Goal: Information Seeking & Learning: Compare options

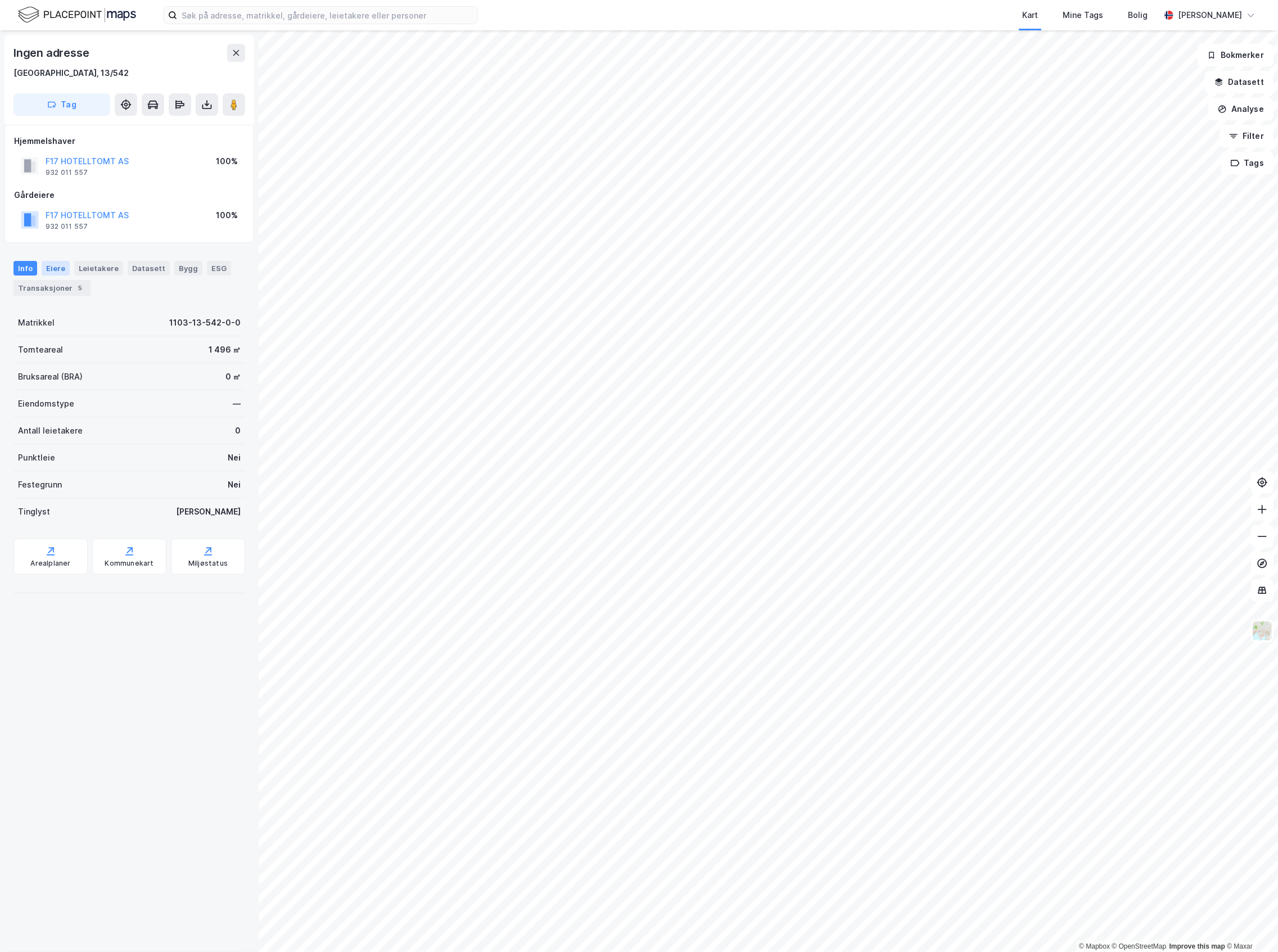
click at [63, 275] on div "Eiere" at bounding box center [56, 268] width 28 height 15
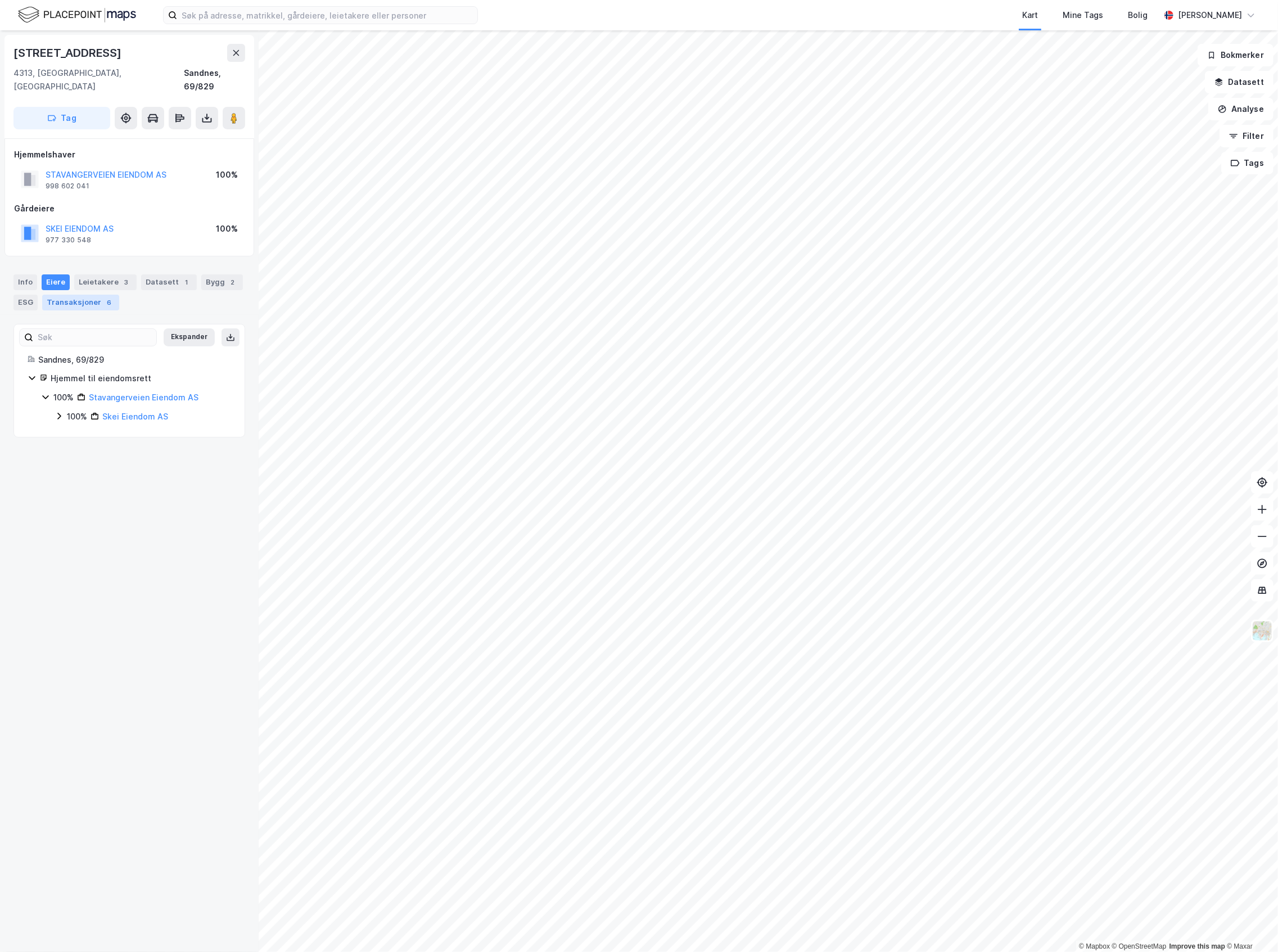
click at [104, 297] on div "6" at bounding box center [109, 302] width 11 height 11
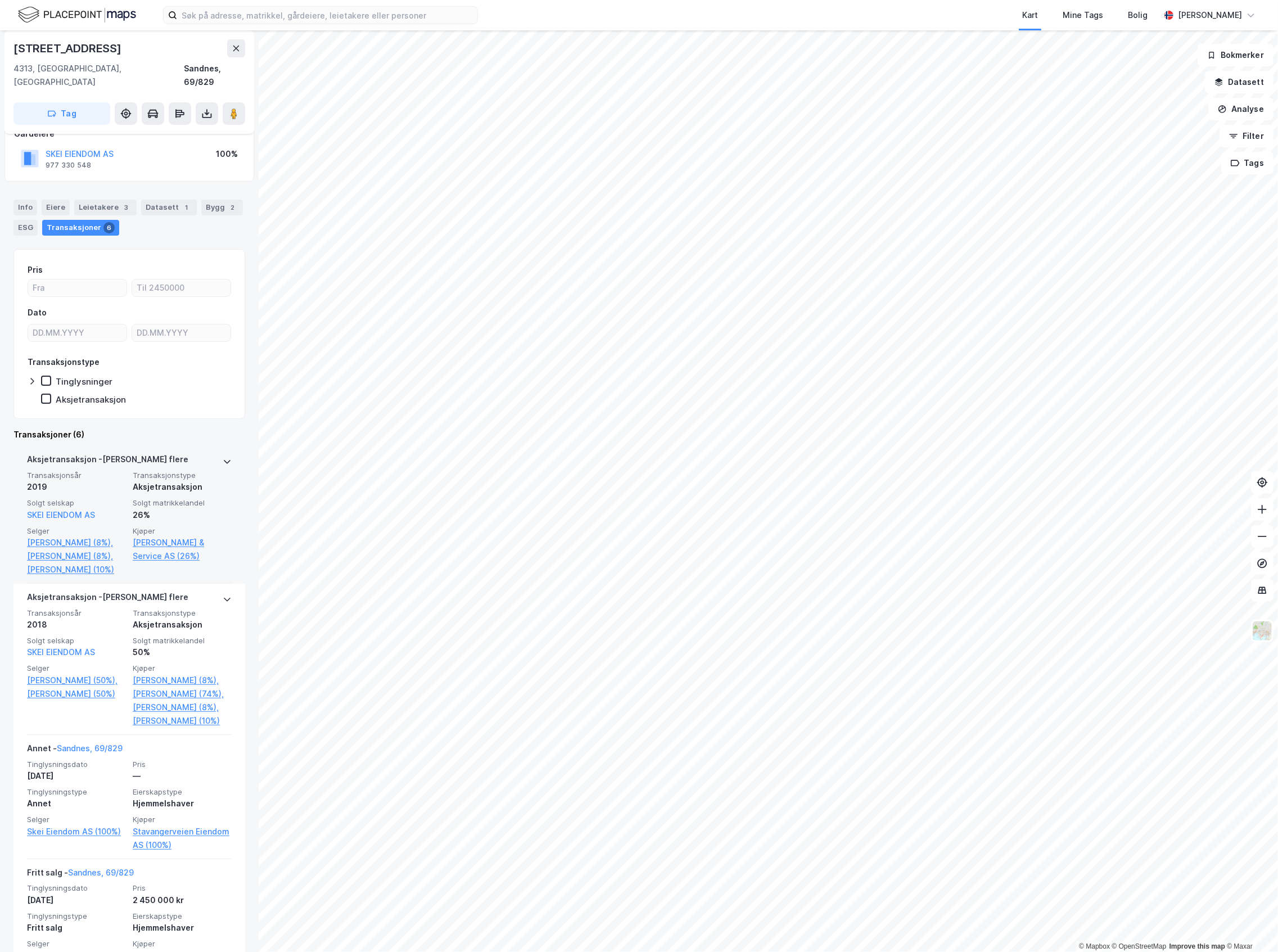
scroll to position [150, 0]
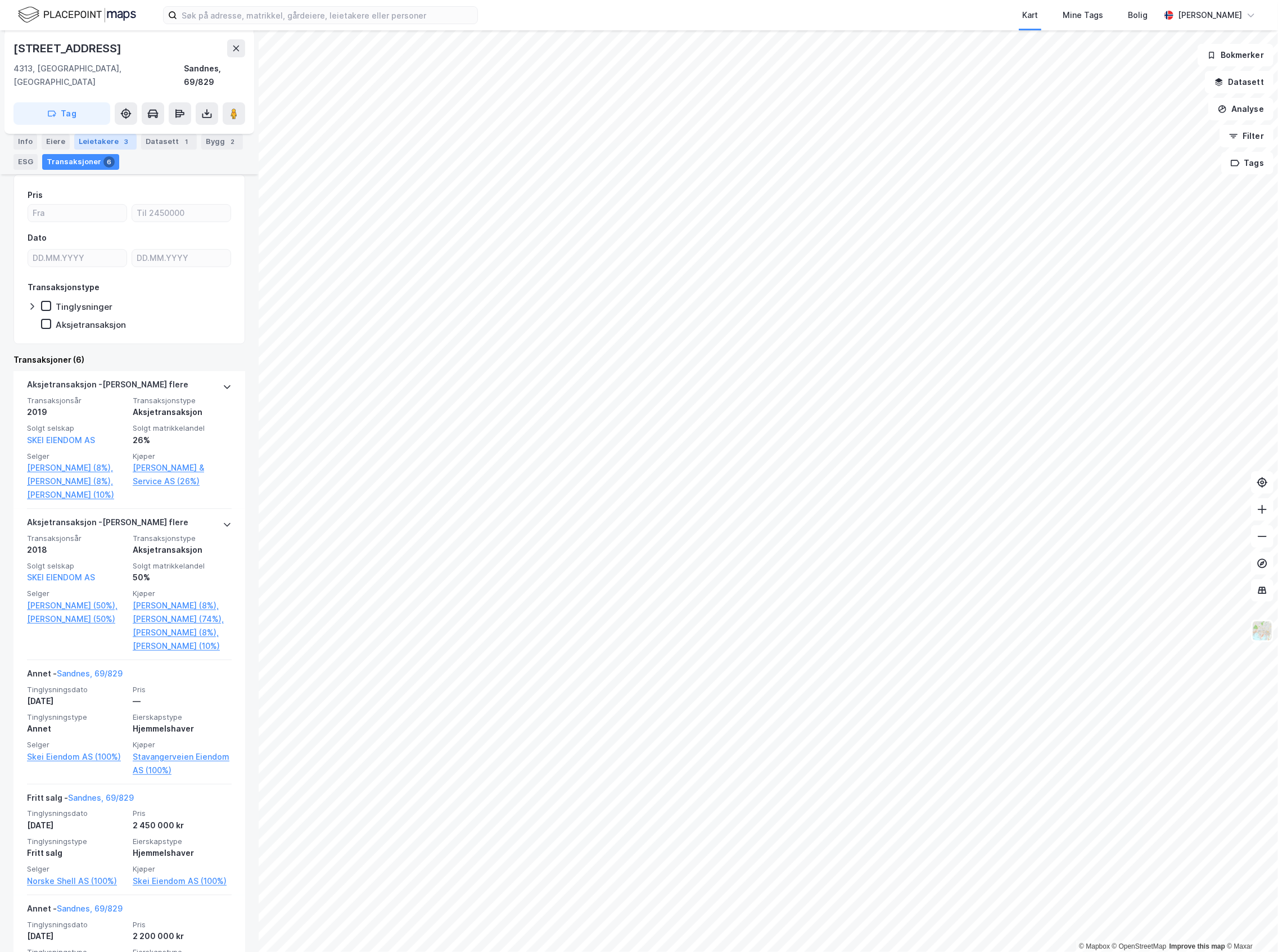
click at [112, 138] on div "Leietakere 3" at bounding box center [105, 141] width 62 height 15
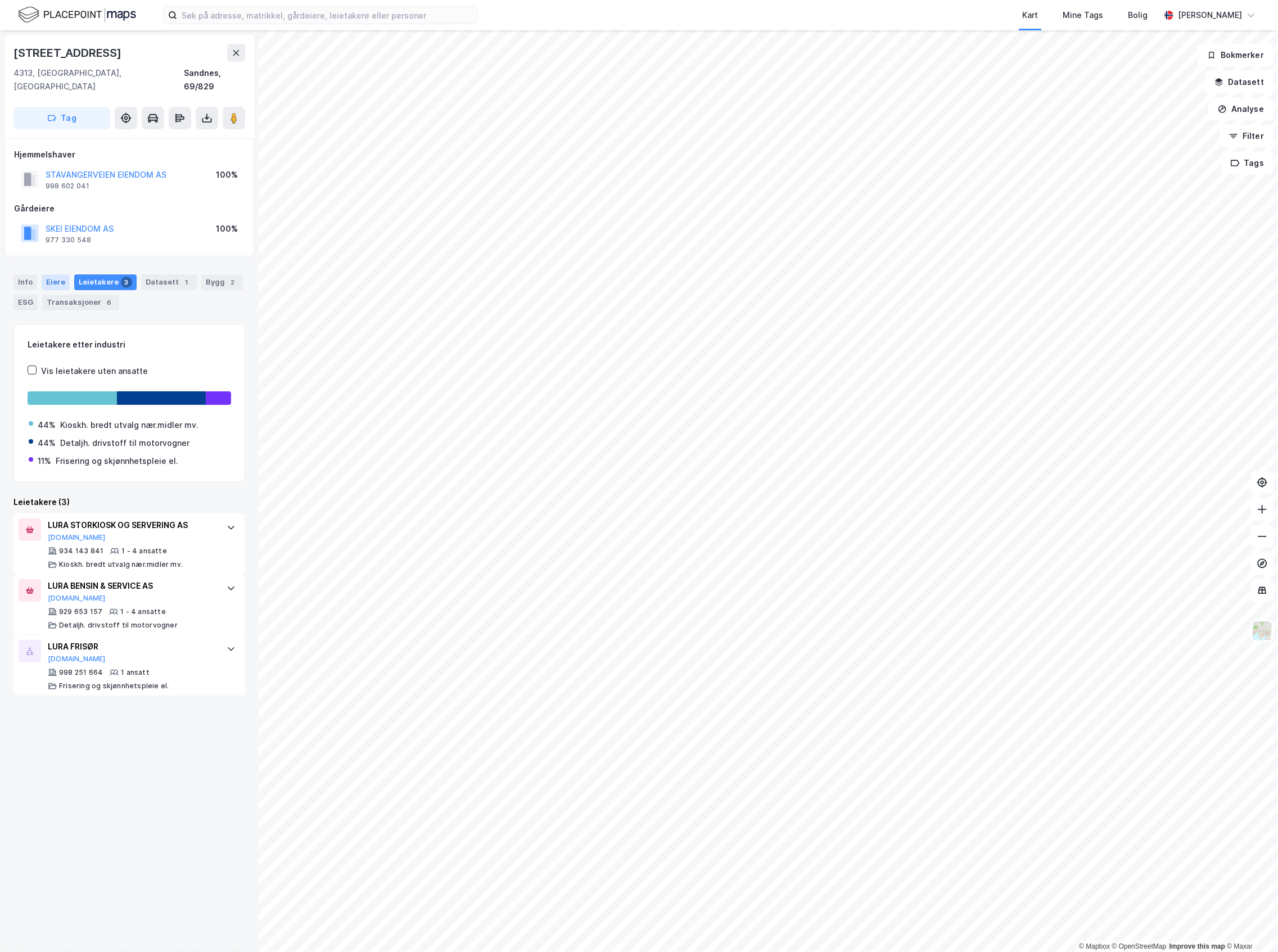
click at [54, 275] on div "Eiere" at bounding box center [56, 282] width 28 height 15
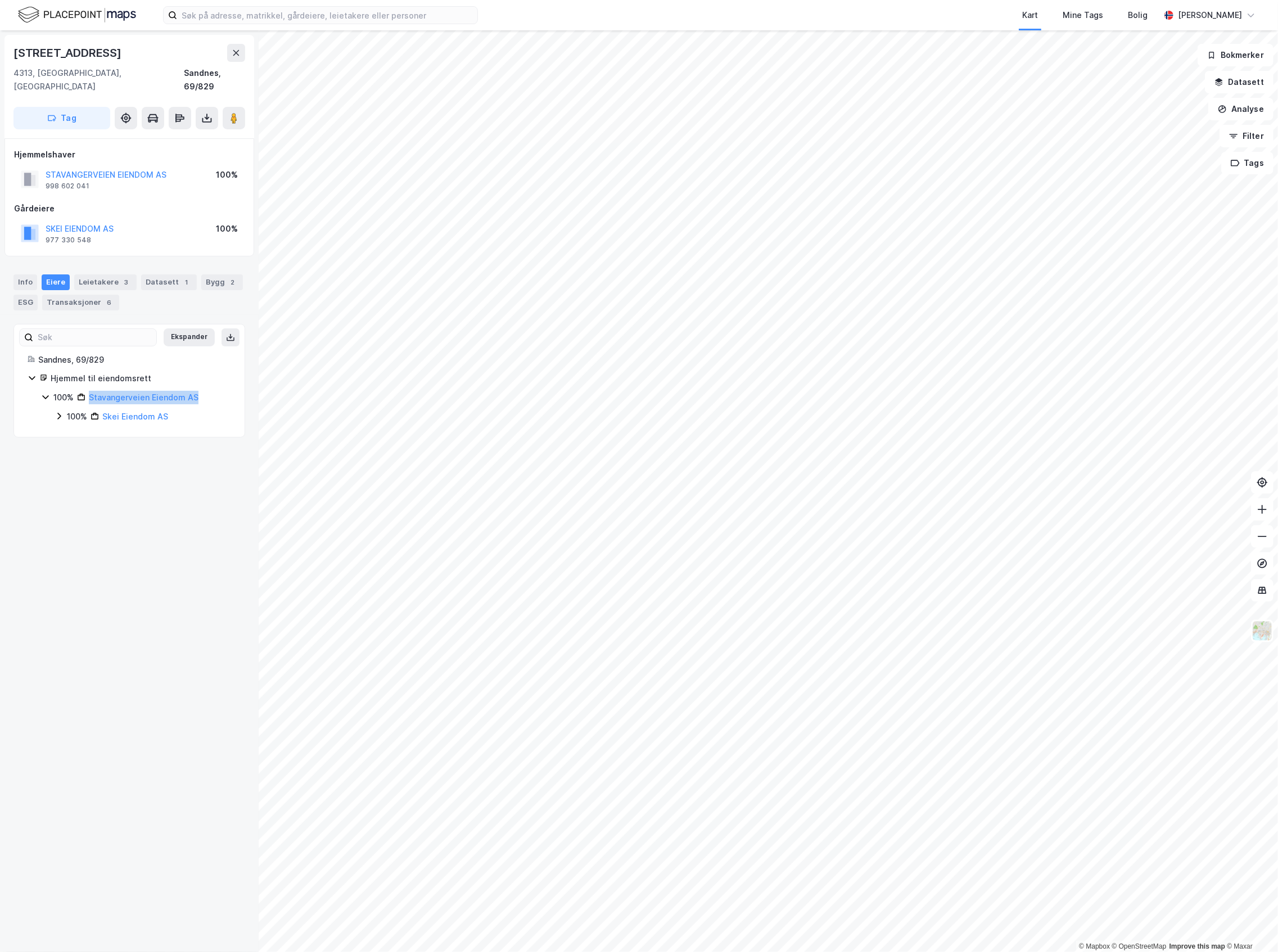
drag, startPoint x: 203, startPoint y: 385, endPoint x: 87, endPoint y: 388, distance: 116.0
click at [87, 390] on div "100% Stavangerveien Eiendom AS" at bounding box center [142, 397] width 178 height 13
copy link "Stavangerveien Eiendom AS"
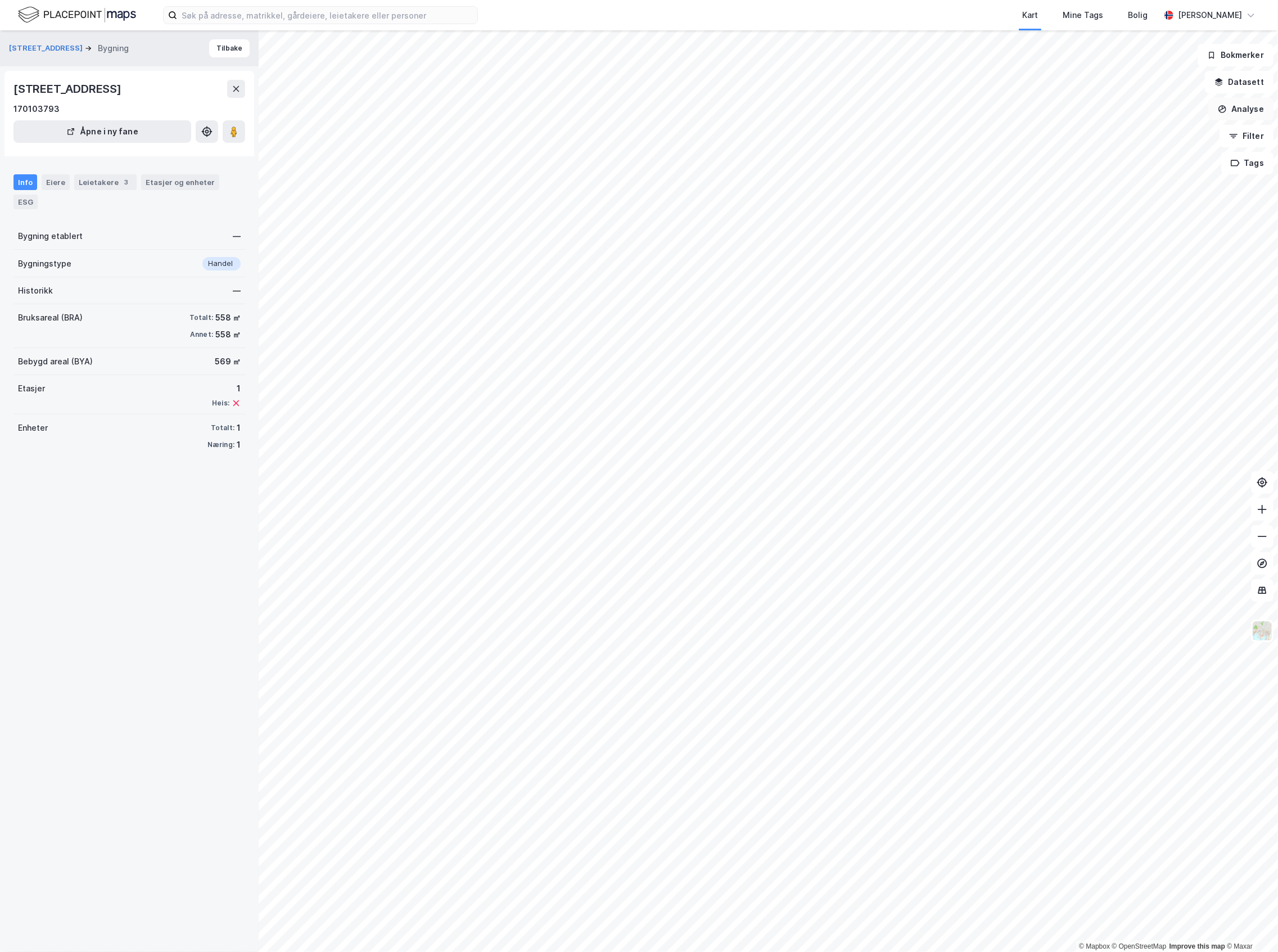
click at [1242, 109] on button "Analyse" at bounding box center [1241, 109] width 65 height 23
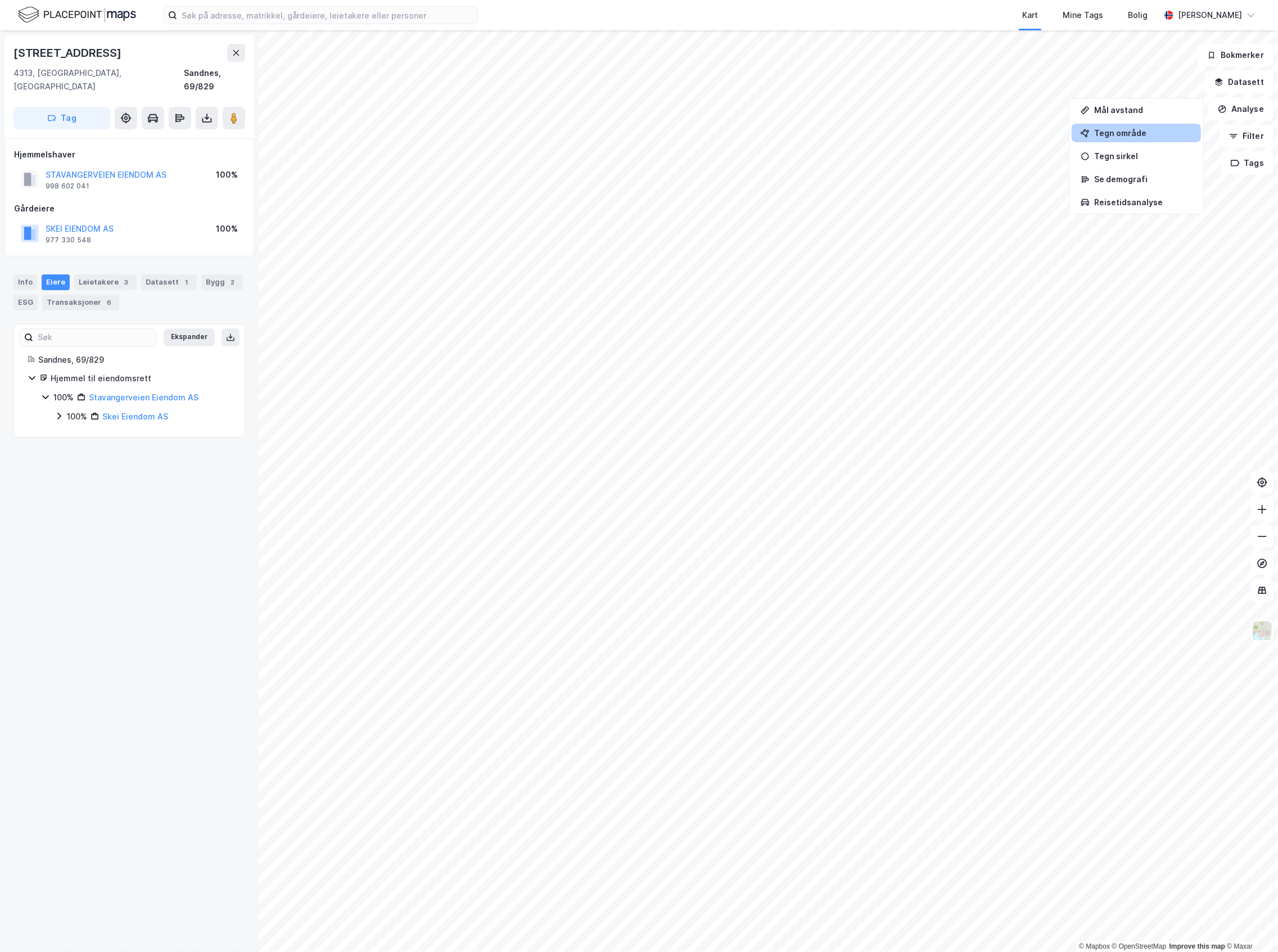
click at [1156, 137] on div "Tegn område" at bounding box center [1142, 133] width 98 height 10
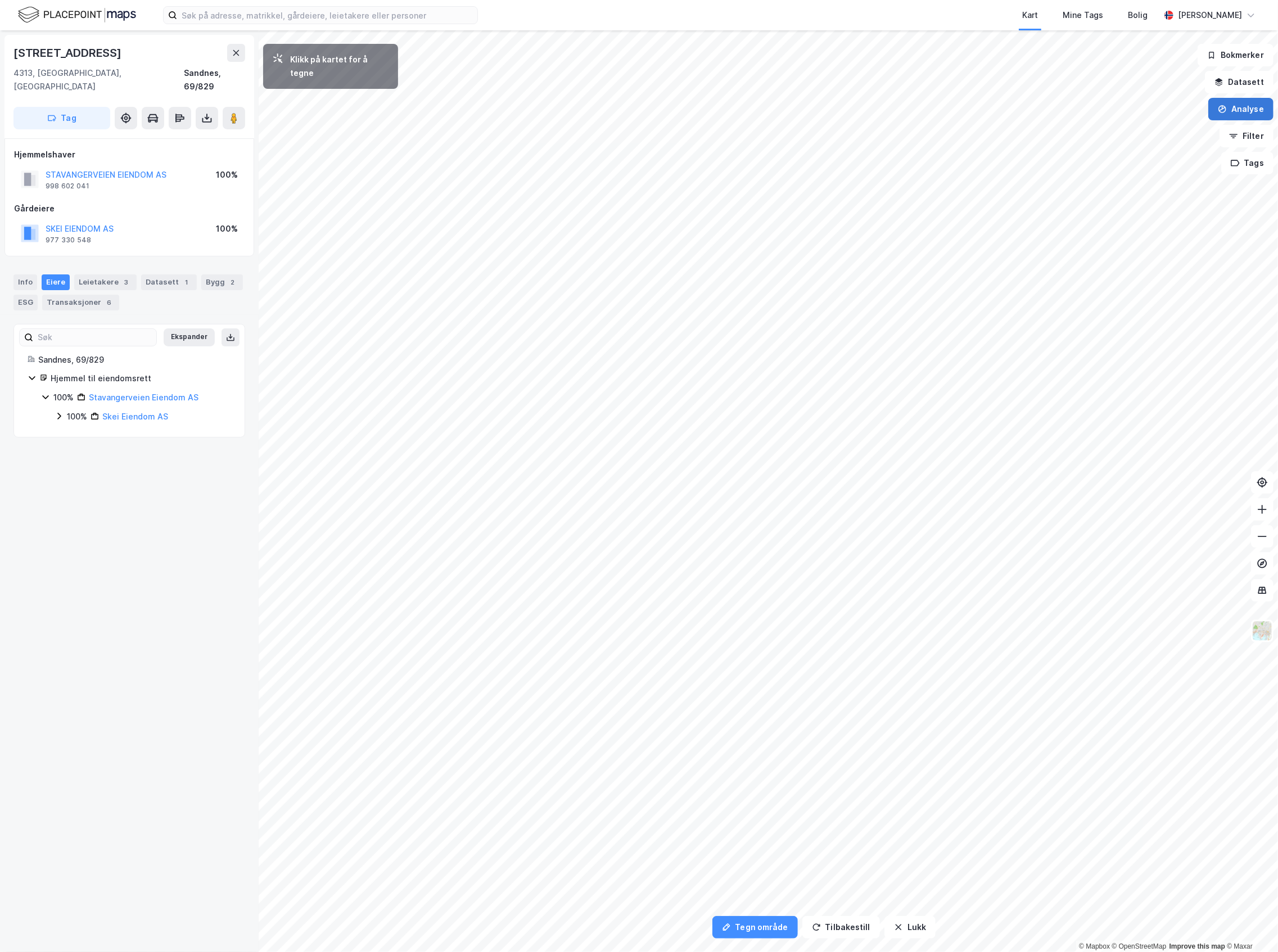
click at [1255, 116] on button "Analyse" at bounding box center [1241, 109] width 65 height 23
click at [1249, 78] on button "Datasett" at bounding box center [1238, 81] width 68 height 23
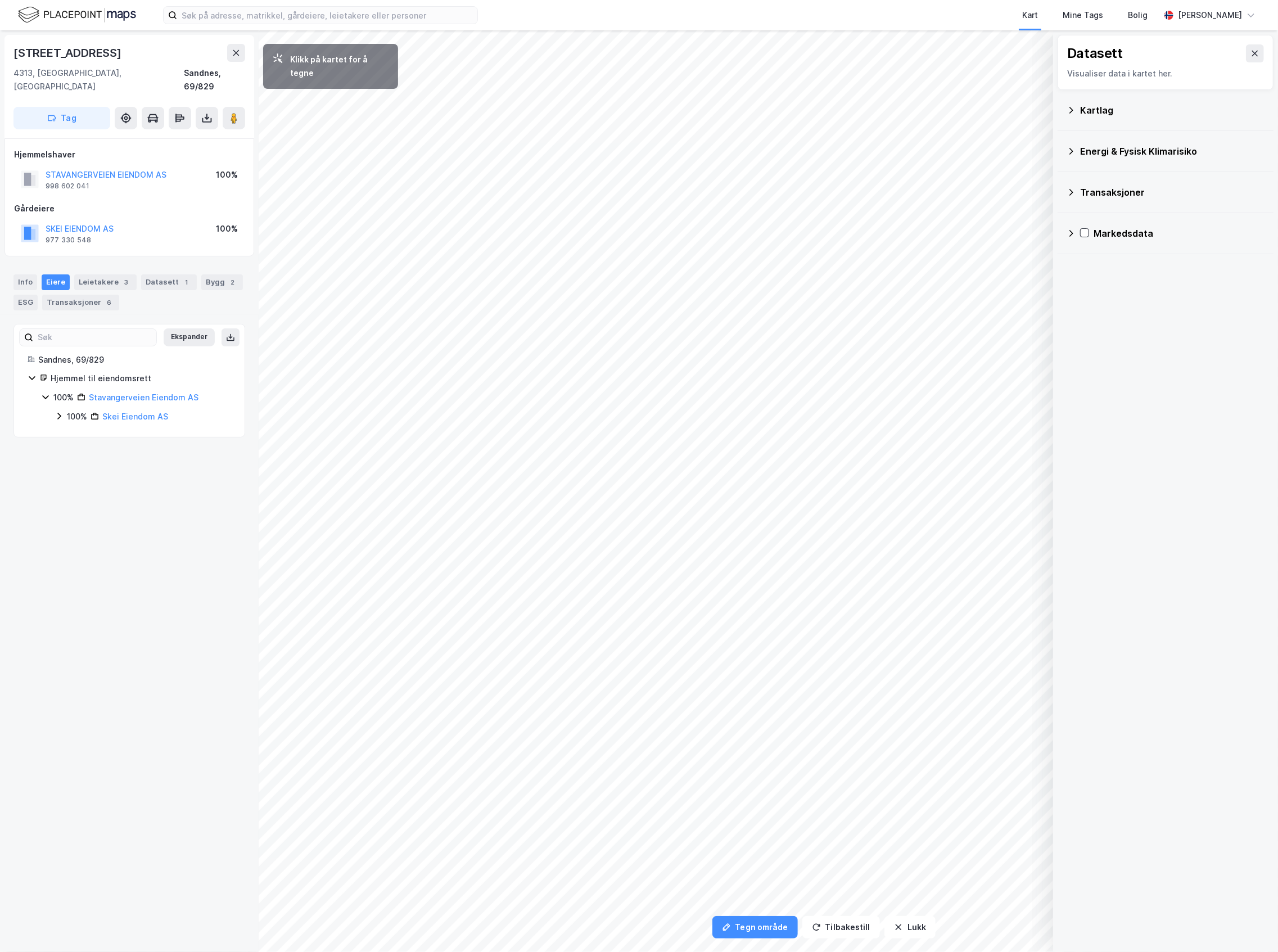
click at [1158, 128] on div "Kartlag" at bounding box center [1166, 111] width 216 height 41
click at [1159, 126] on div "Kartlag" at bounding box center [1166, 111] width 216 height 41
click at [1150, 117] on div "Kartlag" at bounding box center [1172, 110] width 184 height 13
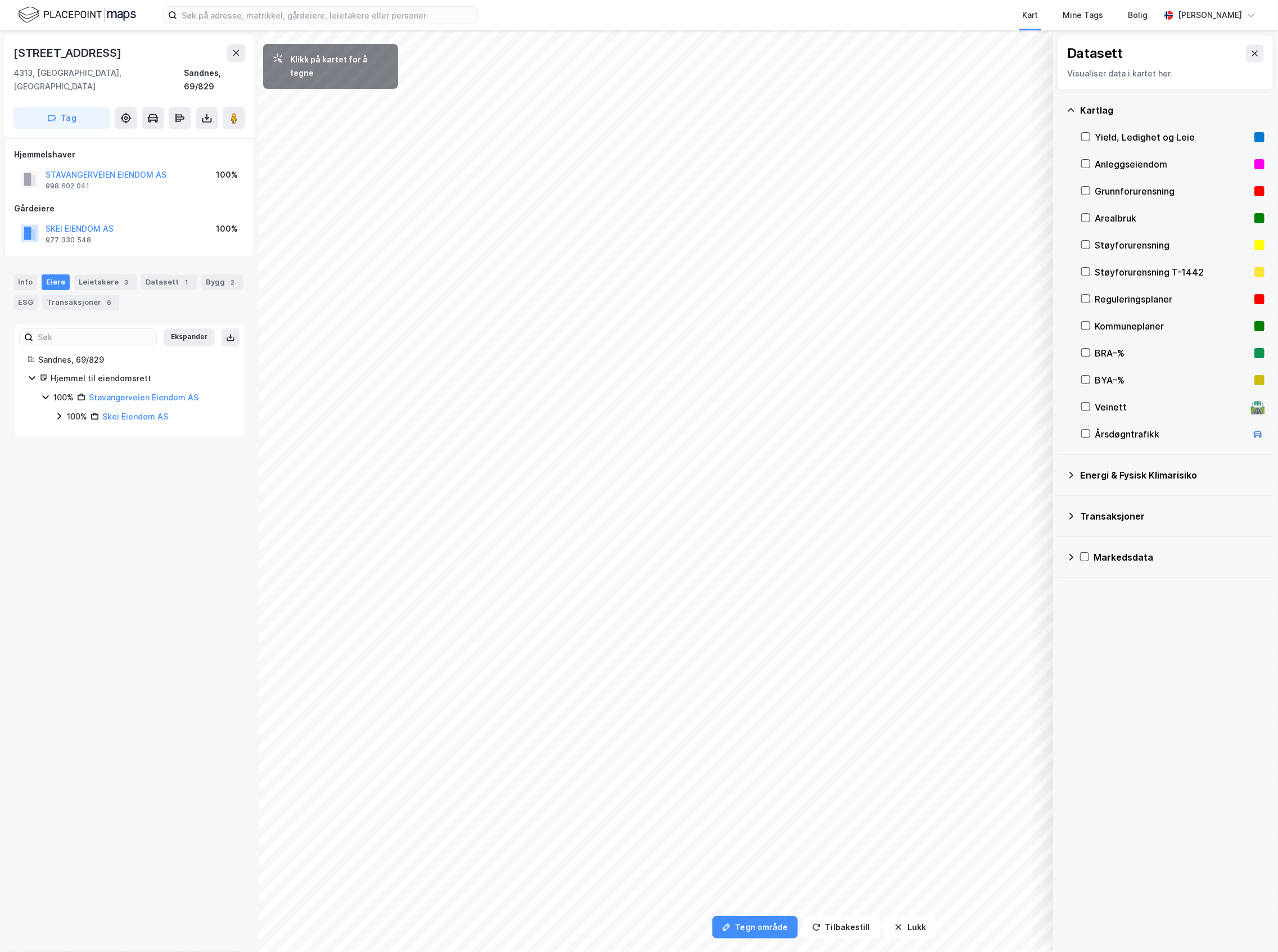
click at [1125, 330] on div "Kommuneplaner" at bounding box center [1172, 326] width 155 height 13
click at [1122, 326] on div "Kommuneplaner" at bounding box center [1172, 326] width 155 height 13
click at [1116, 295] on div "Reguleringsplaner" at bounding box center [1172, 299] width 155 height 13
click at [914, 920] on button "Lukk" at bounding box center [910, 927] width 51 height 23
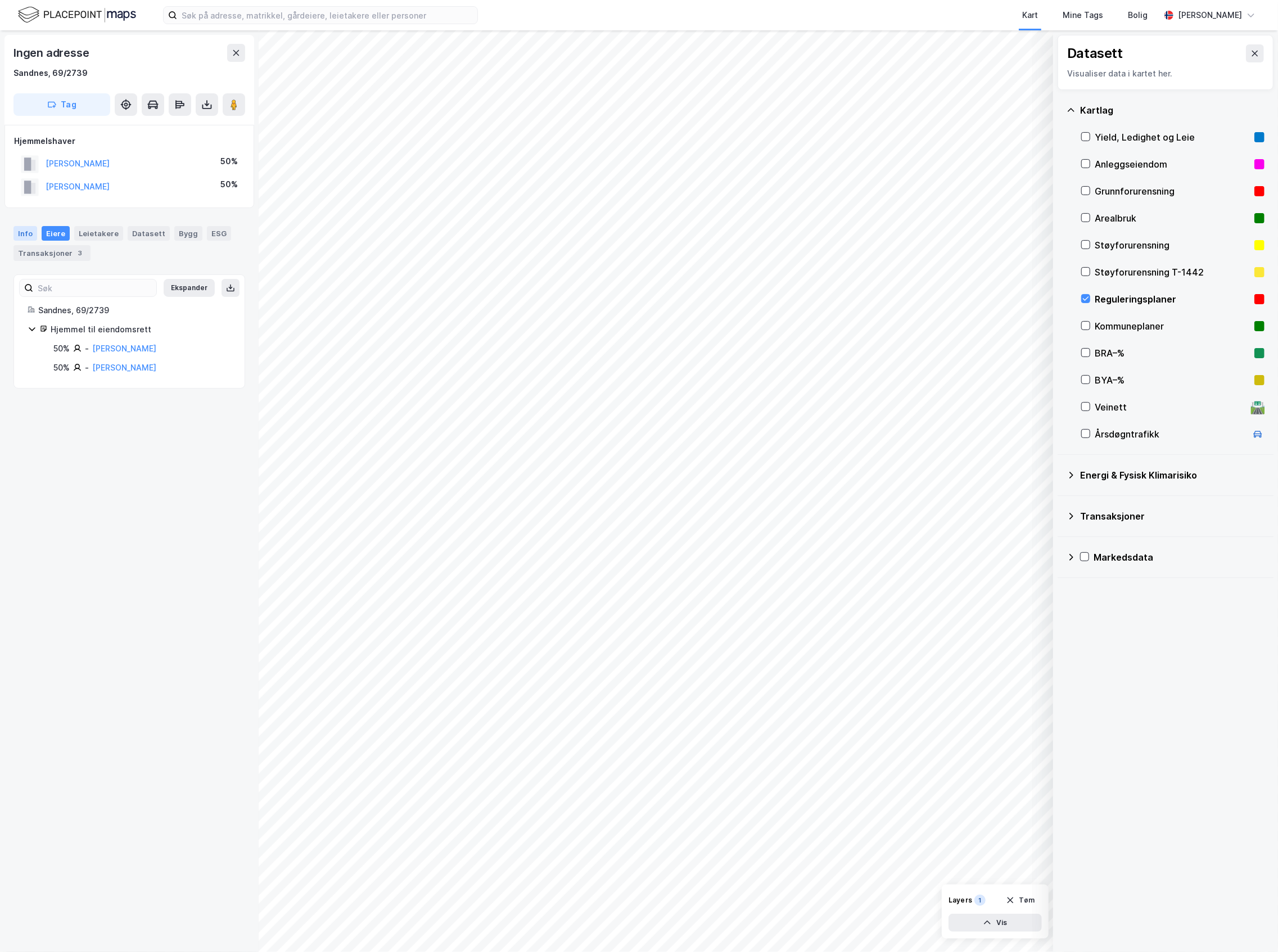
click at [13, 230] on div "Info" at bounding box center [25, 233] width 23 height 15
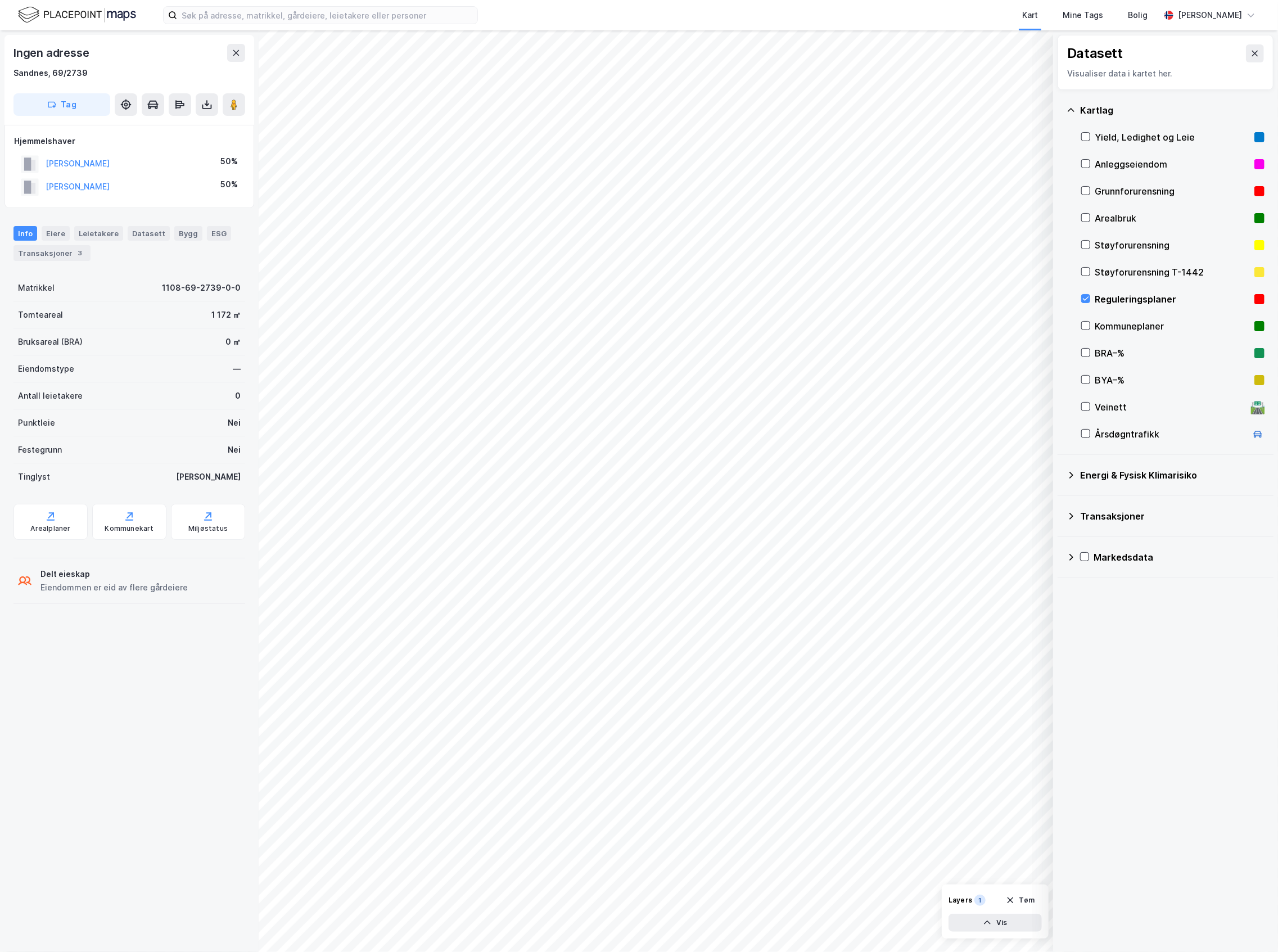
click at [1094, 299] on div "Reguleringsplaner" at bounding box center [1173, 299] width 184 height 27
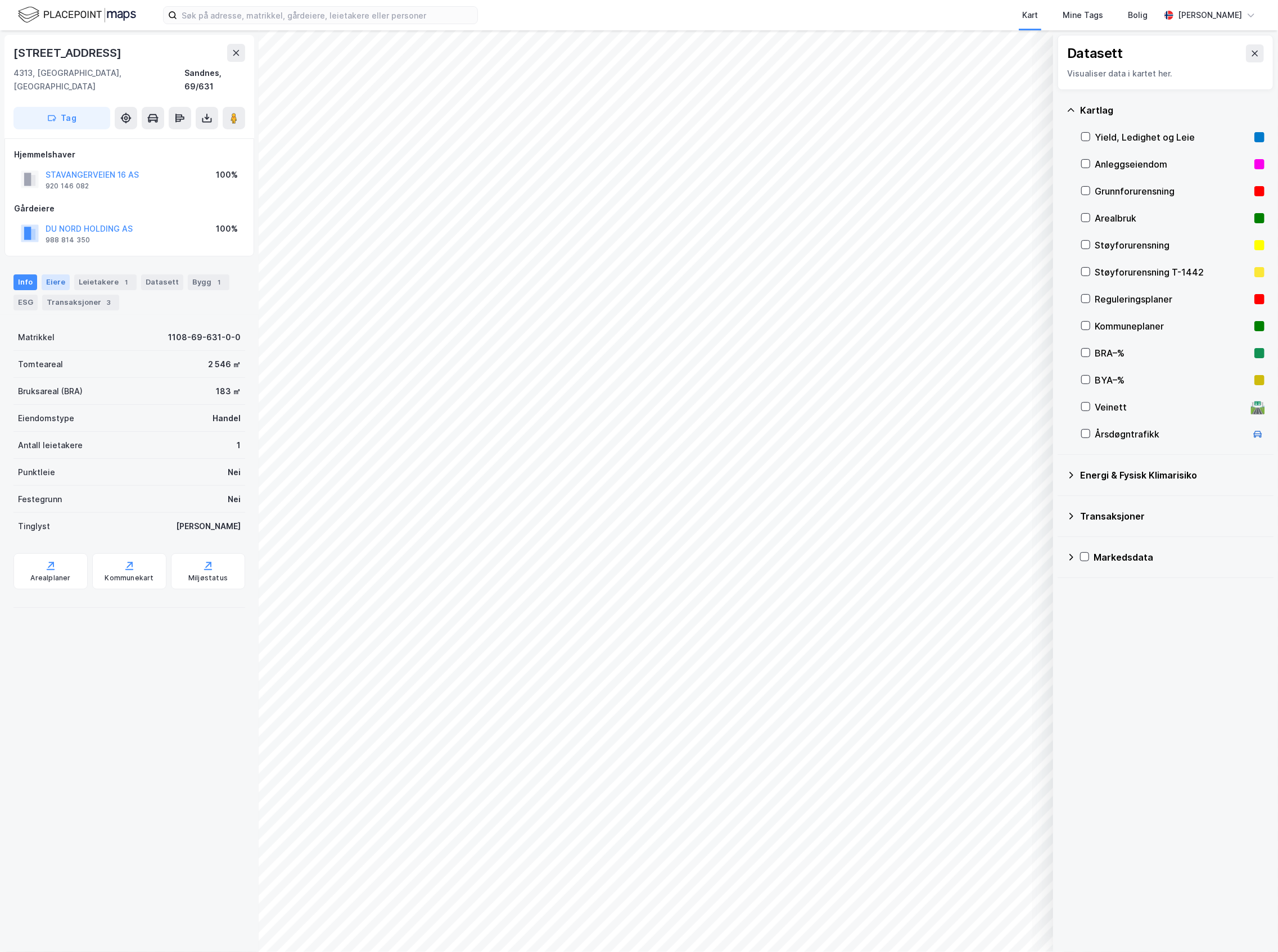
click at [59, 275] on div "Eiere" at bounding box center [56, 282] width 28 height 15
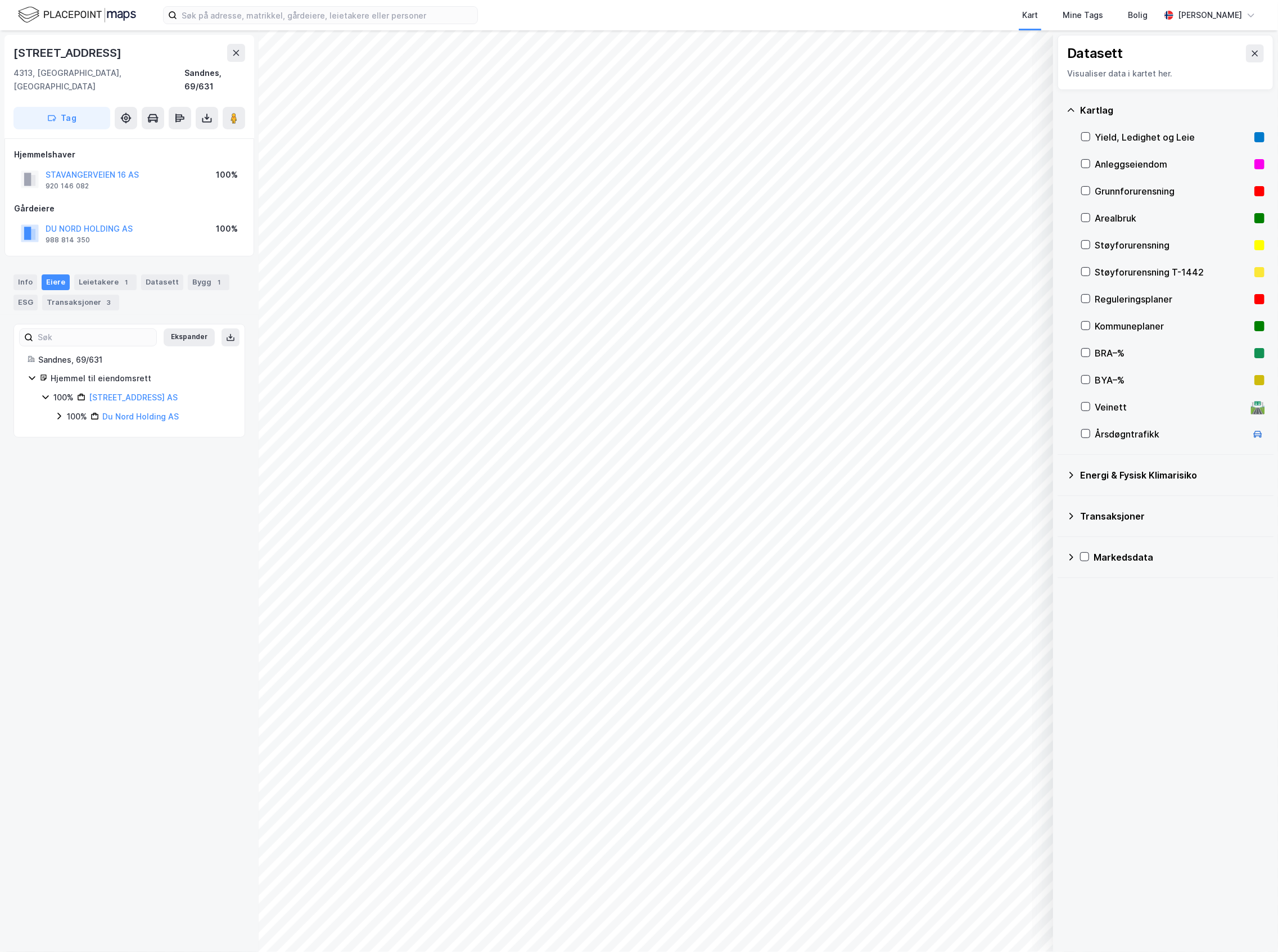
click at [70, 410] on div "100%" at bounding box center [77, 416] width 21 height 13
click at [203, 16] on input at bounding box center [327, 15] width 300 height 17
click at [93, 8] on img at bounding box center [77, 15] width 118 height 20
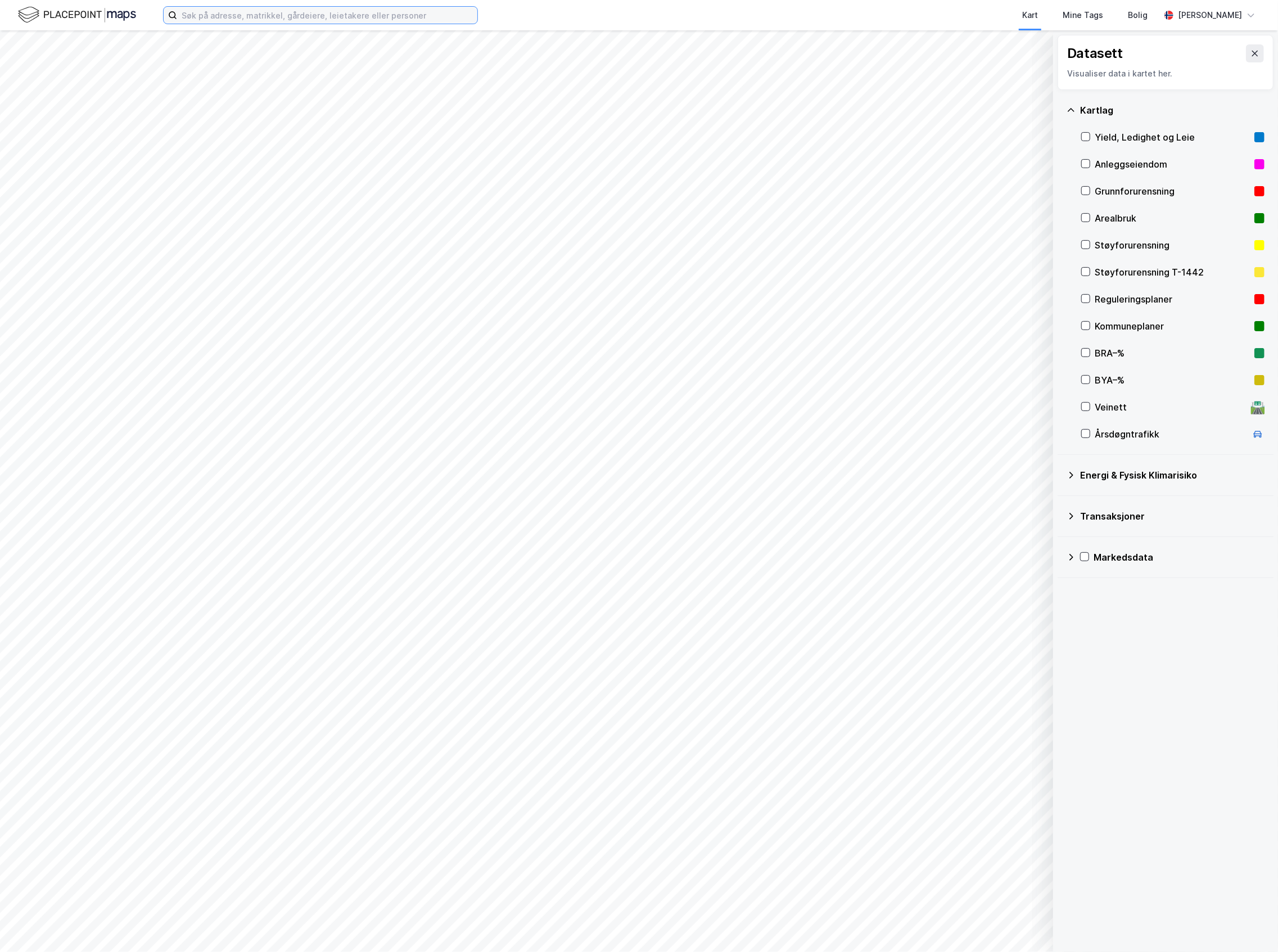
click at [336, 13] on input at bounding box center [327, 15] width 300 height 17
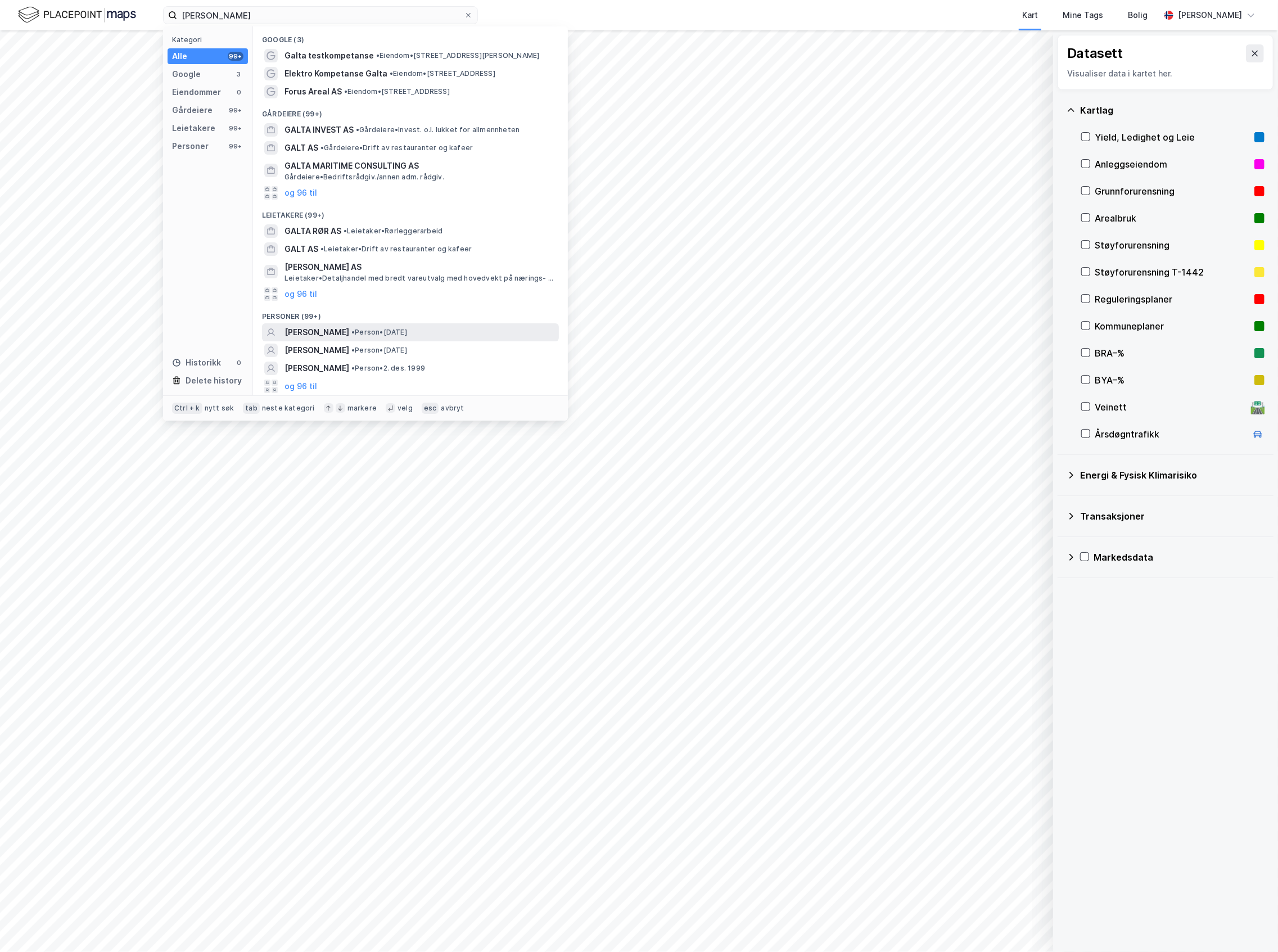
click at [338, 333] on span "[PERSON_NAME]" at bounding box center [317, 332] width 65 height 13
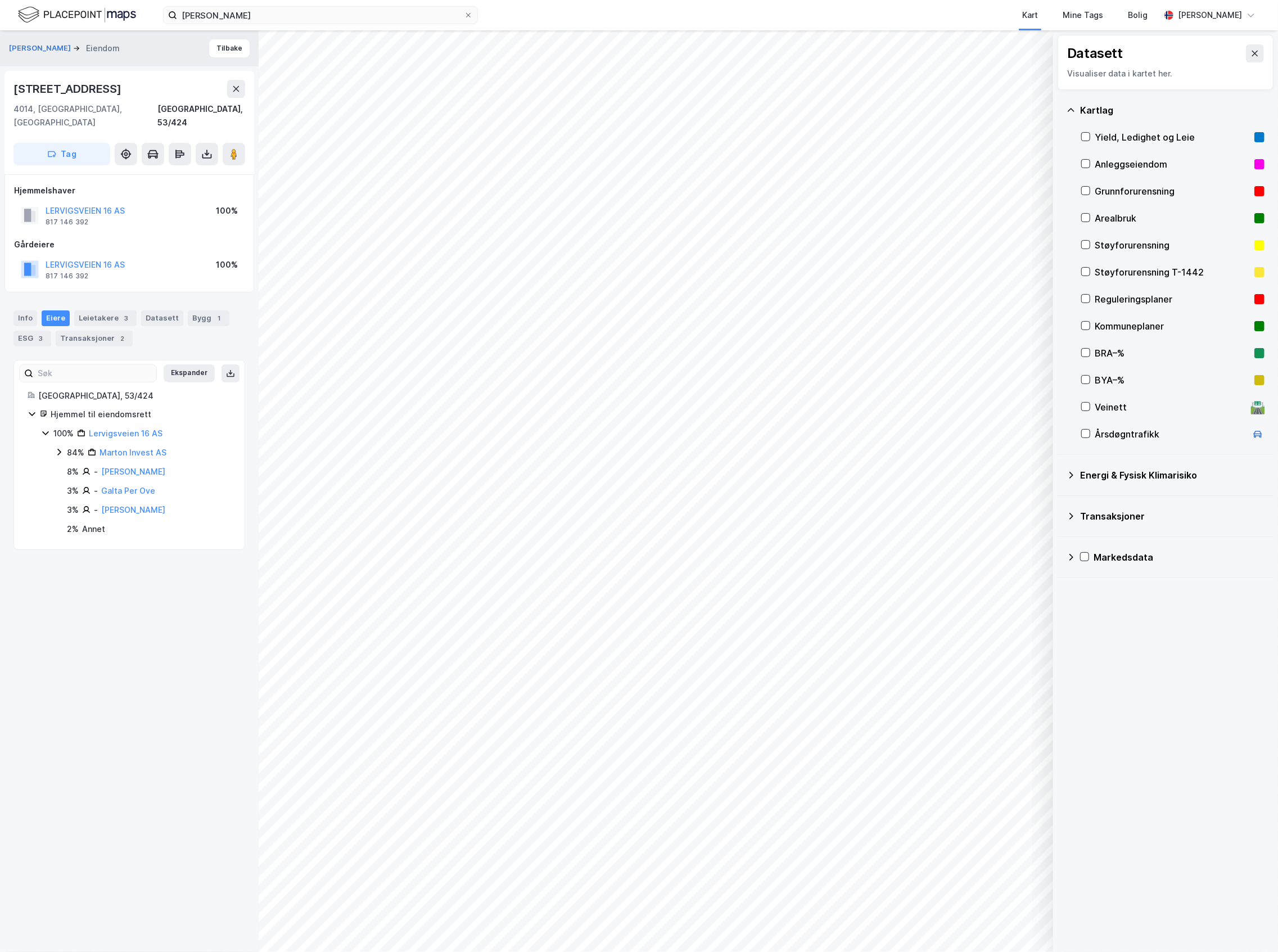
click at [57, 448] on icon at bounding box center [59, 452] width 9 height 9
click at [61, 451] on icon at bounding box center [59, 452] width 6 height 4
click at [121, 313] on div "3" at bounding box center [126, 318] width 11 height 11
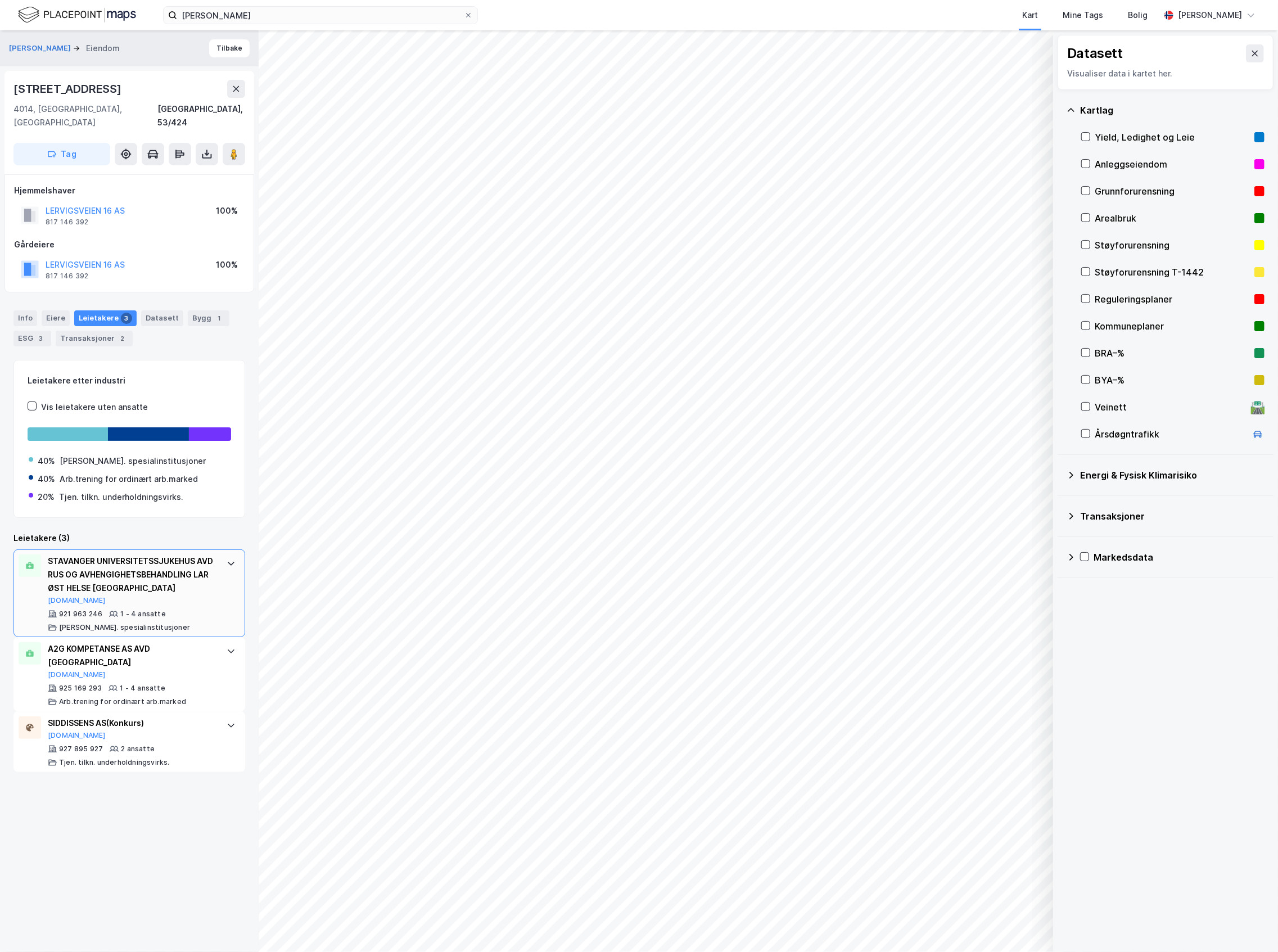
click at [160, 573] on div "STAVANGER UNIVERSITETSSJUKEHUS AVD RUS OG AVHENGIGHETSBEHANDLING LAR ØST HELSE …" at bounding box center [131, 574] width 167 height 40
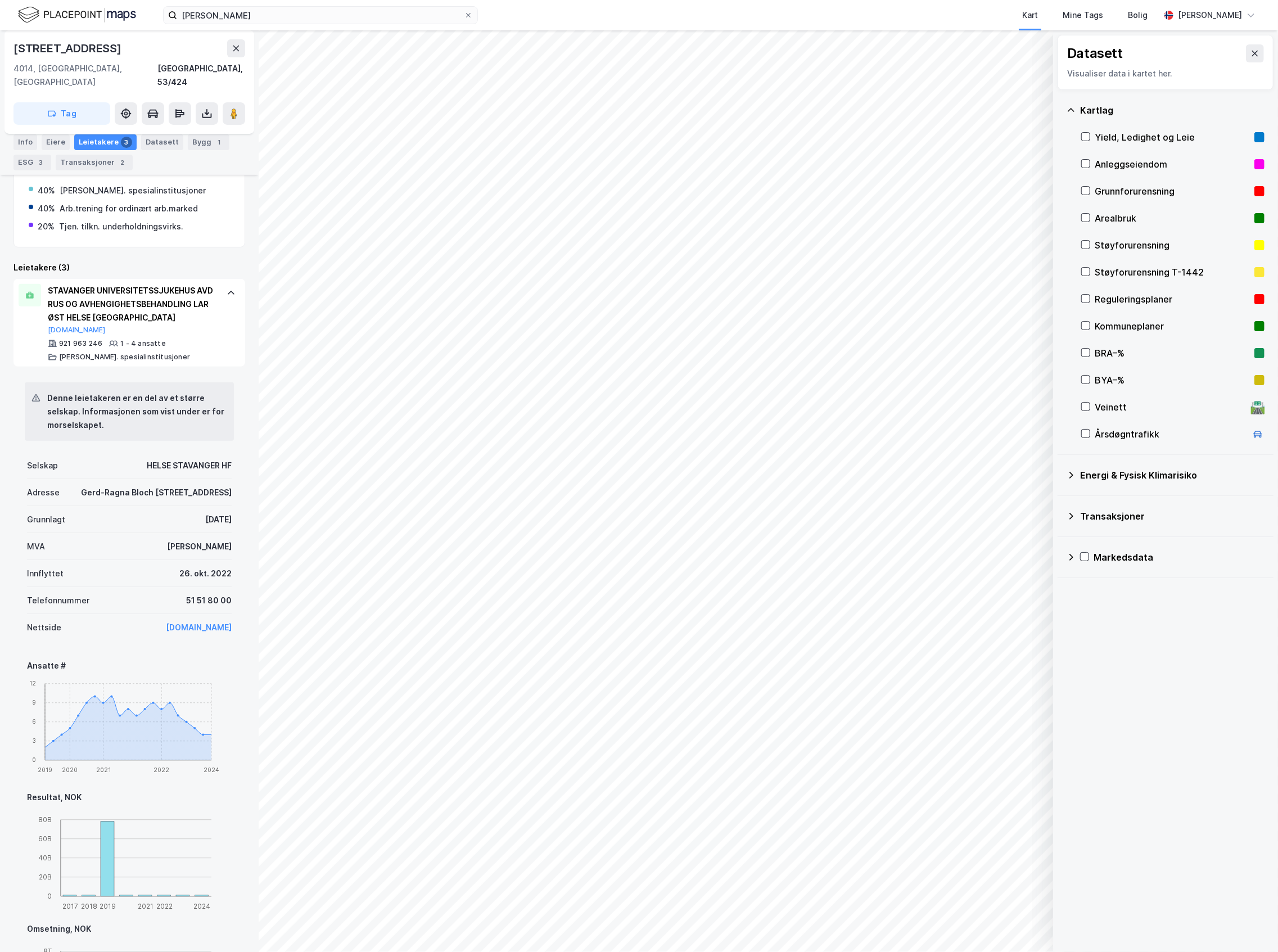
scroll to position [299, 0]
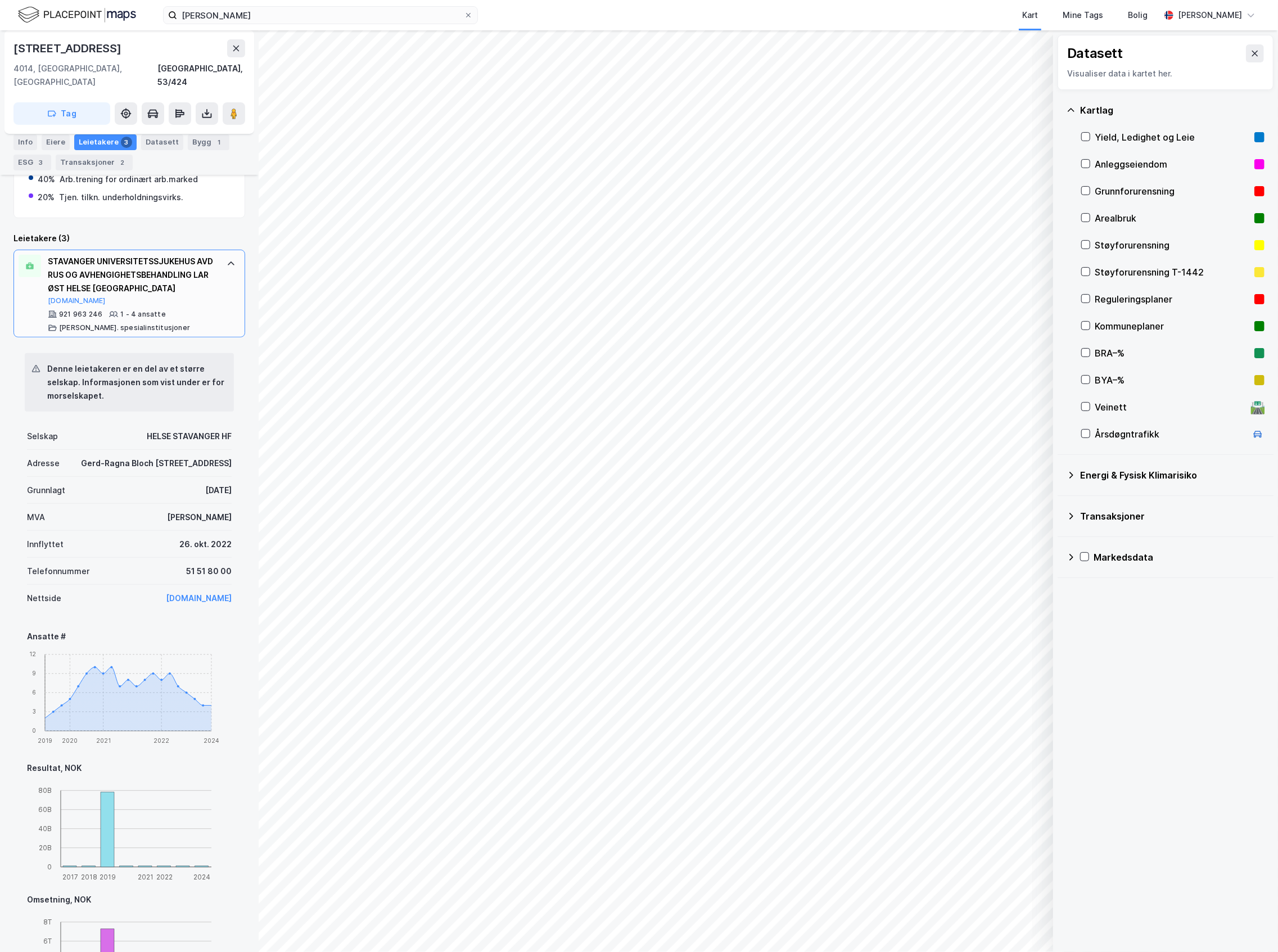
click at [181, 311] on div "921 963 246 1 - 4 ansatte [PERSON_NAME]. spesialinstitusjoner" at bounding box center [131, 321] width 167 height 23
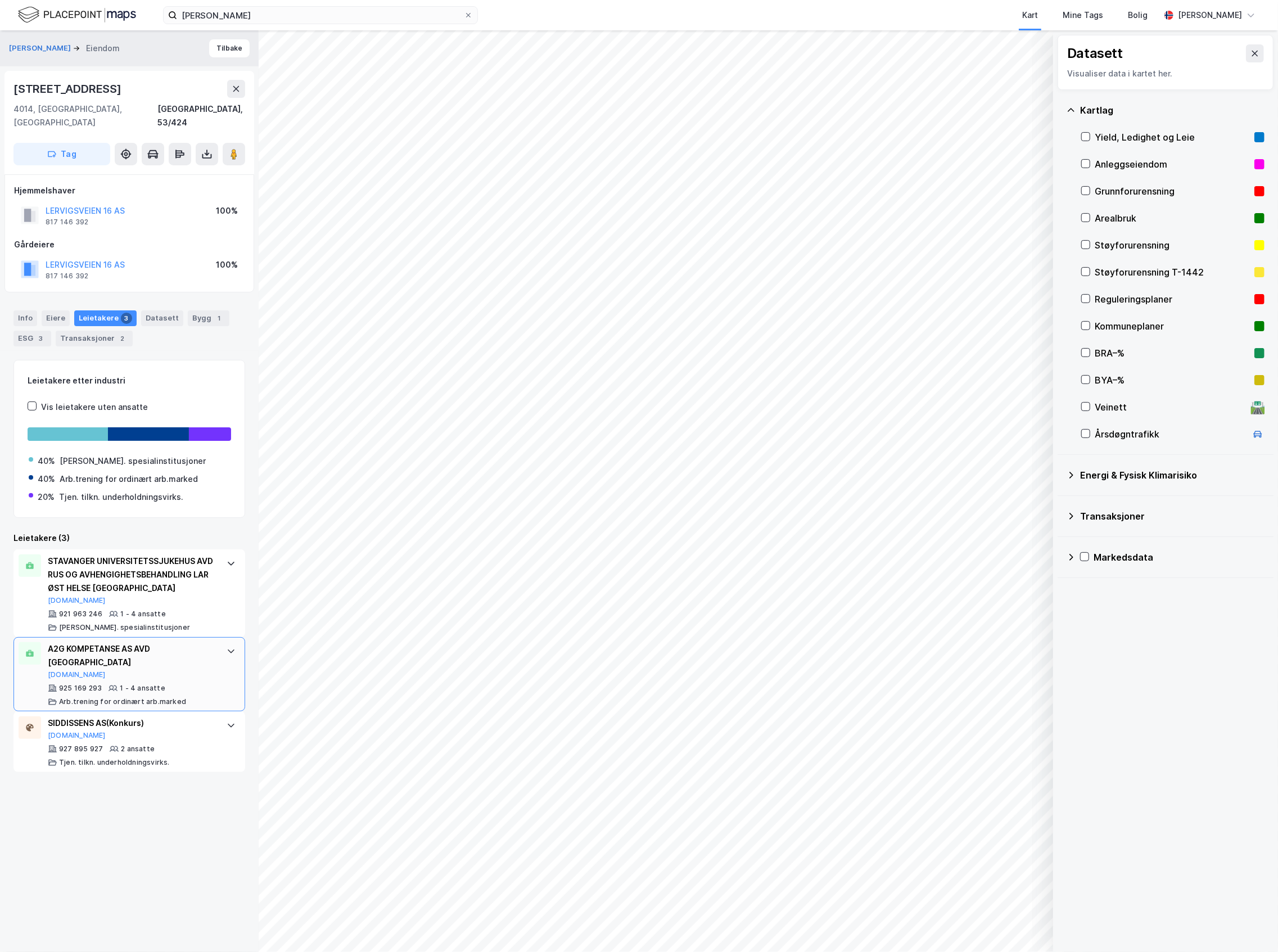
click at [165, 643] on div "A2G KOMPETANSE AS AVD [GEOGRAPHIC_DATA]" at bounding box center [131, 655] width 167 height 27
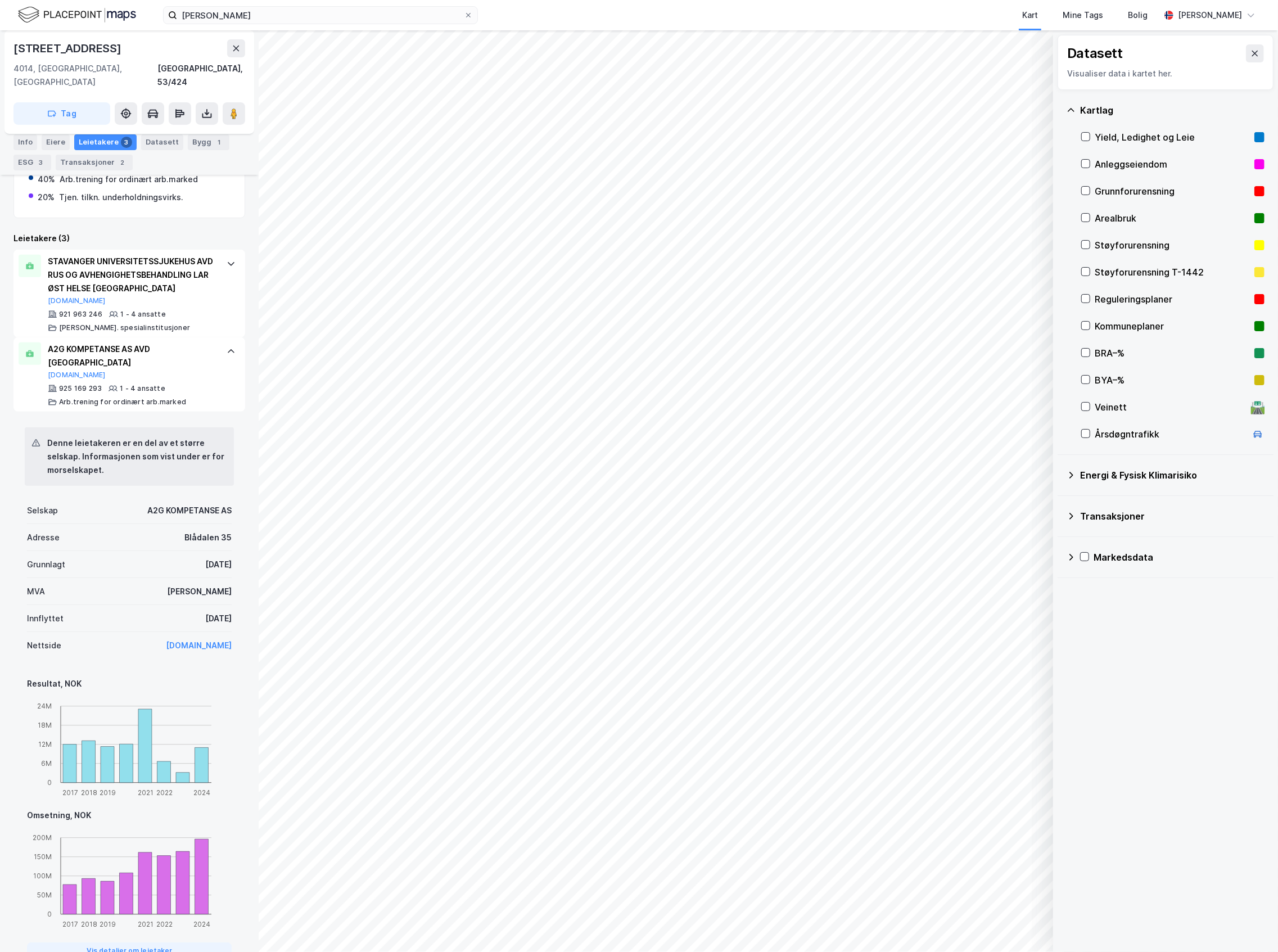
scroll to position [374, 0]
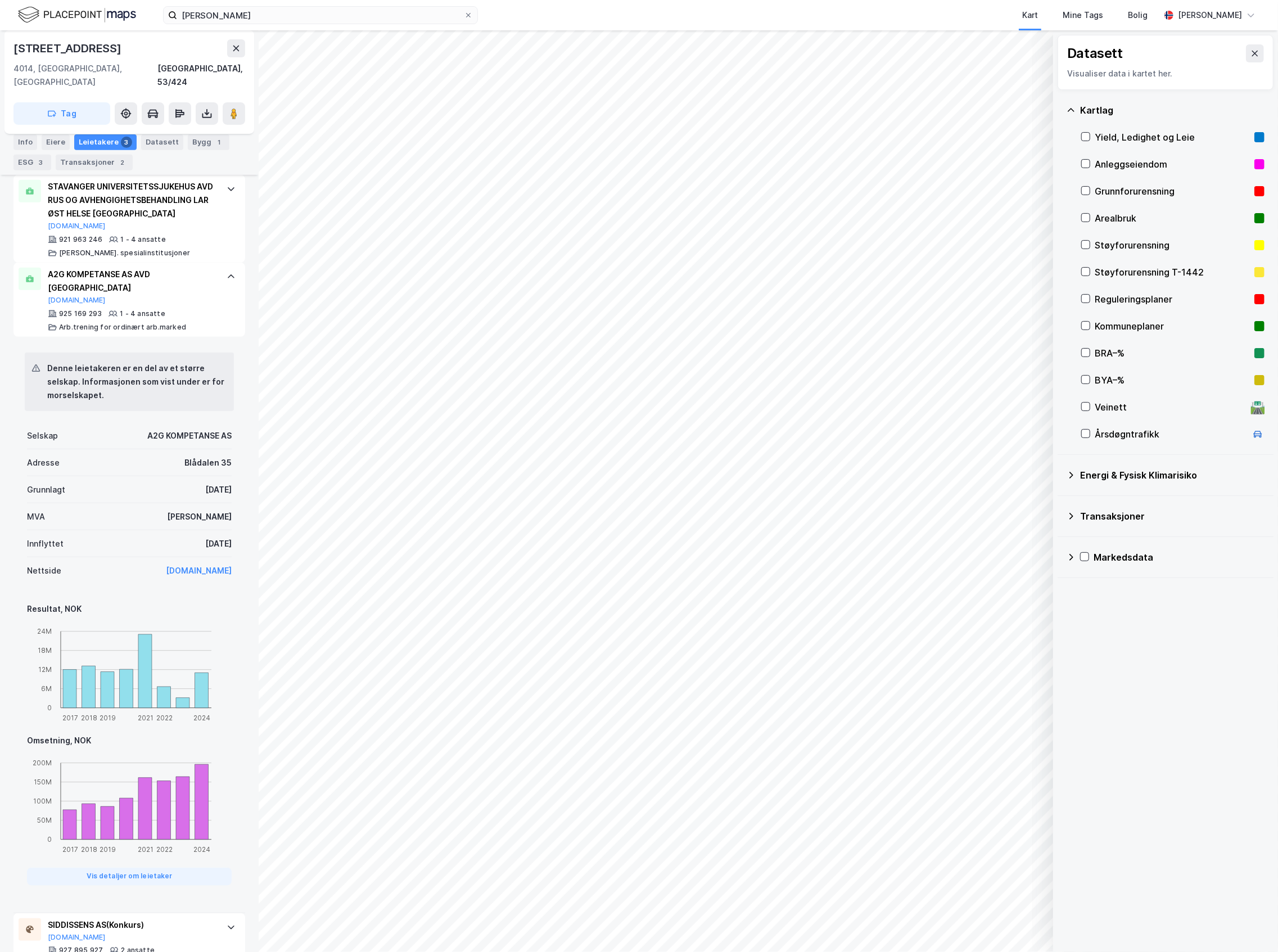
click at [206, 537] on div "[DATE]" at bounding box center [219, 543] width 26 height 13
click at [209, 537] on div "[DATE]" at bounding box center [219, 543] width 26 height 13
click at [206, 537] on div "[DATE]" at bounding box center [219, 543] width 26 height 13
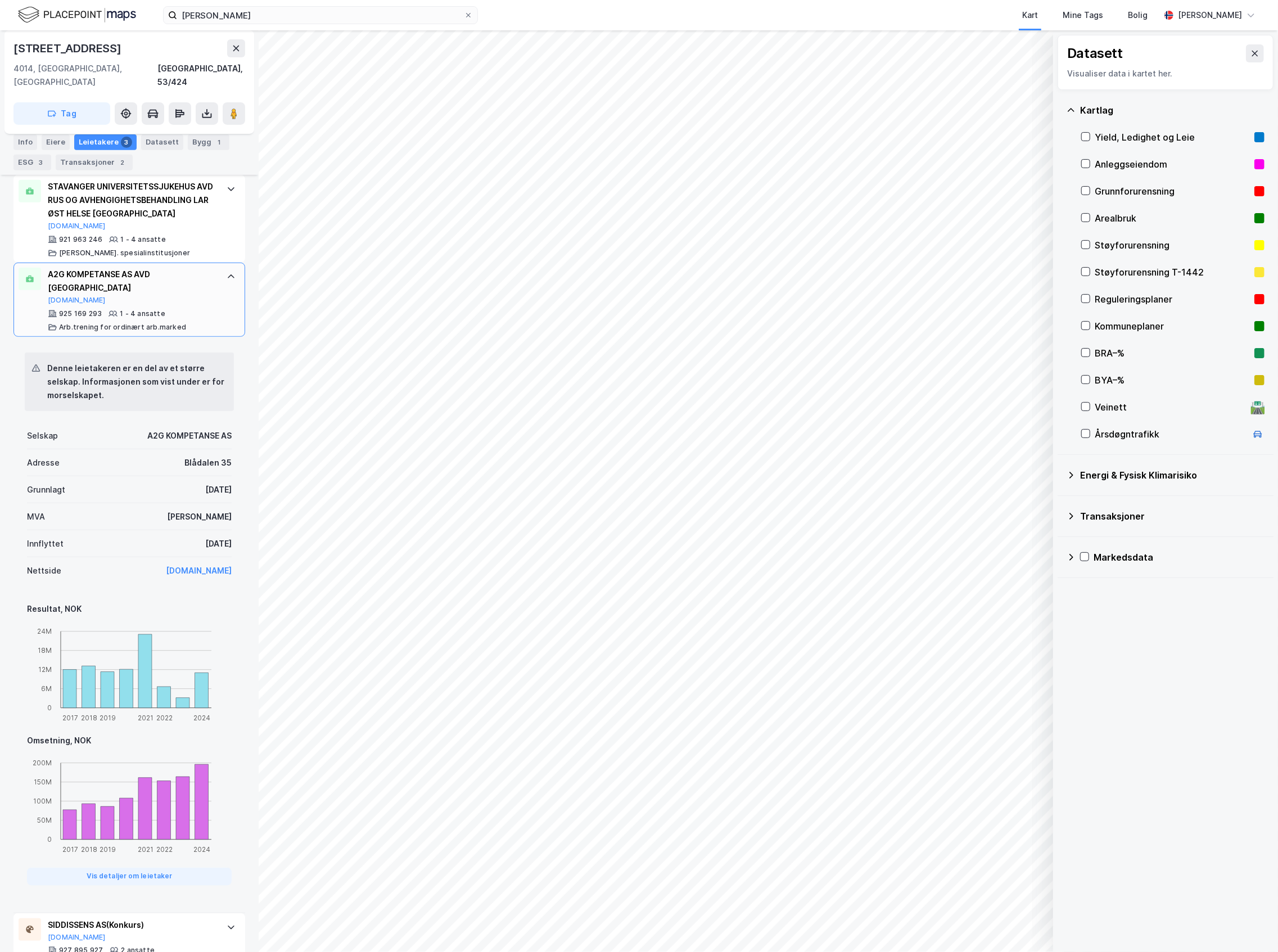
click at [214, 309] on div "A2G KOMPETANSE AS AVD STAVANGER [DOMAIN_NAME] 925 169 293 1 - 4 ansatte Arb.tre…" at bounding box center [129, 299] width 232 height 74
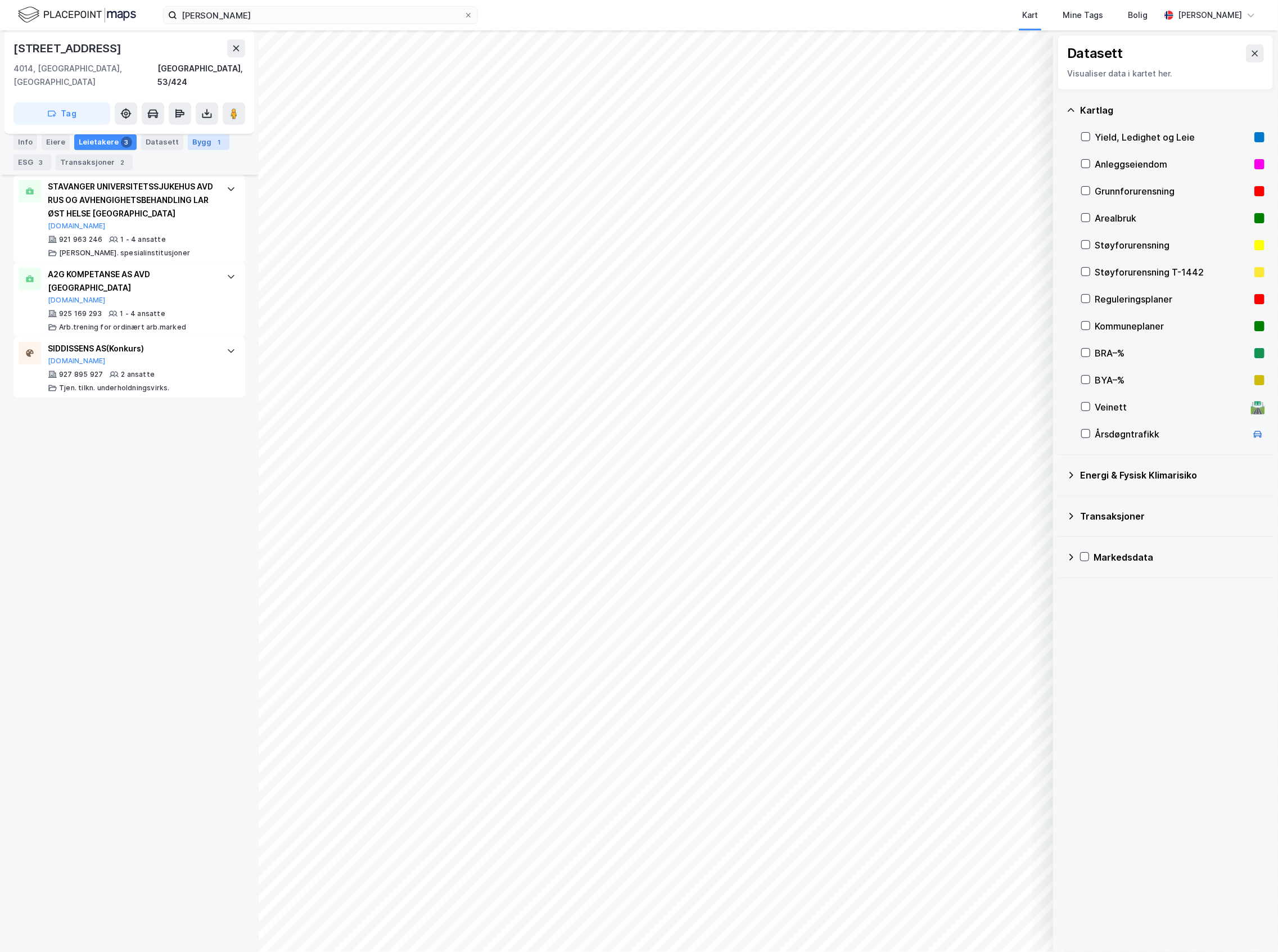
scroll to position [0, 0]
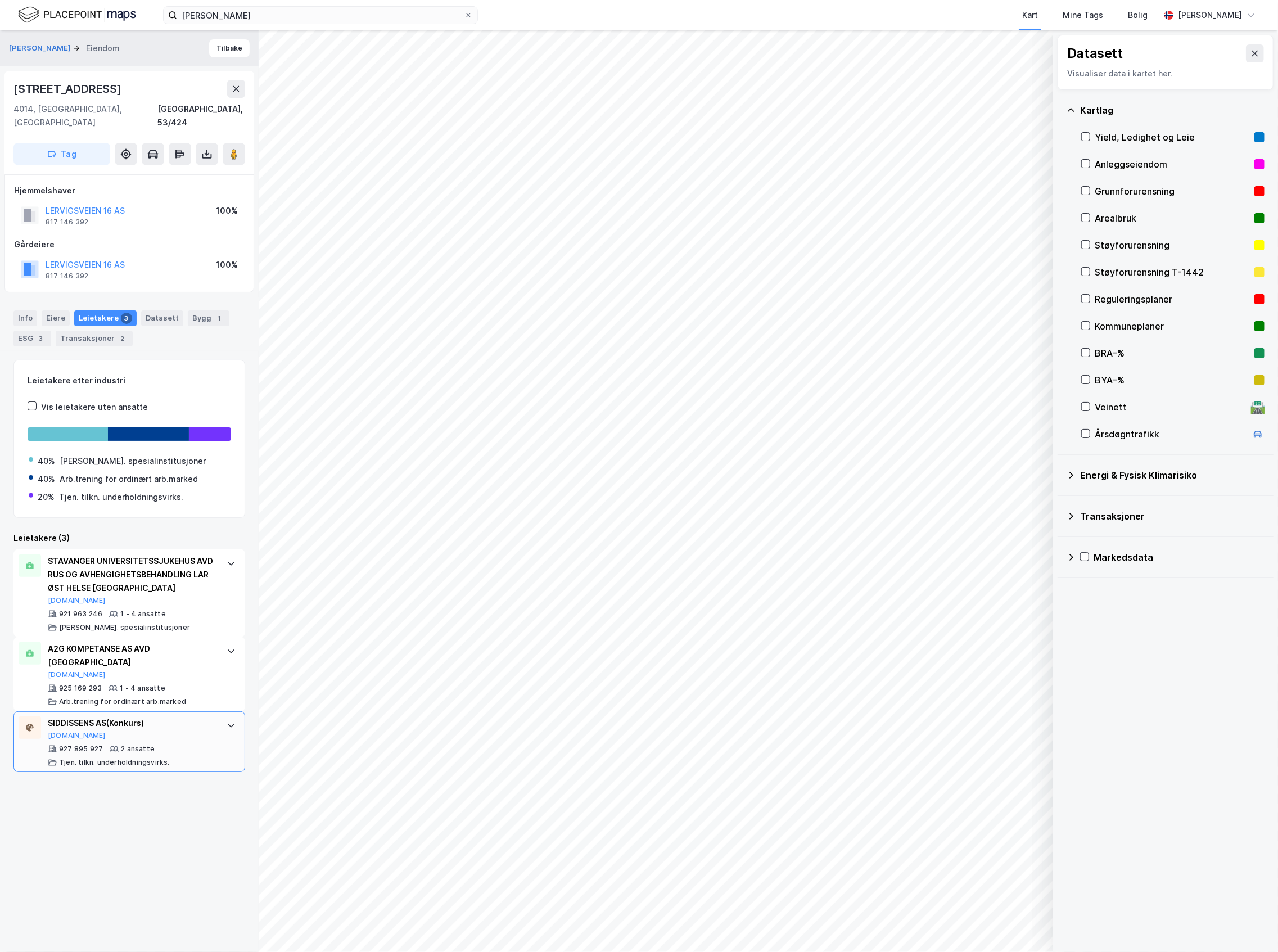
click at [189, 746] on div "927 895 927 2 ansatte Tjen. tilkn. underholdningsvirks." at bounding box center [131, 755] width 167 height 23
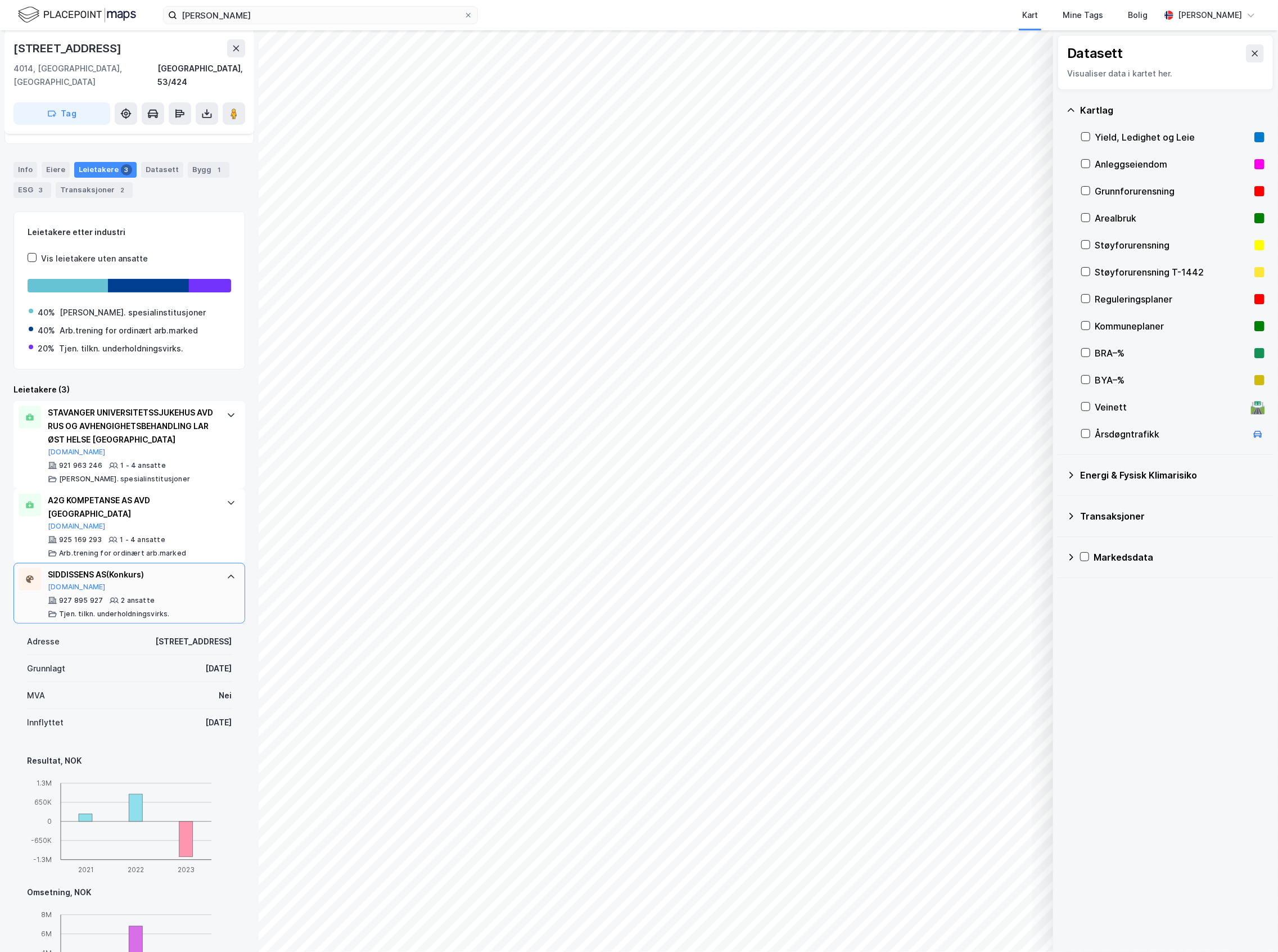
scroll to position [225, 0]
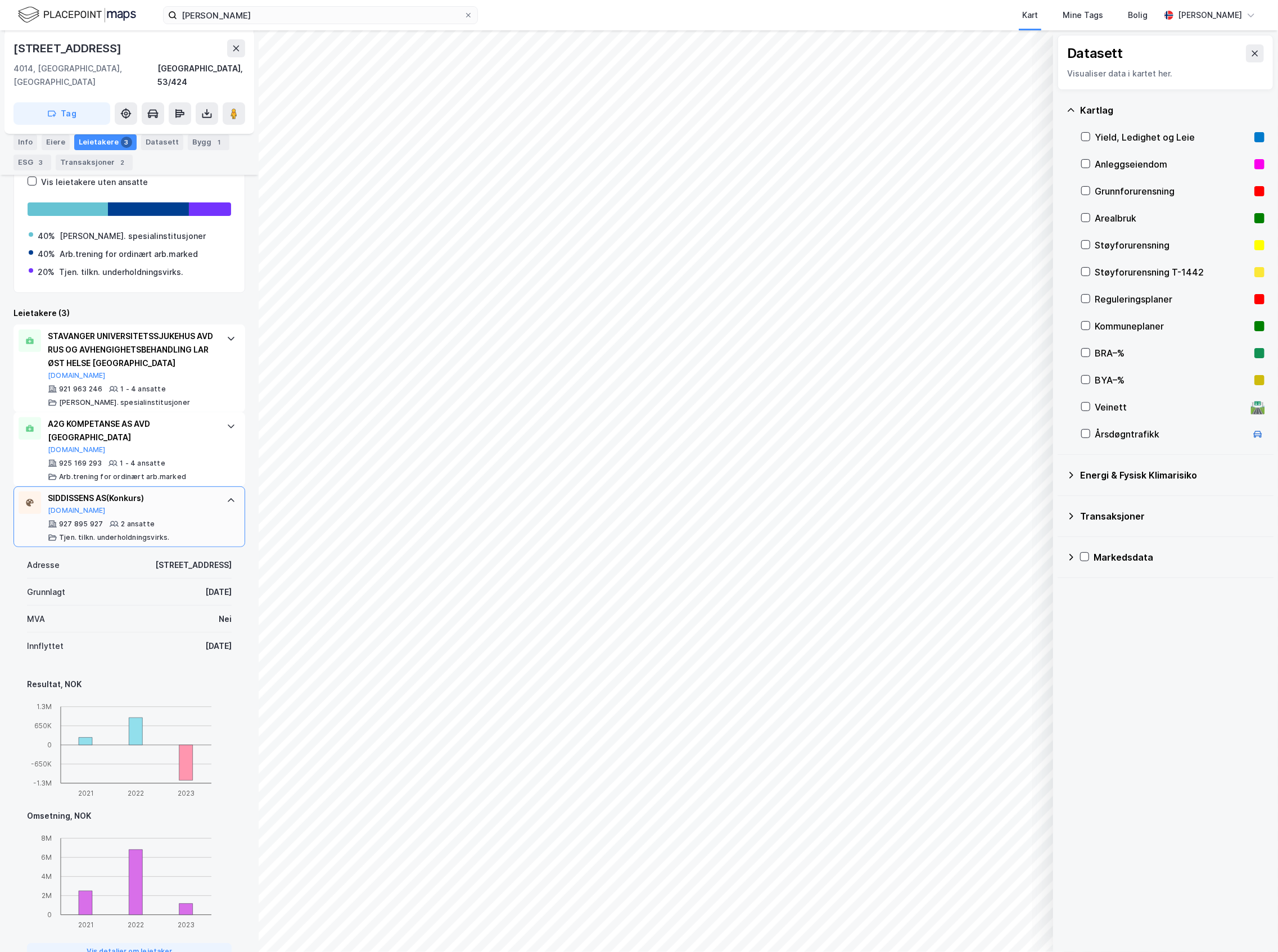
click at [203, 493] on div "SIDDISSENS AS (Konkurs) [DOMAIN_NAME] 927 895 927 2 ansatte Tjen. tilkn. underh…" at bounding box center [129, 516] width 232 height 61
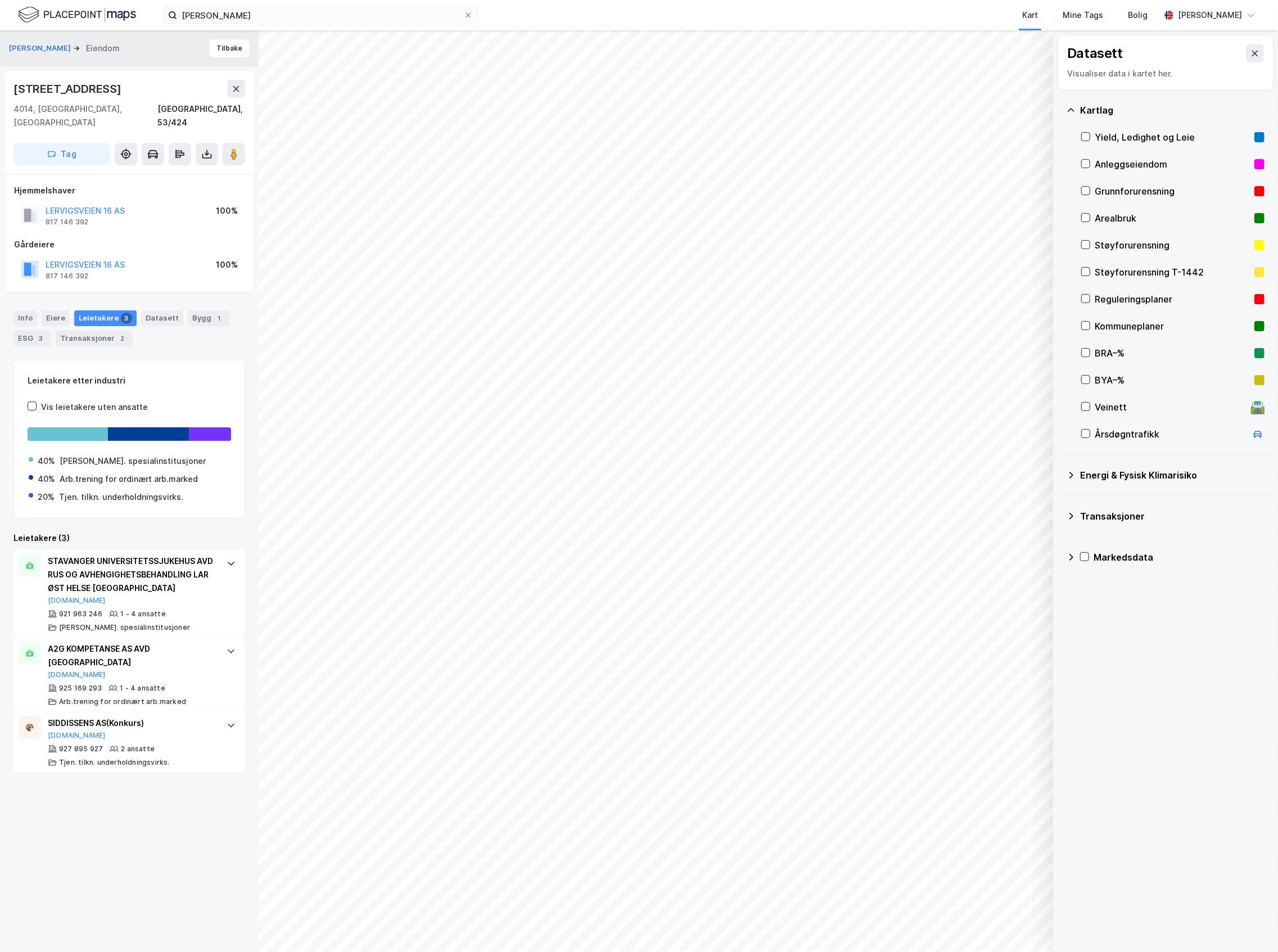
click at [1102, 299] on div "Reguleringsplaner" at bounding box center [1172, 299] width 155 height 13
click at [237, 148] on icon at bounding box center [233, 153] width 11 height 11
click at [165, 570] on div "STAVANGER UNIVERSITETSSJUKEHUS AVD RUS OG AVHENGIGHETSBEHANDLING LAR ØST HELSE …" at bounding box center [131, 574] width 167 height 40
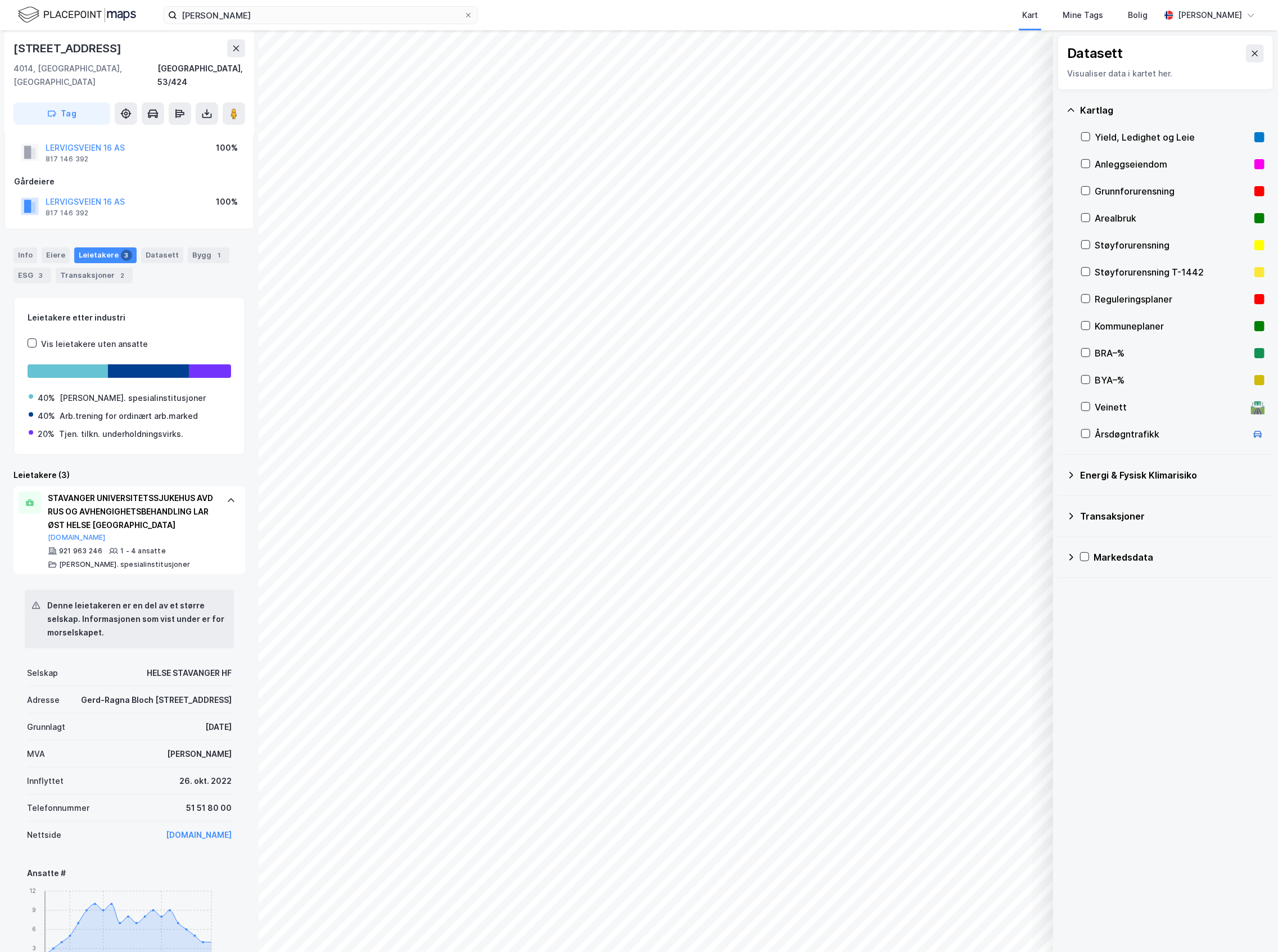
scroll to position [150, 0]
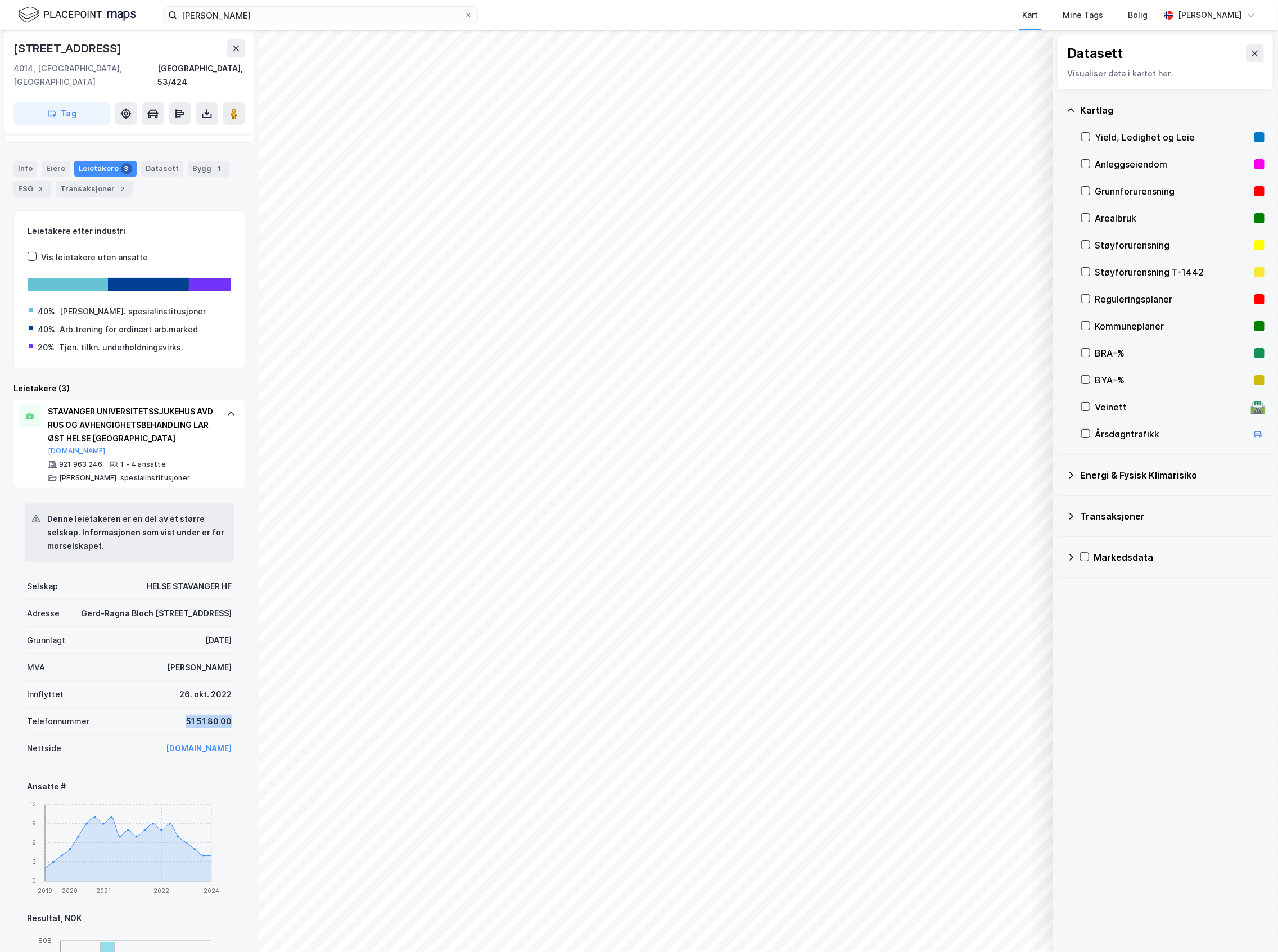
drag, startPoint x: 220, startPoint y: 716, endPoint x: 174, endPoint y: 718, distance: 46.0
click at [174, 718] on div "Denne leietakeren er en del av et større selskap. Informasjonen som vist under …" at bounding box center [129, 854] width 232 height 735
click at [225, 790] on div "Denne leietakeren er en del av et større selskap. Informasjonen som vist under …" at bounding box center [129, 854] width 232 height 735
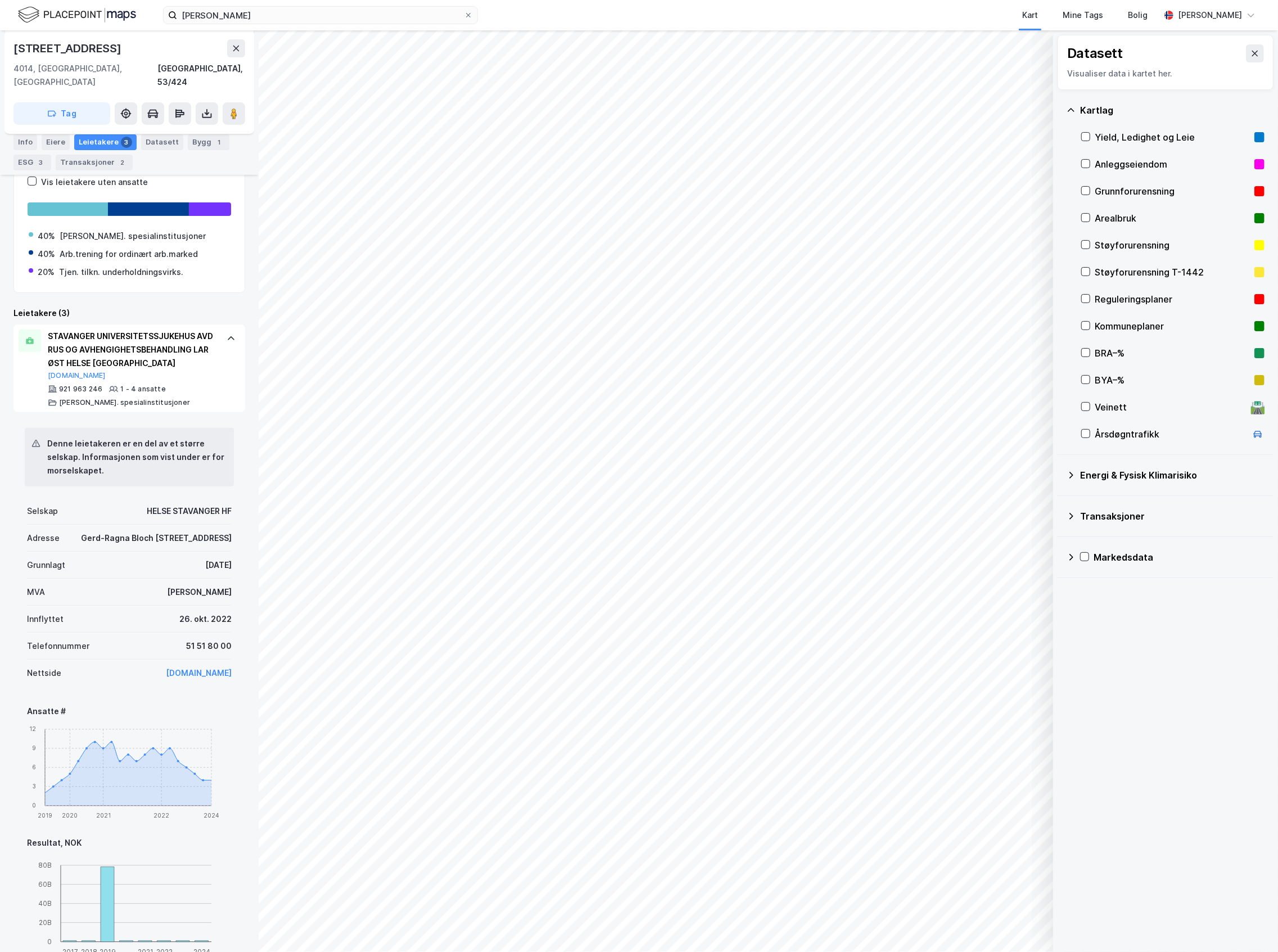
scroll to position [75, 0]
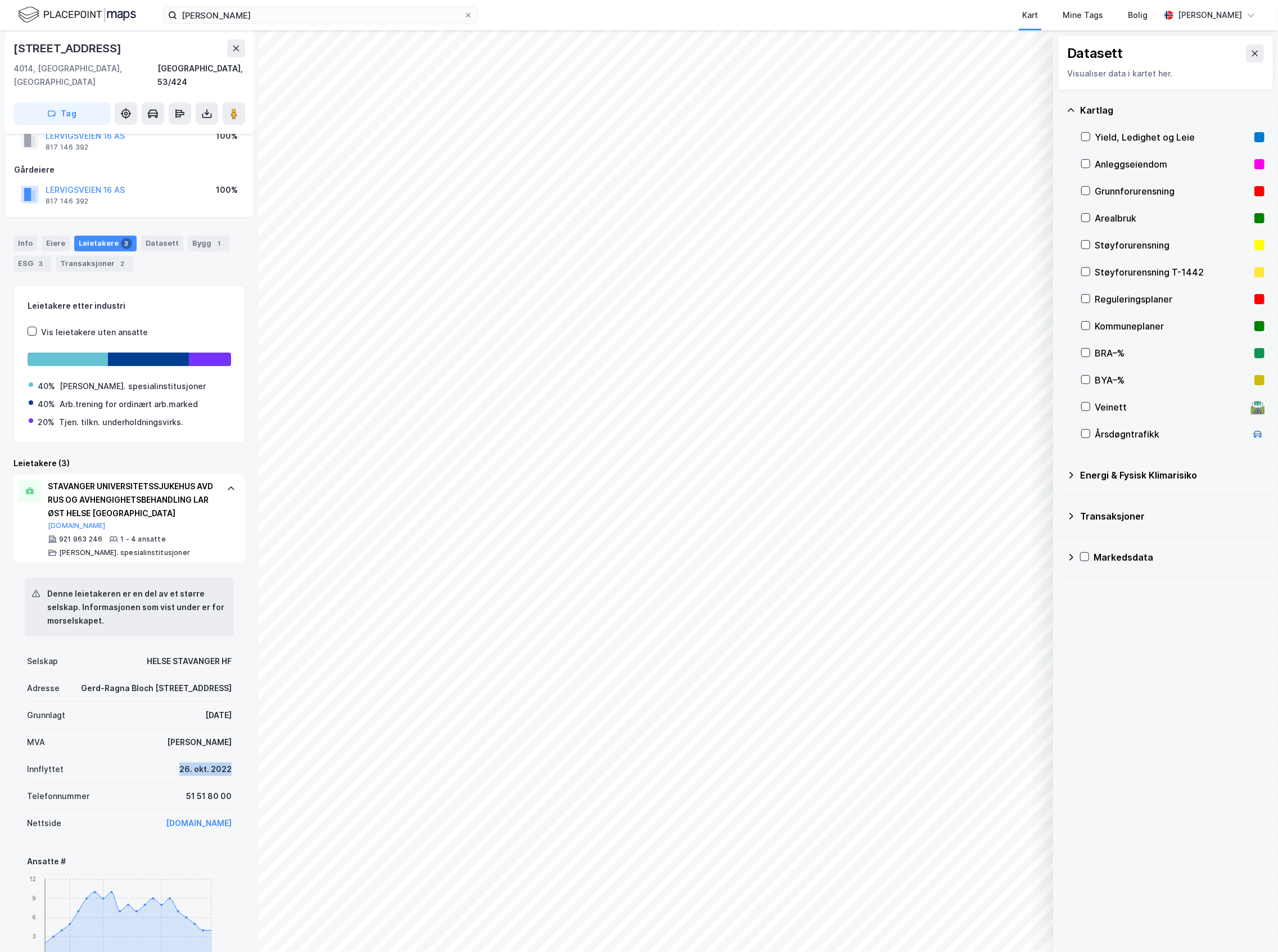
drag, startPoint x: 222, startPoint y: 771, endPoint x: 167, endPoint y: 763, distance: 55.6
click at [167, 763] on div "Denne leietakeren er en del av et større selskap. Informasjonen som vist under …" at bounding box center [129, 929] width 232 height 735
click at [239, 592] on div "GALTA KJETIL Eiendom Tilbake [STREET_ADDRESS], 53/424 Tag Hjemmelshaver LERVIGS…" at bounding box center [129, 490] width 258 height 921
click at [125, 515] on div "STAVANGER UNIVERSITETSSJUKEHUS AVD RUS OG AVHENGIGHETSBEHANDLING LAR ØST HELSE …" at bounding box center [131, 499] width 167 height 40
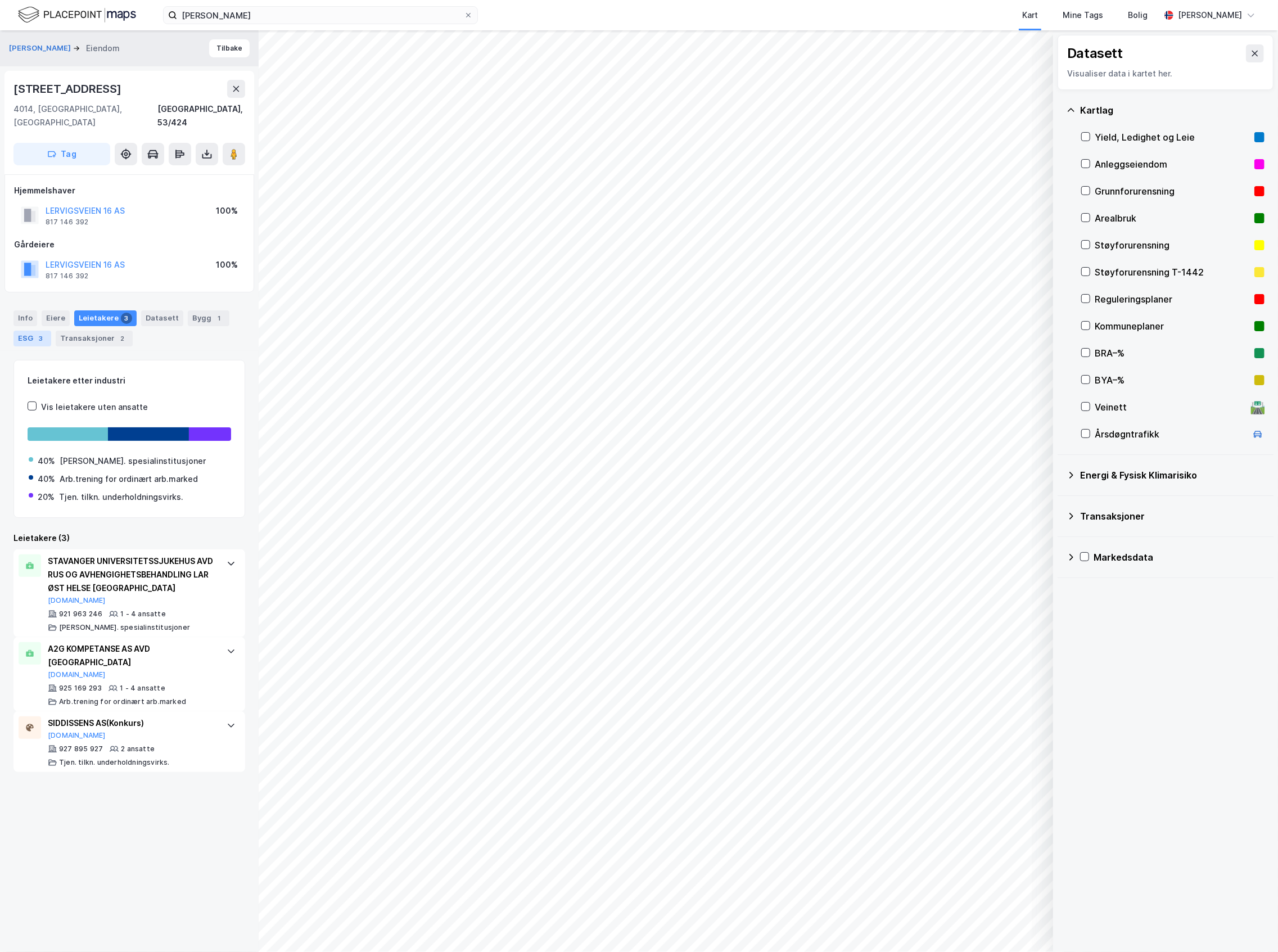
click at [35, 333] on div "3" at bounding box center [40, 338] width 11 height 11
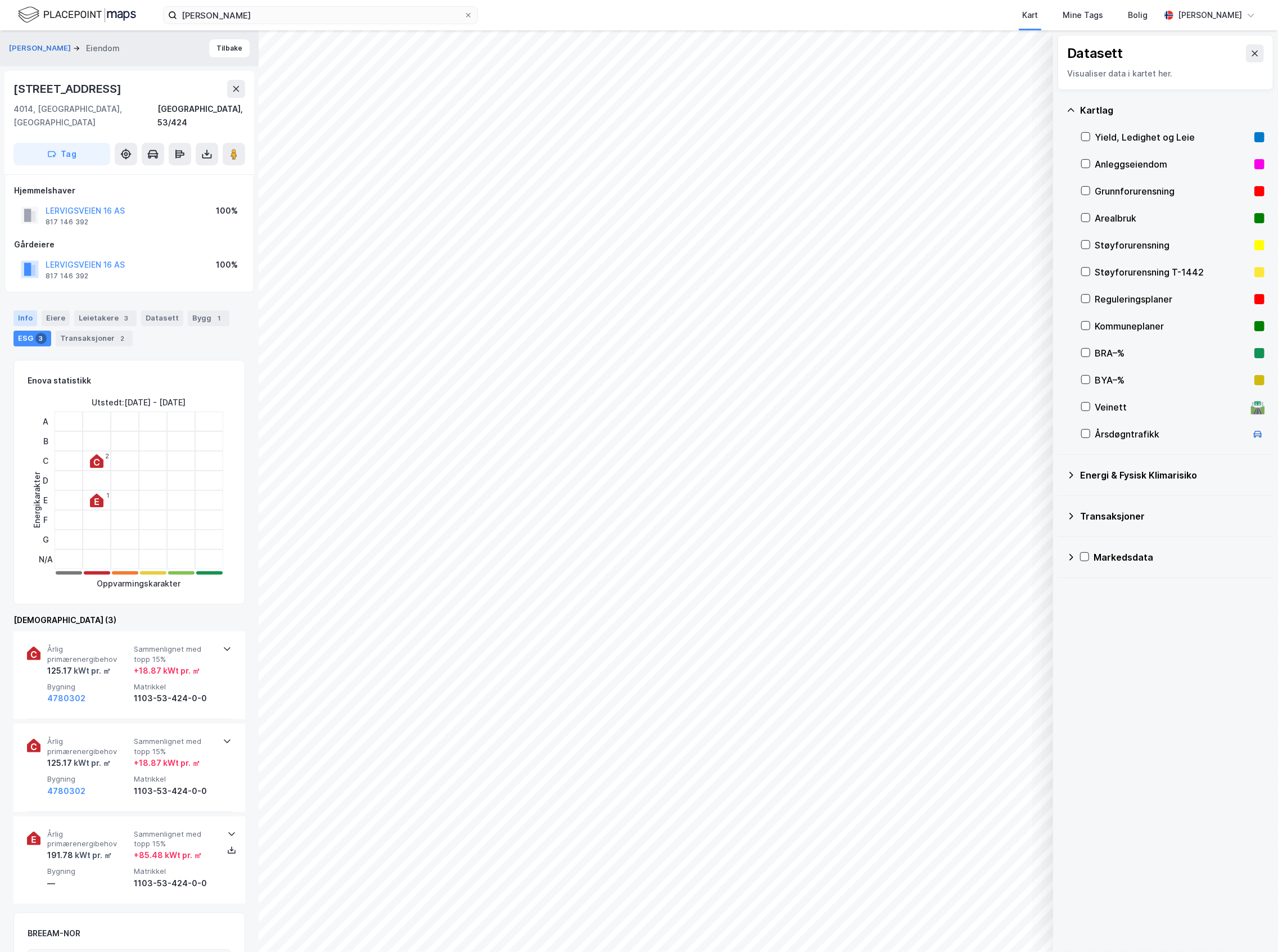
click at [32, 310] on div "Info" at bounding box center [25, 318] width 23 height 15
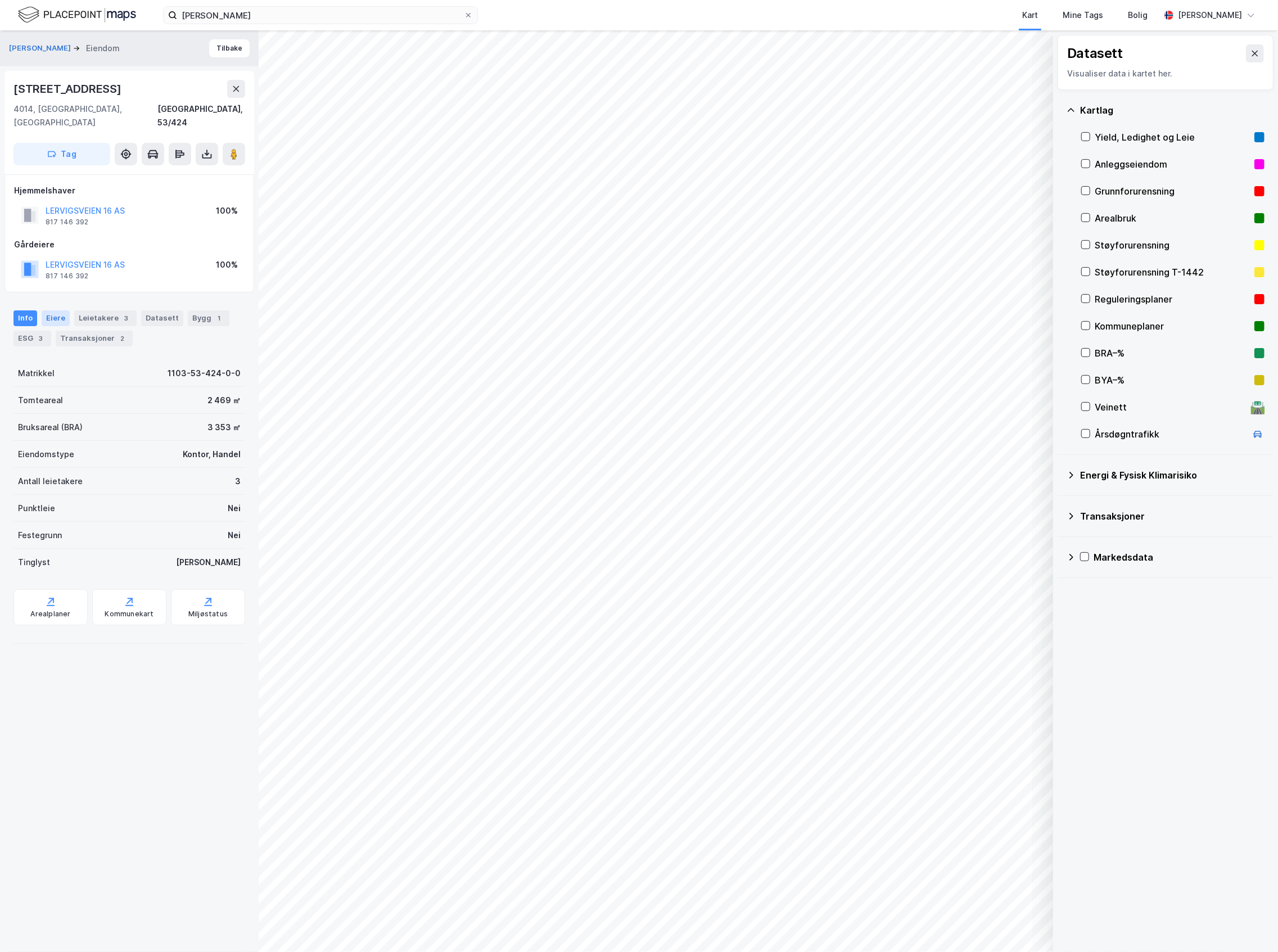
click at [47, 310] on div "Eiere" at bounding box center [56, 318] width 28 height 15
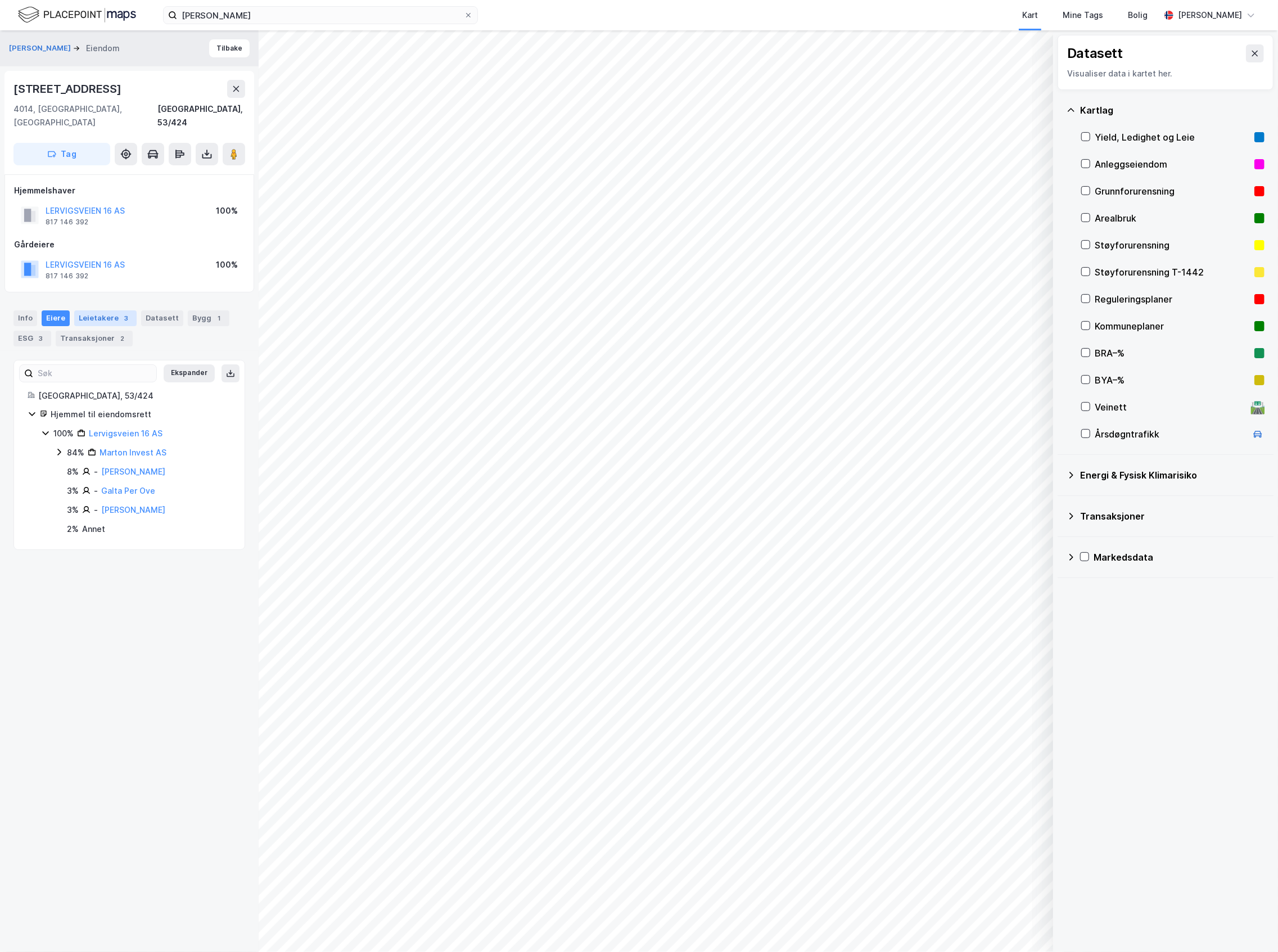
click at [85, 311] on div "Leietakere 3" at bounding box center [105, 318] width 62 height 15
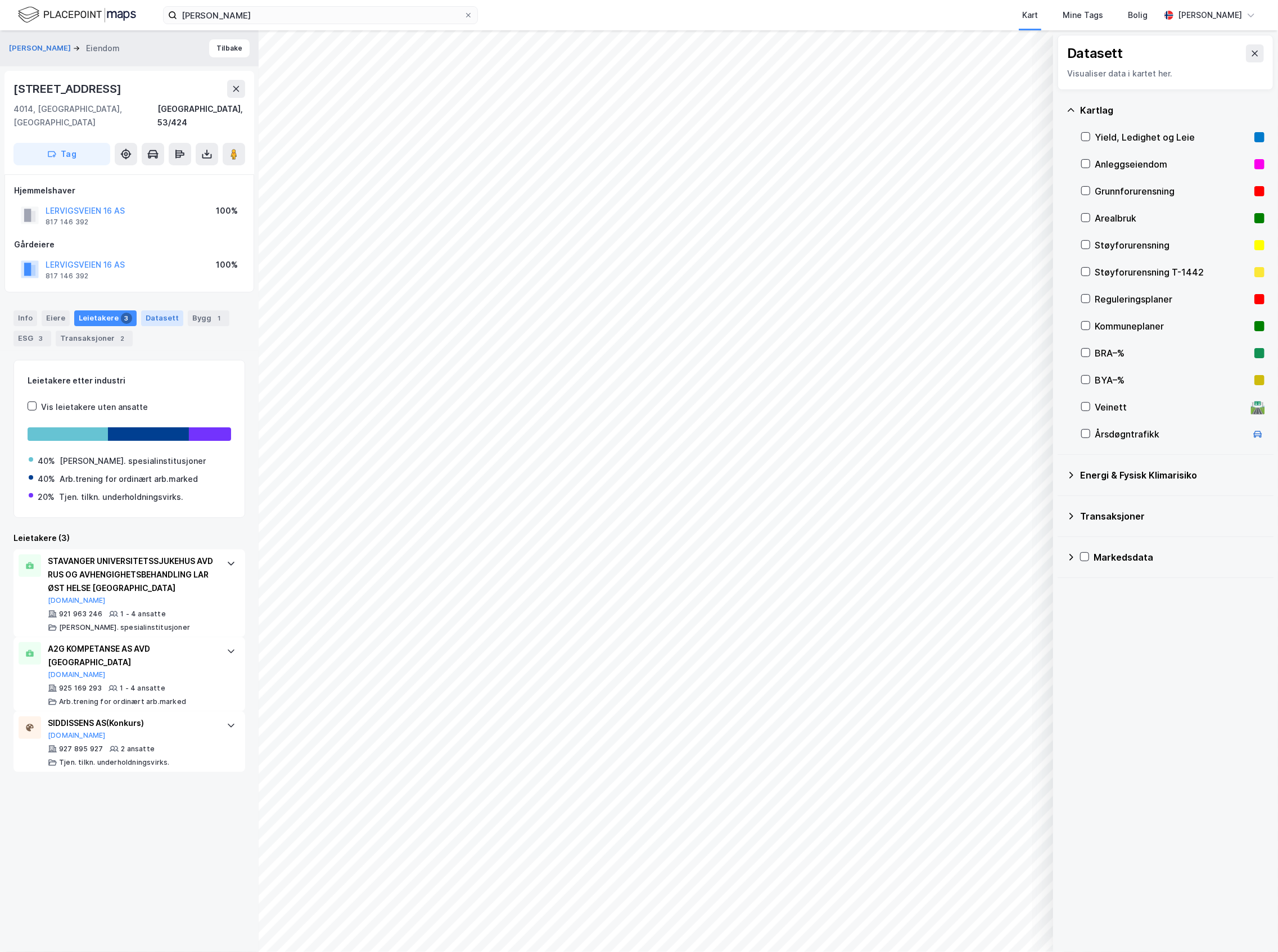
click at [148, 310] on div "Datasett" at bounding box center [161, 318] width 42 height 15
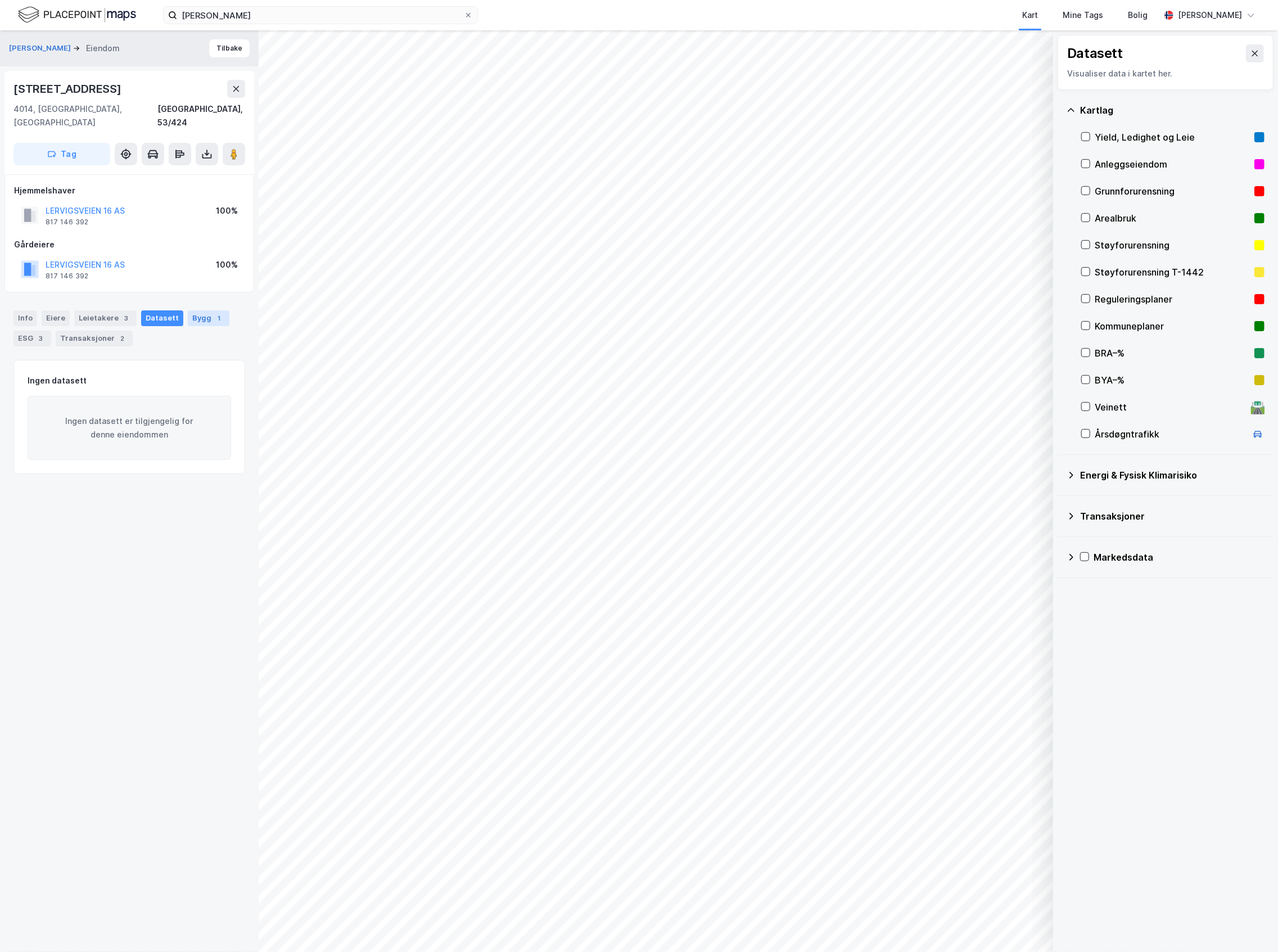
click at [193, 310] on div "Bygg 1" at bounding box center [208, 318] width 42 height 15
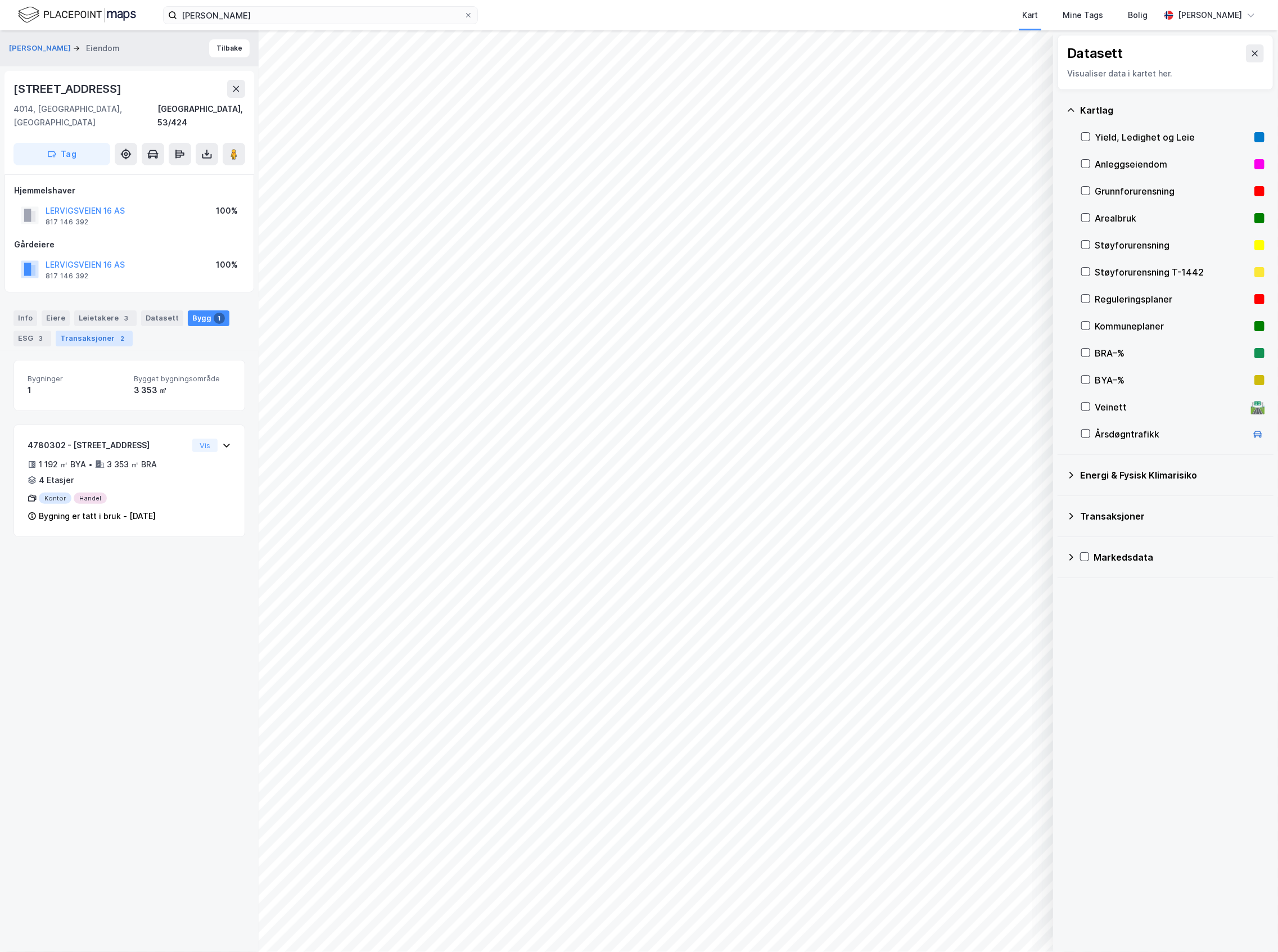
click at [76, 330] on div "Transaksjoner 2" at bounding box center [94, 338] width 77 height 15
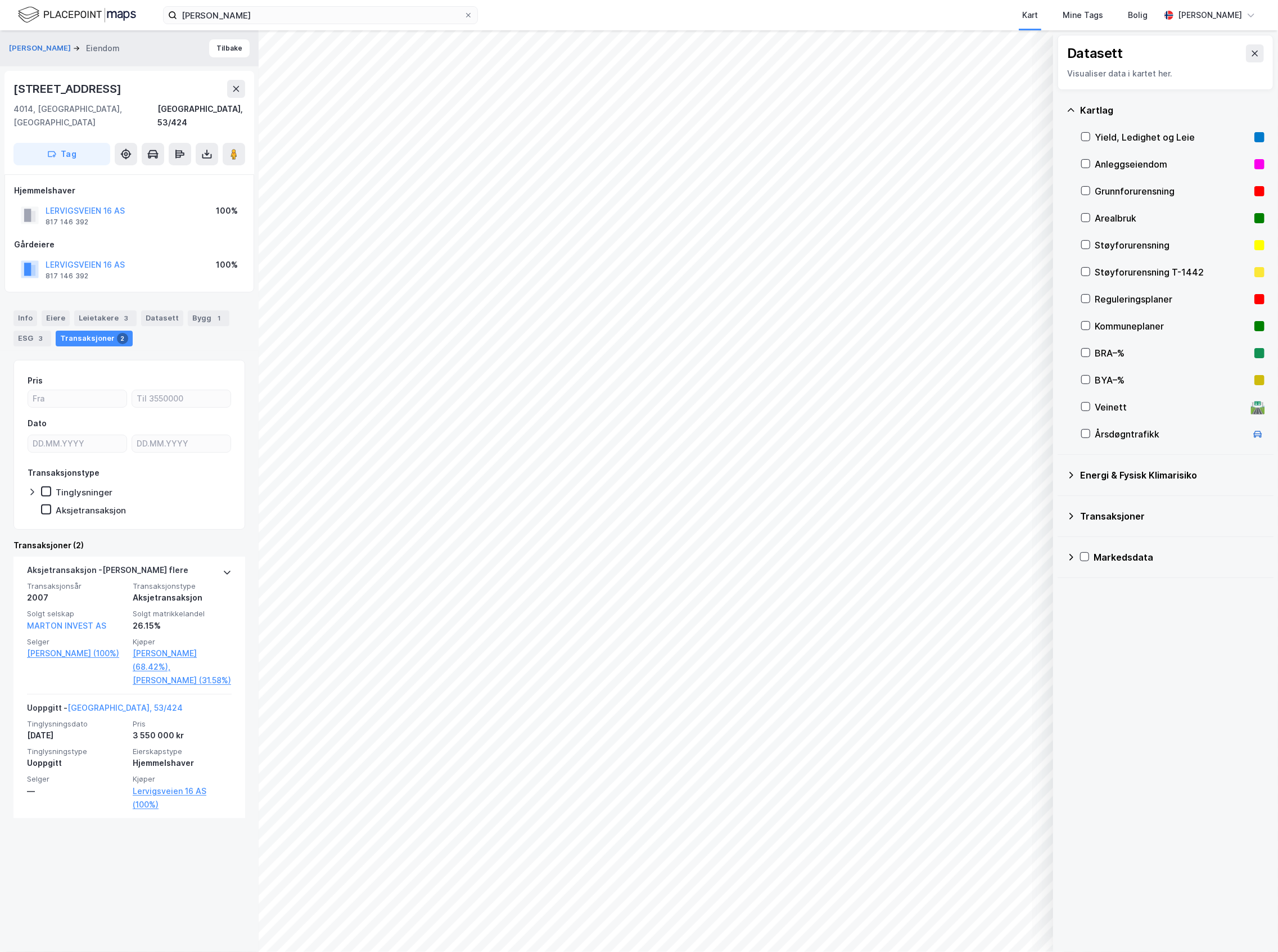
click at [1105, 468] on div "Energi & Fysisk Klimarisiko" at bounding box center [1166, 475] width 198 height 27
click at [1102, 482] on div "Energi & Fysisk Klimarisiko" at bounding box center [1172, 475] width 184 height 13
click at [1086, 529] on div "Transaksjoner" at bounding box center [1166, 516] width 198 height 27
click at [1076, 639] on div "Markedsdata" at bounding box center [1166, 638] width 198 height 27
click at [1075, 480] on div "Energi & Fysisk Klimarisiko" at bounding box center [1166, 475] width 198 height 27
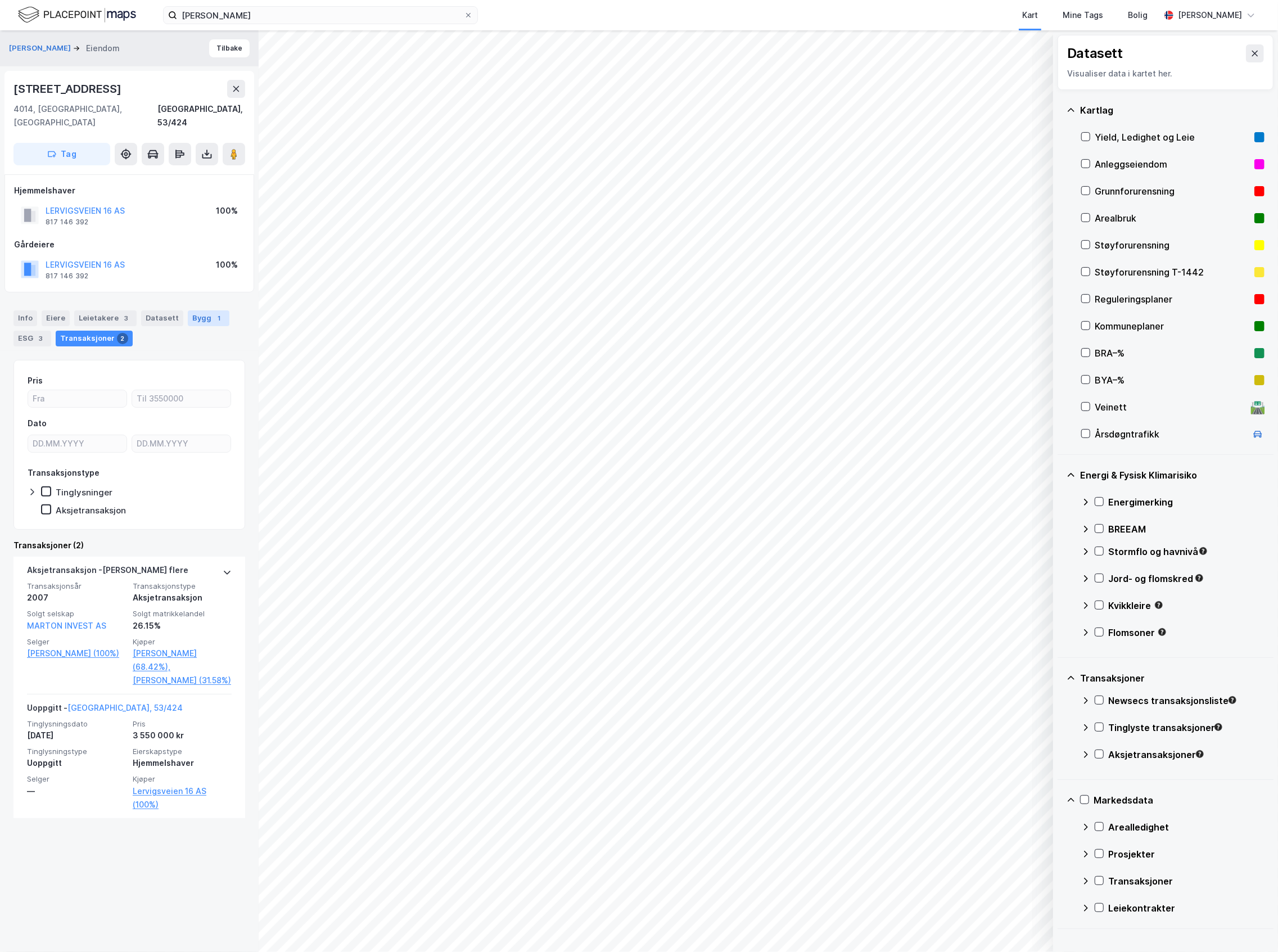
click at [195, 310] on div "Bygg 1" at bounding box center [208, 318] width 42 height 15
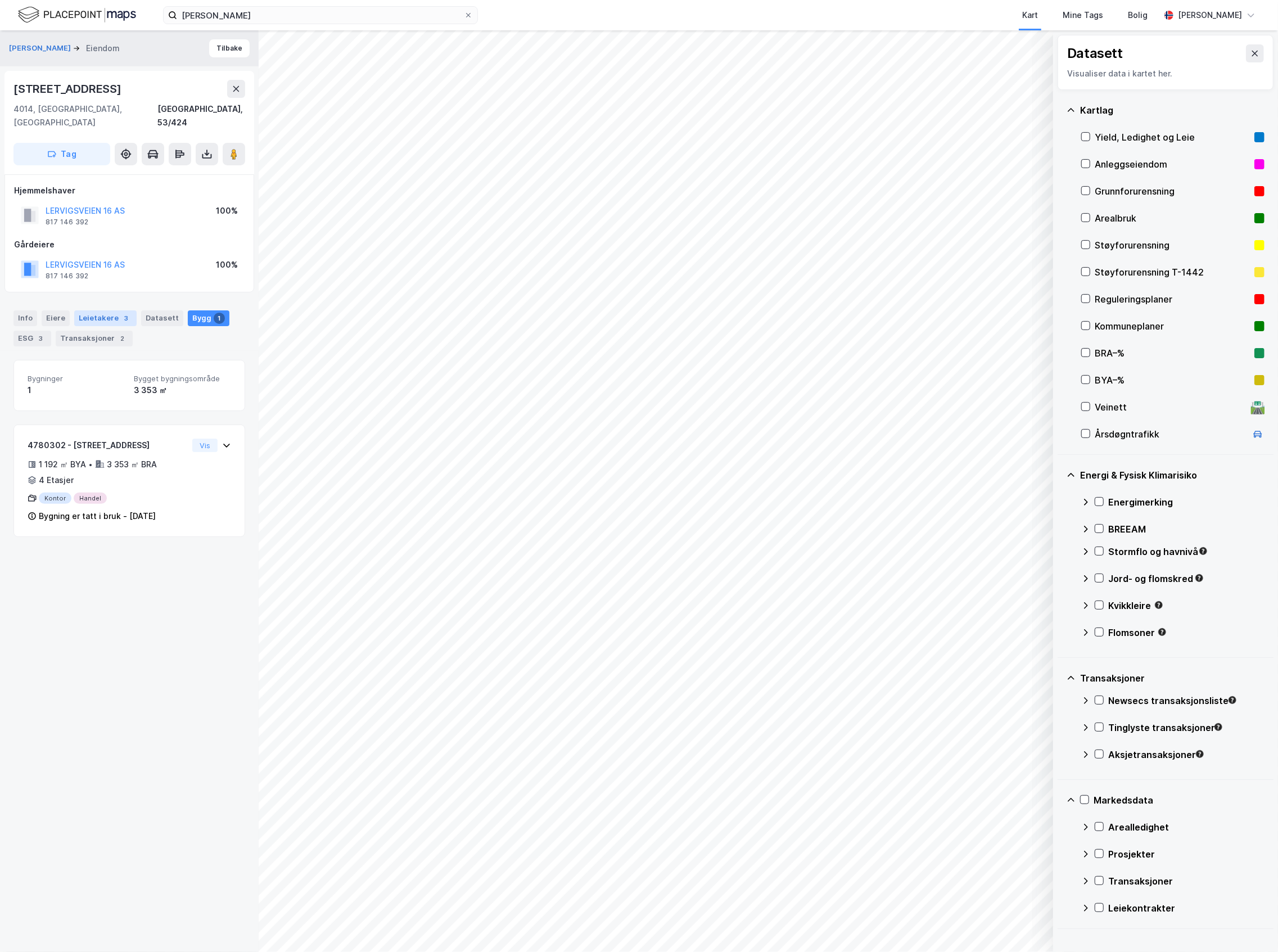
click at [100, 310] on div "Leietakere 3" at bounding box center [105, 318] width 62 height 15
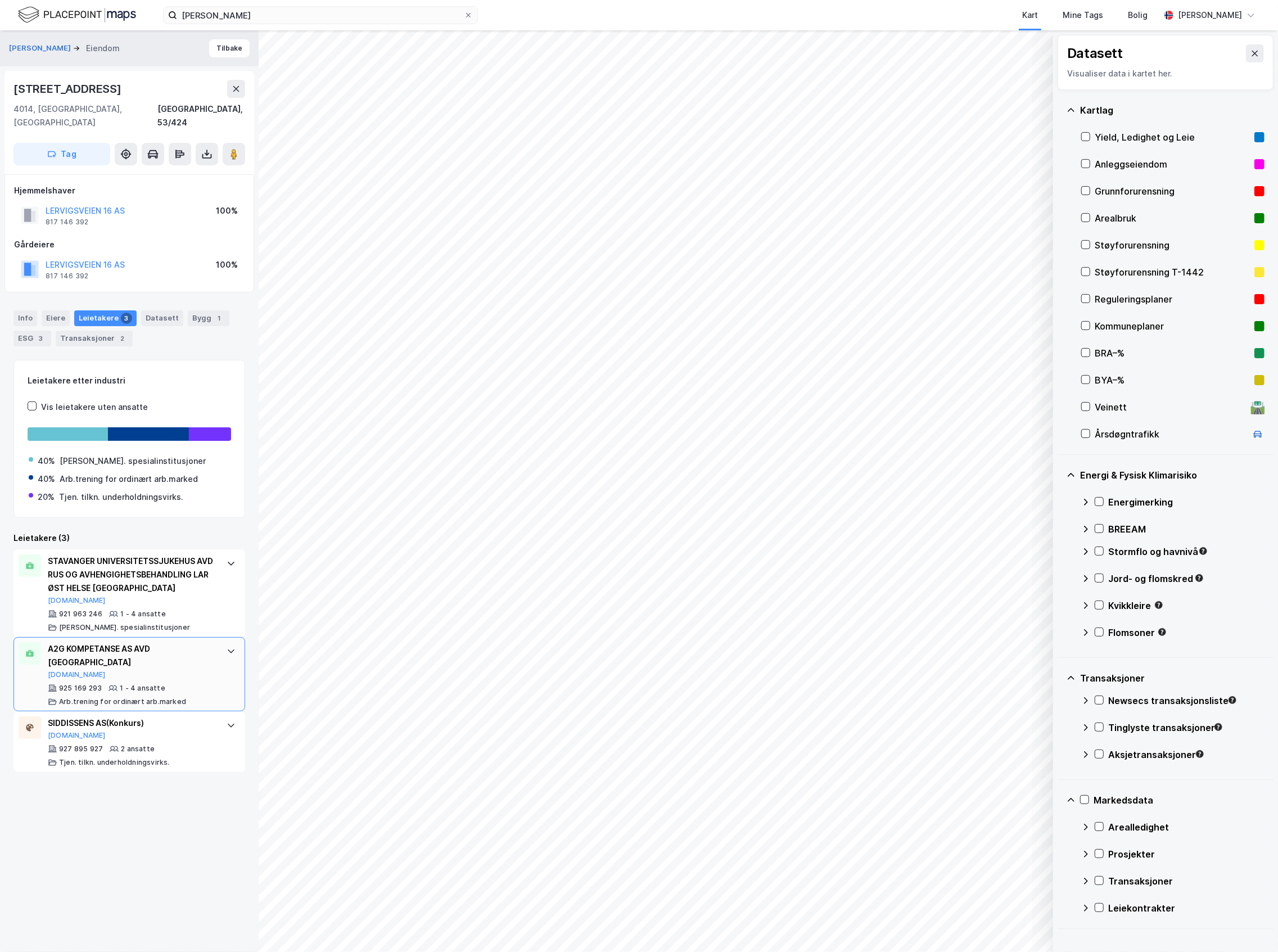
click at [113, 683] on div "925 169 293 1 - 4 ansatte Arb.trening for ordinært arb.marked" at bounding box center [131, 694] width 167 height 23
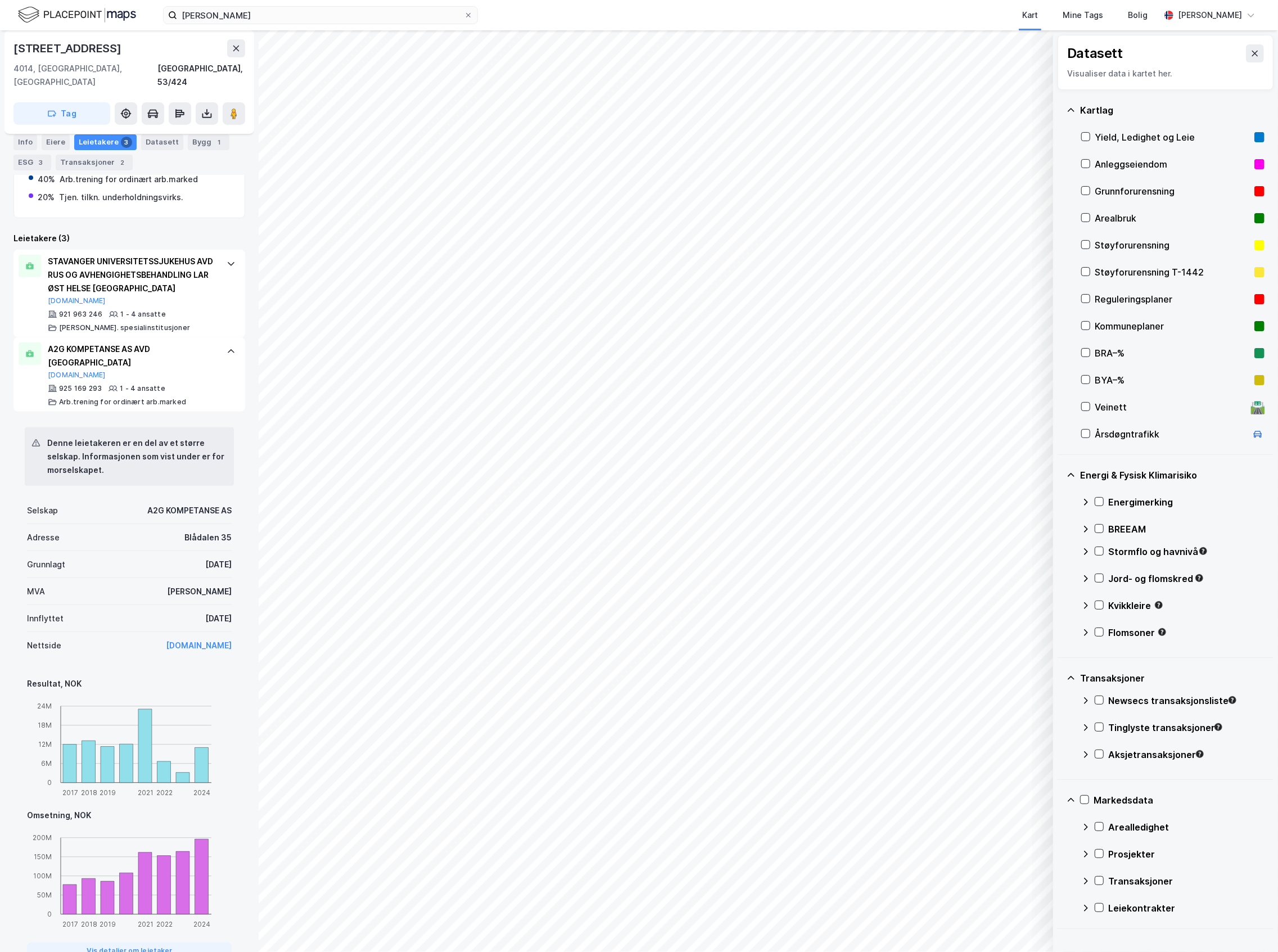
scroll to position [75, 0]
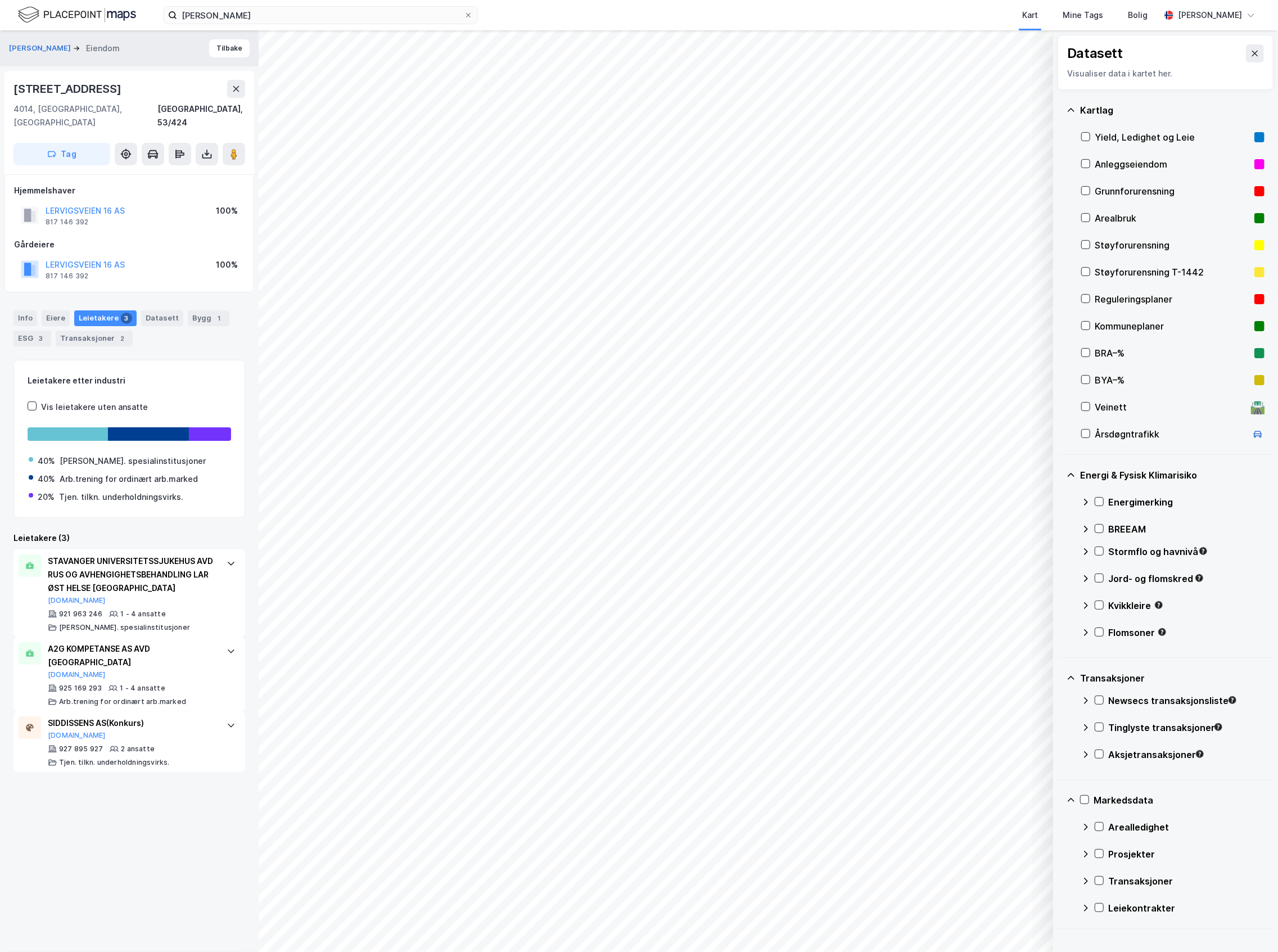
click at [84, 333] on div "Info [PERSON_NAME] 3 Datasett Bygg 1 ESG 3 Transaksjoner 2" at bounding box center [129, 324] width 258 height 54
click at [86, 330] on div "Transaksjoner 2" at bounding box center [94, 338] width 77 height 15
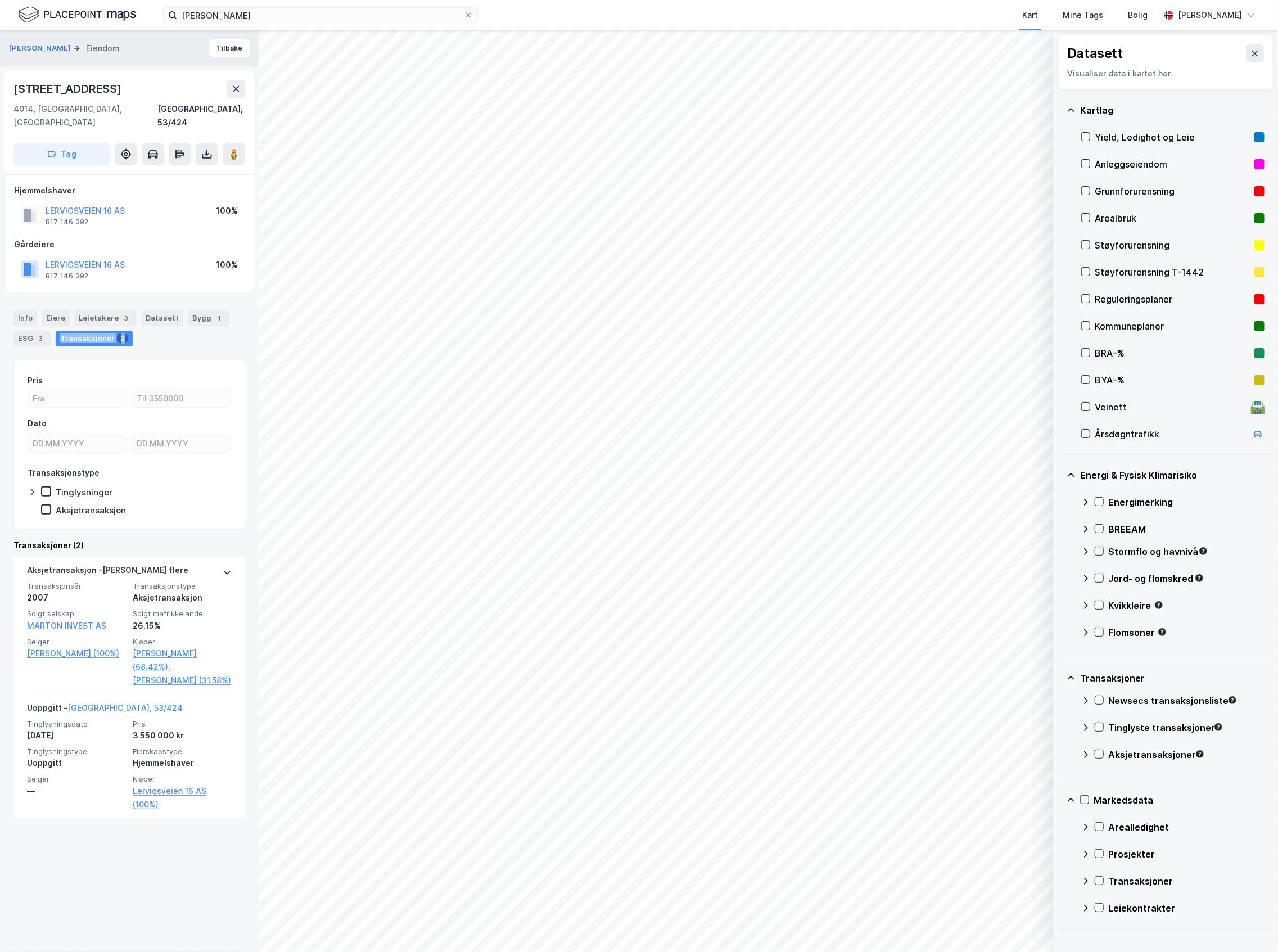
drag, startPoint x: 123, startPoint y: 322, endPoint x: 53, endPoint y: 326, distance: 70.1
click at [52, 325] on div "Info [PERSON_NAME] 3 Datasett Bygg 1 ESG 3 Transaksjoner 2" at bounding box center [129, 328] width 232 height 36
click at [56, 330] on div "Transaksjoner 2" at bounding box center [94, 338] width 77 height 15
drag, startPoint x: 59, startPoint y: 328, endPoint x: 116, endPoint y: 322, distance: 57.3
click at [116, 330] on div "Transaksjoner 2" at bounding box center [94, 338] width 77 height 15
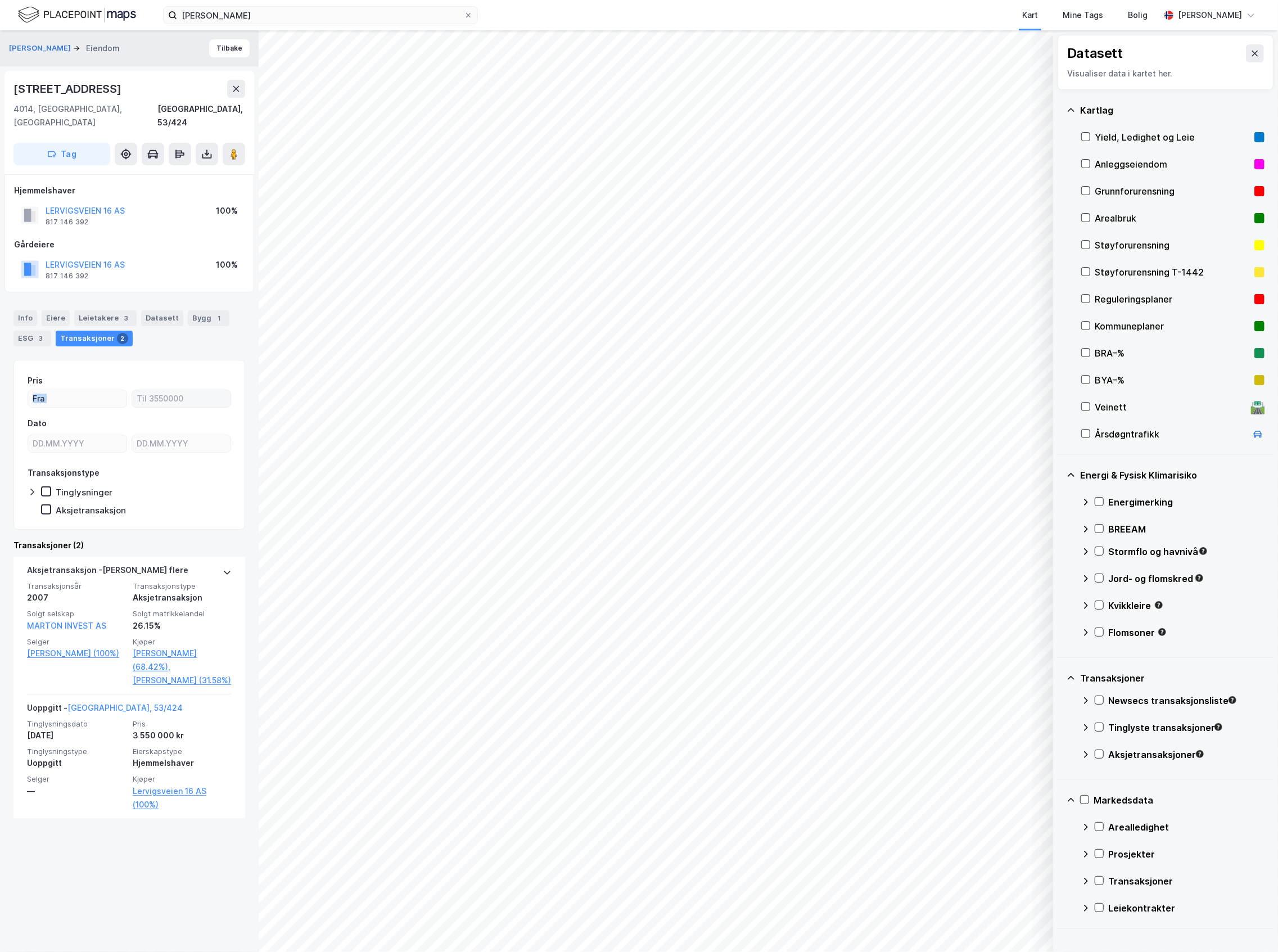
drag, startPoint x: 162, startPoint y: 349, endPoint x: 189, endPoint y: 381, distance: 41.9
click at [189, 381] on div "Info [PERSON_NAME] 3 Datasett Bygg 1 ESG 3 Transaksjoner 2 Pris Dato Transaksjo…" at bounding box center [129, 557] width 232 height 521
click at [185, 360] on div "Pris Dato Transaksjonstype Tinglysninger Aksjetransaksjon" at bounding box center [129, 444] width 232 height 170
drag, startPoint x: 111, startPoint y: 327, endPoint x: 61, endPoint y: 325, distance: 50.0
click at [61, 330] on div "Transaksjoner 2" at bounding box center [94, 338] width 77 height 15
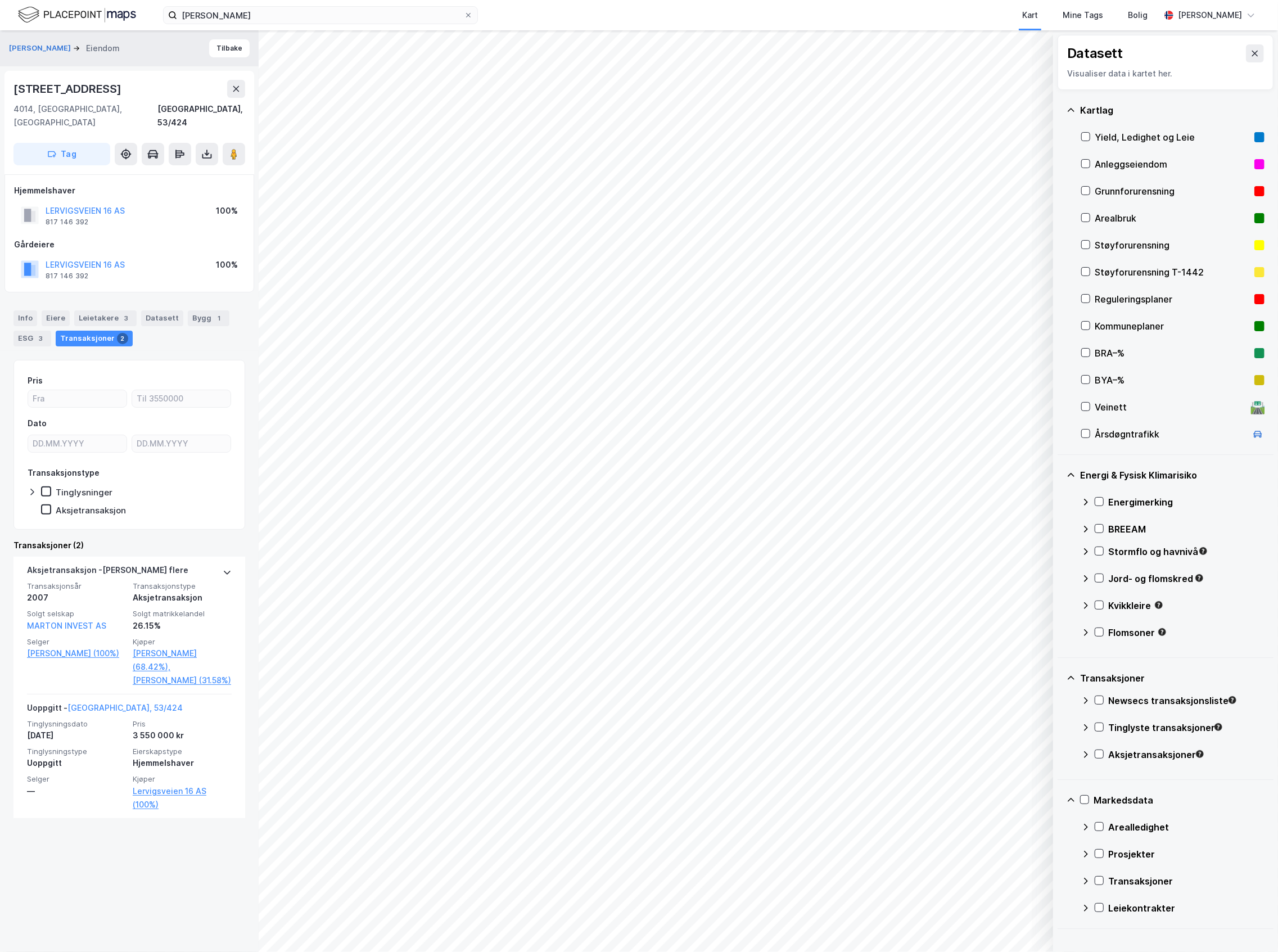
click at [118, 338] on div "Info [PERSON_NAME] 3 Datasett Bygg 1 ESG 3 Transaksjoner 2 Pris Dato Transaksjo…" at bounding box center [129, 557] width 232 height 521
drag, startPoint x: 225, startPoint y: 304, endPoint x: 186, endPoint y: 310, distance: 39.5
click at [186, 310] on div "Info [PERSON_NAME] 3 Datasett Bygg 1 ESG 3 Transaksjoner 2" at bounding box center [129, 328] width 232 height 36
click at [197, 318] on div "Info [PERSON_NAME] 3 Datasett Bygg 1 ESG 3 Transaksjoner 2" at bounding box center [129, 328] width 232 height 36
drag, startPoint x: 175, startPoint y: 304, endPoint x: 133, endPoint y: 311, distance: 42.6
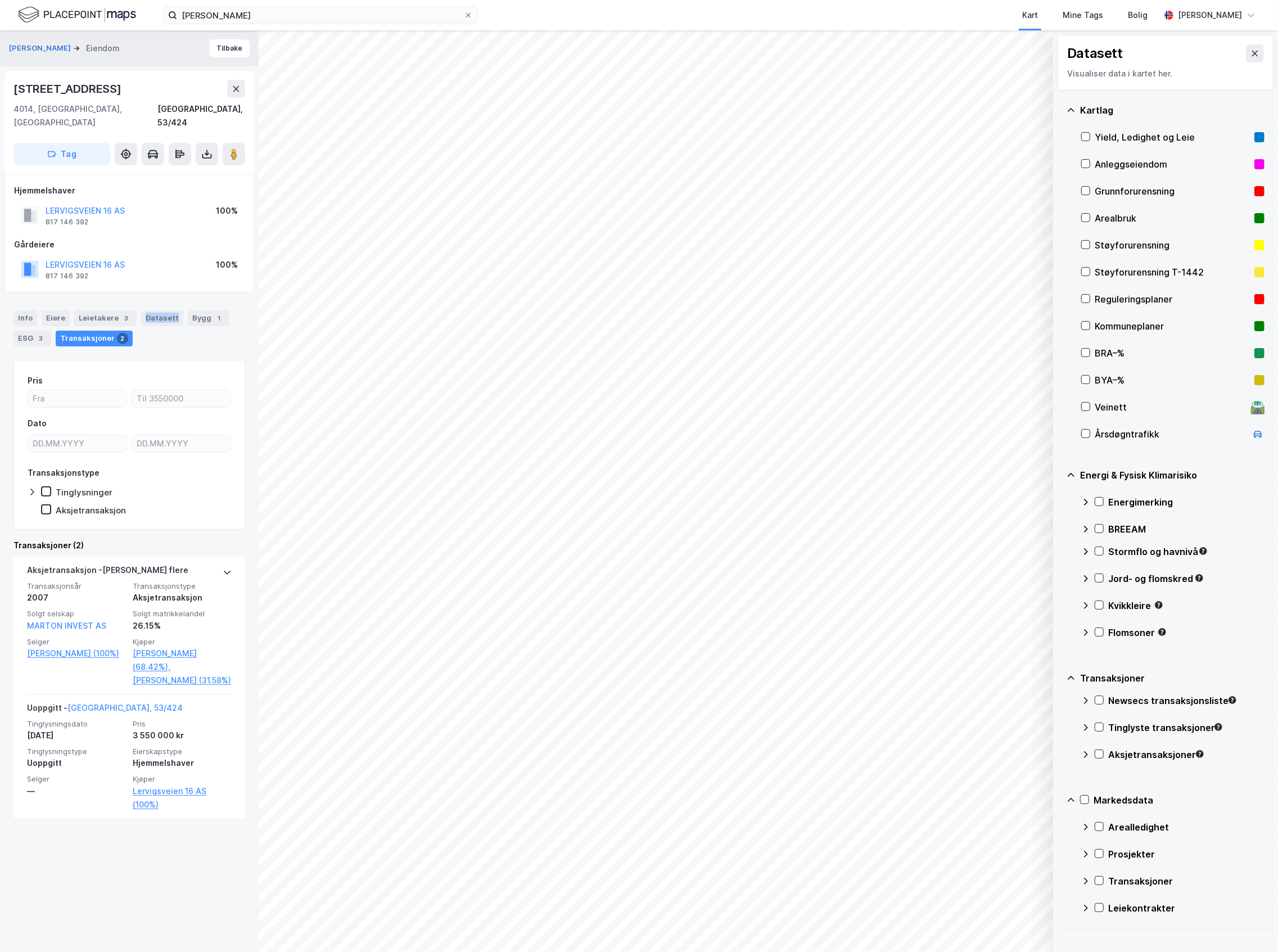
click at [133, 311] on div "Info [PERSON_NAME] 3 Datasett Bygg 1 ESG 3 Transaksjoner 2" at bounding box center [129, 328] width 232 height 36
drag, startPoint x: 127, startPoint y: 304, endPoint x: 68, endPoint y: 311, distance: 59.4
click at [68, 311] on div "Info [PERSON_NAME] 3 Datasett Bygg 1 ESG 3 Transaksjoner 2" at bounding box center [129, 328] width 232 height 36
click at [138, 327] on div "Info [PERSON_NAME] 3 Datasett Bygg 1 ESG 3 Transaksjoner 2" at bounding box center [129, 328] width 232 height 36
click at [32, 487] on icon at bounding box center [32, 492] width 9 height 9
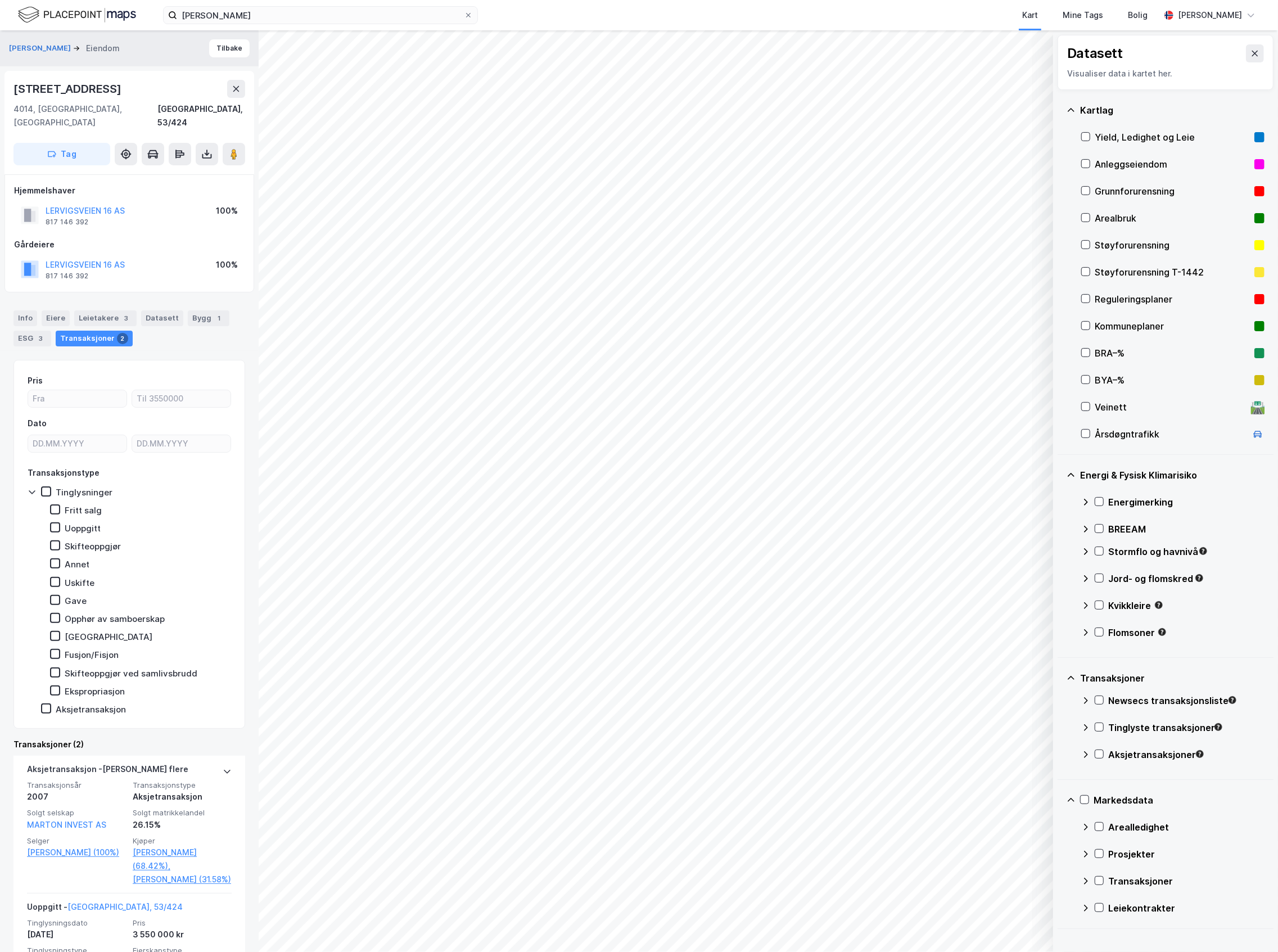
click at [32, 487] on icon at bounding box center [32, 492] width 9 height 9
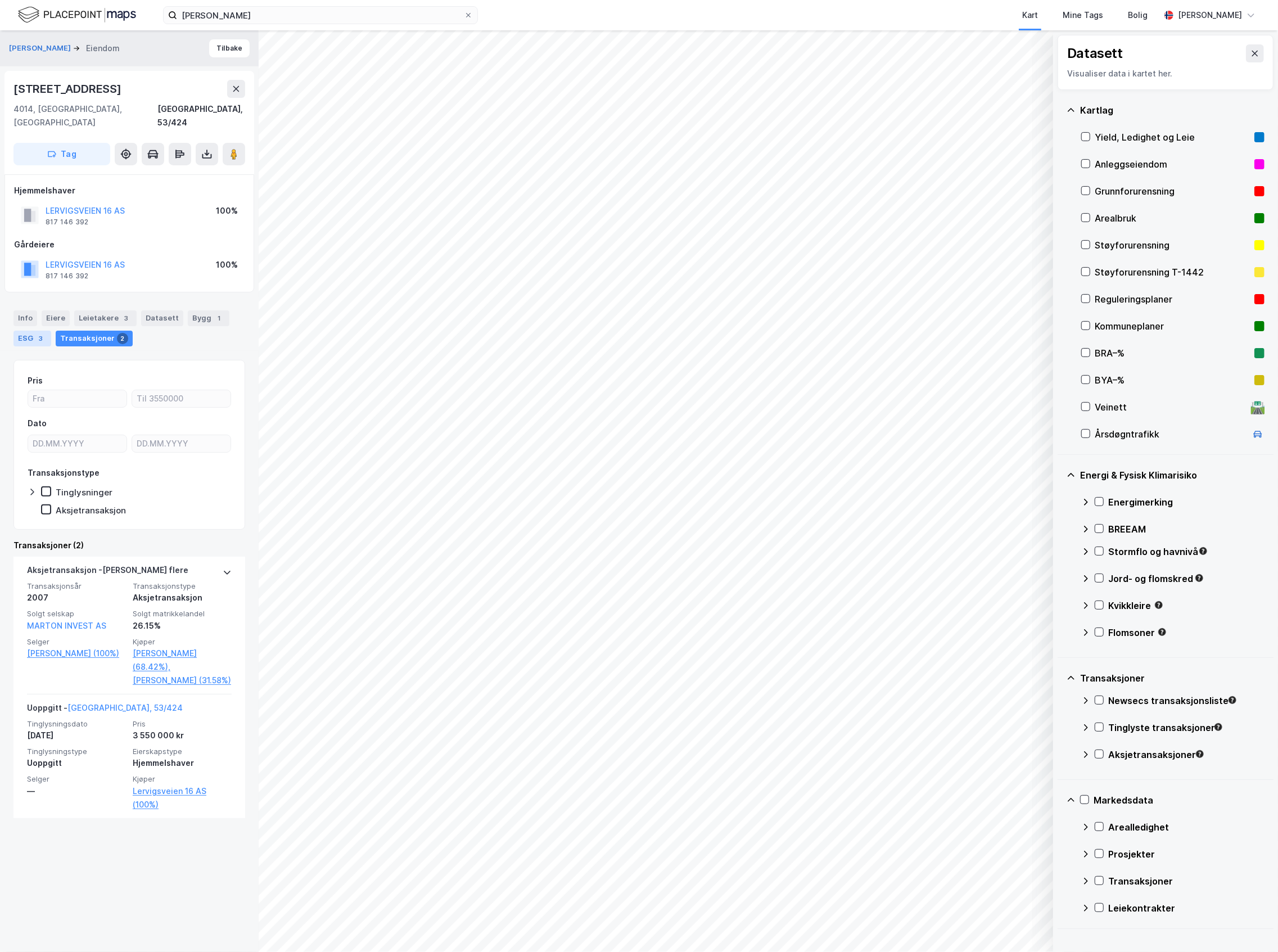
click at [30, 330] on div "ESG 3" at bounding box center [32, 338] width 37 height 15
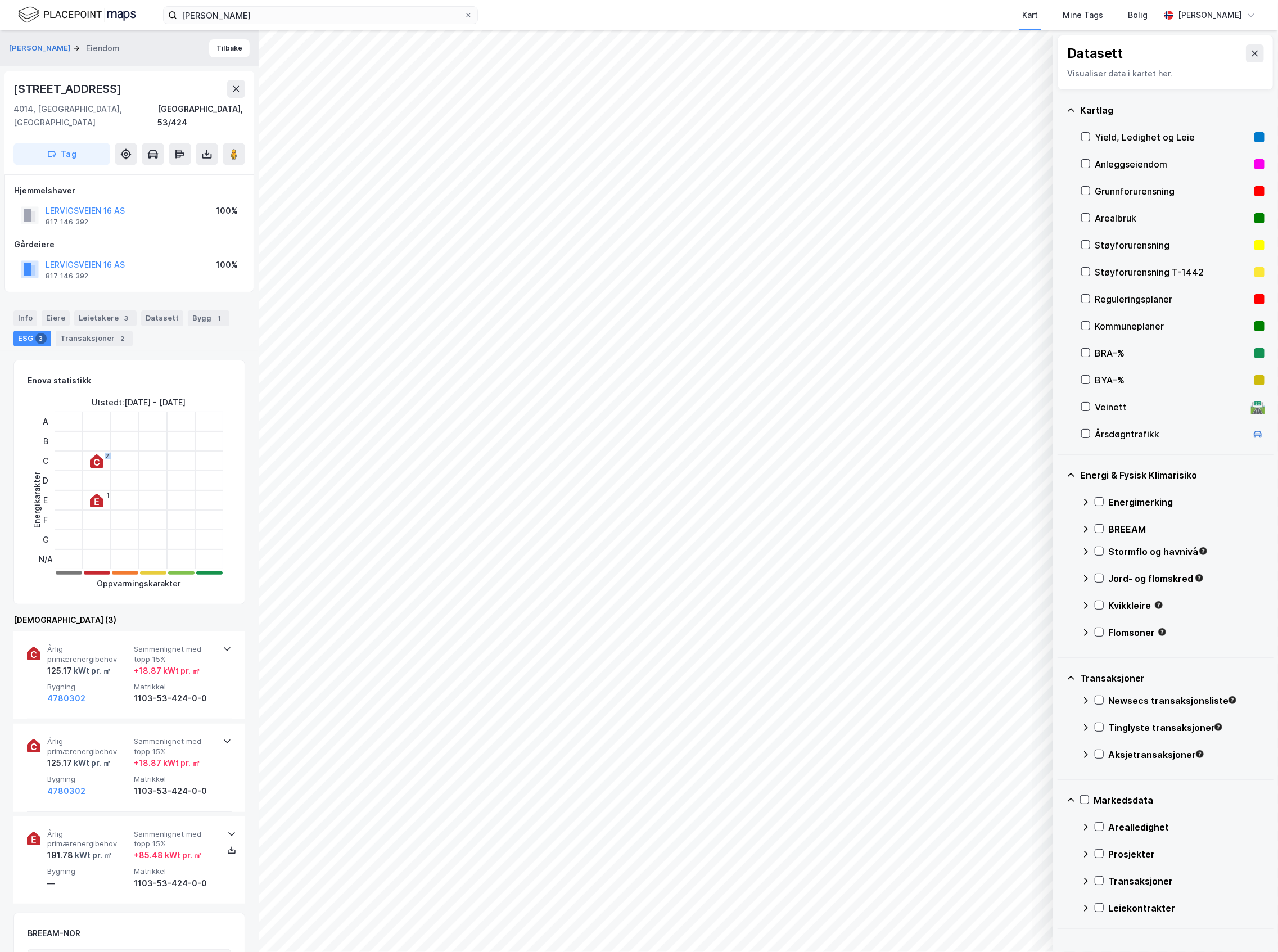
drag, startPoint x: 104, startPoint y: 489, endPoint x: 81, endPoint y: 434, distance: 59.6
click at [81, 434] on div "2 1" at bounding box center [139, 490] width 184 height 157
click at [113, 490] on div at bounding box center [125, 500] width 28 height 20
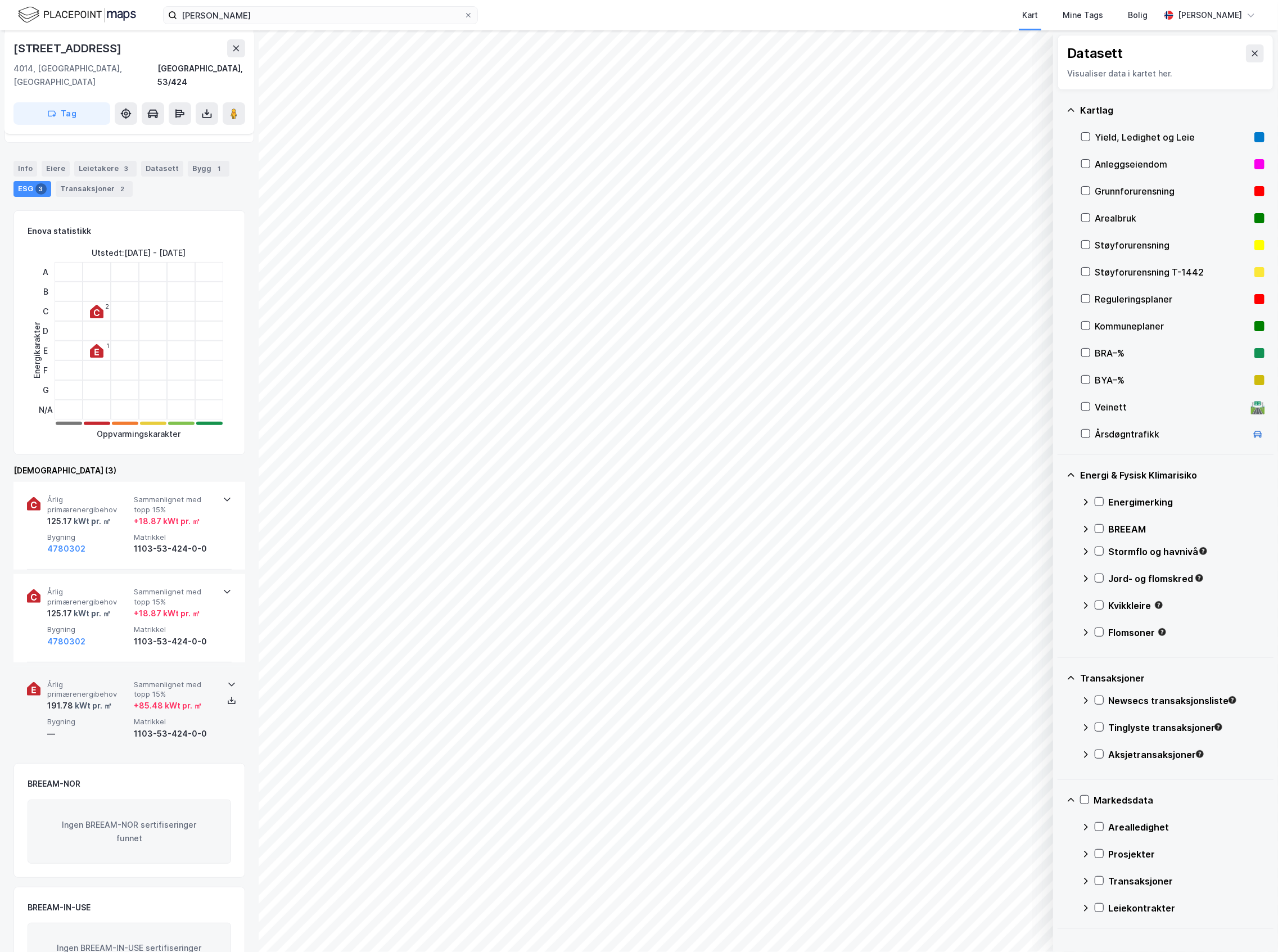
scroll to position [200, 0]
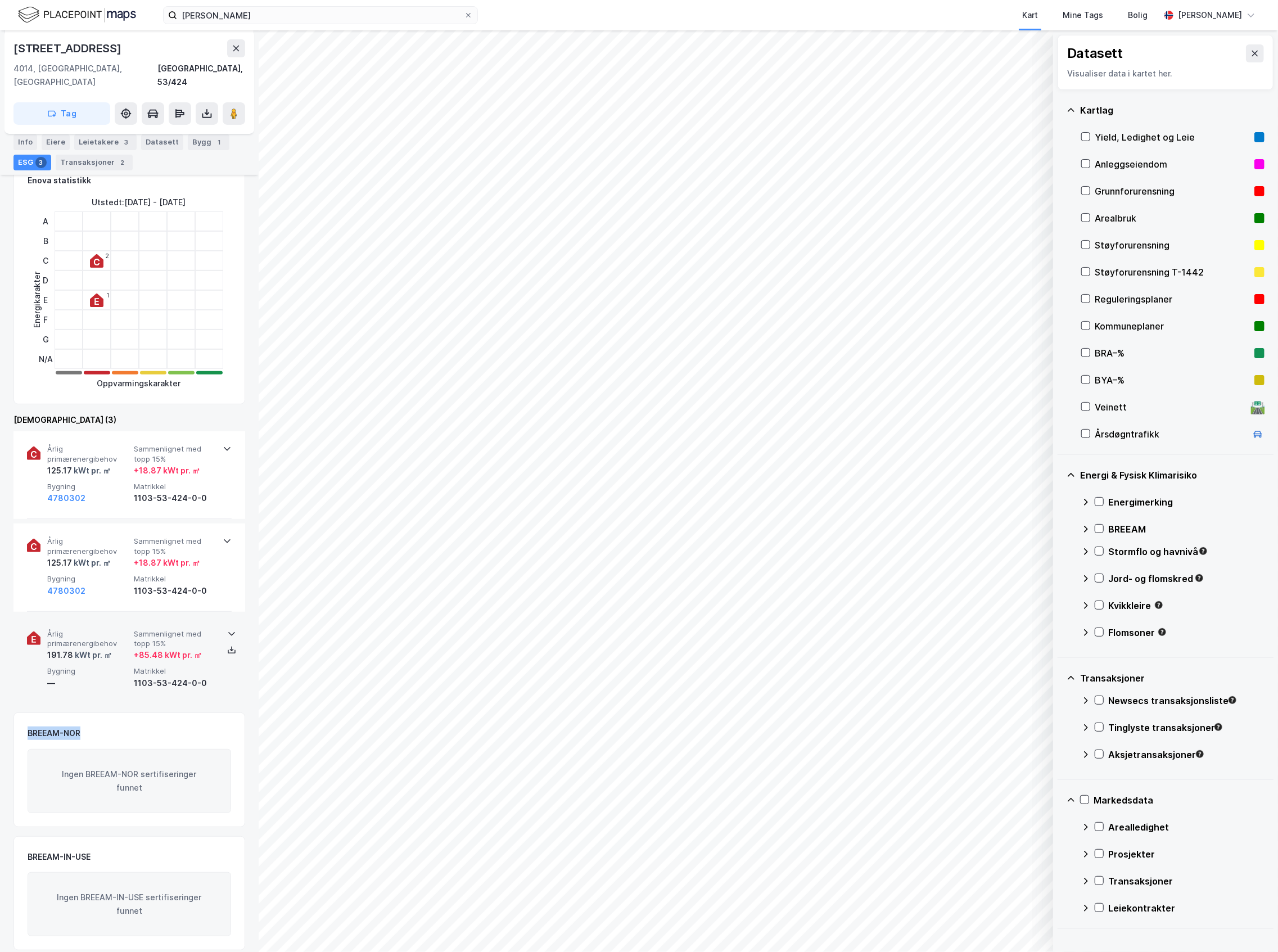
drag, startPoint x: 237, startPoint y: 697, endPoint x: 225, endPoint y: 652, distance: 46.6
click at [227, 654] on div "GALTA KJETIL Eiendom Tilbake [STREET_ADDRESS], 53/424 Tag Hjemmelshaver LERVIGS…" at bounding box center [129, 490] width 258 height 921
click at [221, 712] on div "BREEAM-NOR Ingen BREEAM-NOR sertifiseringer funnet" at bounding box center [129, 769] width 232 height 115
click at [217, 465] on div "Årlig primærenergibehov 125.17 kWt pr. ㎡ Sammenlignet med topp 15% + 18.87 kWt …" at bounding box center [129, 474] width 205 height 87
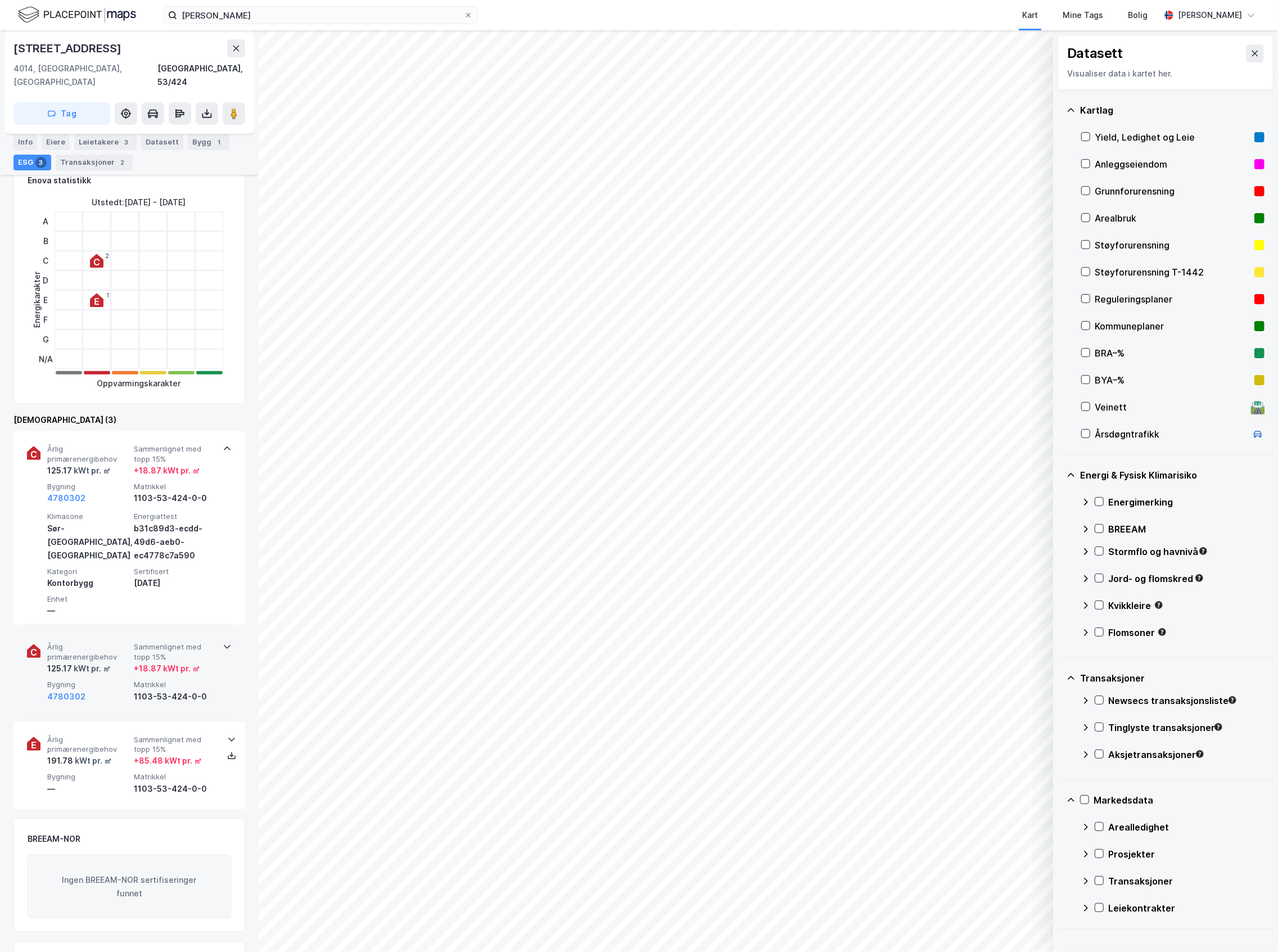
click at [183, 661] on div "+ 18.87 kWt pr. ㎡" at bounding box center [167, 668] width 66 height 13
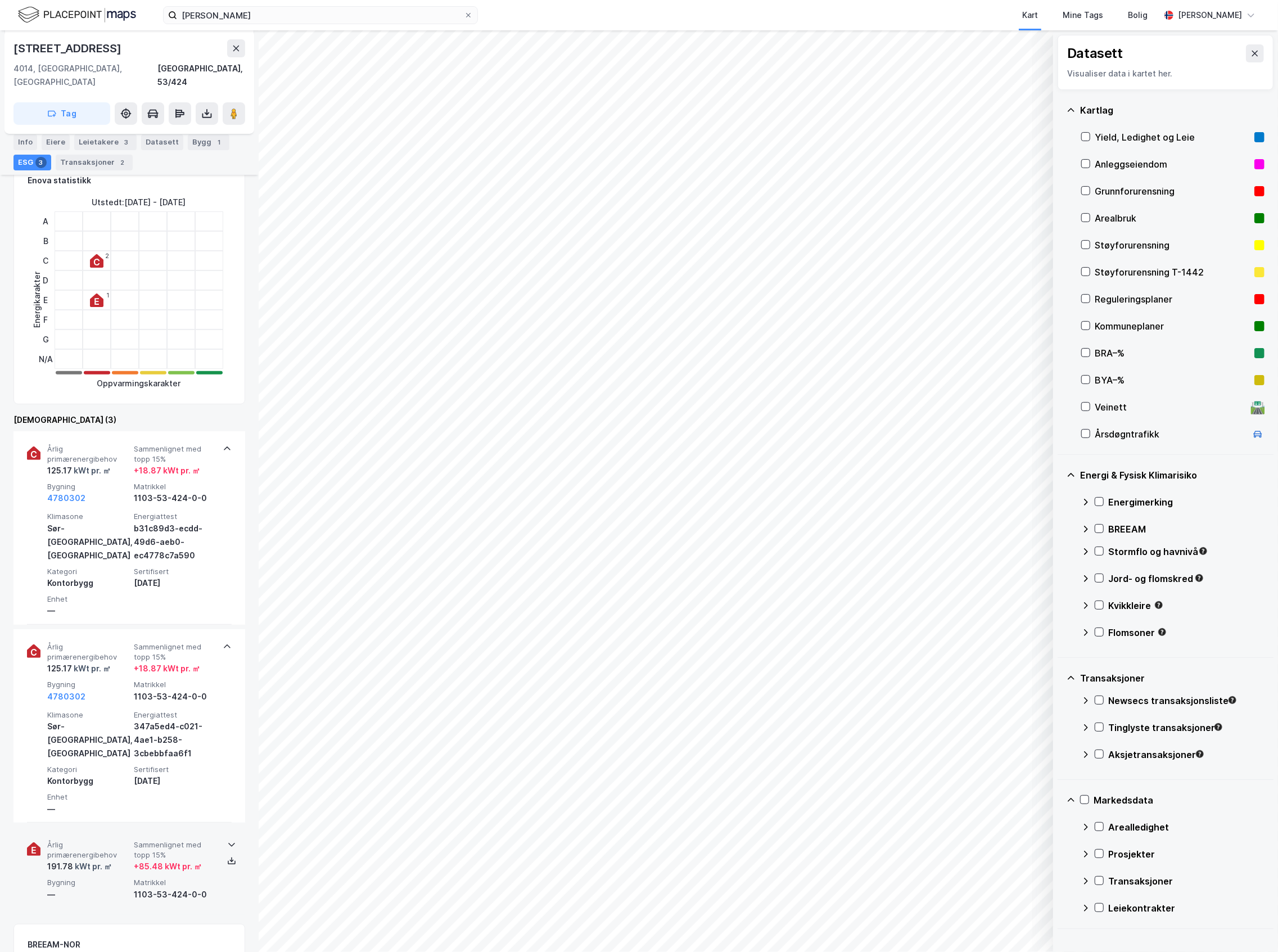
click at [102, 860] on div "kWt pr. ㎡" at bounding box center [92, 866] width 39 height 13
click at [104, 827] on div "Årlig primærenergibehov 191.78 kWt pr. ㎡ Sammenlignet med topp 15% + 85.48 kWt …" at bounding box center [129, 923] width 205 height 193
click at [104, 840] on span "Årlig primærenergibehov" at bounding box center [88, 849] width 82 height 20
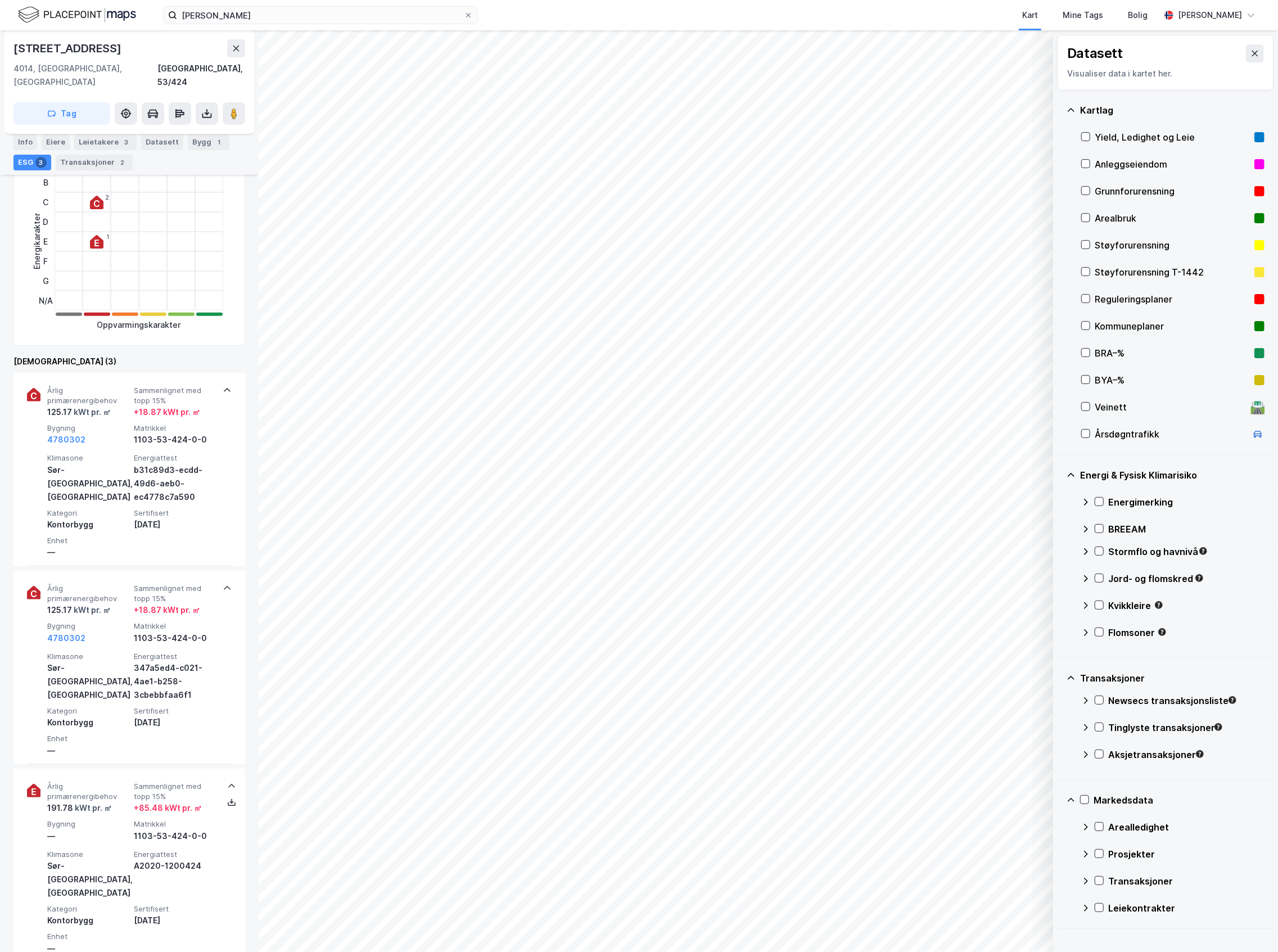
scroll to position [349, 0]
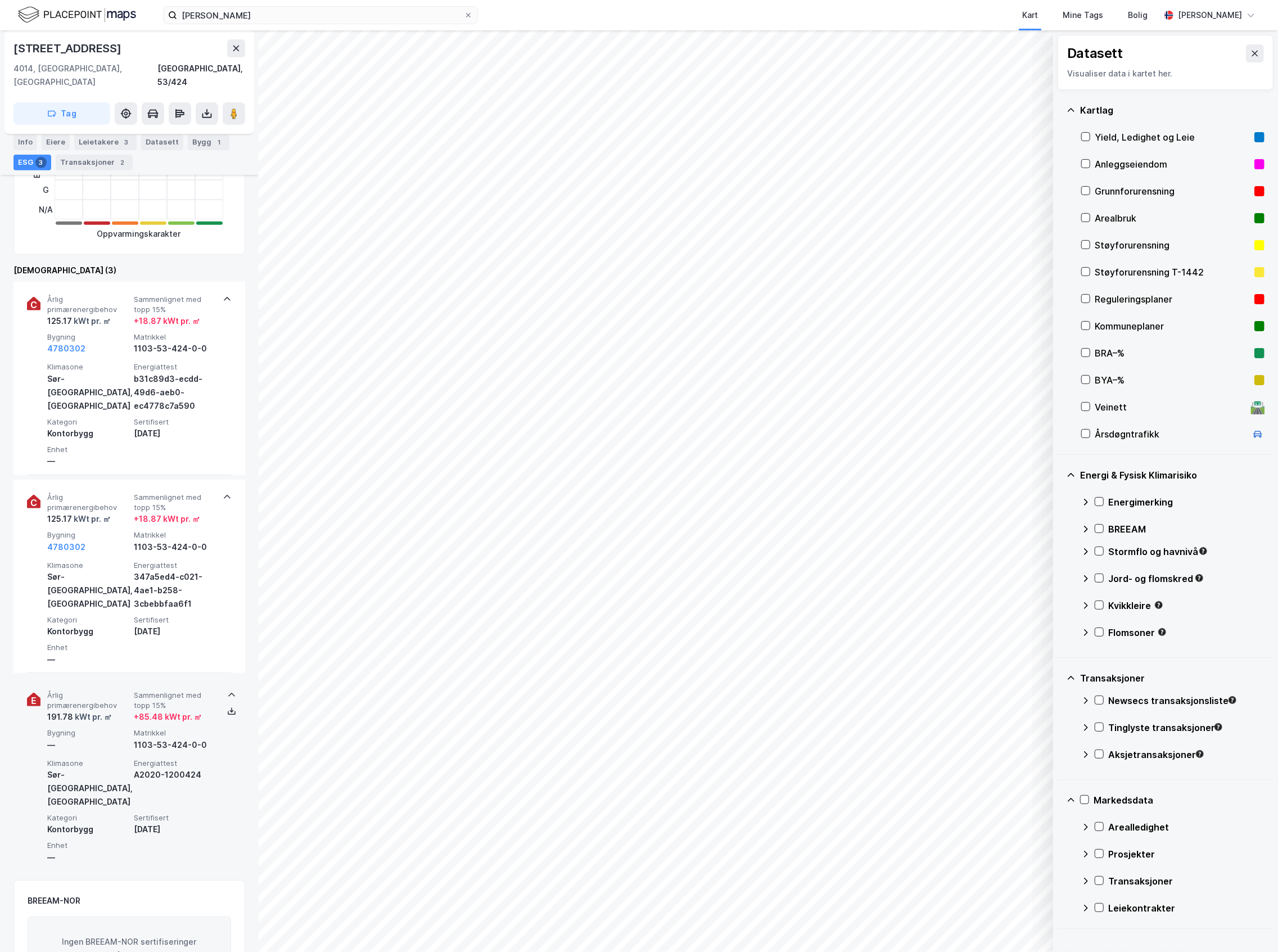
click at [176, 807] on div "Klimasone [GEOGRAPHIC_DATA], kyst Energiattest A2020-1200424 Kategori Kontorbyg…" at bounding box center [131, 811] width 169 height 106
click at [210, 743] on div "Årlig primærenergibehov 191.78 kWt pr. ㎡ Sammenlignet med topp 15% + 85.48 kWt …" at bounding box center [129, 721] width 205 height 87
drag, startPoint x: 187, startPoint y: 783, endPoint x: 134, endPoint y: 796, distance: 54.6
click at [134, 796] on div "Klimasone [GEOGRAPHIC_DATA], kyst Energiattest A2020-1200424 Kategori Kontorbyg…" at bounding box center [131, 811] width 169 height 106
click at [228, 795] on div "BREEAM-NOR Ingen BREEAM-NOR sertifiseringer funnet" at bounding box center [129, 832] width 232 height 115
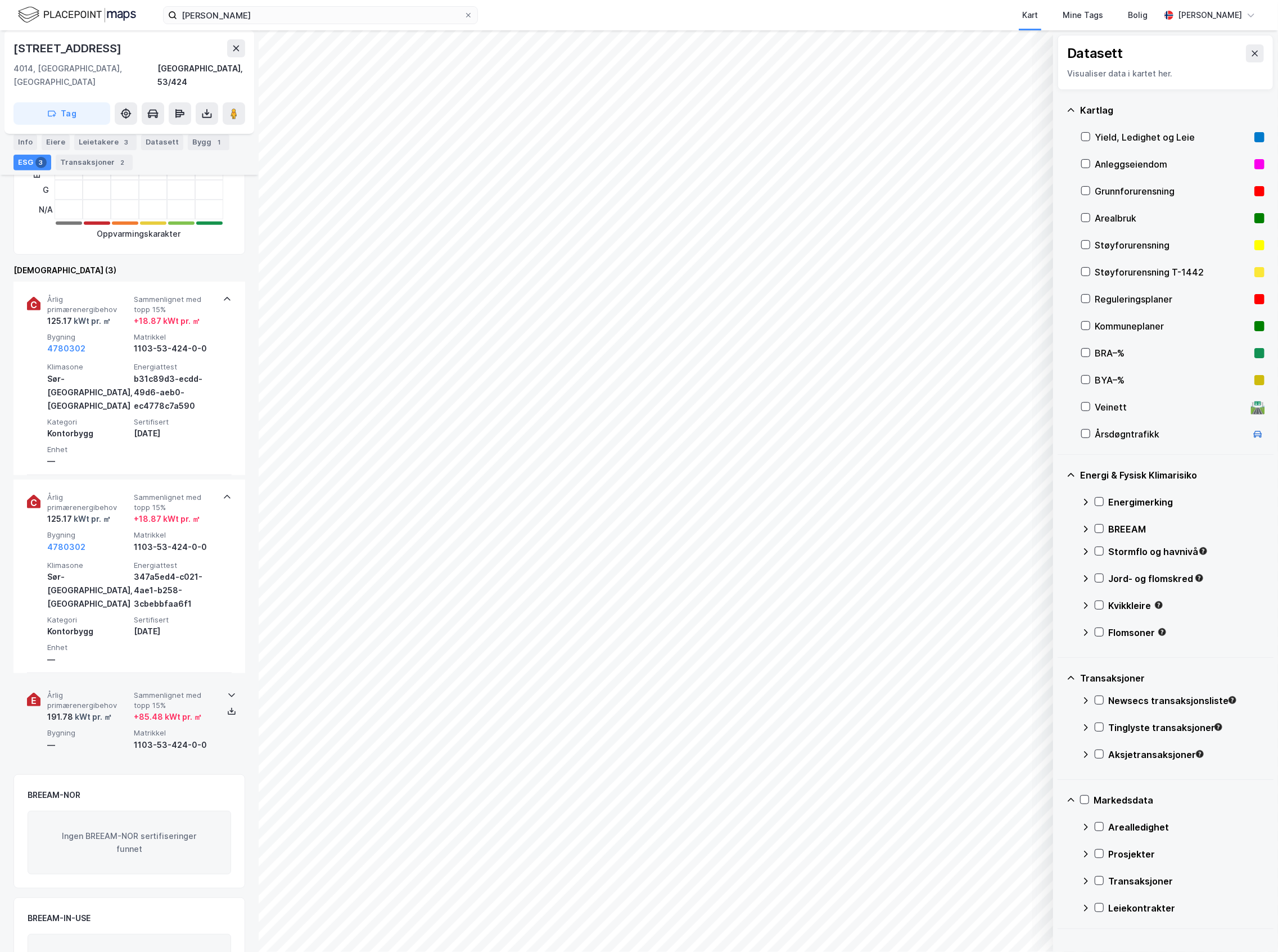
click at [220, 742] on div "Årlig primærenergibehov 191.78 kWt pr. ㎡ Sammenlignet med topp 15% + 85.48 kWt …" at bounding box center [129, 721] width 205 height 87
drag, startPoint x: 197, startPoint y: 785, endPoint x: 135, endPoint y: 797, distance: 63.2
click at [135, 797] on div "Klimasone [GEOGRAPHIC_DATA], kyst Energiattest A2020-1200424 Kategori Kontorbyg…" at bounding box center [131, 811] width 169 height 106
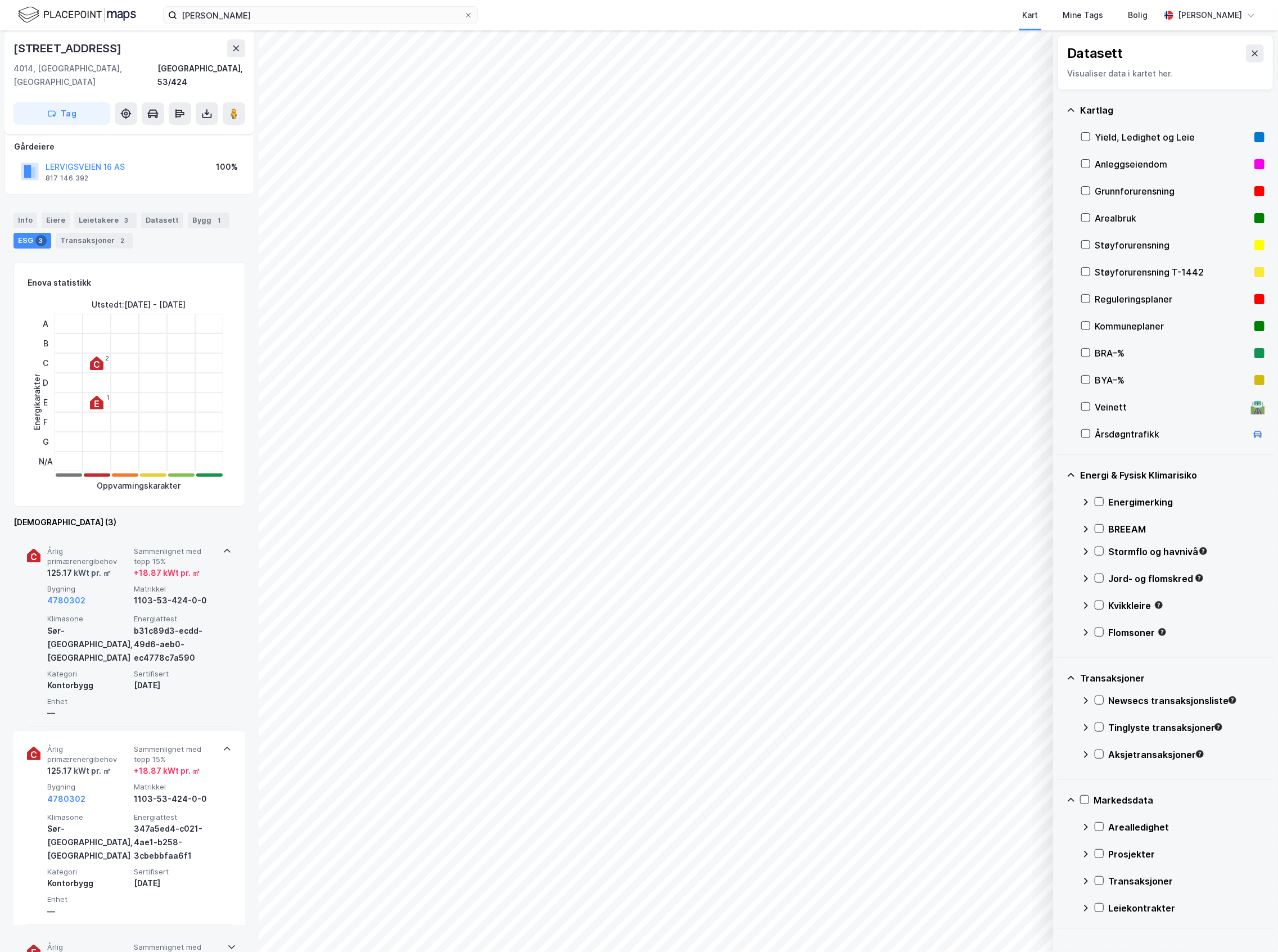
scroll to position [50, 0]
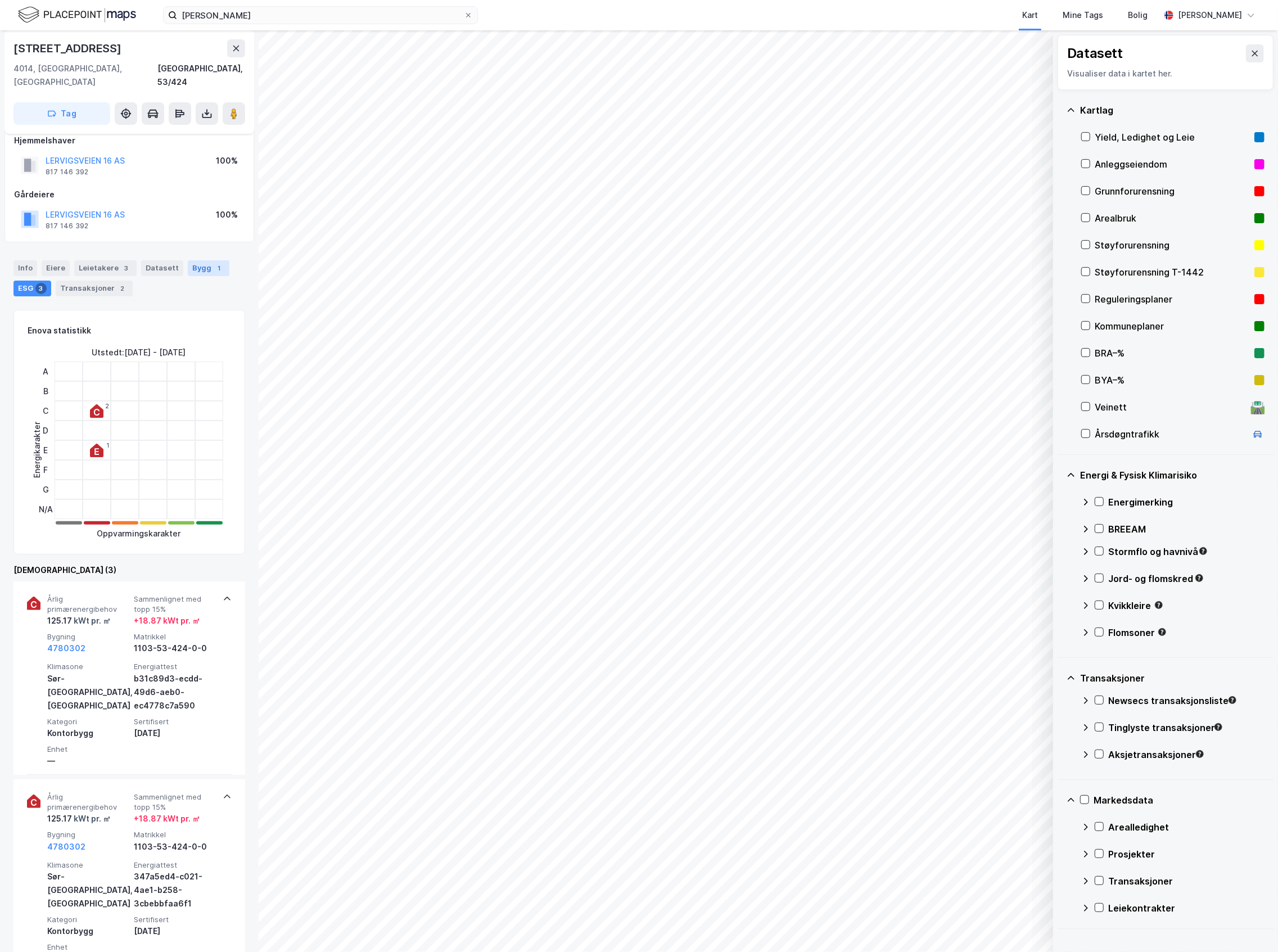
click at [188, 261] on div "Bygg 1" at bounding box center [208, 268] width 42 height 15
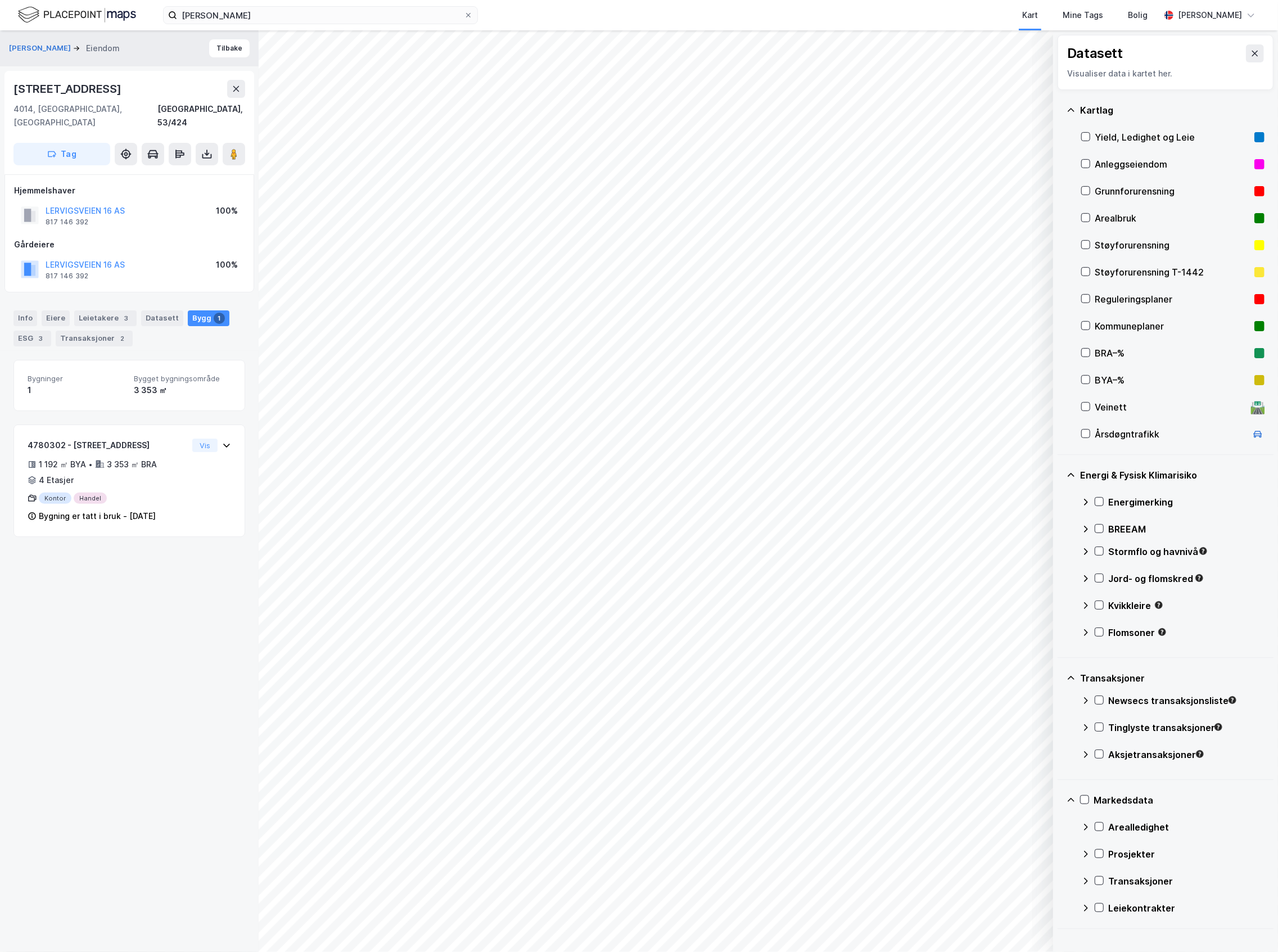
click at [104, 334] on div "Info [PERSON_NAME] 3 Datasett Bygg 1 ESG 3 Transaksjoner 2" at bounding box center [129, 324] width 258 height 54
click at [102, 330] on div "Transaksjoner 2" at bounding box center [94, 338] width 77 height 15
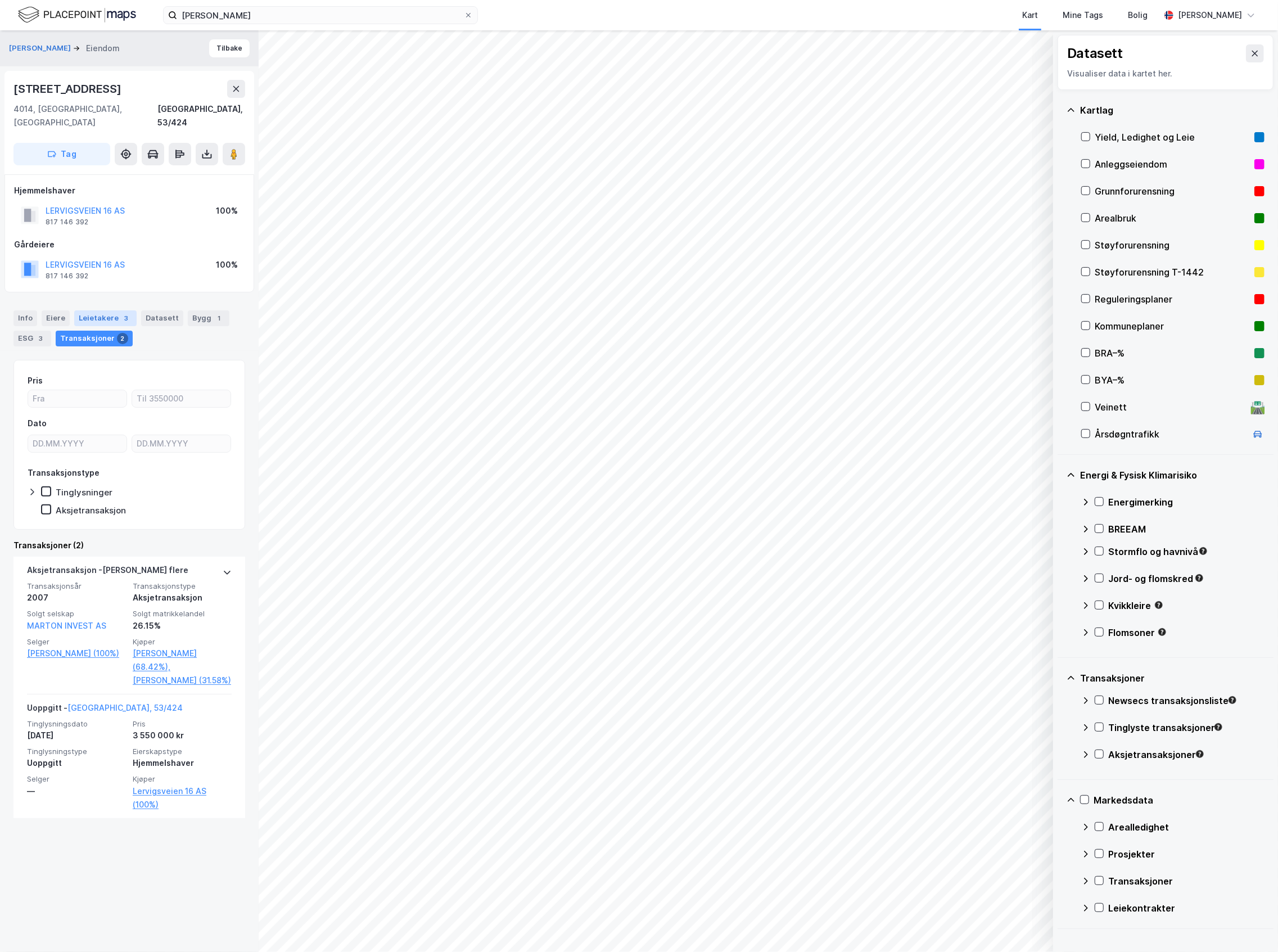
click at [111, 310] on div "Leietakere 3" at bounding box center [105, 318] width 62 height 15
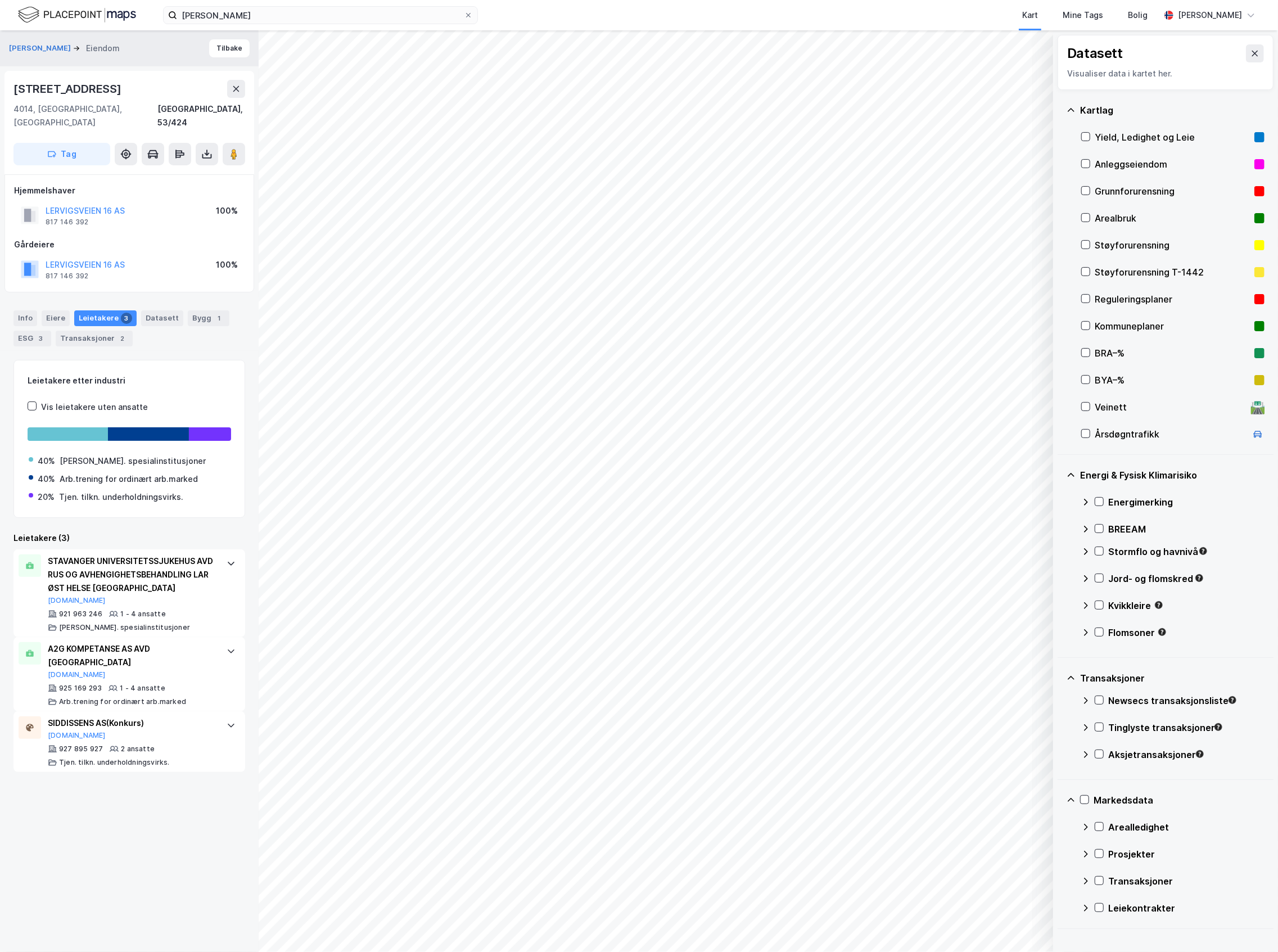
click at [1089, 752] on icon at bounding box center [1086, 755] width 9 height 9
click at [1091, 752] on div "Aksjetransaksjoner" at bounding box center [1173, 759] width 184 height 27
click at [1096, 882] on icon at bounding box center [1099, 880] width 8 height 8
click at [1087, 882] on icon at bounding box center [1085, 880] width 7 height 4
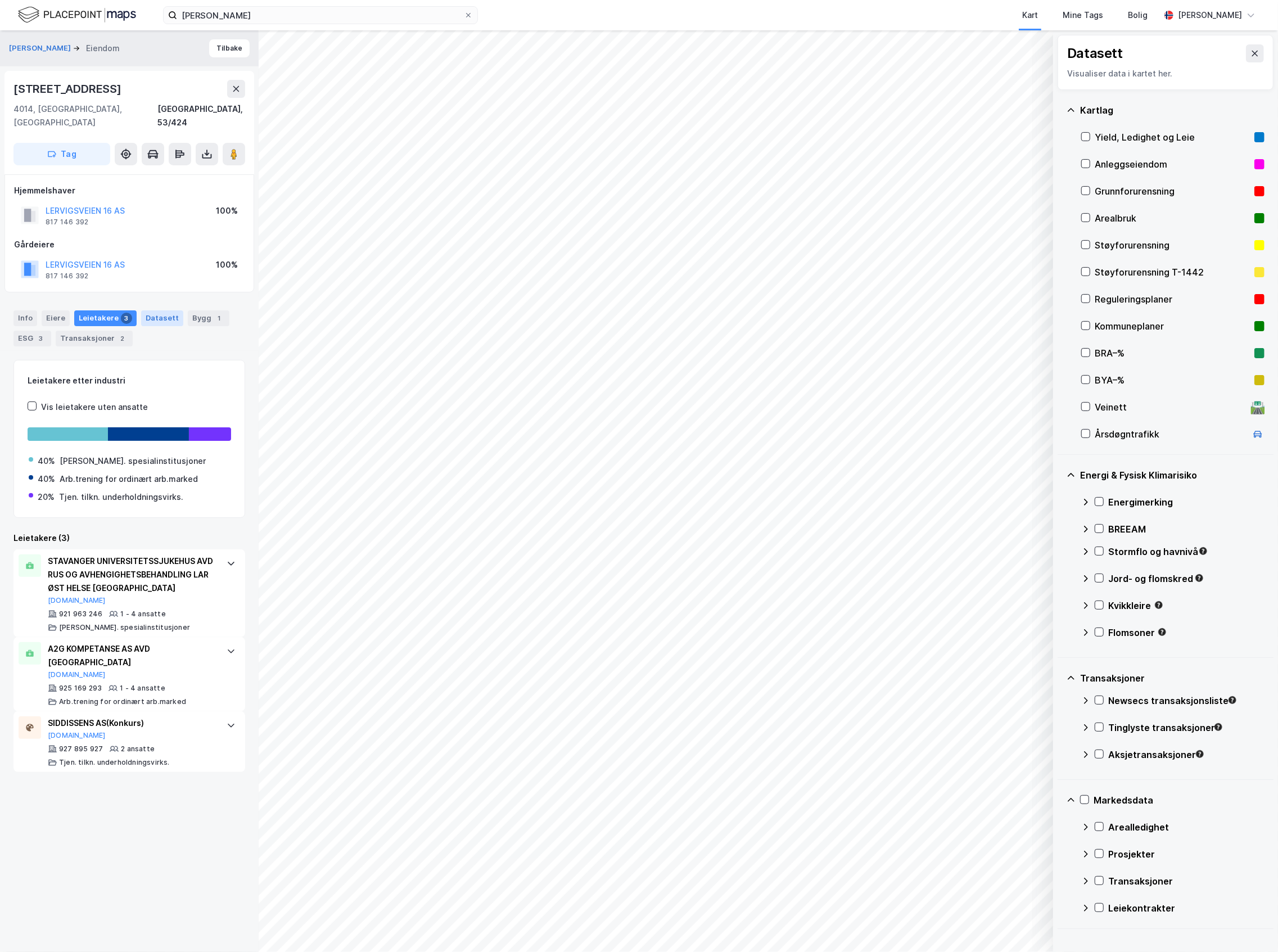
click at [144, 310] on div "Datasett" at bounding box center [161, 318] width 42 height 15
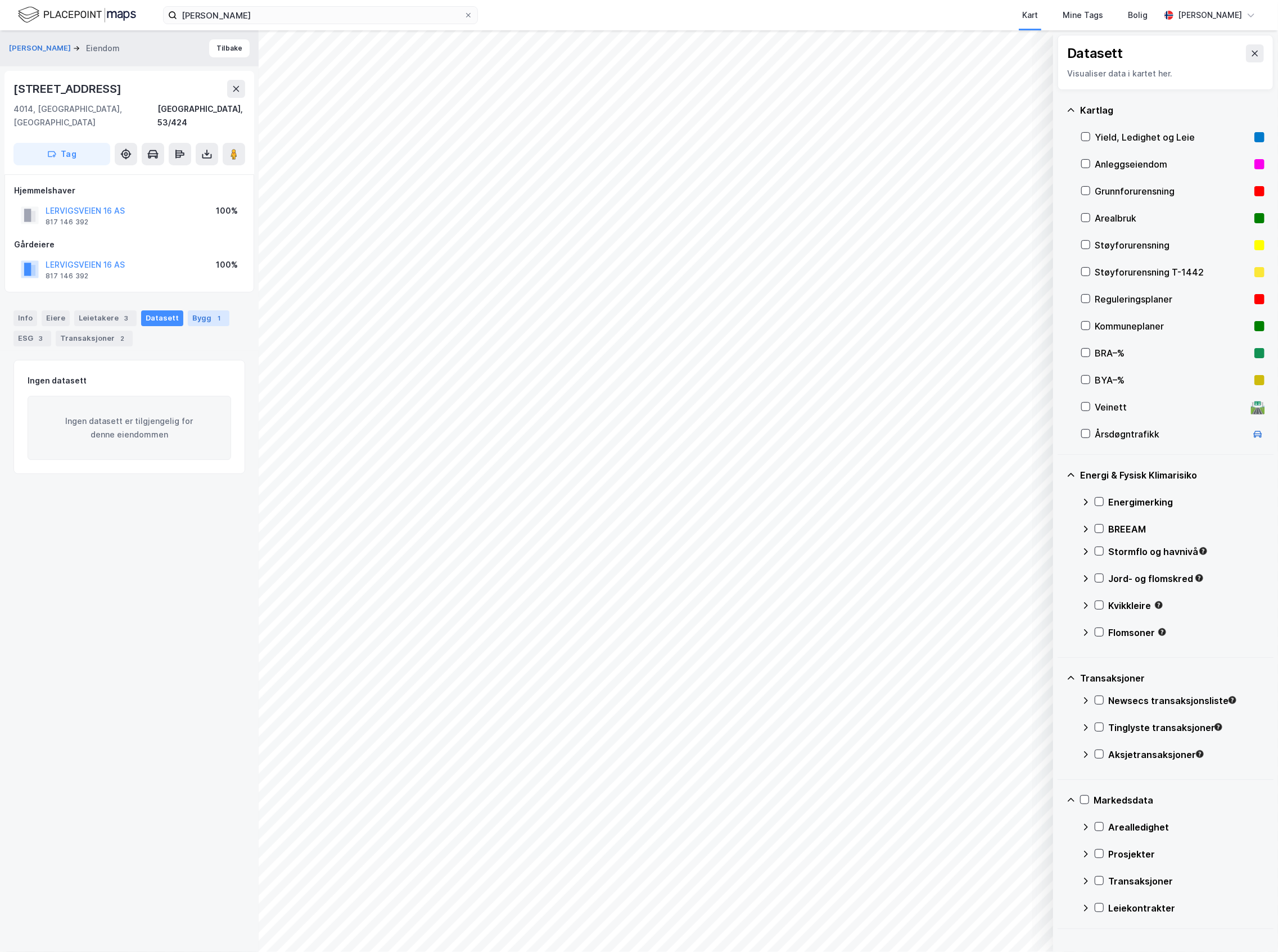
click at [188, 310] on div "Bygg 1" at bounding box center [208, 318] width 42 height 15
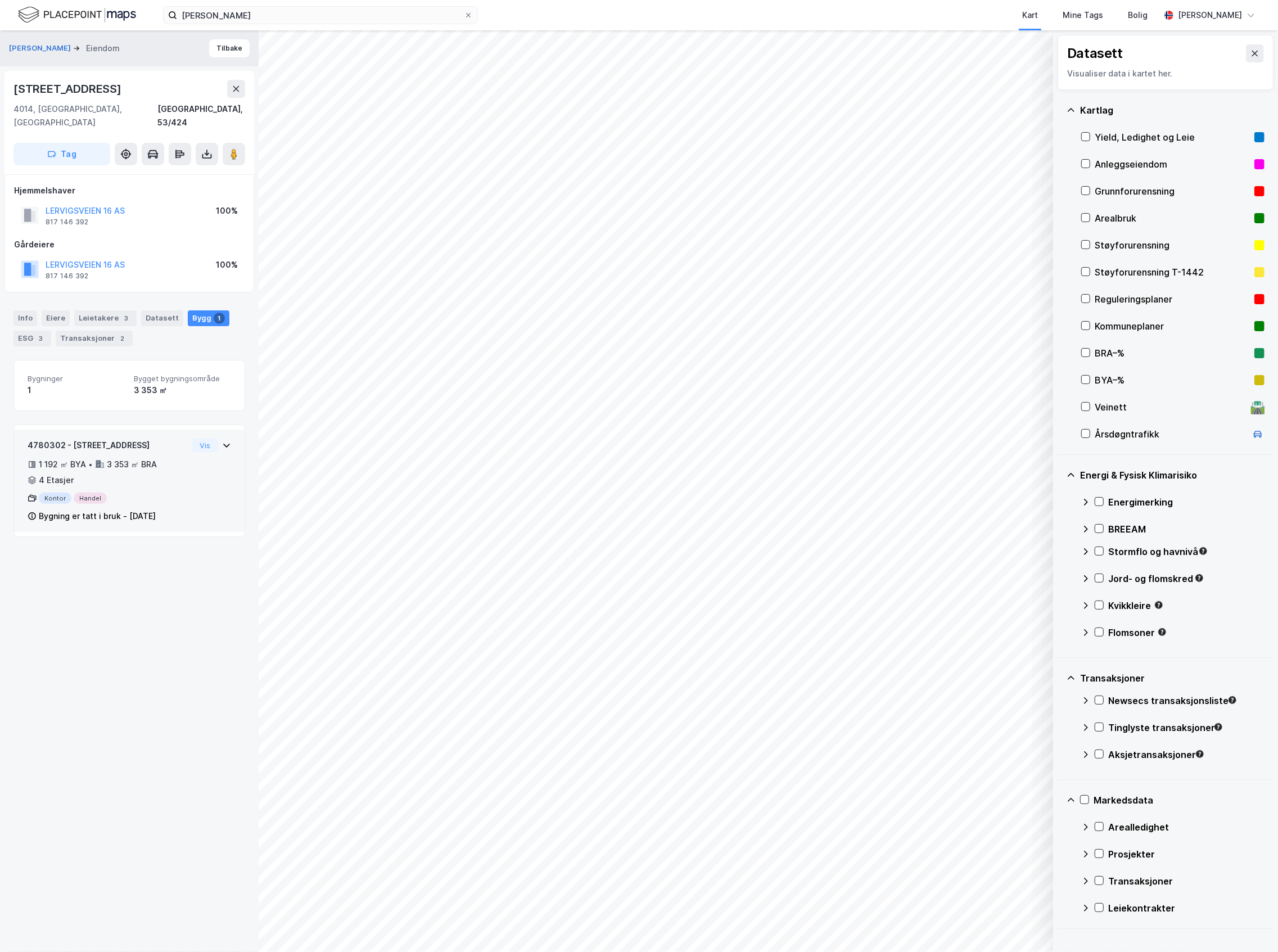
click at [147, 473] on div "1 192 ㎡ BYA • 3 353 ㎡ BRA • 4 Etasjer" at bounding box center [108, 472] width 160 height 29
drag, startPoint x: 75, startPoint y: 553, endPoint x: 54, endPoint y: 552, distance: 21.0
click at [54, 559] on div "[DATE] Bygning er tatt i bruk" at bounding box center [129, 564] width 203 height 12
click at [86, 671] on div "[PERSON_NAME] Eiendom Tilbake [STREET_ADDRESS], 53/424 Tag Hjemmelshaver LERVIG…" at bounding box center [129, 490] width 258 height 921
click at [97, 310] on div "Leietakere 3" at bounding box center [105, 318] width 62 height 15
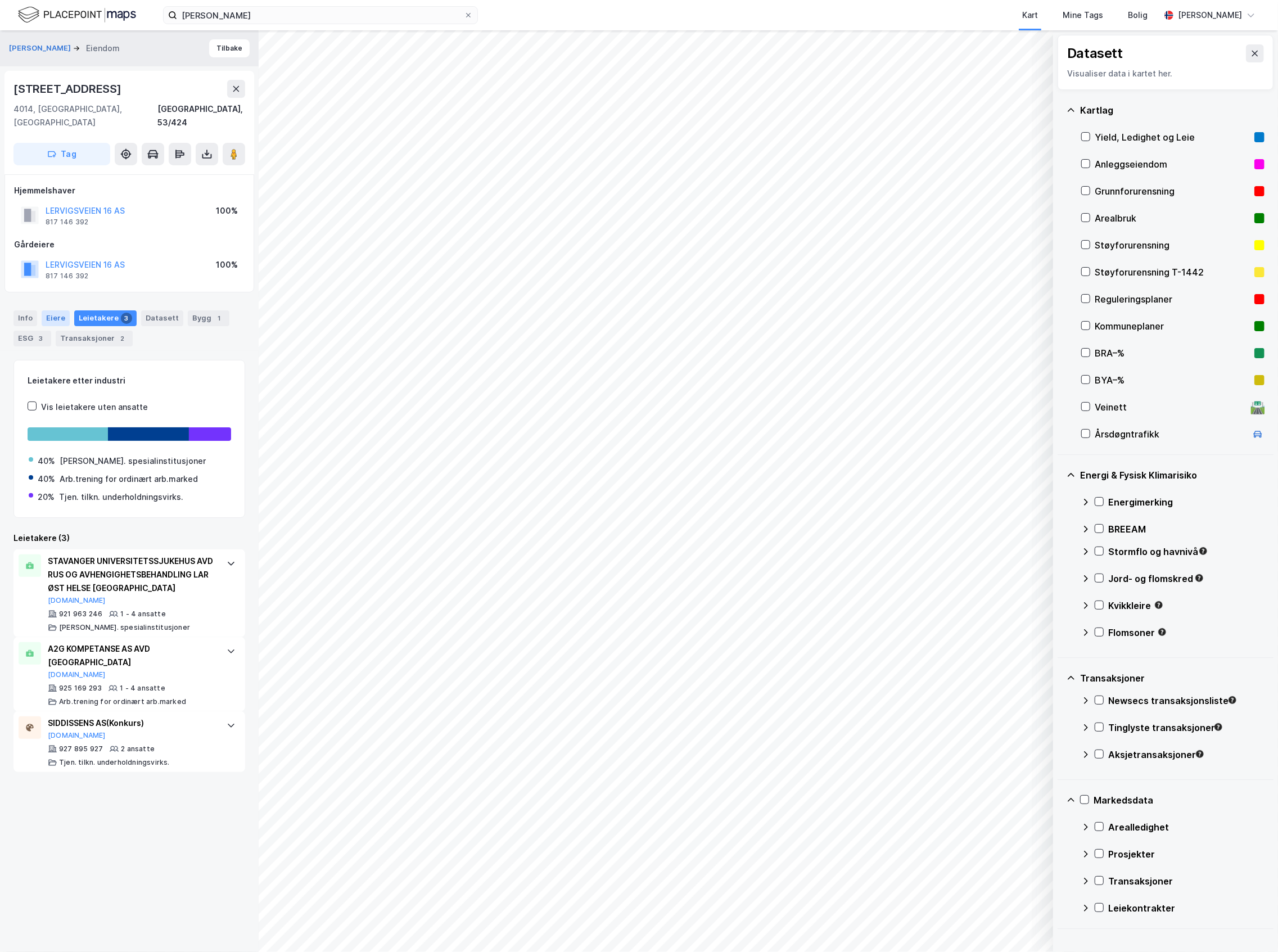
click at [61, 310] on div "Eiere" at bounding box center [56, 318] width 28 height 15
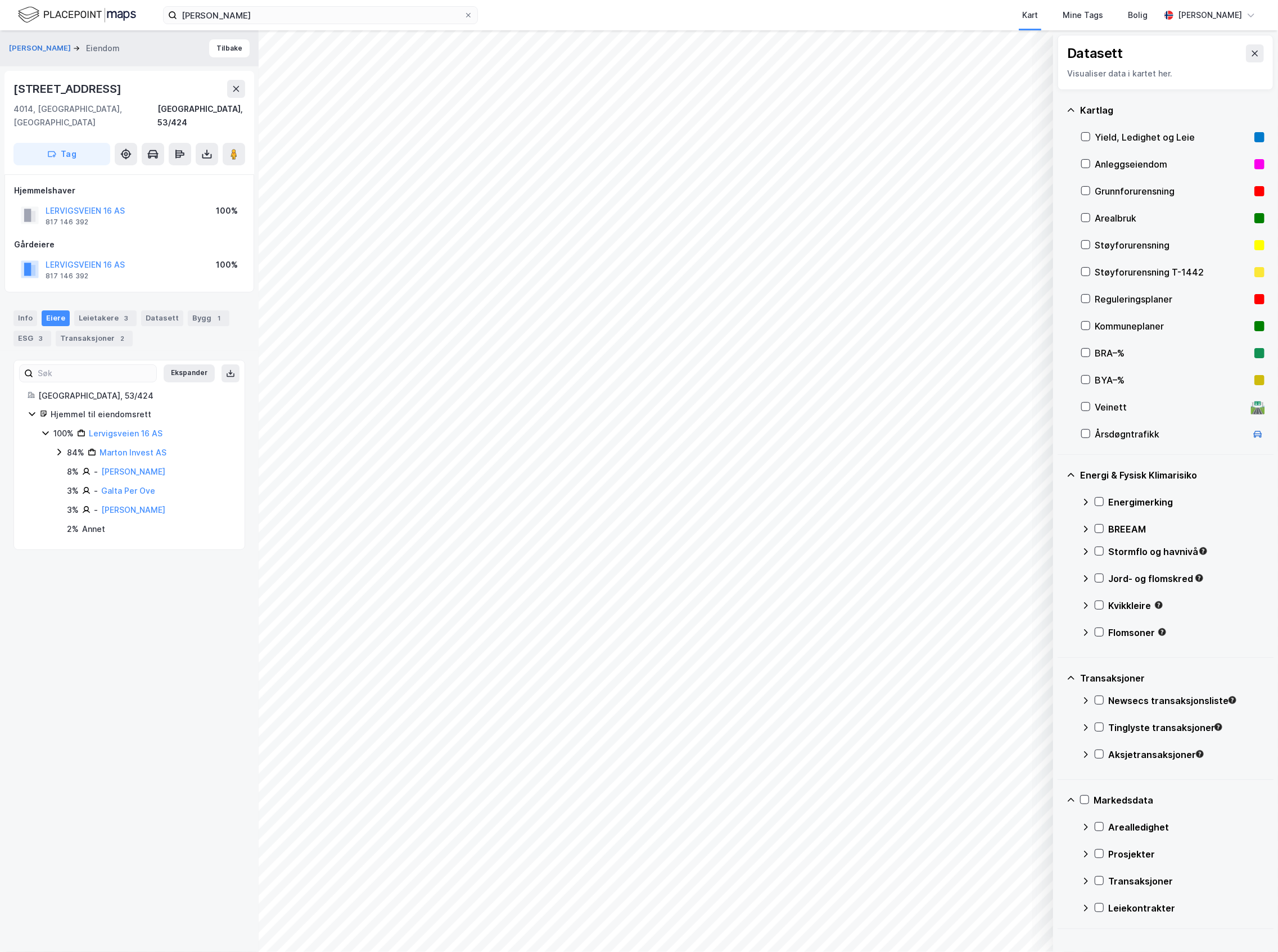
click at [54, 448] on icon at bounding box center [59, 452] width 9 height 9
click at [57, 451] on icon at bounding box center [59, 452] width 6 height 4
click at [57, 448] on icon at bounding box center [59, 452] width 9 height 9
click at [28, 310] on div "Info" at bounding box center [25, 318] width 23 height 15
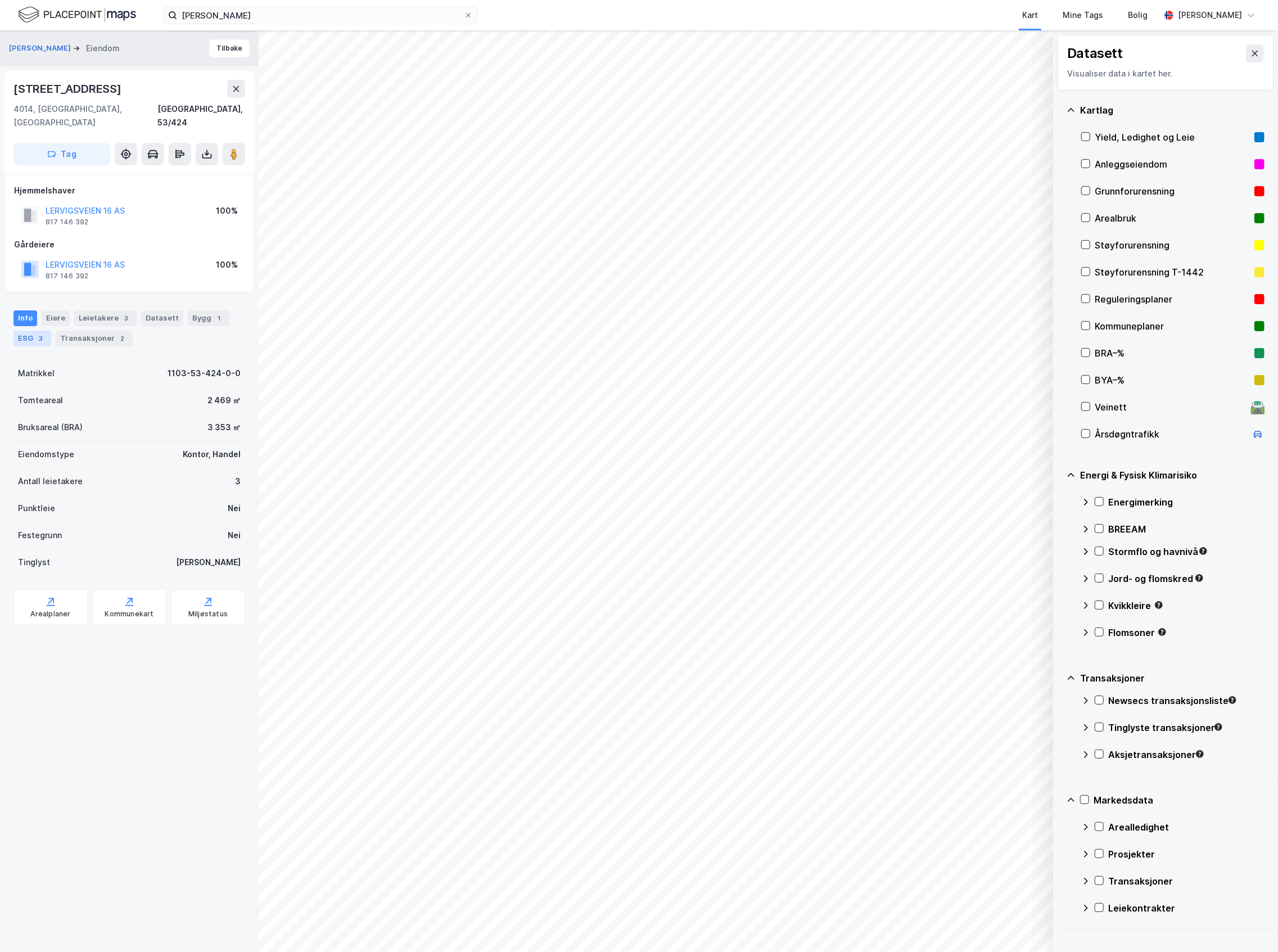
click at [28, 330] on div "ESG 3" at bounding box center [32, 338] width 37 height 15
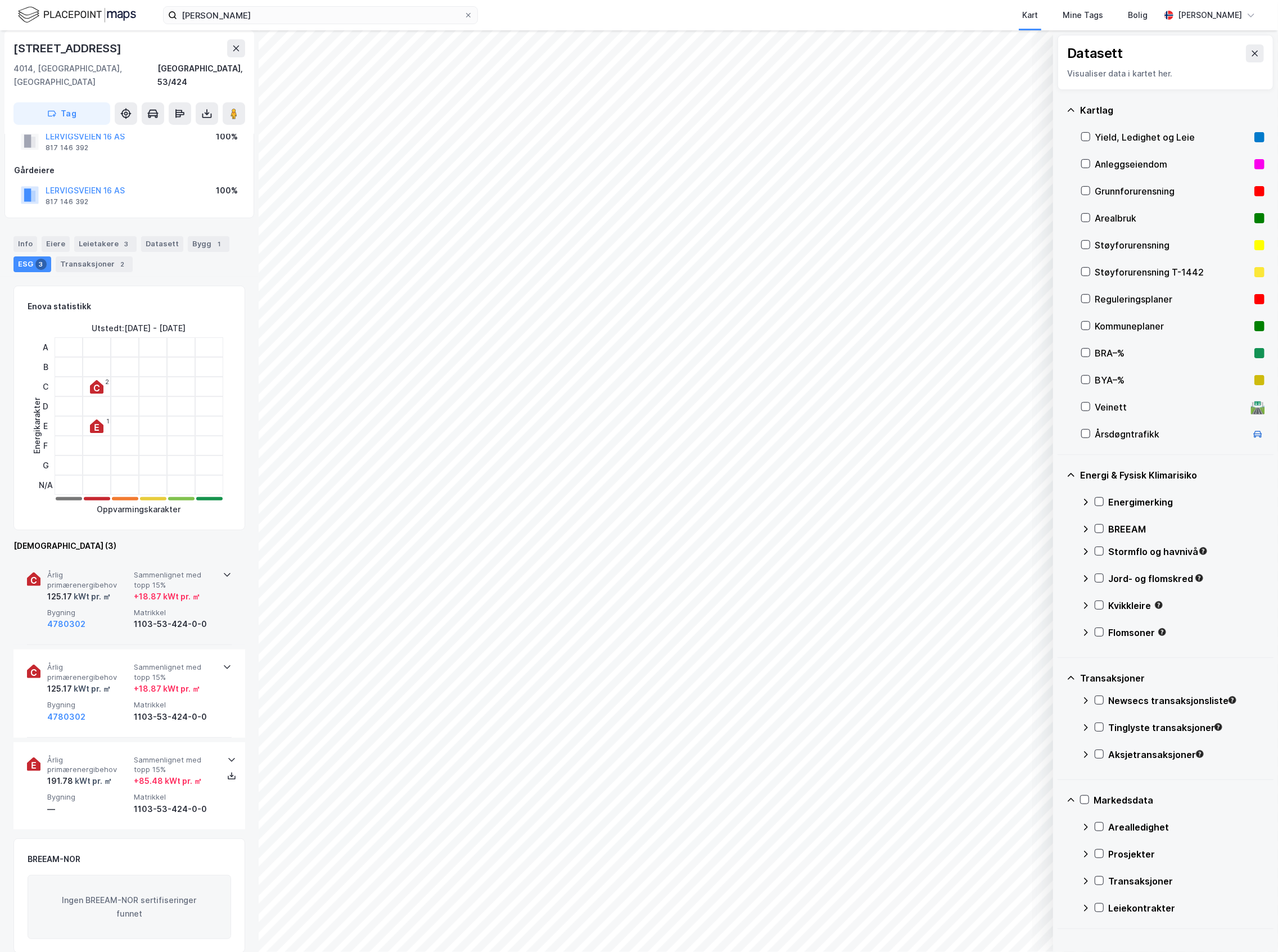
scroll to position [200, 0]
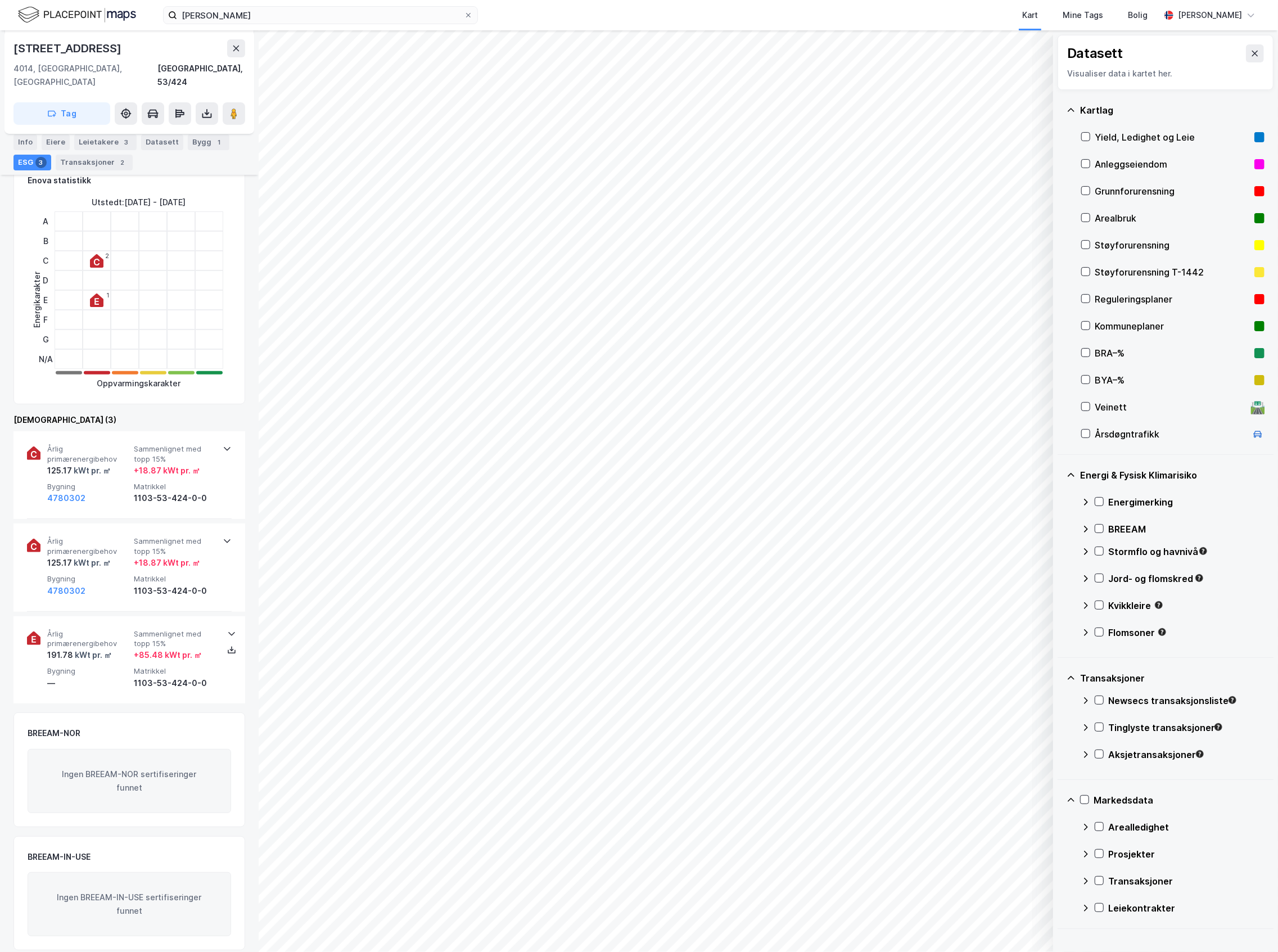
drag, startPoint x: 153, startPoint y: 716, endPoint x: 154, endPoint y: 747, distance: 31.0
drag, startPoint x: 154, startPoint y: 747, endPoint x: 111, endPoint y: 850, distance: 111.6
click at [111, 850] on div "BREEAM-IN-USE" at bounding box center [129, 857] width 203 height 13
click at [1085, 298] on icon at bounding box center [1085, 298] width 8 height 8
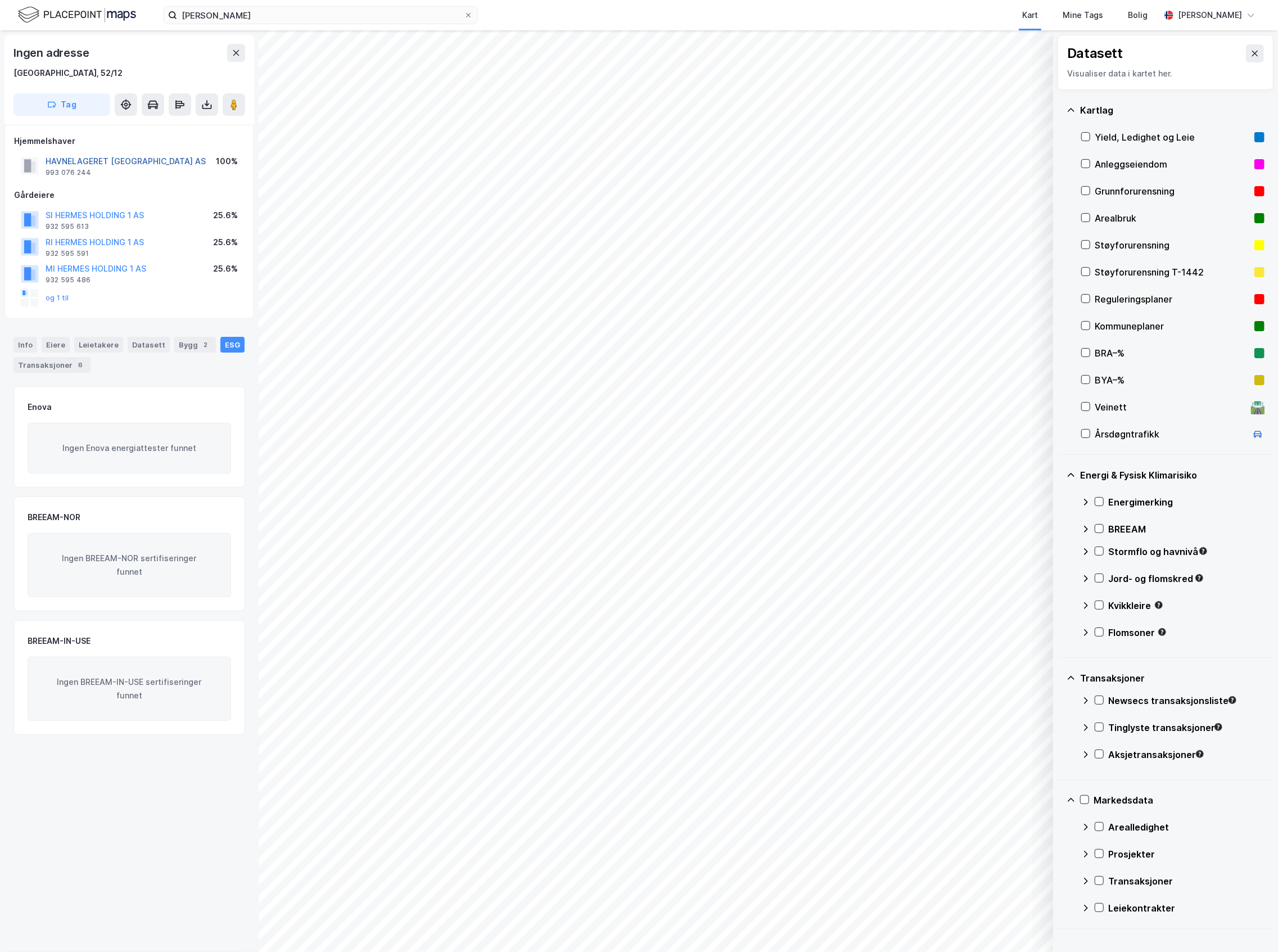
click at [0, 0] on button "HAVNELAGERET [GEOGRAPHIC_DATA] AS" at bounding box center [0, 0] width 0 height 0
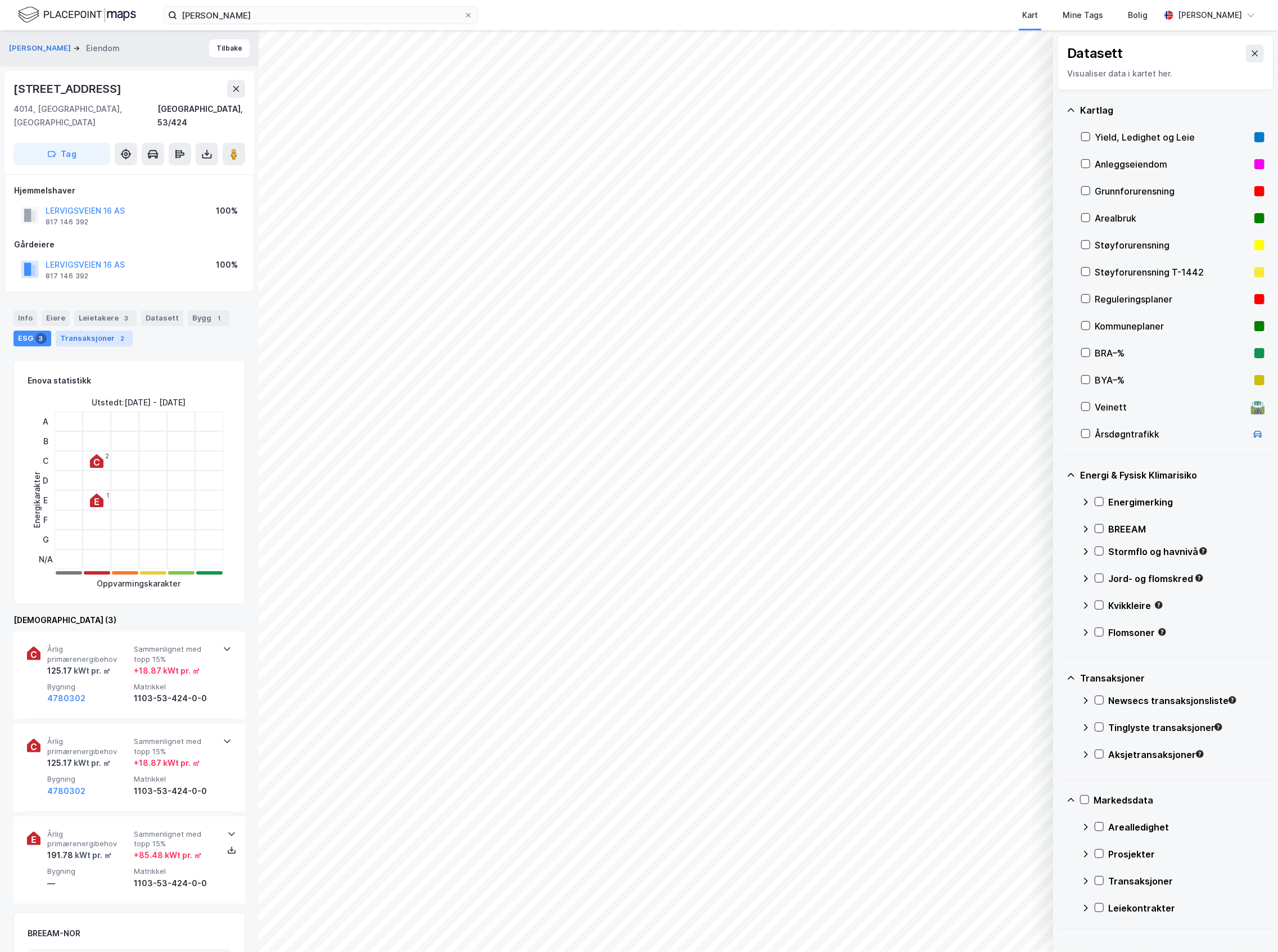
click at [104, 332] on div "Transaksjoner 2" at bounding box center [94, 338] width 77 height 15
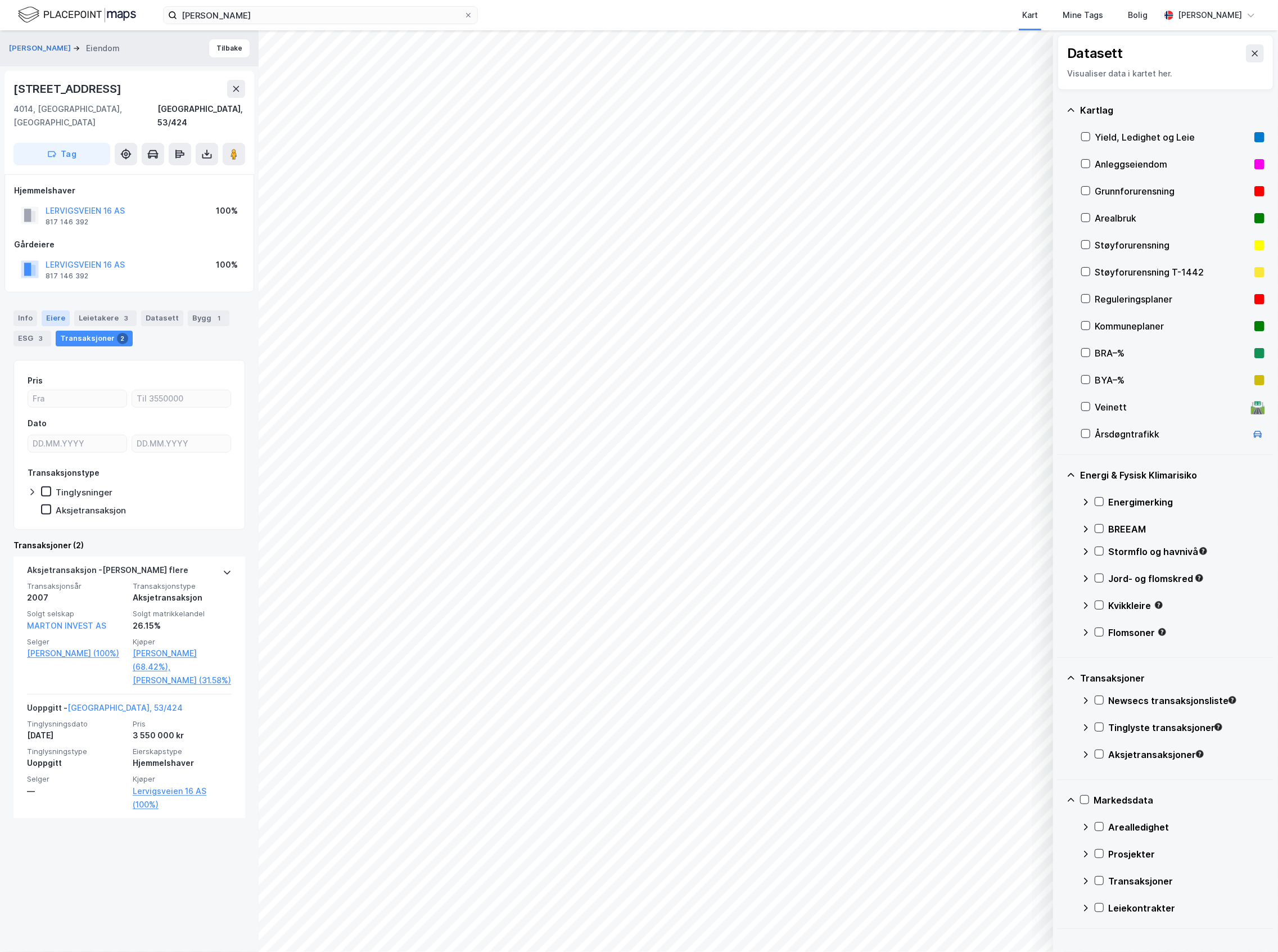
click at [49, 310] on div "Eiere" at bounding box center [56, 318] width 28 height 15
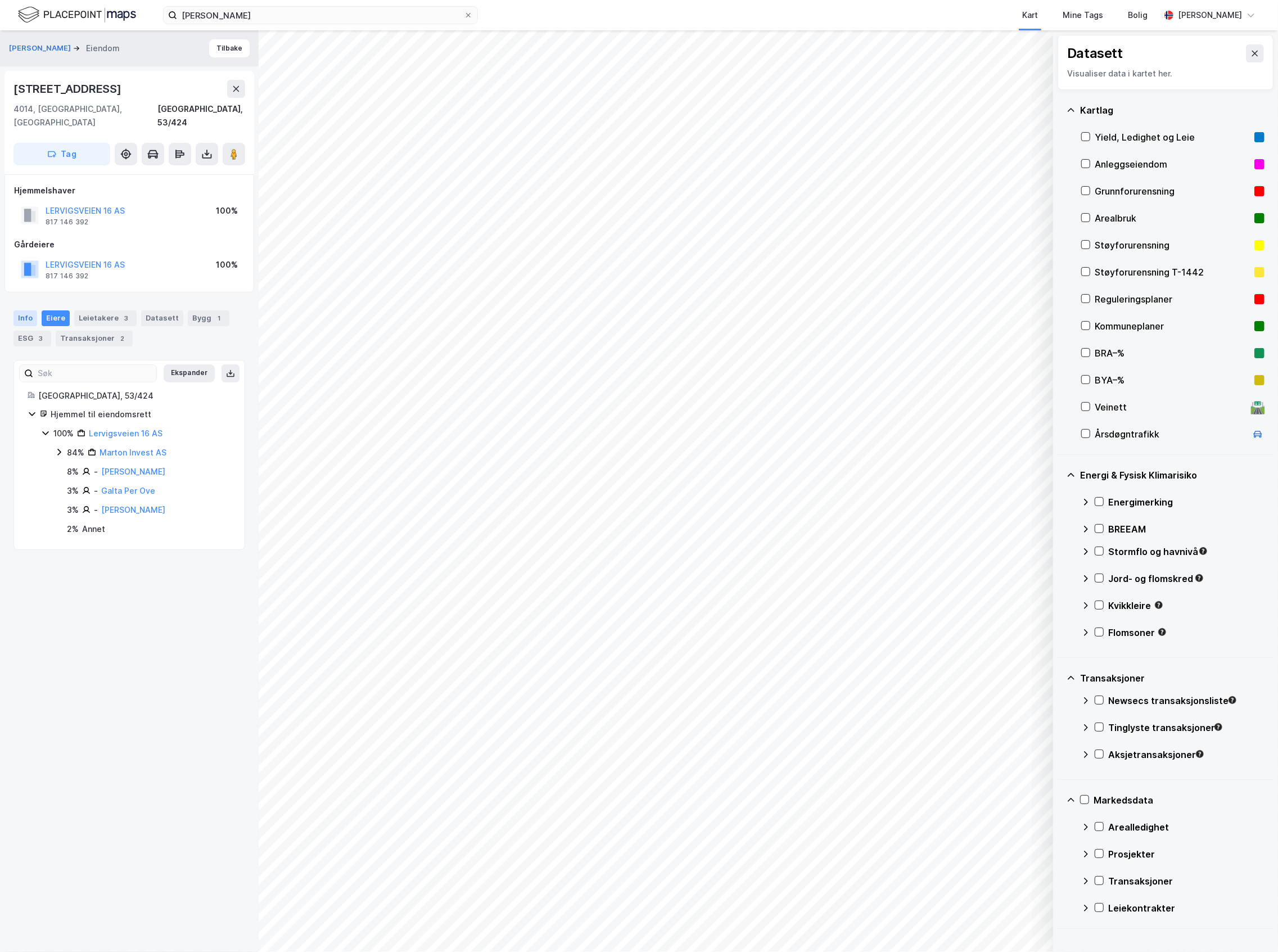
click at [35, 310] on div "Info" at bounding box center [25, 318] width 23 height 15
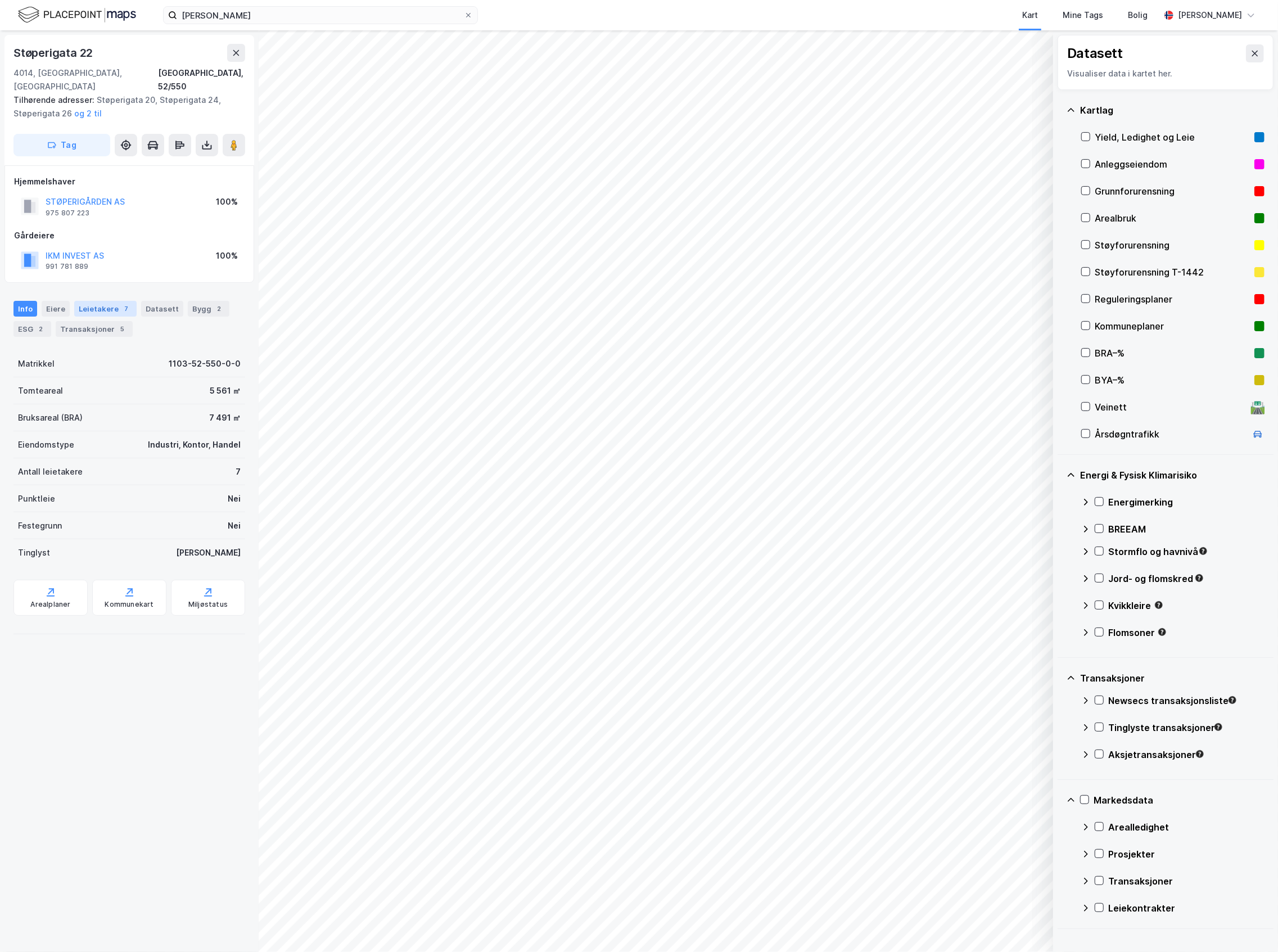
click at [116, 301] on div "Leietakere 7" at bounding box center [105, 308] width 62 height 15
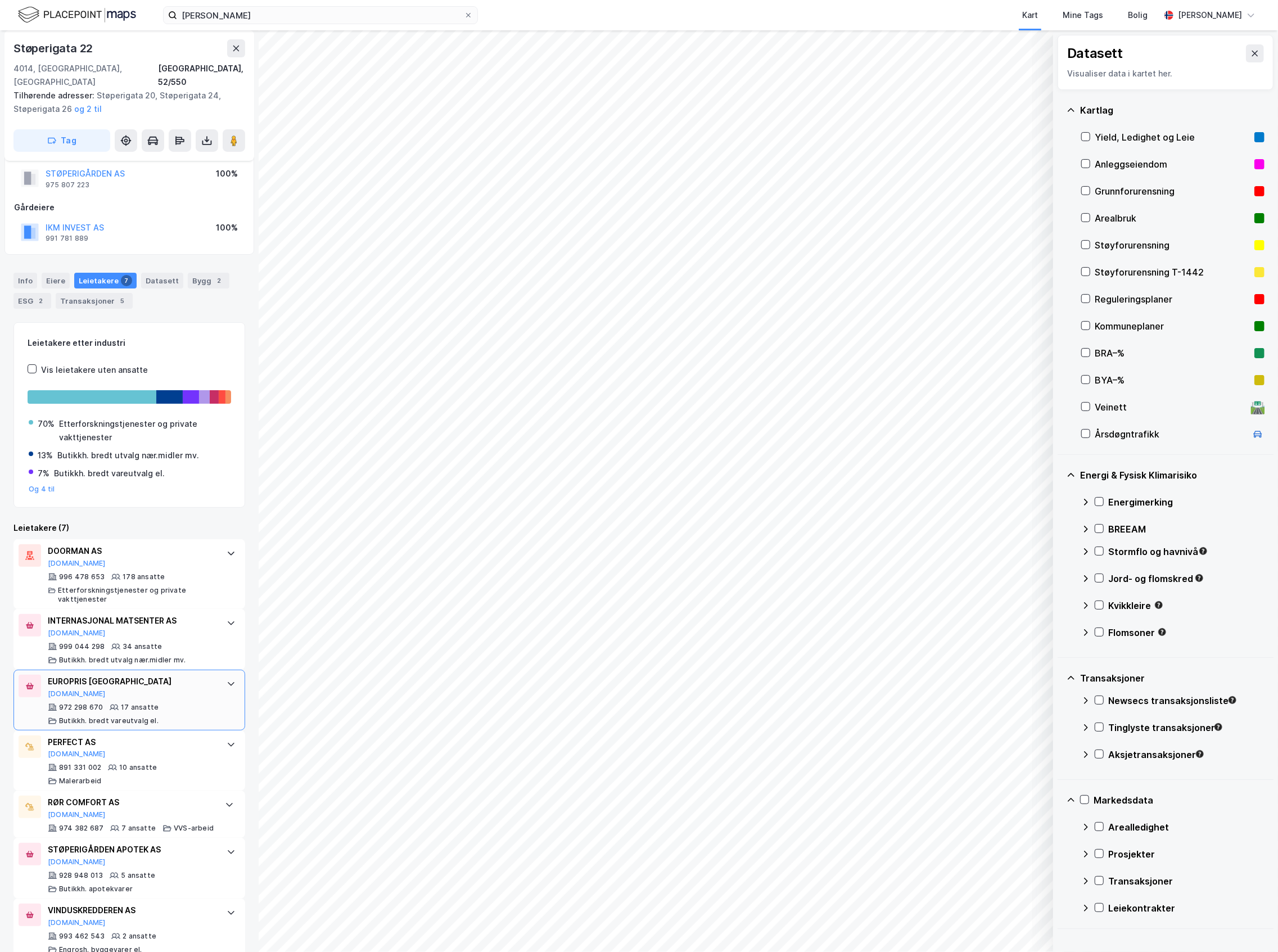
scroll to position [53, 0]
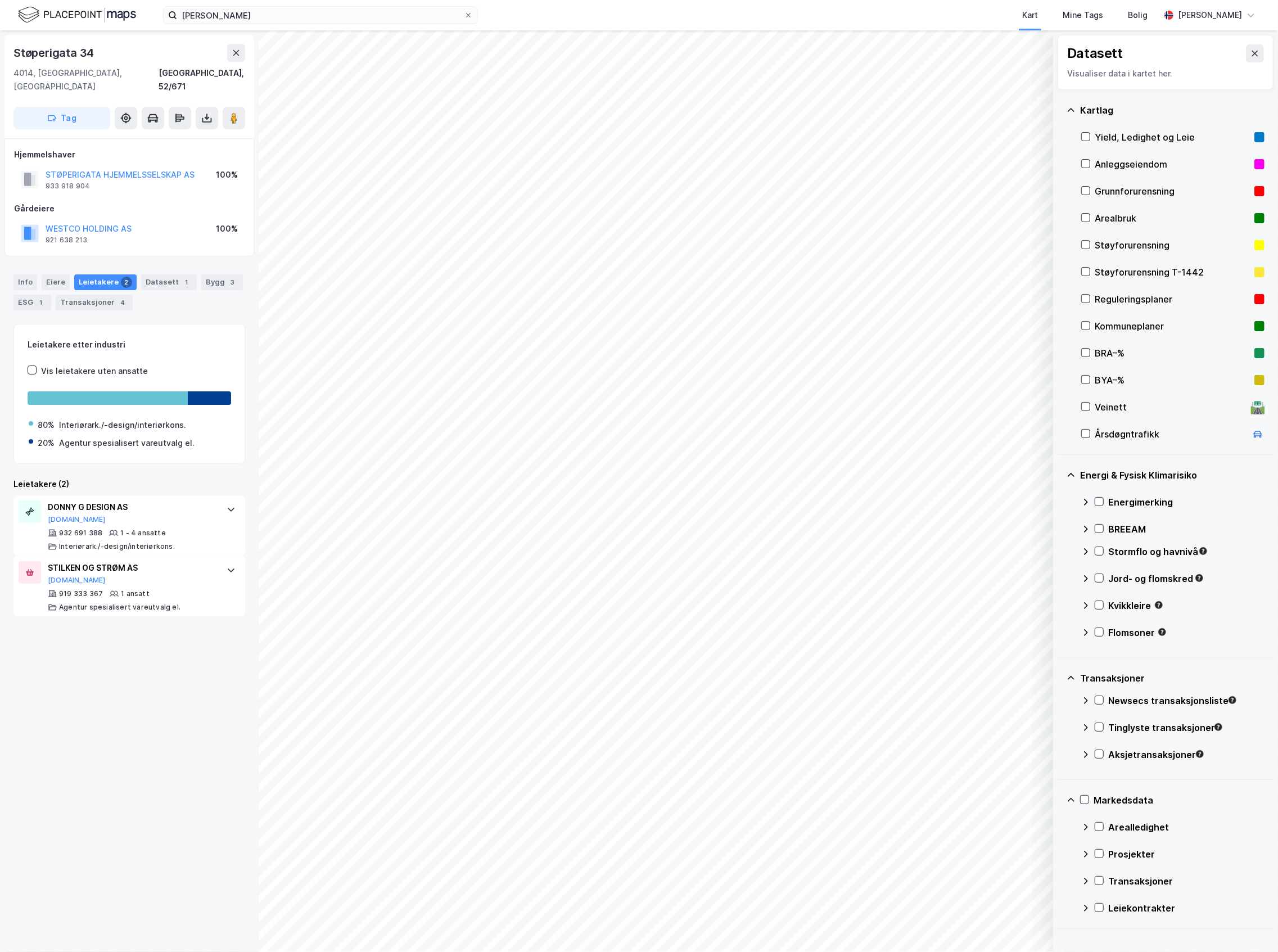
click at [95, 13] on img at bounding box center [77, 15] width 118 height 20
drag, startPoint x: 164, startPoint y: 533, endPoint x: 164, endPoint y: 427, distance: 106.0
drag, startPoint x: 164, startPoint y: 427, endPoint x: 128, endPoint y: 473, distance: 58.4
click at [128, 477] on div "Leietakere (2)" at bounding box center [129, 484] width 232 height 13
click at [19, 275] on div "Info" at bounding box center [25, 282] width 23 height 15
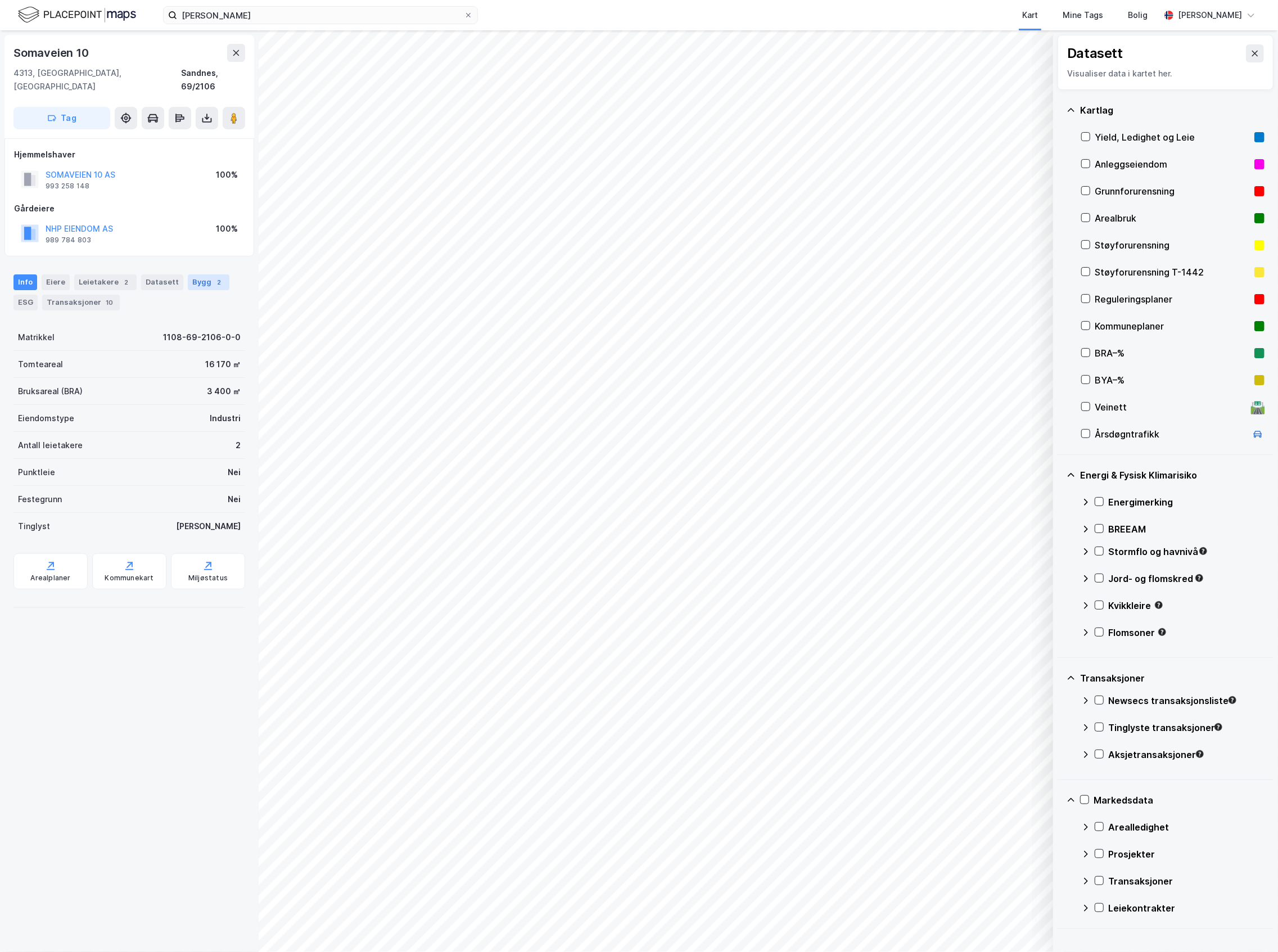
click at [214, 277] on div "2" at bounding box center [219, 282] width 11 height 11
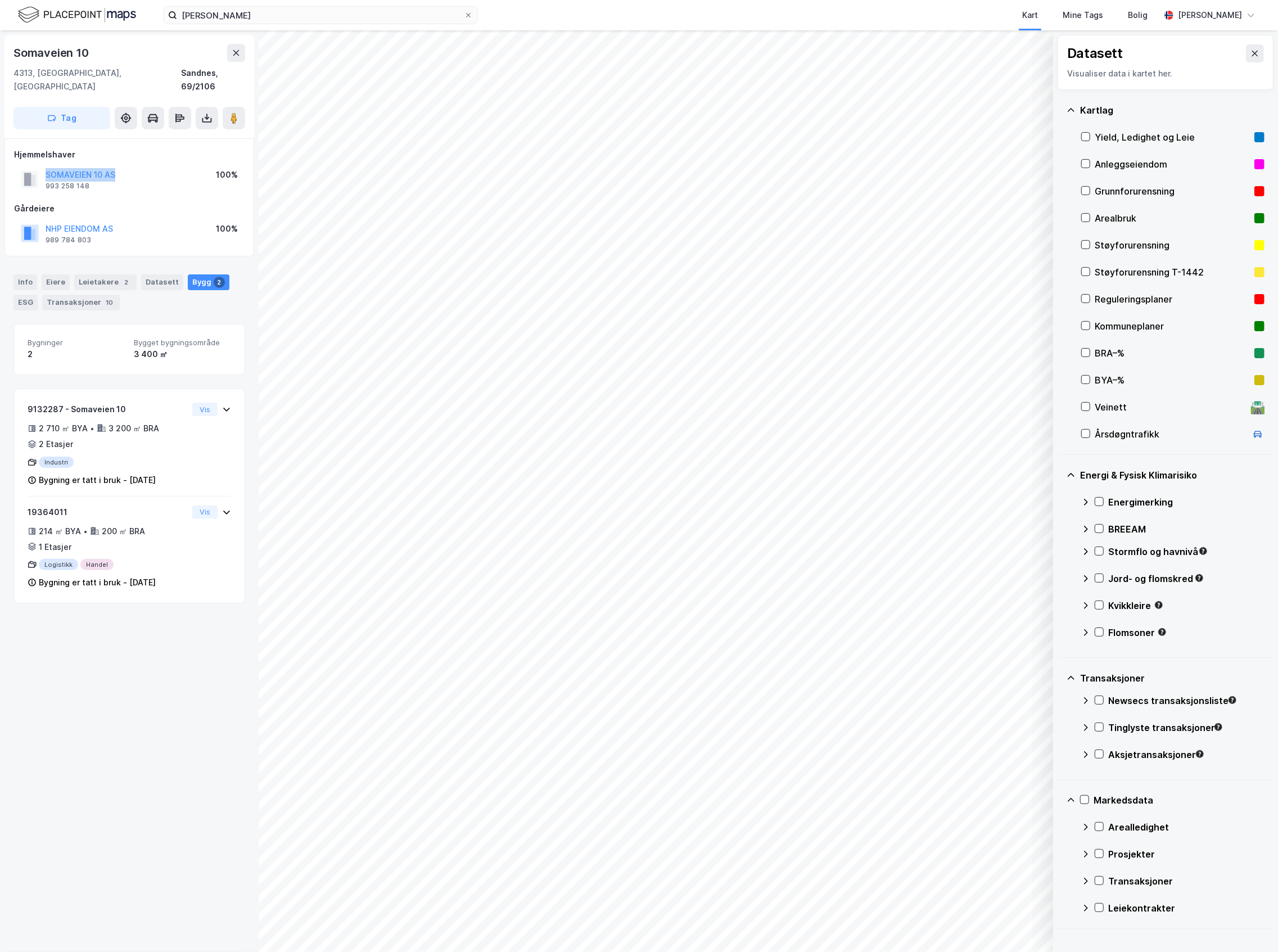
drag, startPoint x: 123, startPoint y: 156, endPoint x: 45, endPoint y: 158, distance: 78.0
click at [45, 166] on div "SOMAVEIEN 10 AS 993 258 148 100%" at bounding box center [129, 179] width 230 height 27
copy button "SOMAVEIEN 10 AS"
click at [95, 275] on div "Leietakere 2" at bounding box center [105, 282] width 62 height 15
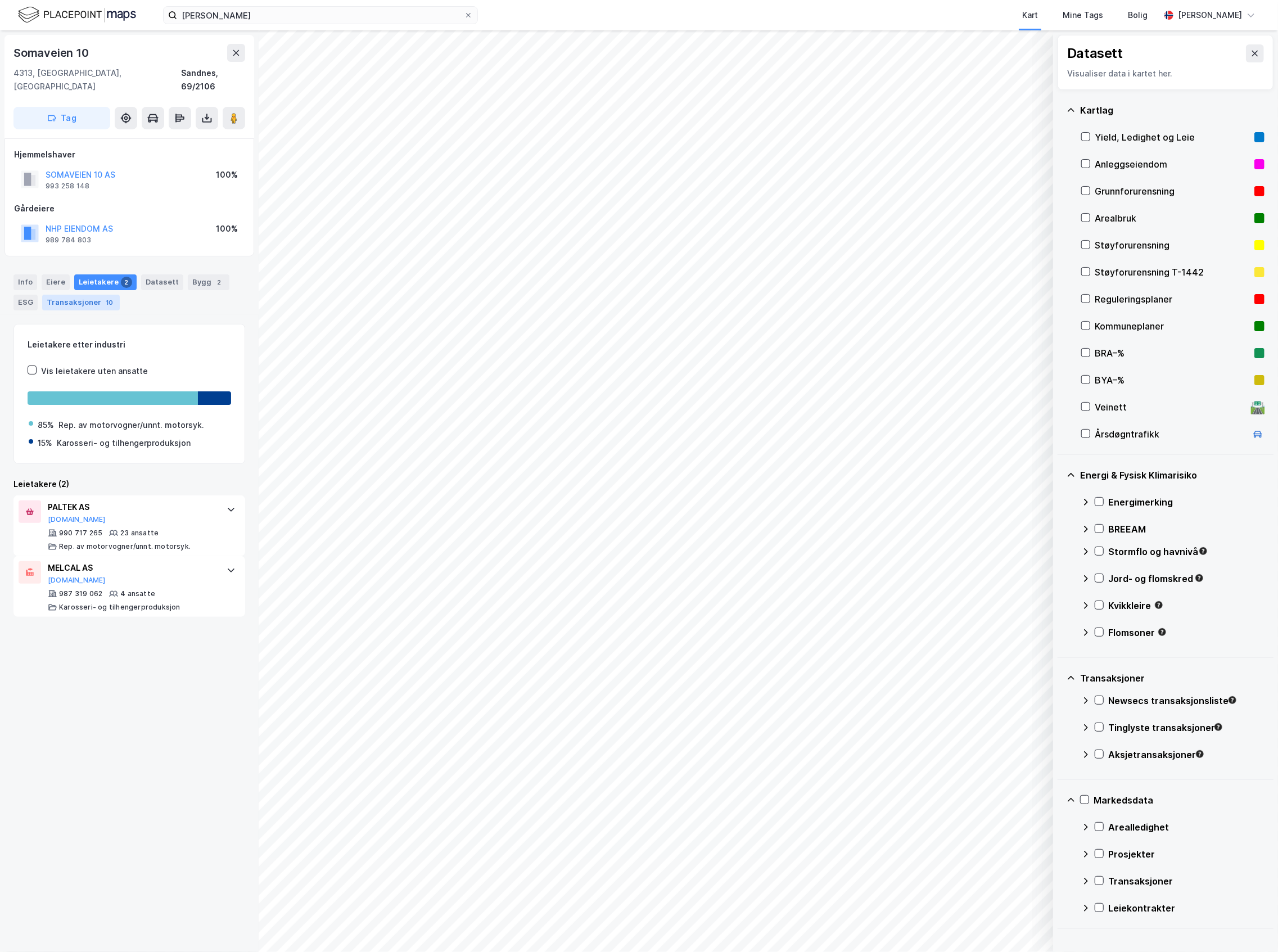
click at [84, 294] on div "Transaksjoner 10" at bounding box center [81, 302] width 78 height 15
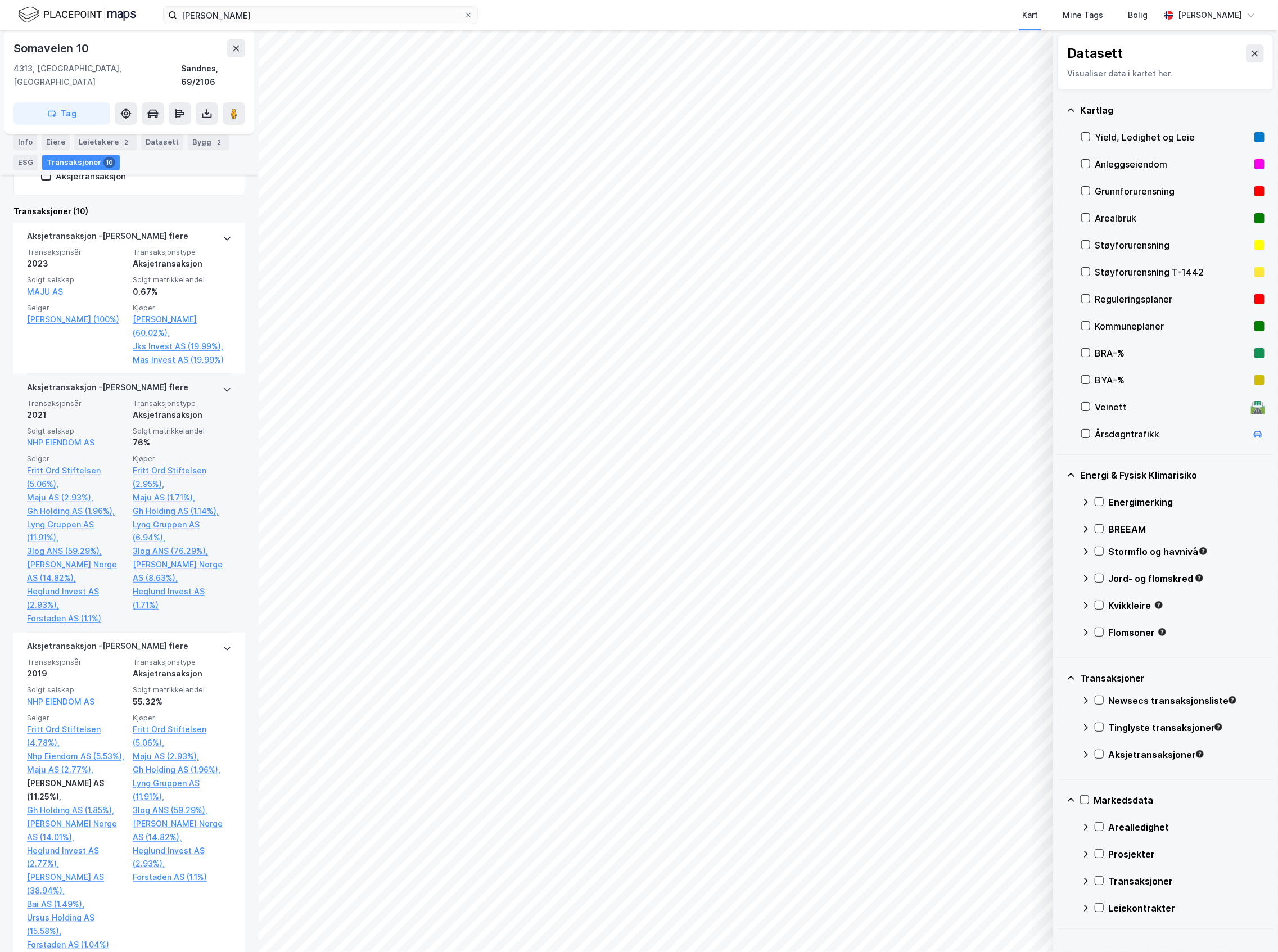
scroll to position [525, 0]
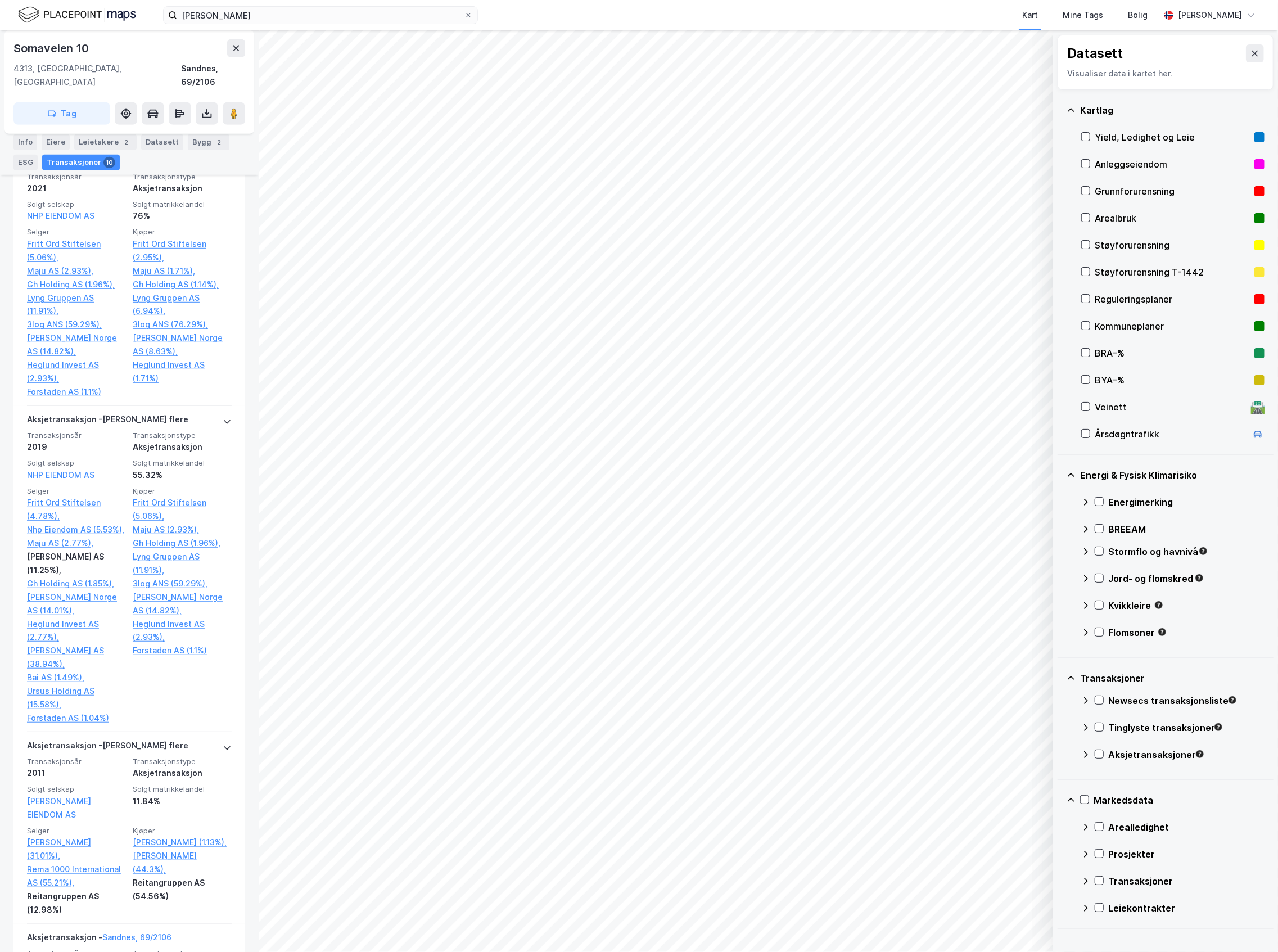
drag, startPoint x: 170, startPoint y: 647, endPoint x: 241, endPoint y: 738, distance: 115.4
drag, startPoint x: 241, startPoint y: 738, endPoint x: 244, endPoint y: 760, distance: 22.2
click at [244, 760] on div "Somaveien 10 4313, [GEOGRAPHIC_DATA], [GEOGRAPHIC_DATA] Sandnes, 69/2106 Tag Hj…" at bounding box center [129, 490] width 258 height 921
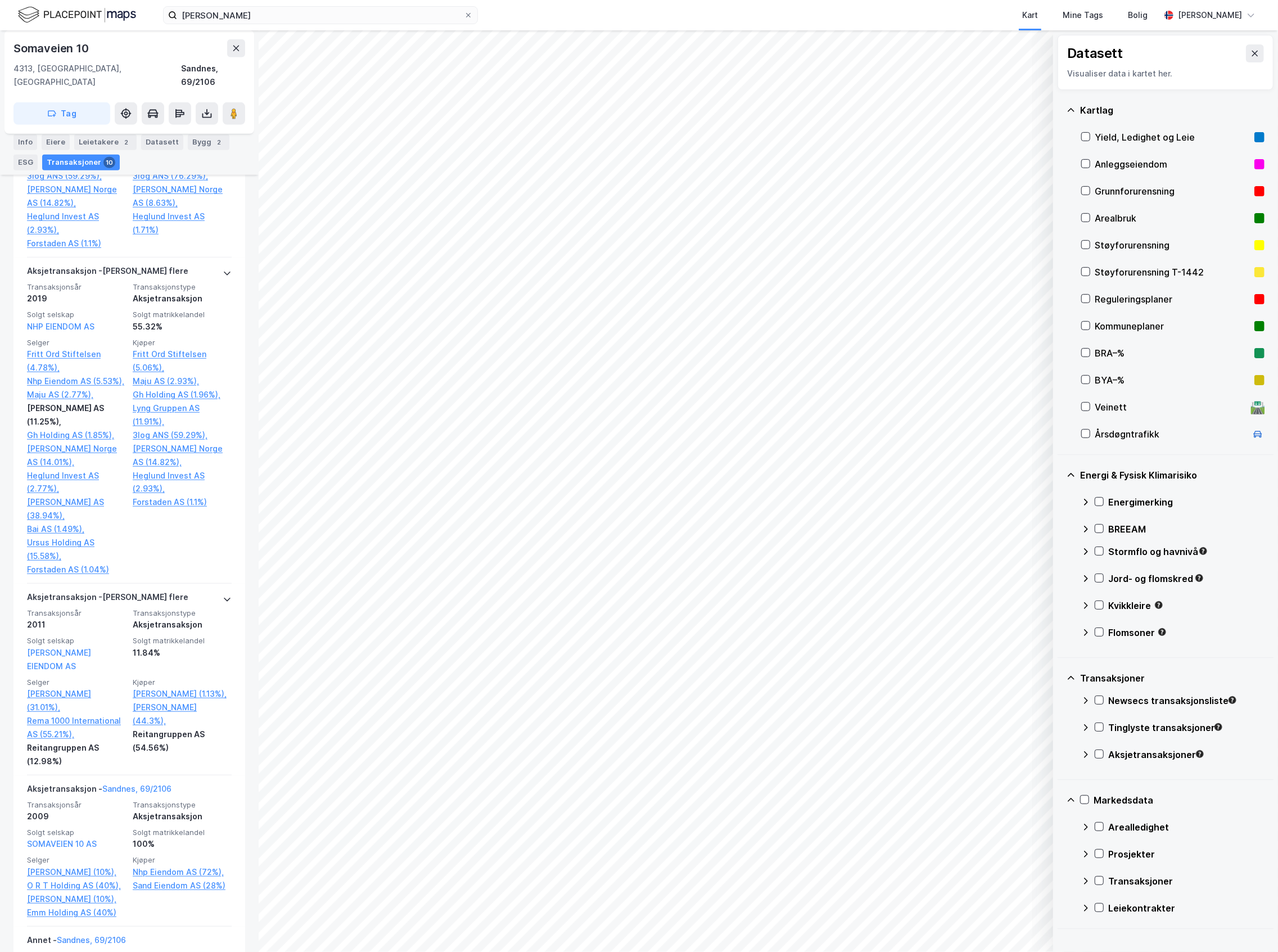
scroll to position [749, 0]
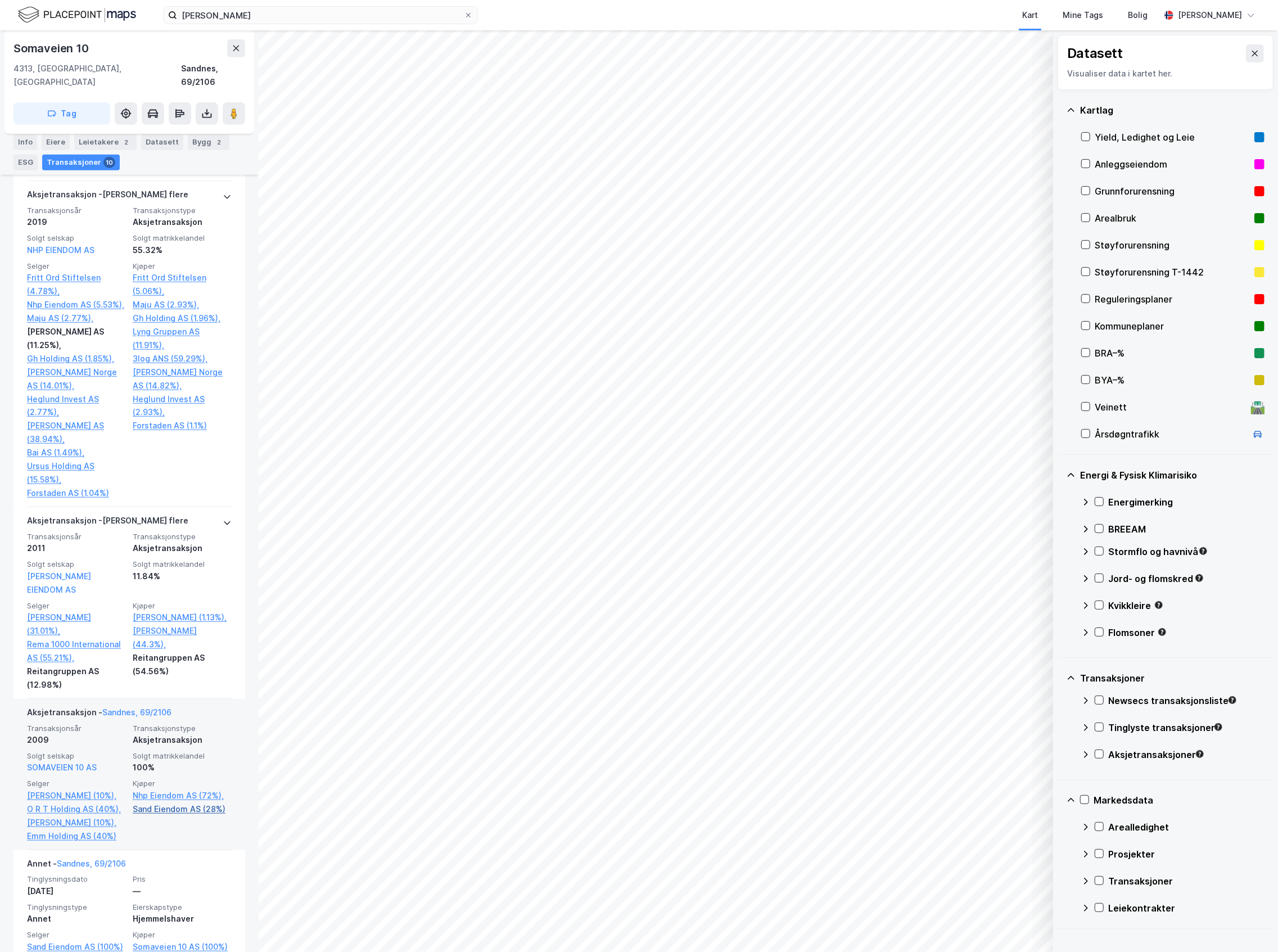
click at [170, 802] on link "Sand Eiendom AS (28%)" at bounding box center [182, 809] width 99 height 13
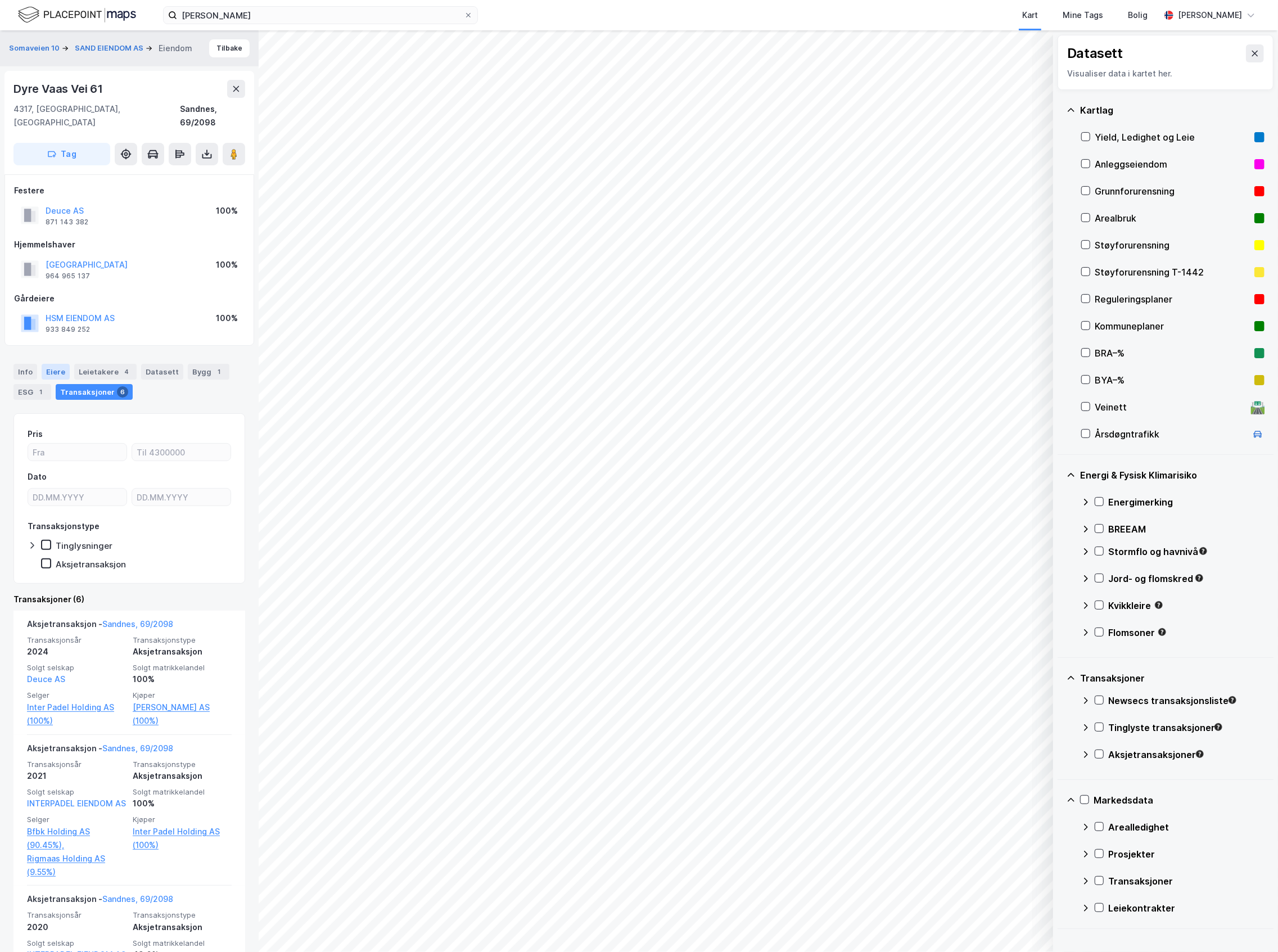
click at [57, 364] on div "Eiere" at bounding box center [56, 371] width 28 height 15
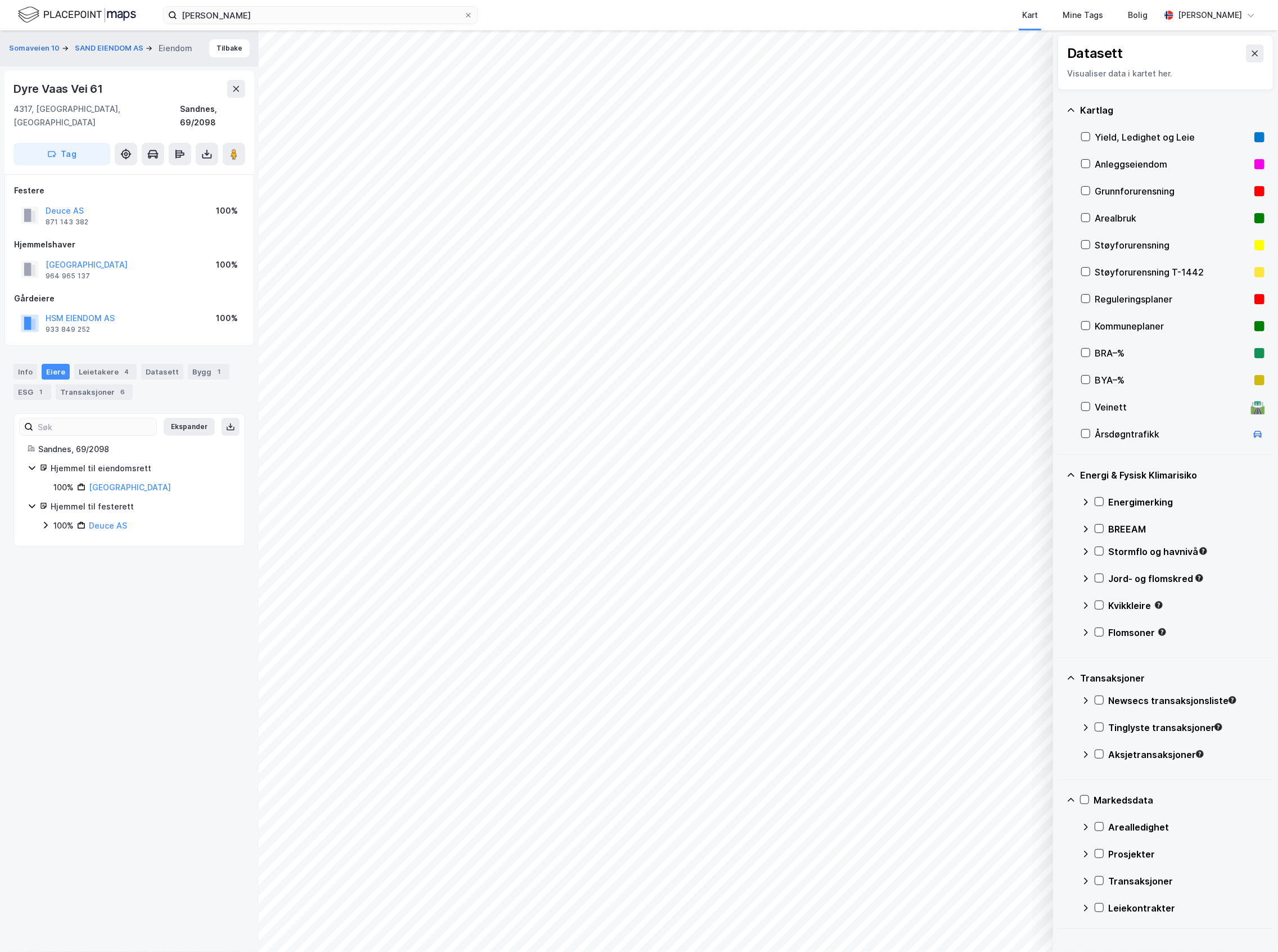
click at [49, 519] on div "100% Deuce AS" at bounding box center [136, 526] width 190 height 13
click at [65, 538] on div "100% [PERSON_NAME] AS" at bounding box center [142, 545] width 176 height 13
click at [226, 48] on button "Tilbake" at bounding box center [229, 48] width 40 height 18
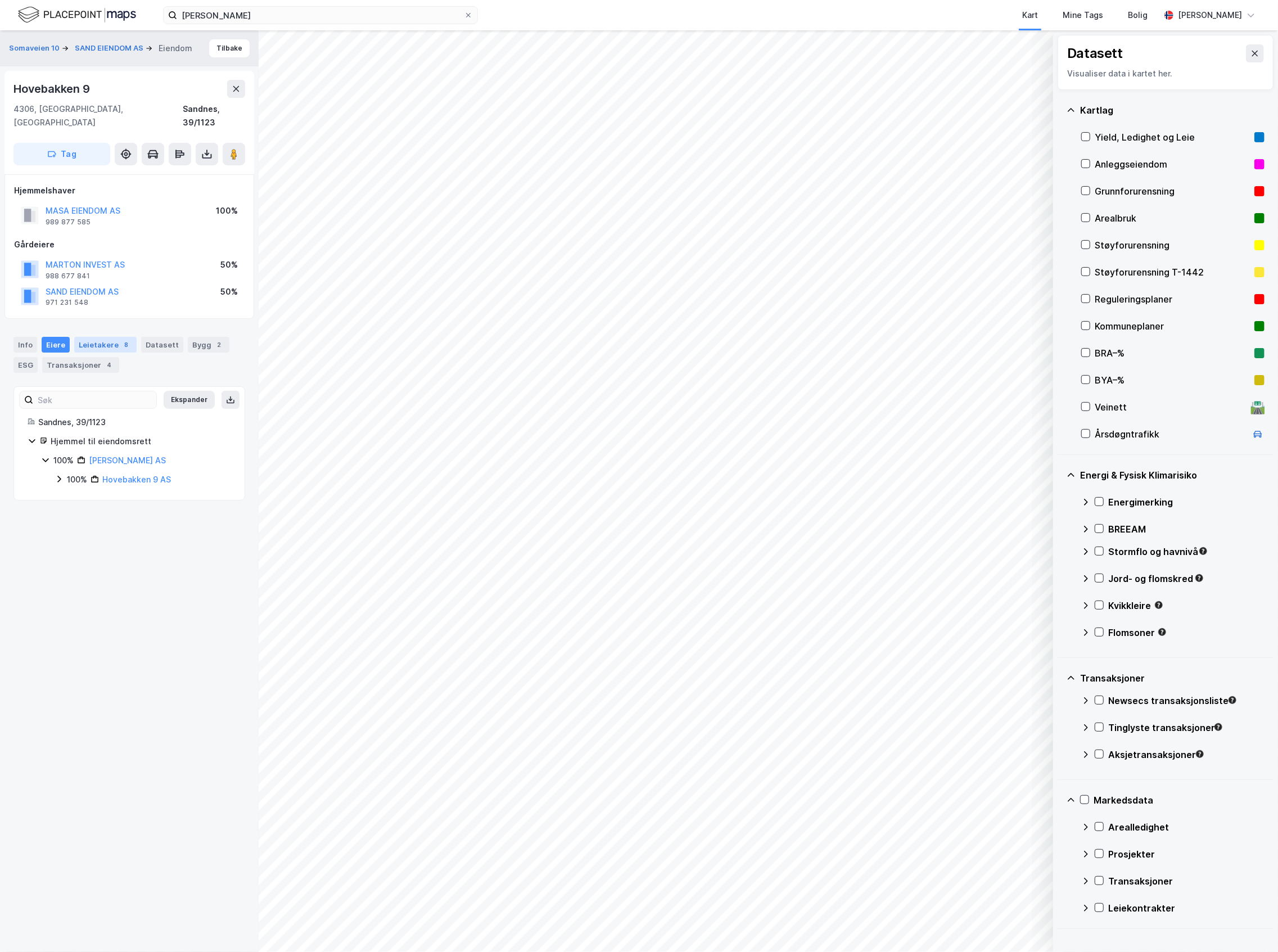
click at [102, 337] on div "Leietakere 8" at bounding box center [105, 344] width 62 height 15
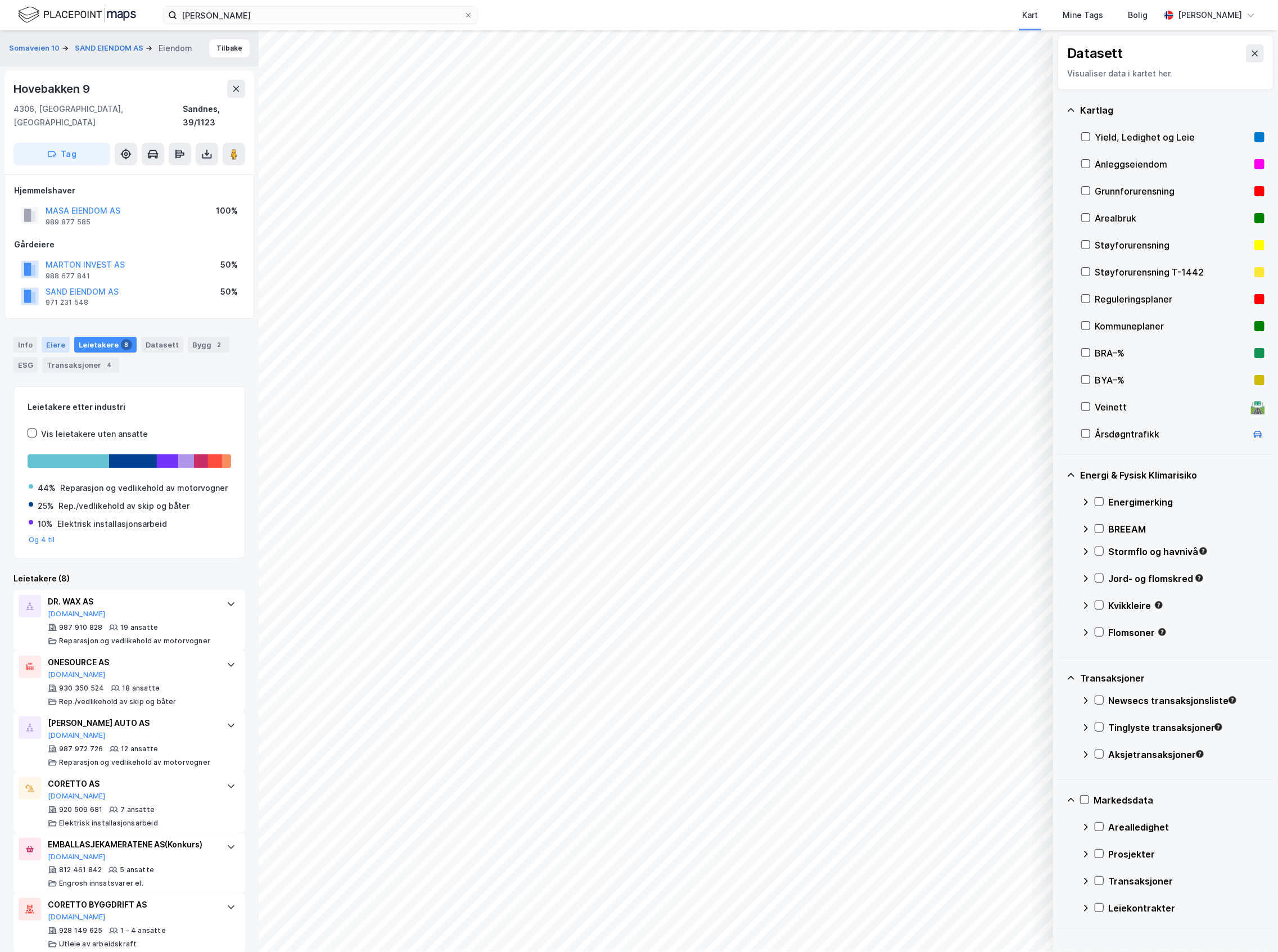
click at [63, 337] on div "Eiere" at bounding box center [56, 344] width 28 height 15
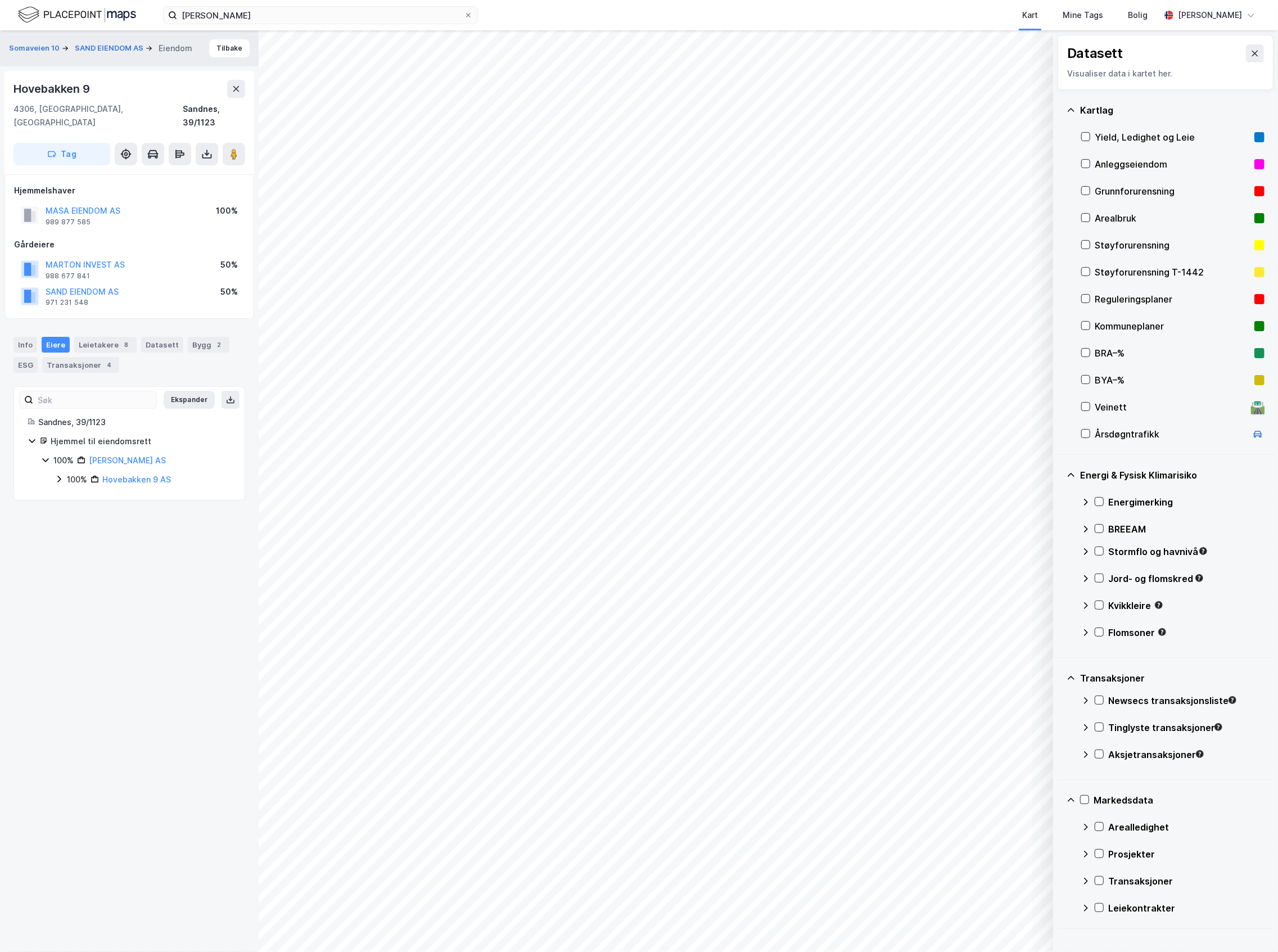
click at [70, 473] on div "100%" at bounding box center [77, 479] width 21 height 13
click at [82, 492] on div "50%" at bounding box center [89, 498] width 16 height 13
click at [211, 42] on button "Tilbake" at bounding box center [229, 48] width 40 height 18
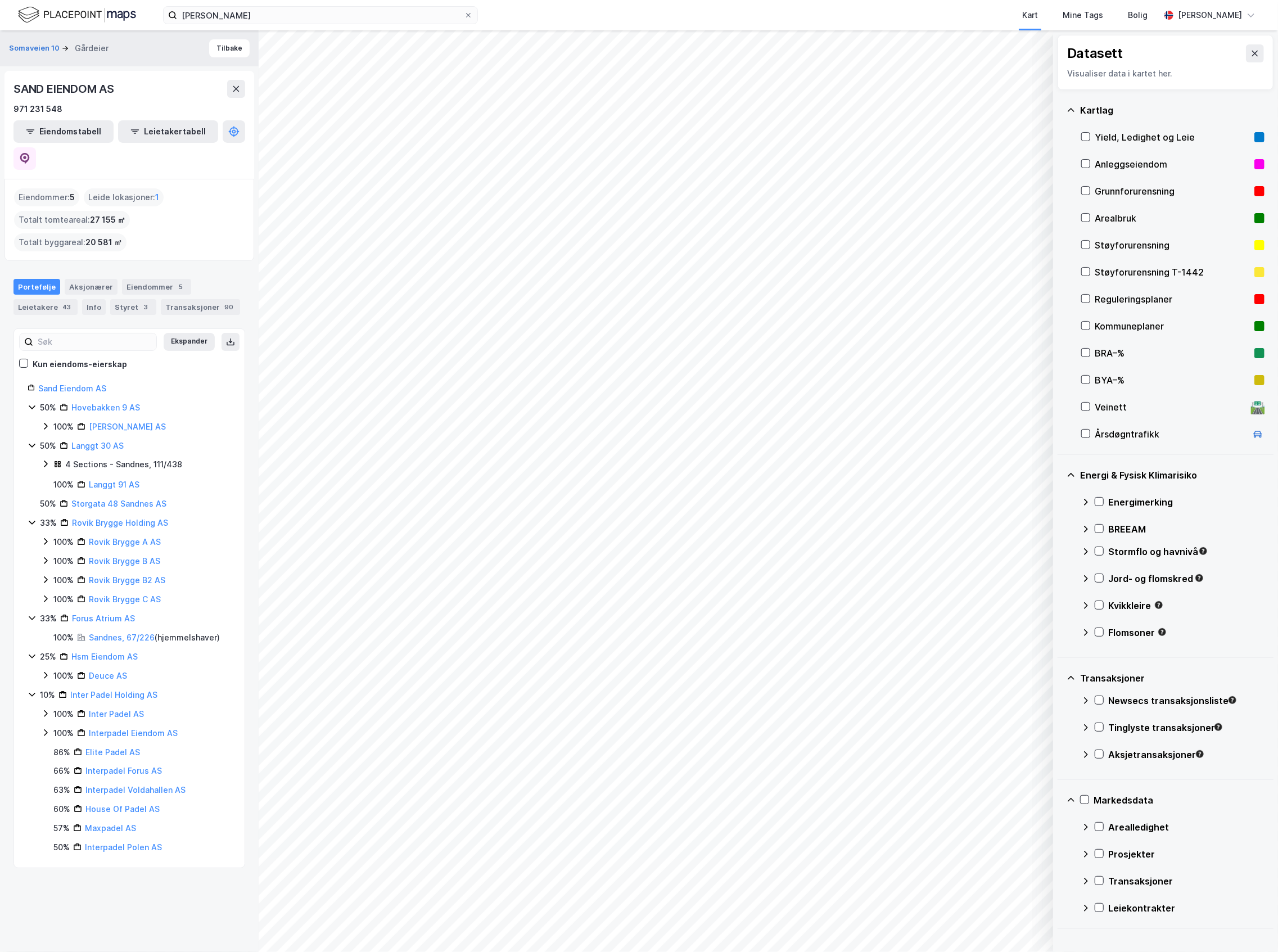
click at [90, 18] on img at bounding box center [77, 15] width 118 height 20
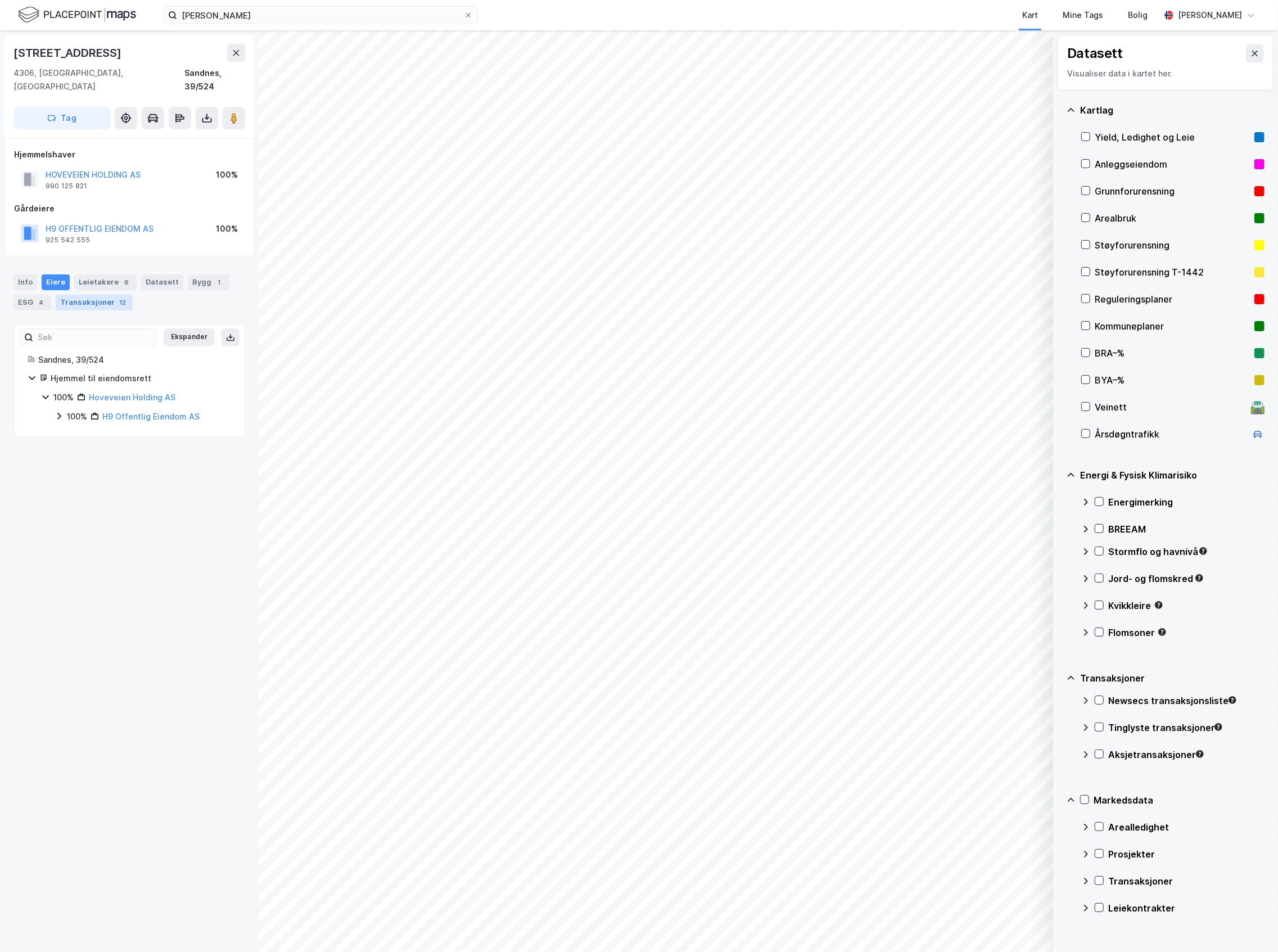
click at [98, 294] on div "Transaksjoner 12" at bounding box center [94, 302] width 77 height 15
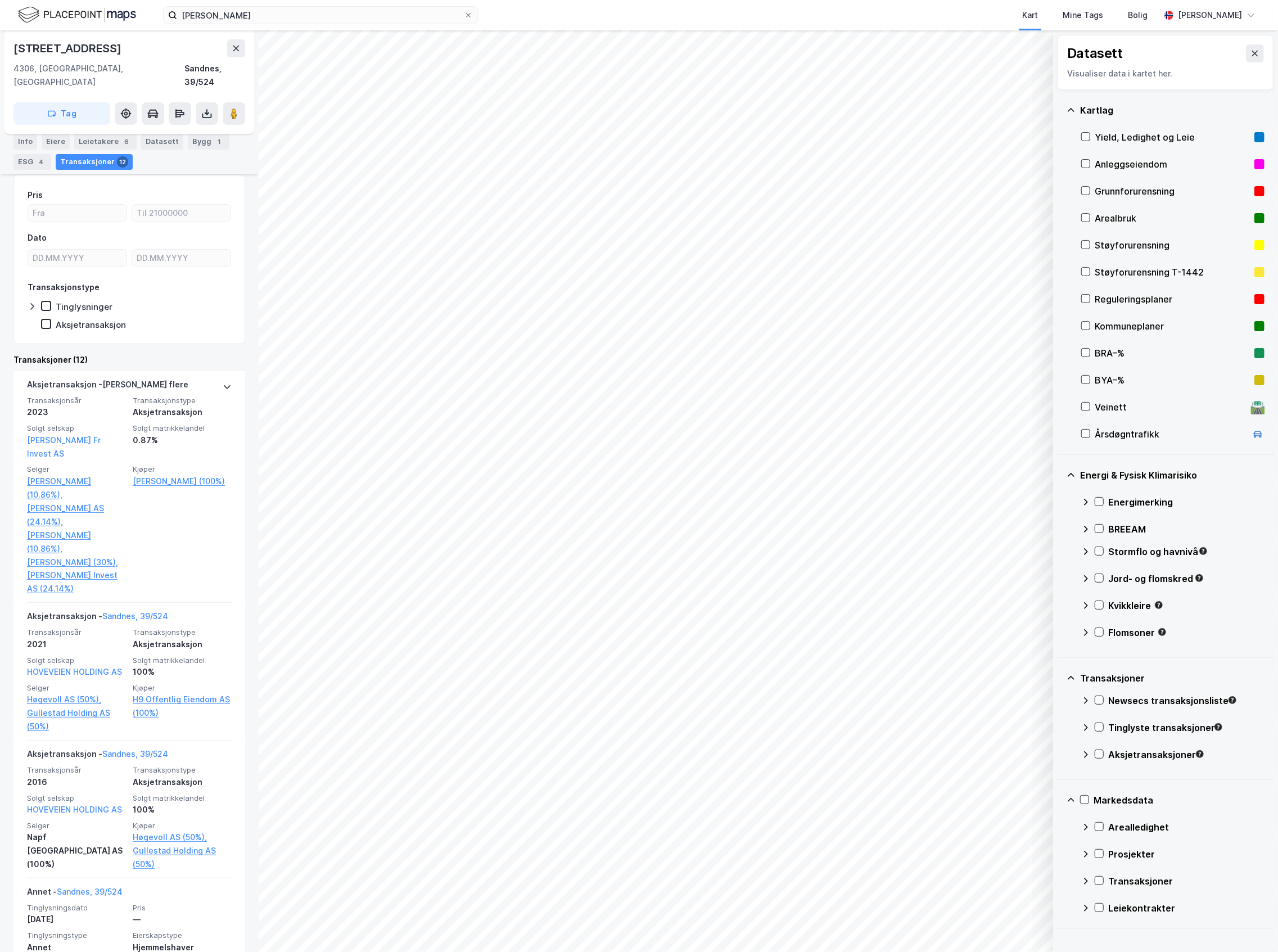
scroll to position [225, 0]
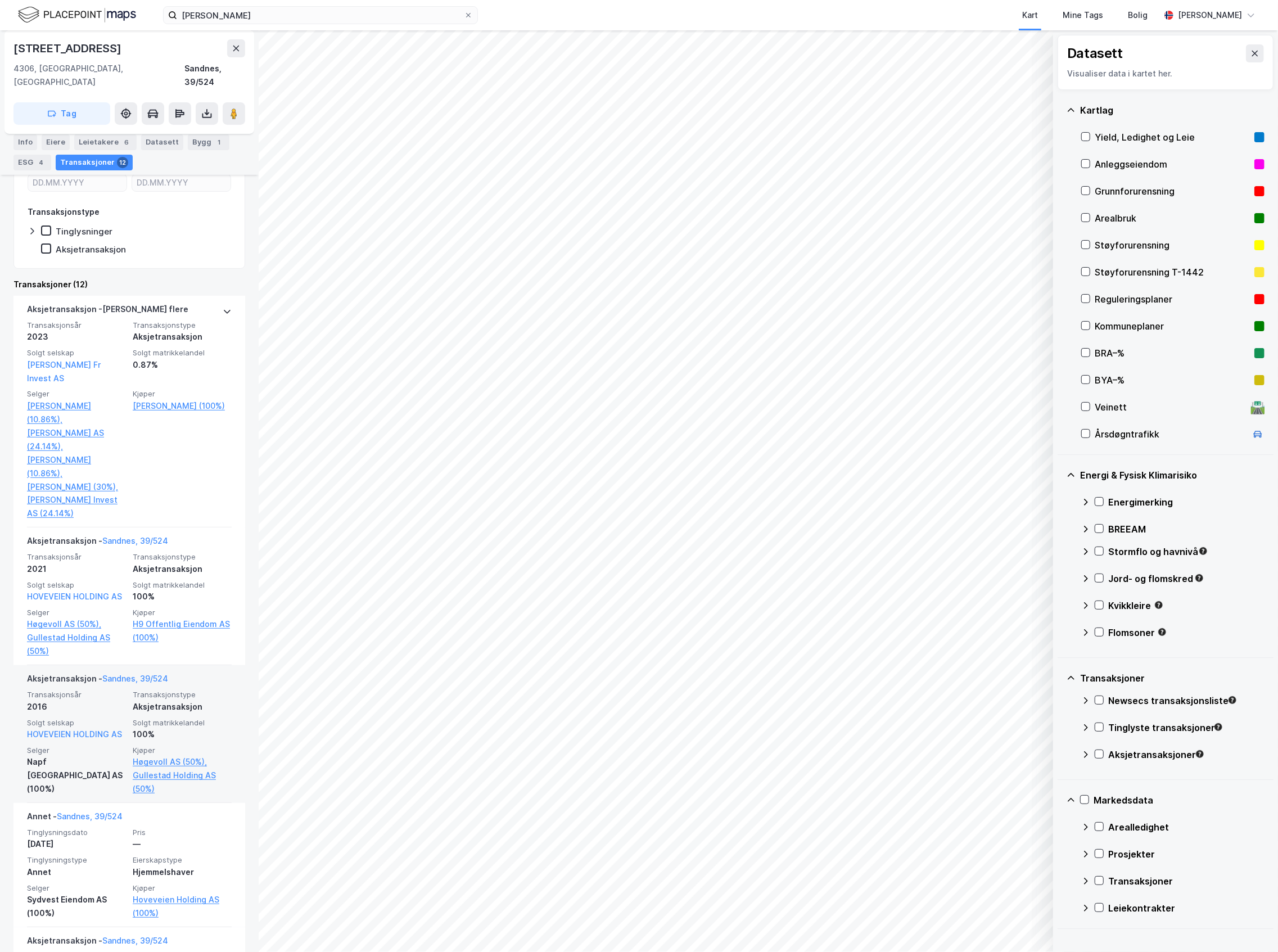
drag, startPoint x: 229, startPoint y: 655, endPoint x: 219, endPoint y: 702, distance: 48.1
drag, startPoint x: 219, startPoint y: 702, endPoint x: 243, endPoint y: 285, distance: 417.7
click at [246, 288] on div "Hoveveien 9 4306, [GEOGRAPHIC_DATA], [GEOGRAPHIC_DATA] Sandnes, 39/524 Tag Hjem…" at bounding box center [129, 490] width 258 height 921
click at [81, 142] on div "Leietakere 6" at bounding box center [105, 141] width 62 height 15
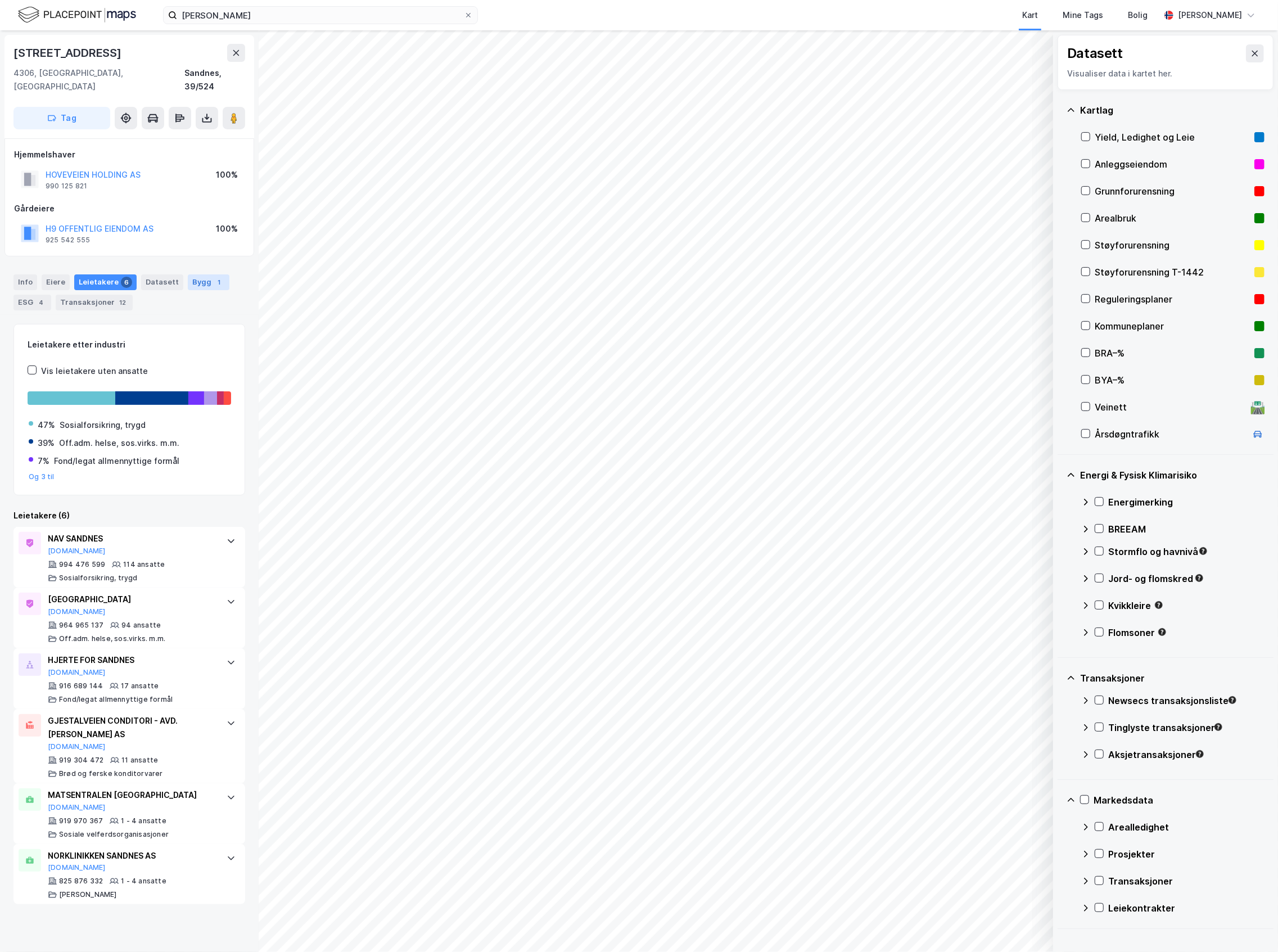
click at [214, 277] on div "1" at bounding box center [219, 282] width 11 height 11
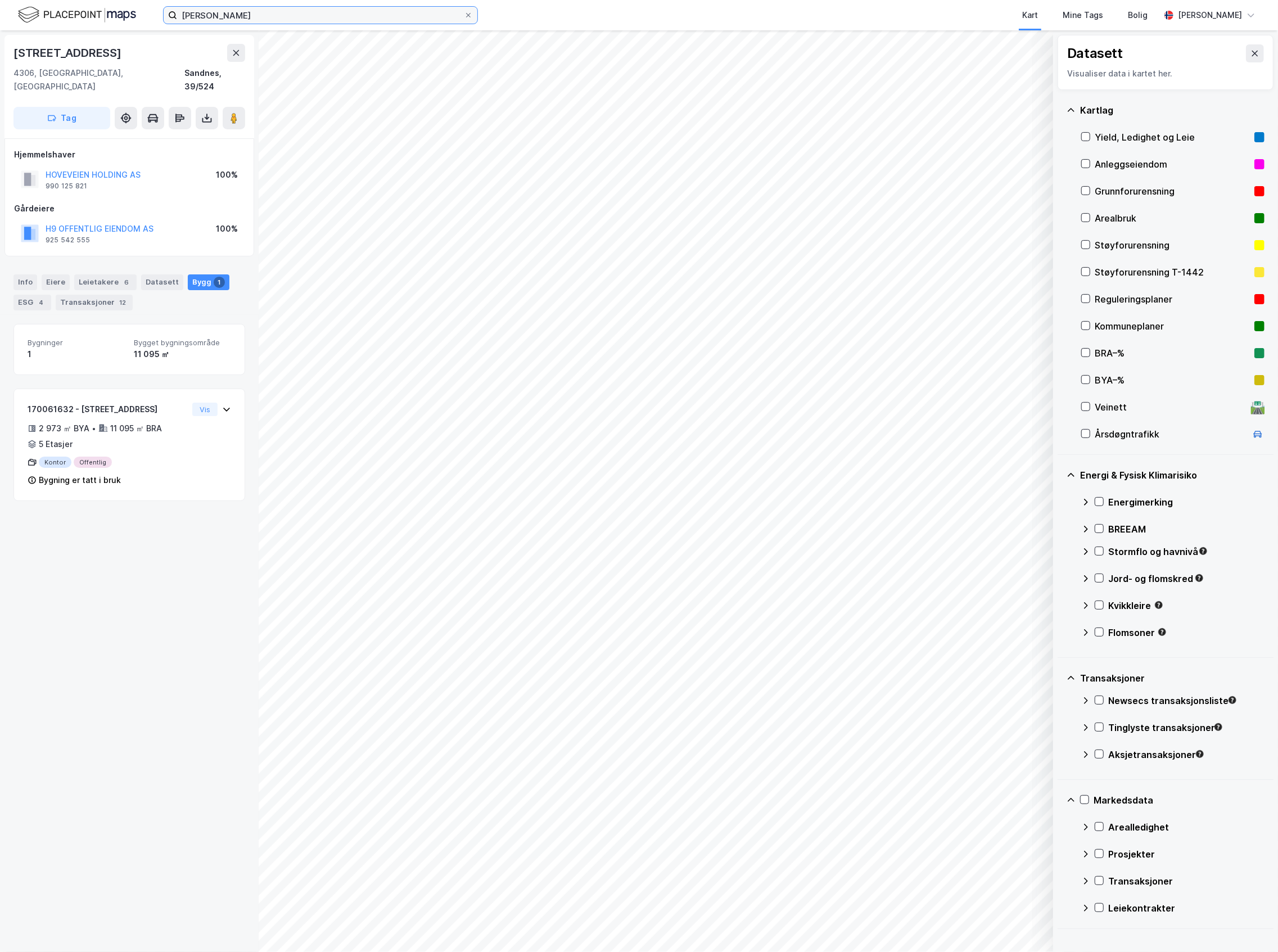
click at [54, 25] on div "[PERSON_NAME] Kart Mine Tags Bolig [PERSON_NAME]" at bounding box center [639, 15] width 1278 height 30
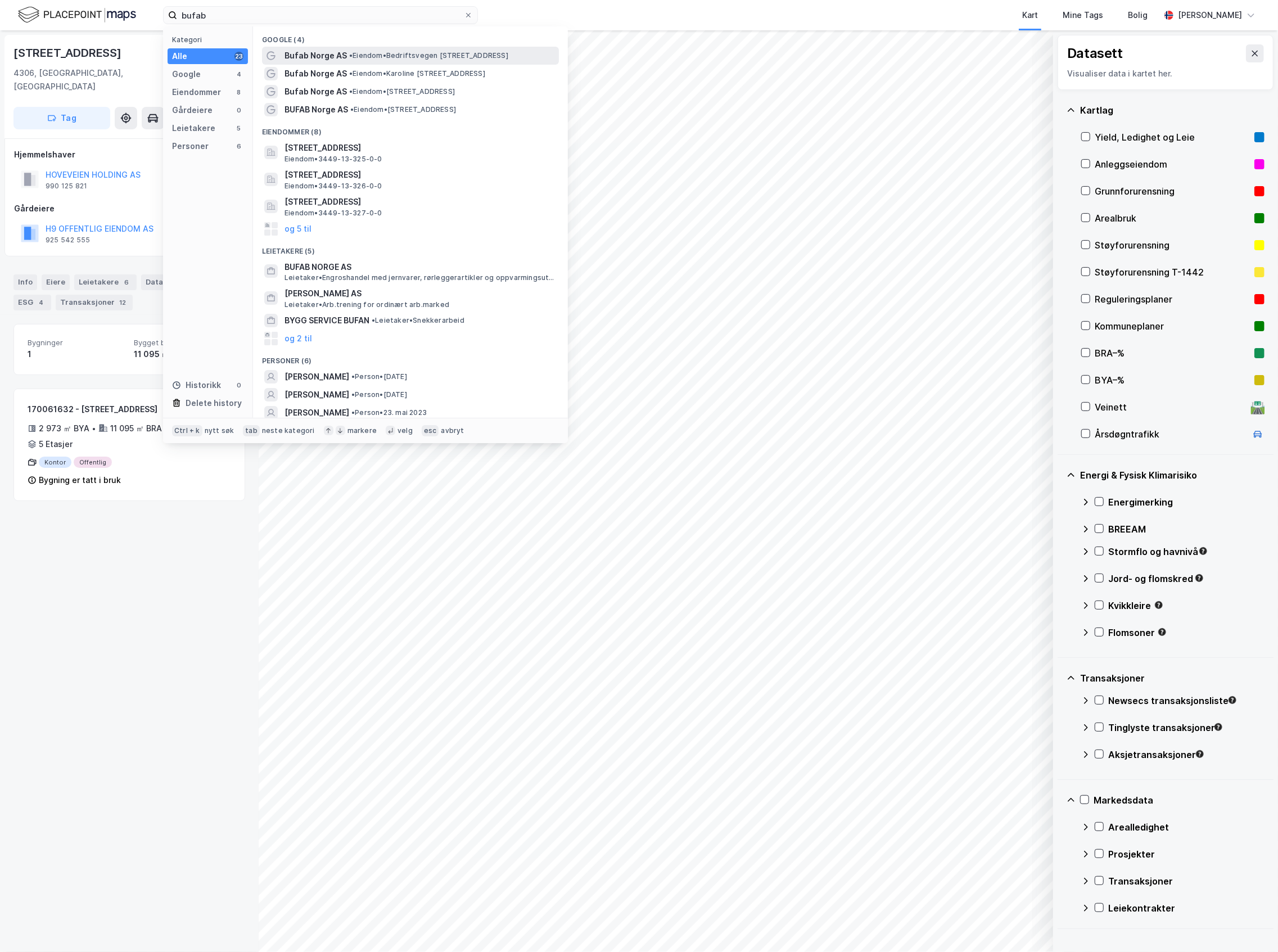
click at [318, 54] on span "Bufab Norge AS" at bounding box center [316, 56] width 62 height 13
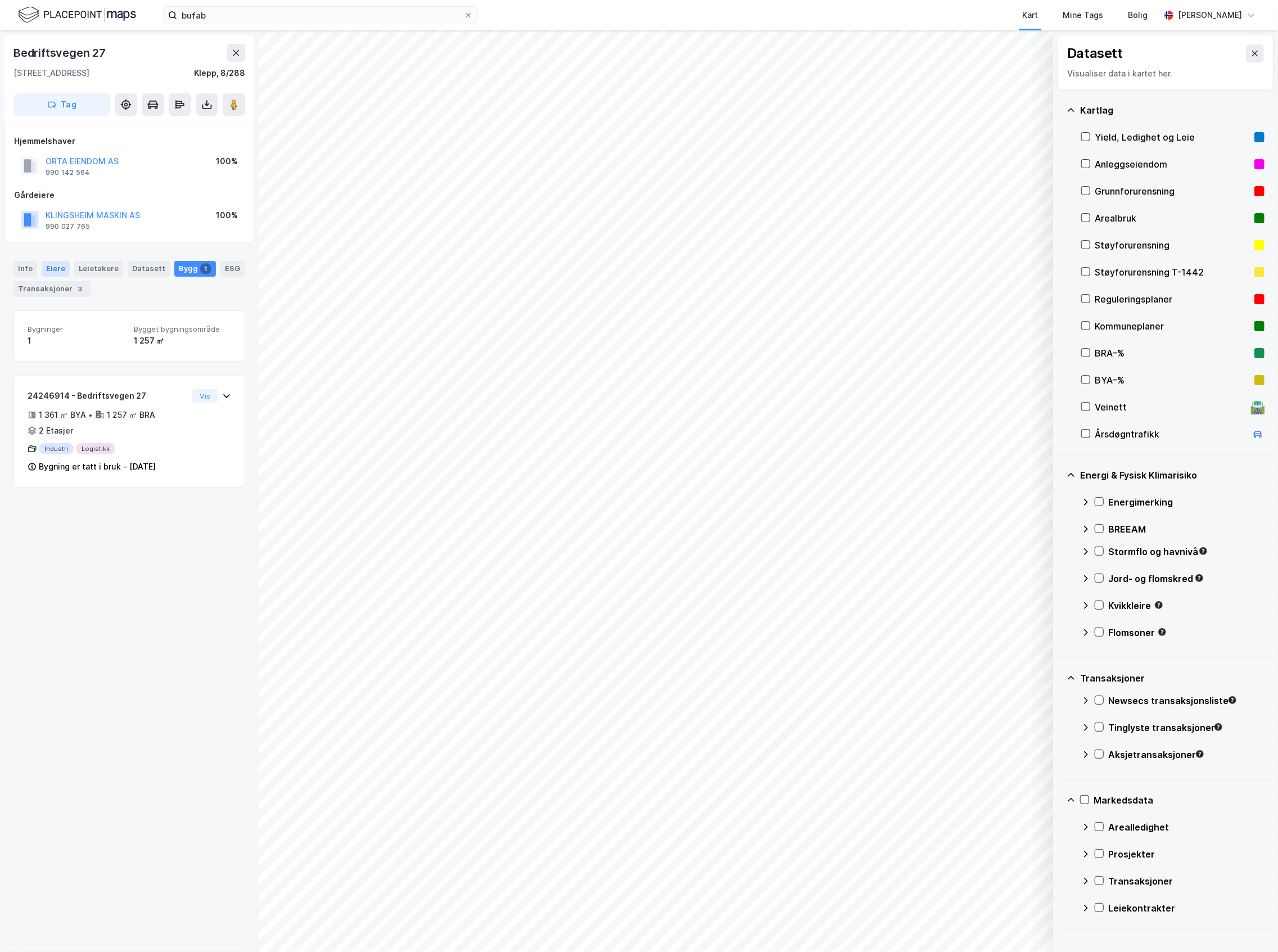
click at [57, 265] on div "Eiere" at bounding box center [56, 268] width 28 height 15
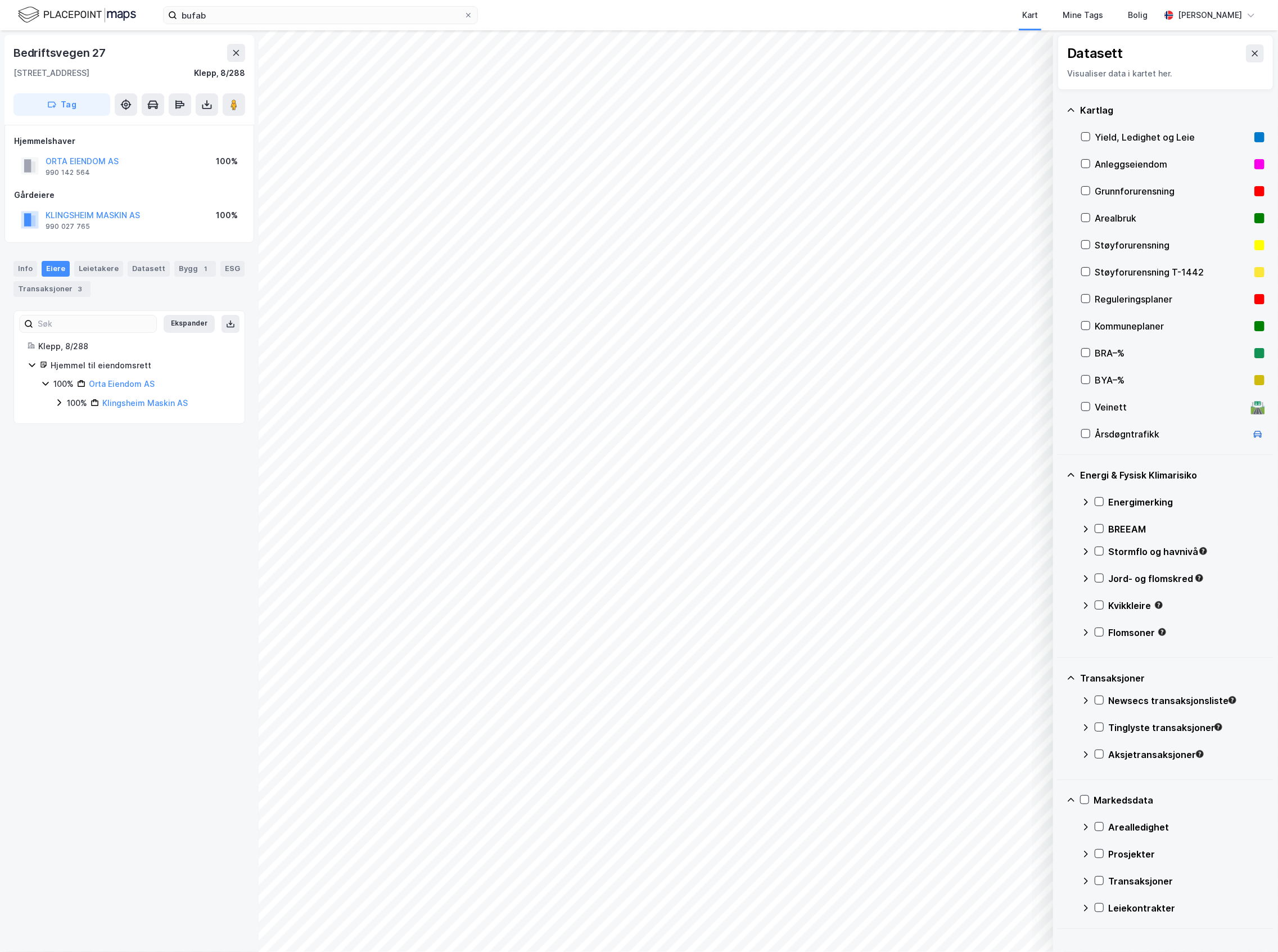
click at [59, 404] on icon at bounding box center [59, 402] width 9 height 9
click at [72, 437] on div "30% Profit Holding AS" at bounding box center [150, 441] width 163 height 13
click at [70, 482] on icon at bounding box center [73, 479] width 9 height 9
click at [104, 251] on div "Info [PERSON_NAME] 1 Datasett Bygg 1 ESG Transaksjoner 4" at bounding box center [129, 275] width 258 height 54
click at [95, 261] on div "Leietakere 1" at bounding box center [105, 268] width 62 height 15
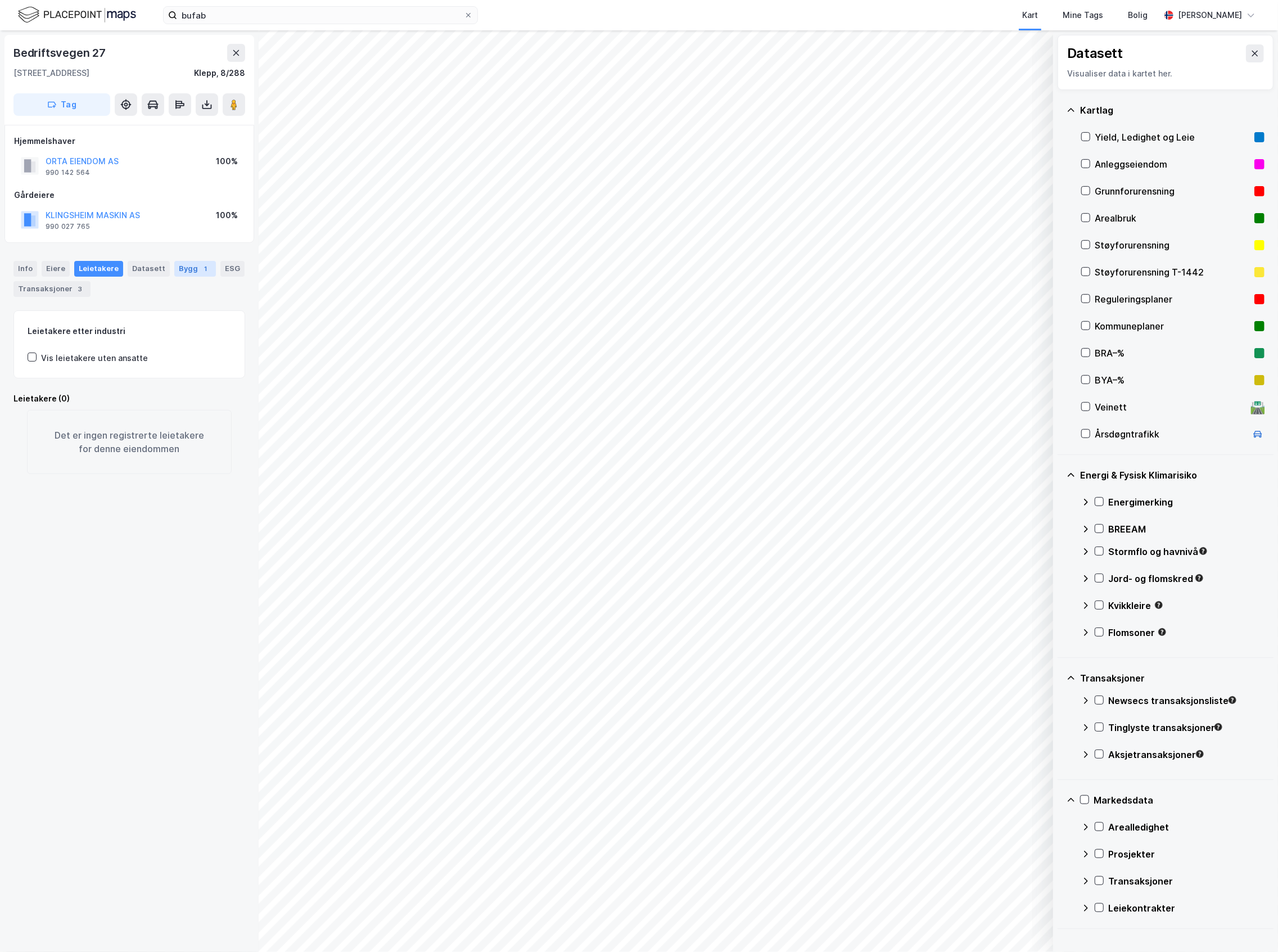
click at [174, 269] on div "Bygg 1" at bounding box center [195, 268] width 42 height 15
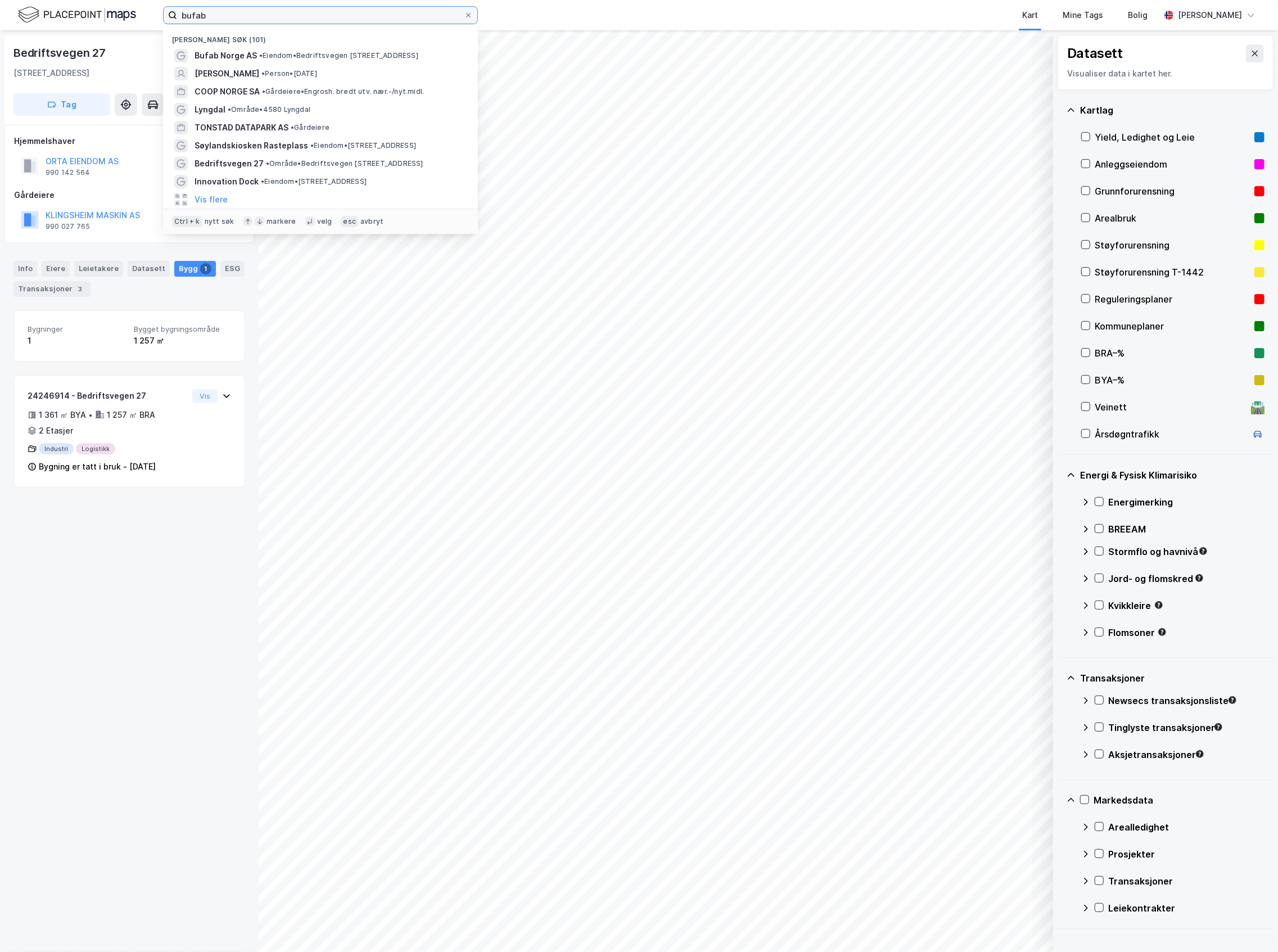
drag, startPoint x: 264, startPoint y: 13, endPoint x: -116, endPoint y: 34, distance: 380.6
click at [0, 34] on html "bufab Nylige søk (101) Bufab Norge AS • Eiendom • [STREET_ADDRESS] GALTA • Pers…" at bounding box center [639, 476] width 1278 height 952
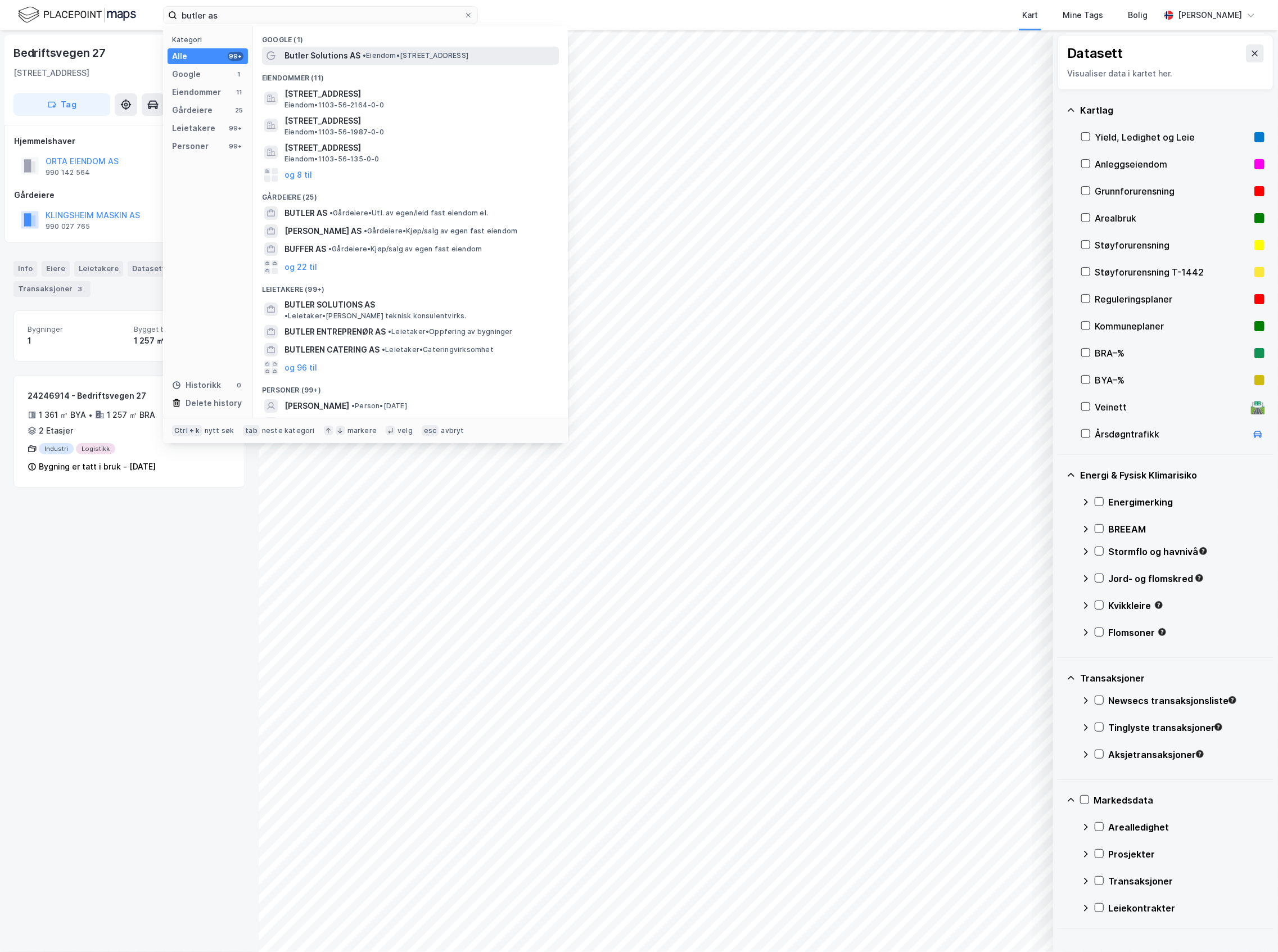
click at [424, 54] on span "• Eiendom • [STREET_ADDRESS]" at bounding box center [415, 56] width 106 height 9
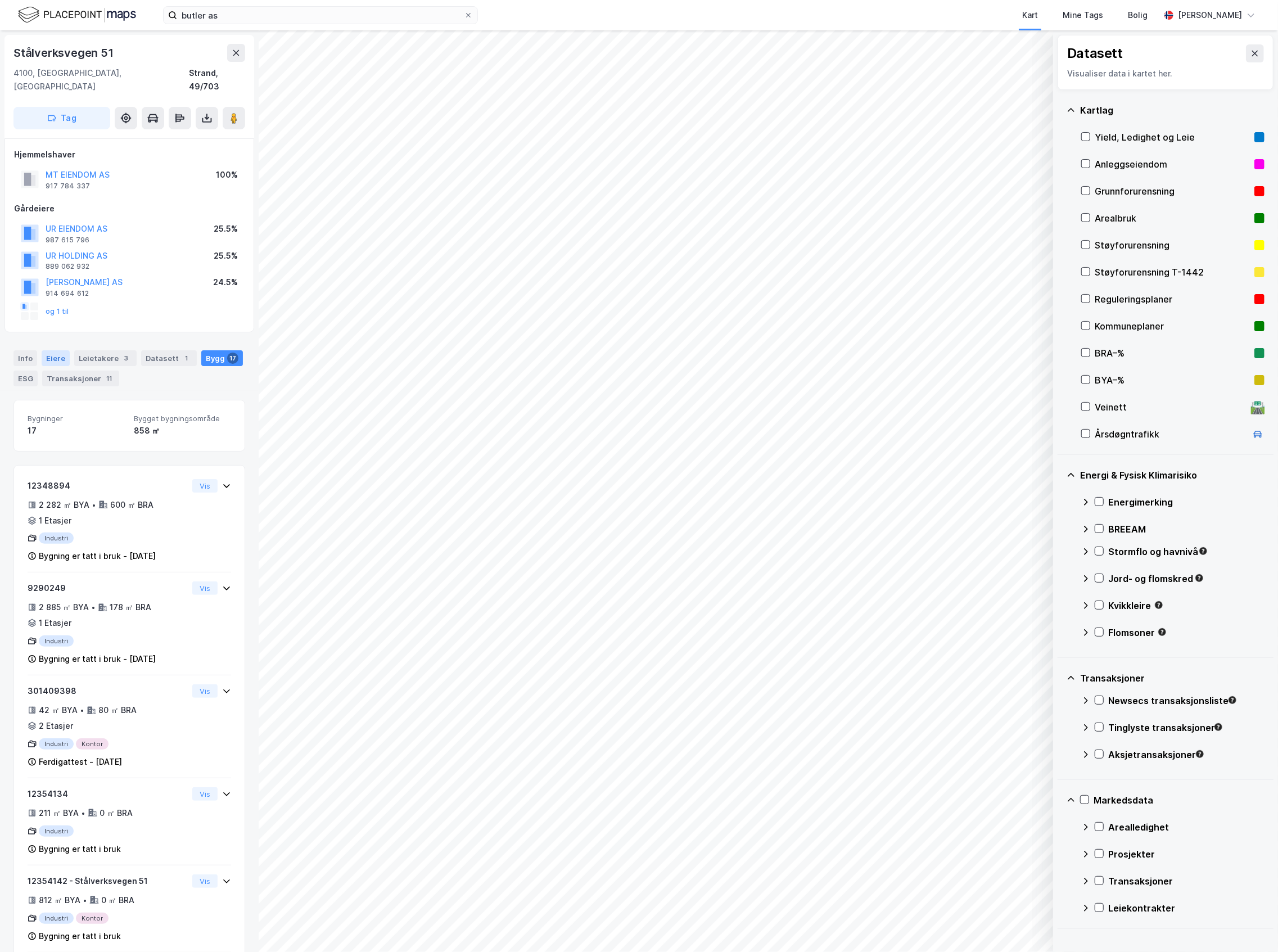
click at [51, 350] on div "Eiere" at bounding box center [56, 357] width 28 height 15
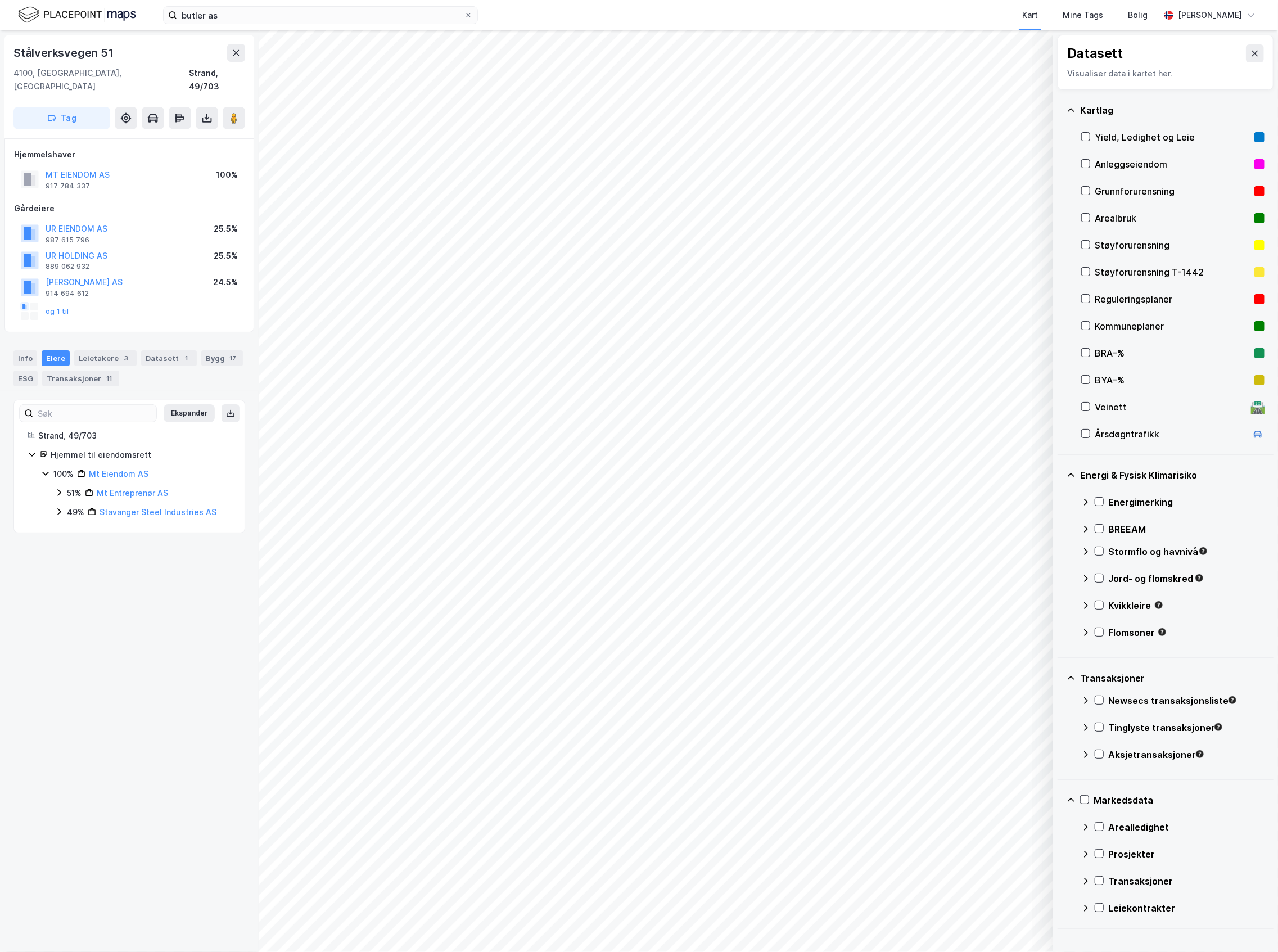
click at [64, 505] on div "49% Stavanger Steel Industries AS" at bounding box center [142, 512] width 176 height 13
click at [61, 488] on icon at bounding box center [59, 493] width 9 height 9
click at [68, 526] on icon at bounding box center [73, 531] width 9 height 9
click at [70, 507] on icon at bounding box center [73, 512] width 9 height 9
click at [70, 622] on icon at bounding box center [73, 626] width 9 height 9
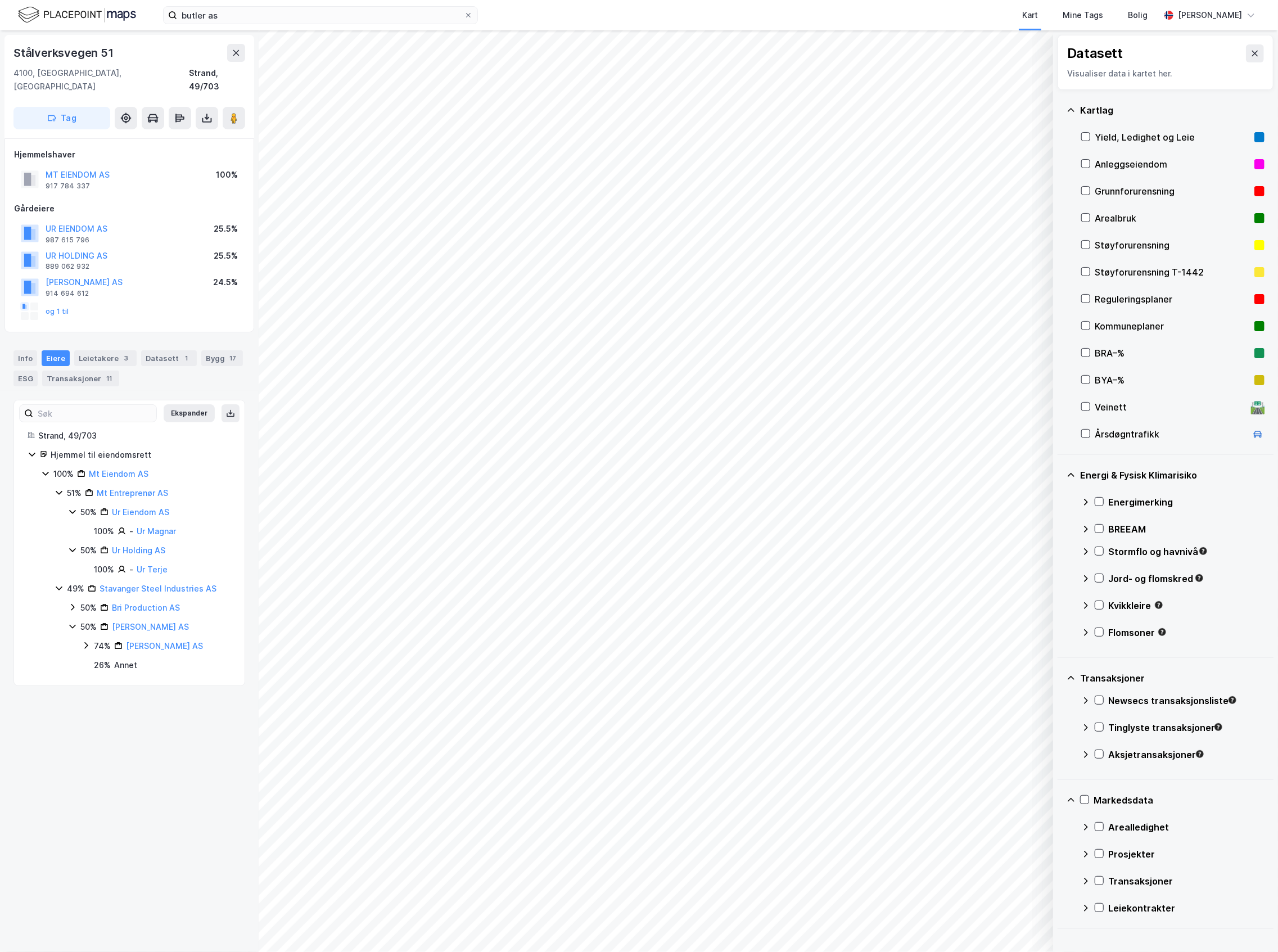
click at [84, 641] on icon at bounding box center [86, 645] width 9 height 9
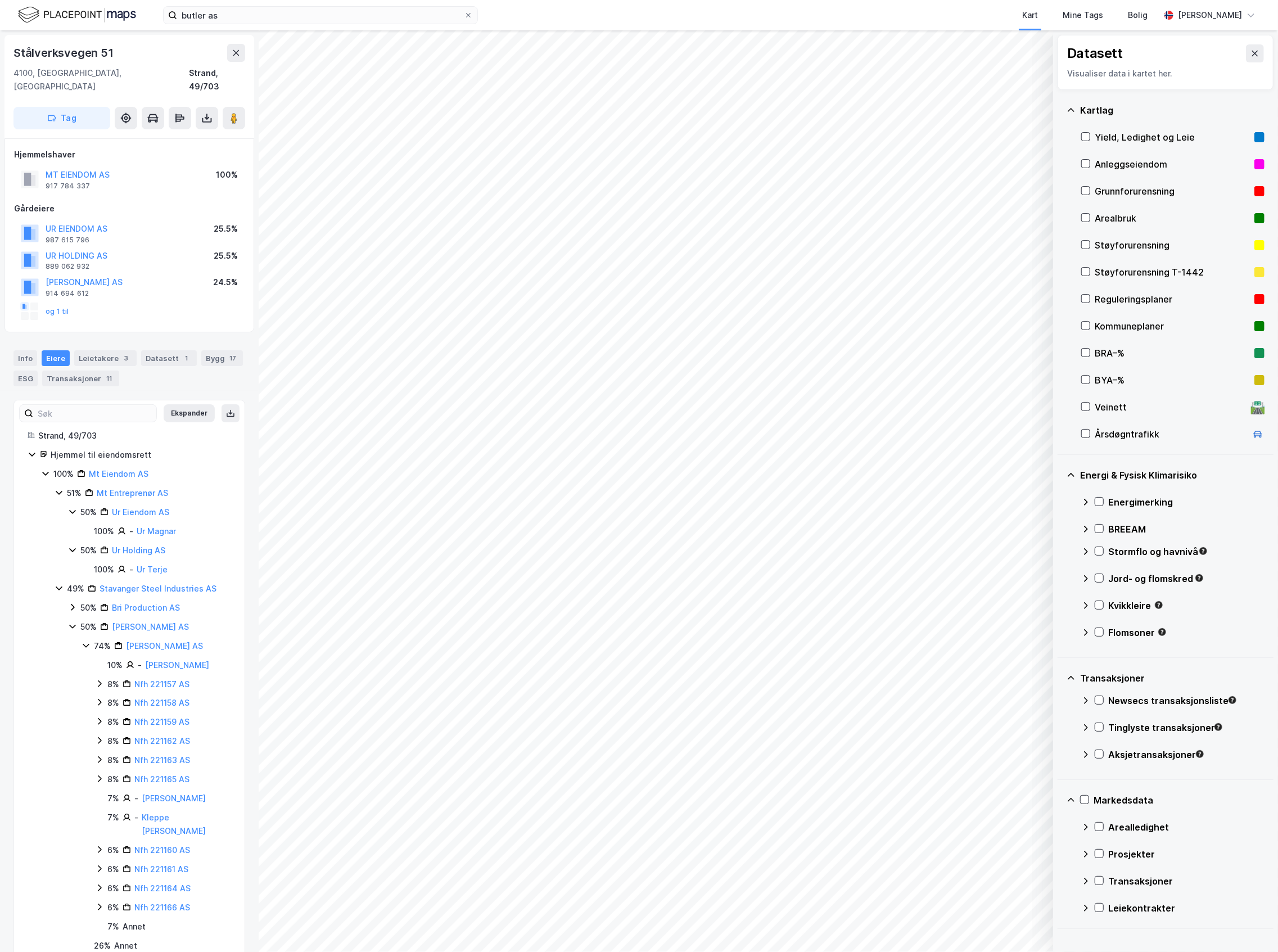
click at [70, 606] on div "50% Bri Production AS 50% [PERSON_NAME] AS 74% [PERSON_NAME] AS 10% - [PERSON_N…" at bounding box center [150, 777] width 163 height 352
click at [70, 603] on icon at bounding box center [73, 607] width 9 height 9
click at [84, 622] on icon at bounding box center [86, 626] width 9 height 9
click at [87, 350] on div "Leietakere 3" at bounding box center [105, 357] width 62 height 15
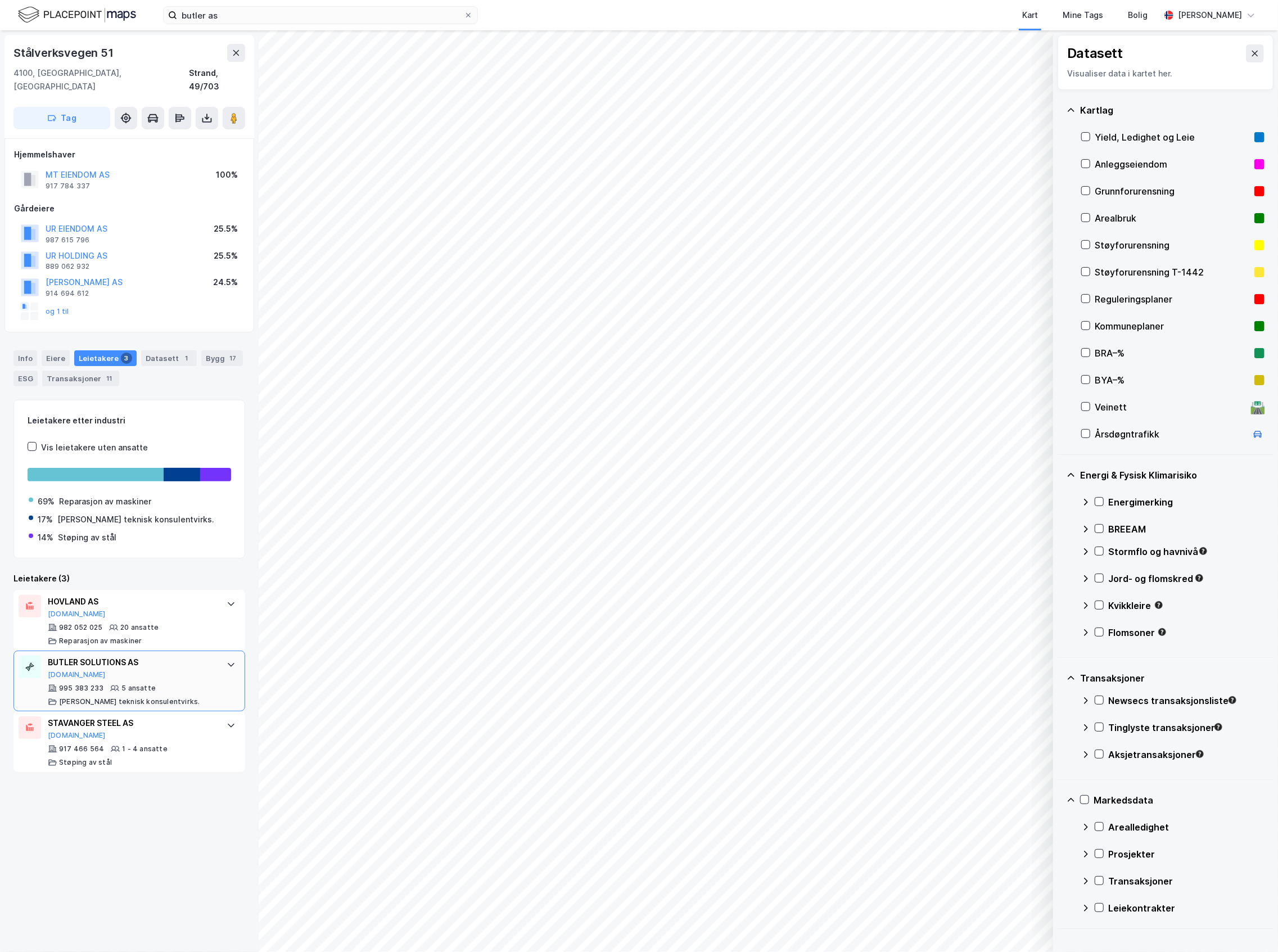
click at [151, 664] on div "BUTLER SOLUTIONS AS [DOMAIN_NAME]" at bounding box center [131, 667] width 167 height 23
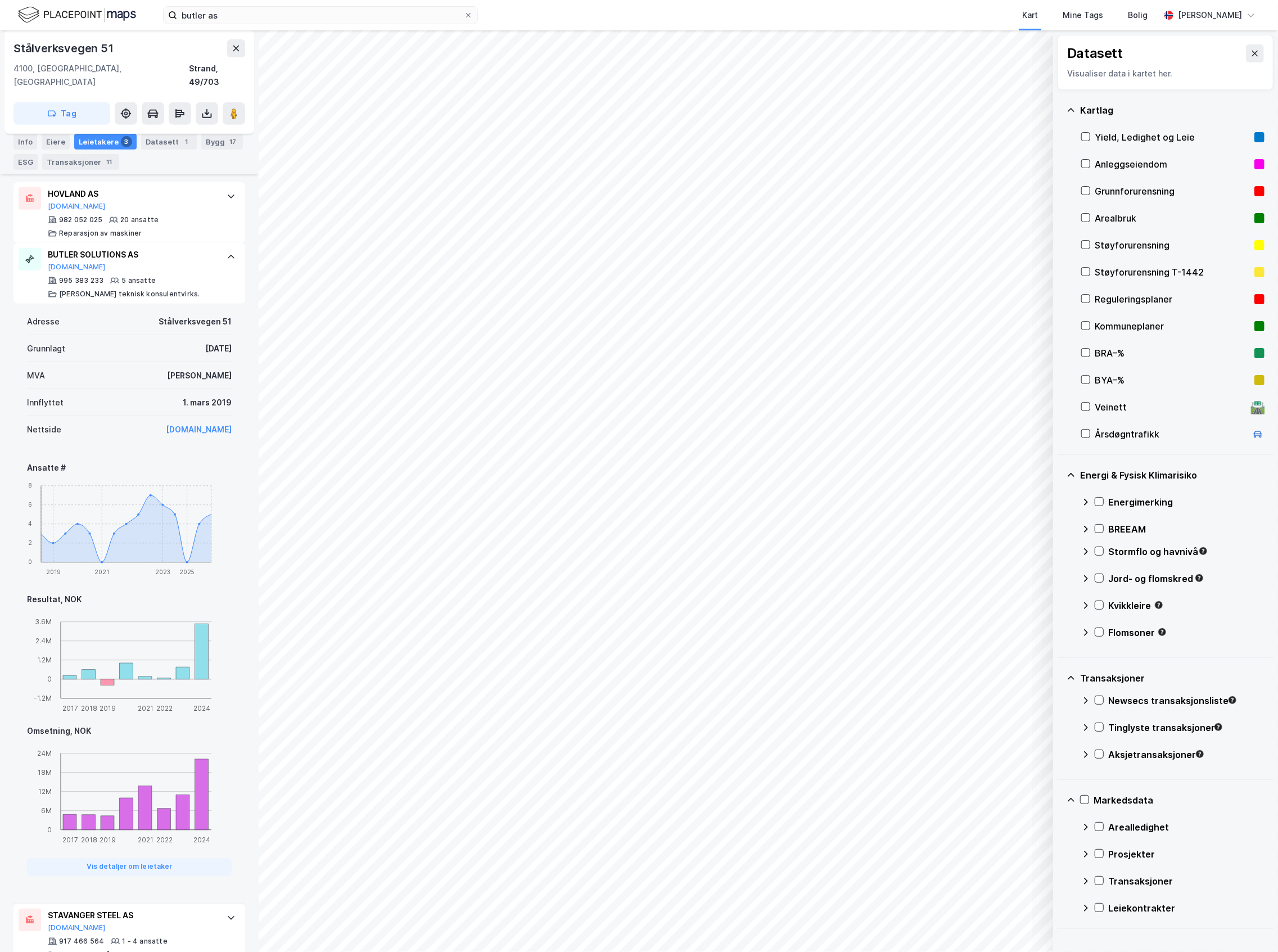
scroll to position [421, 0]
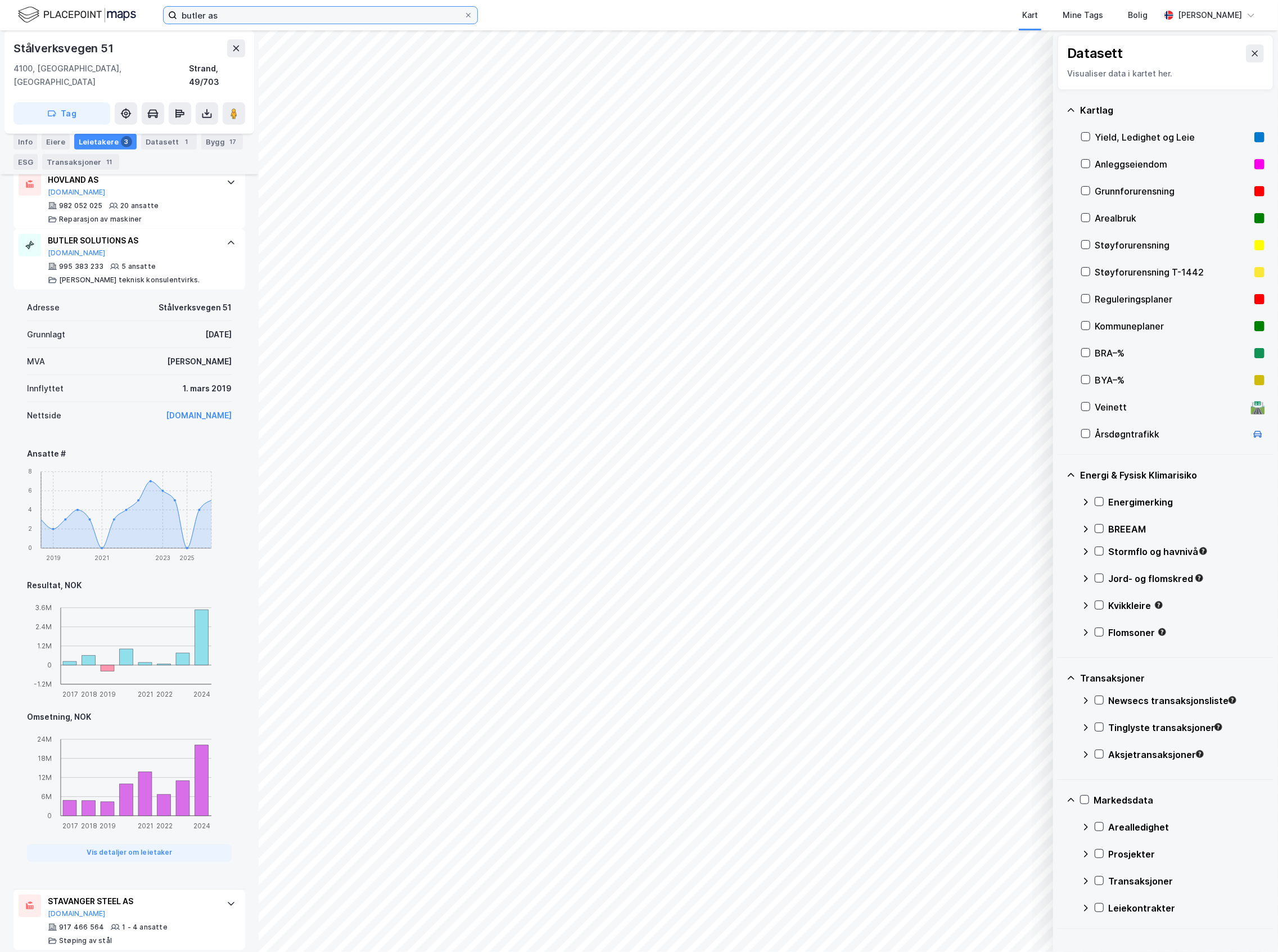
click at [244, 10] on input "butler as" at bounding box center [320, 15] width 287 height 17
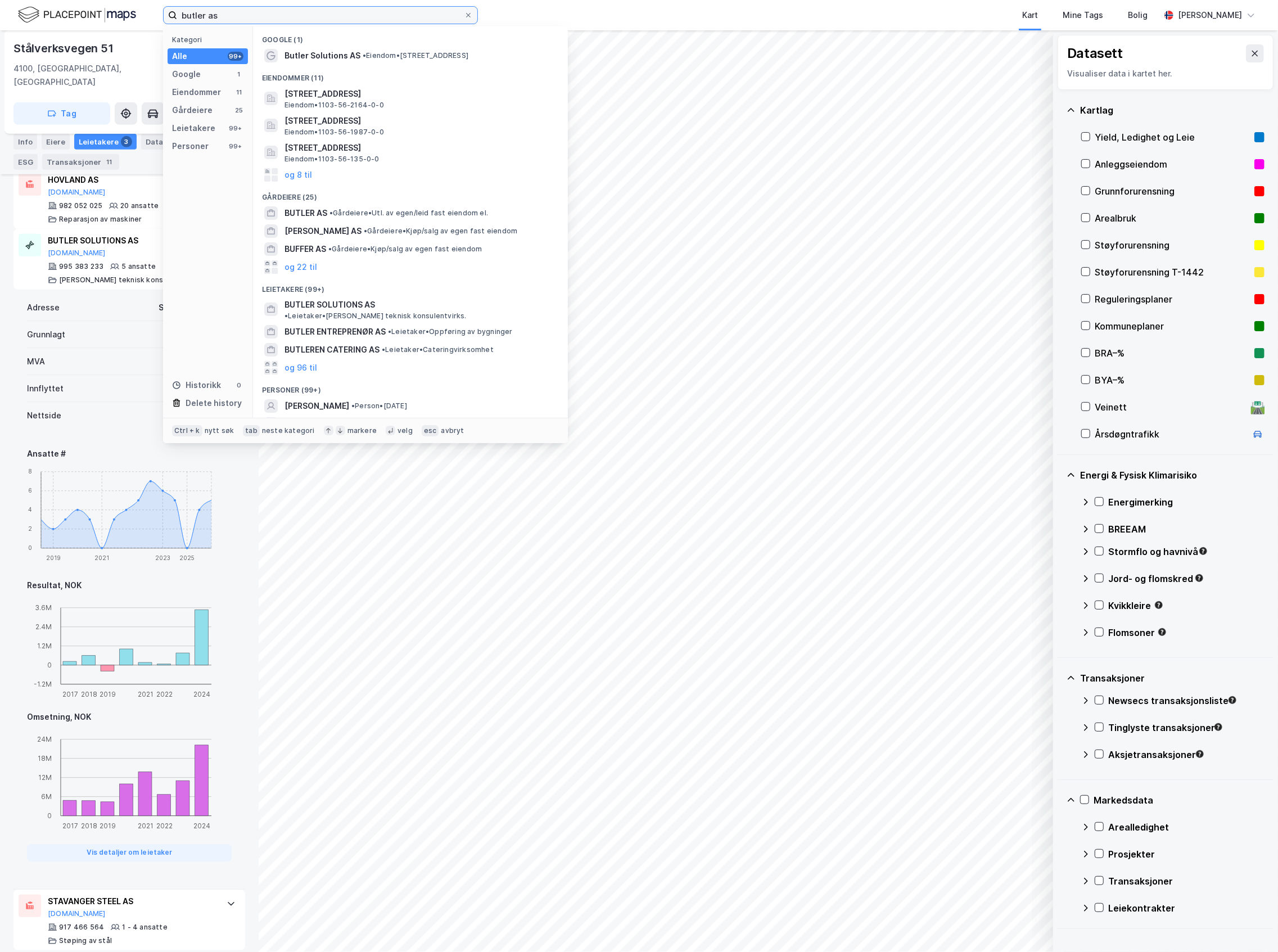
click at [244, 10] on input "butler as" at bounding box center [320, 15] width 287 height 17
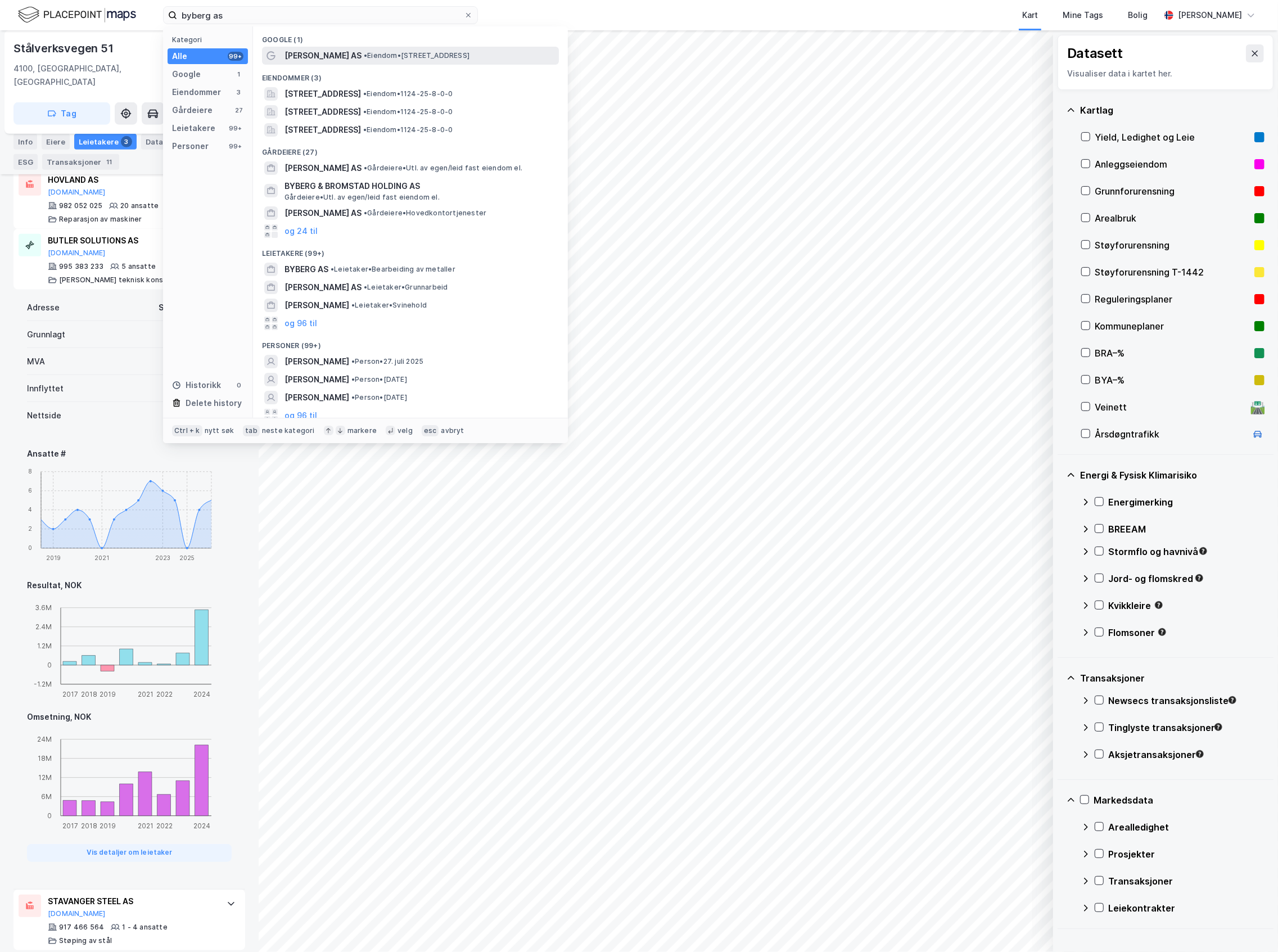
click at [359, 47] on div "[PERSON_NAME] AS • Eiendom • [STREET_ADDRESS]" at bounding box center [410, 56] width 297 height 18
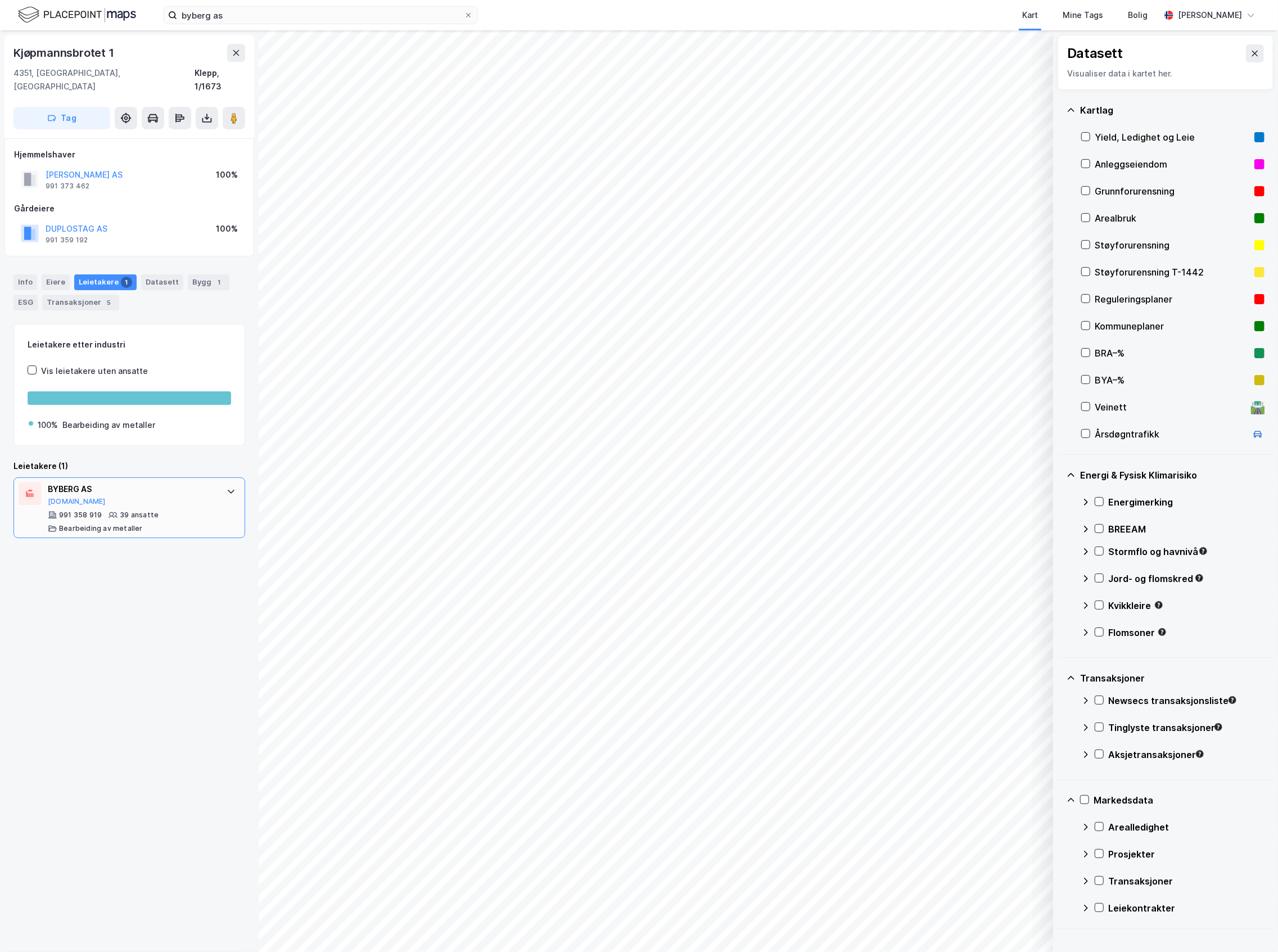
click at [116, 484] on div "[PERSON_NAME] AS [DOMAIN_NAME]" at bounding box center [131, 494] width 167 height 23
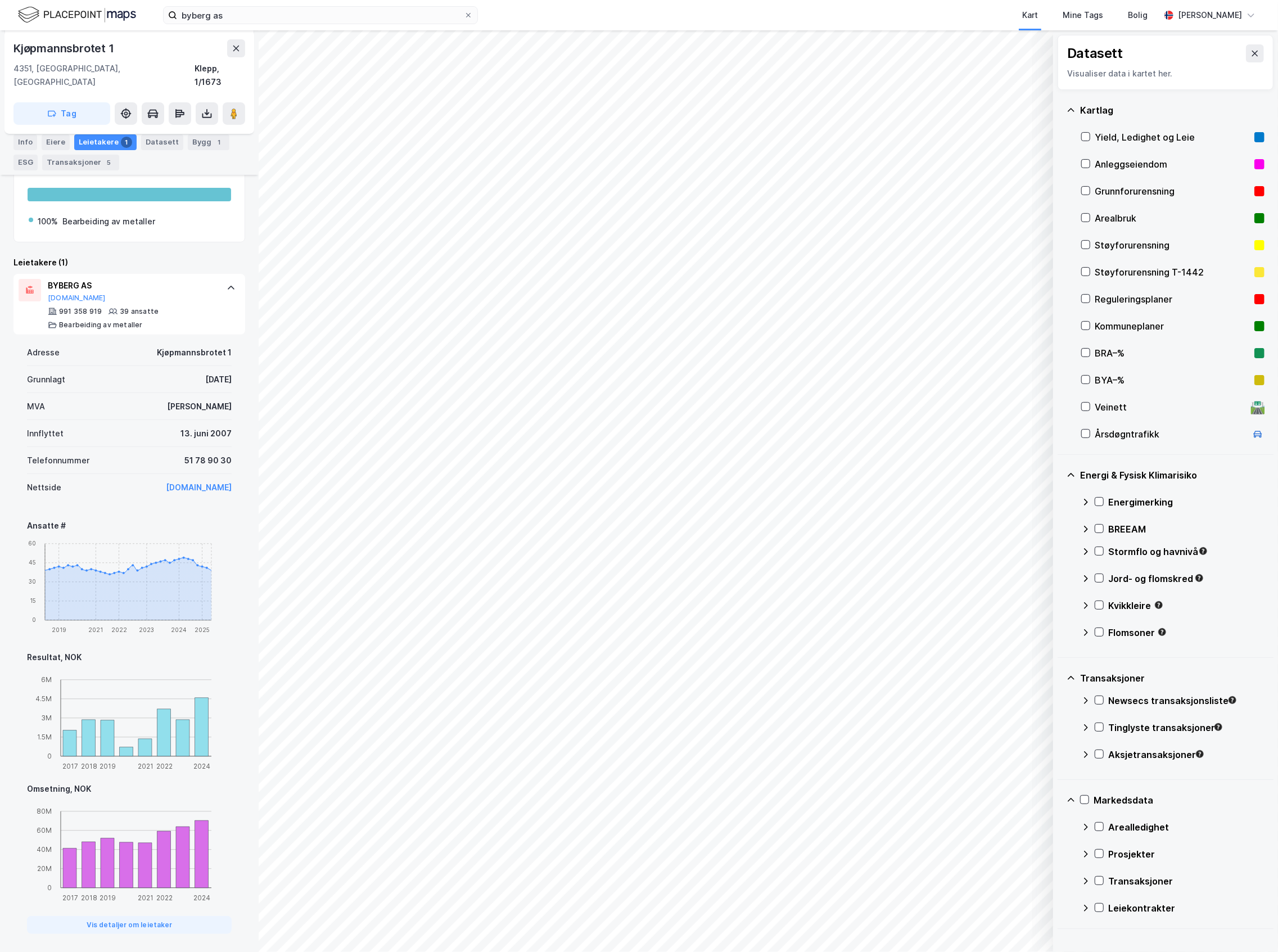
scroll to position [214, 0]
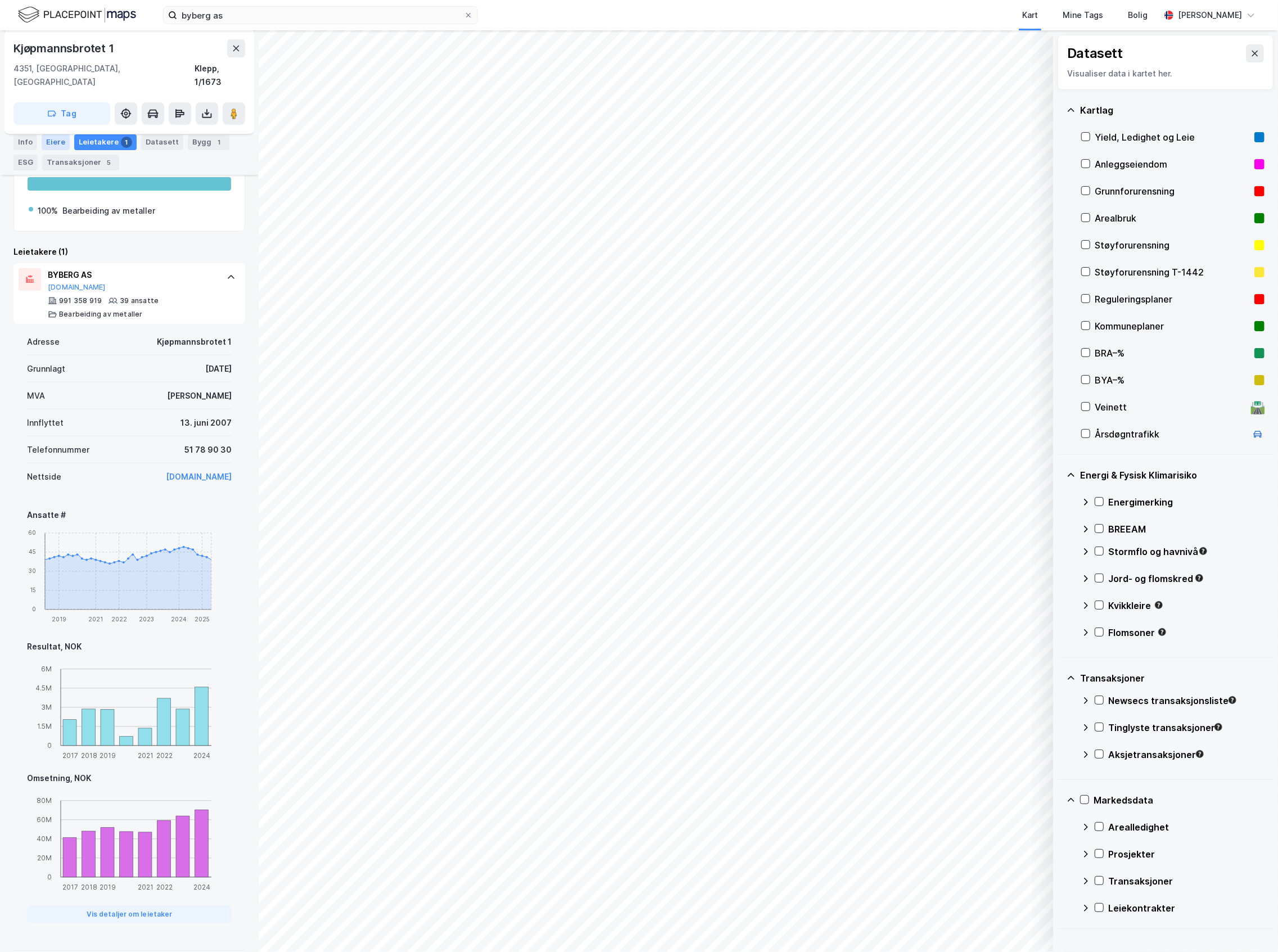
click at [54, 144] on div "Eiere" at bounding box center [56, 141] width 28 height 15
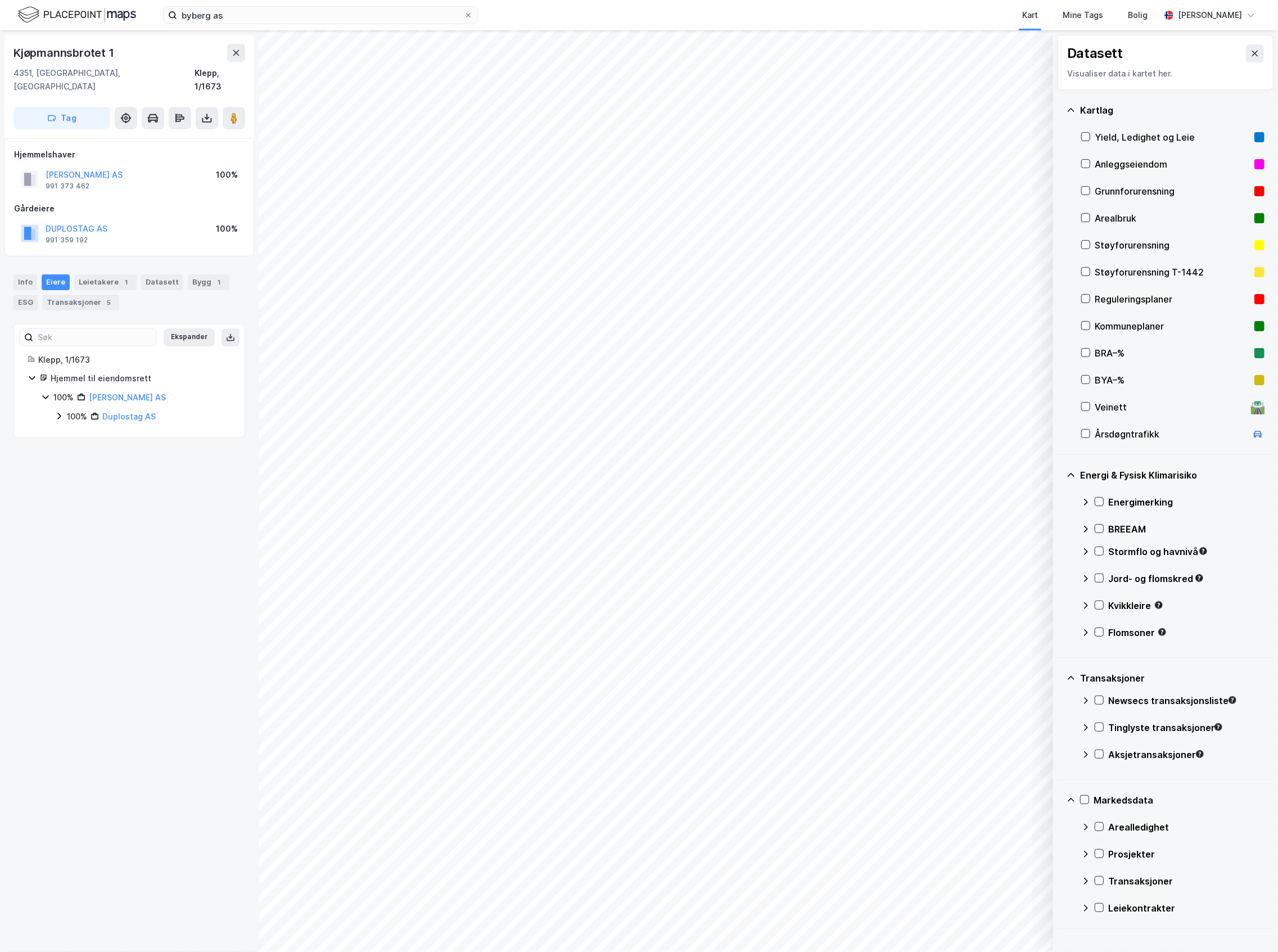
click at [76, 410] on div "100%" at bounding box center [77, 416] width 21 height 13
click at [87, 10] on img at bounding box center [77, 15] width 118 height 20
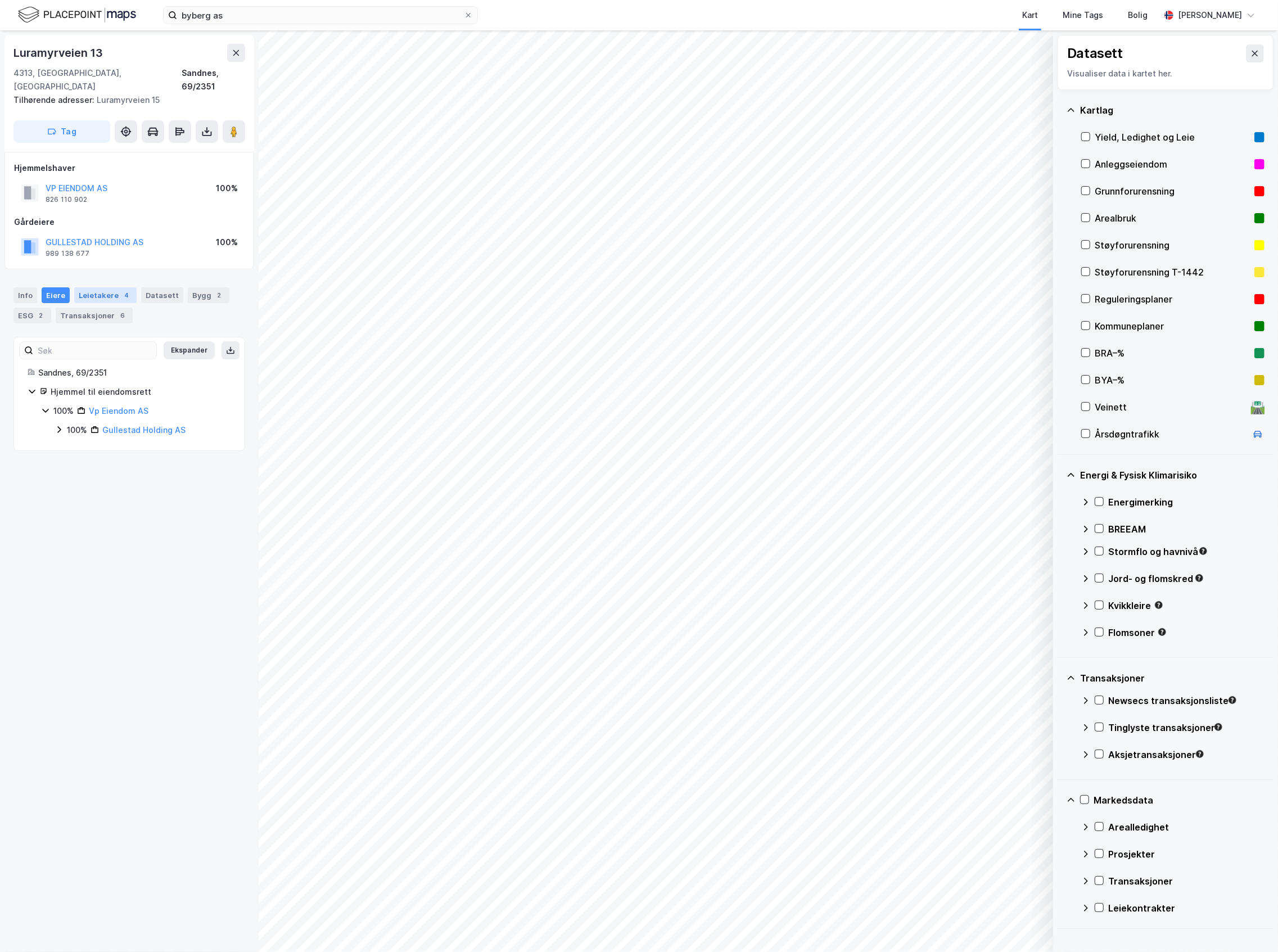
click at [104, 287] on div "Leietakere 4" at bounding box center [105, 294] width 62 height 15
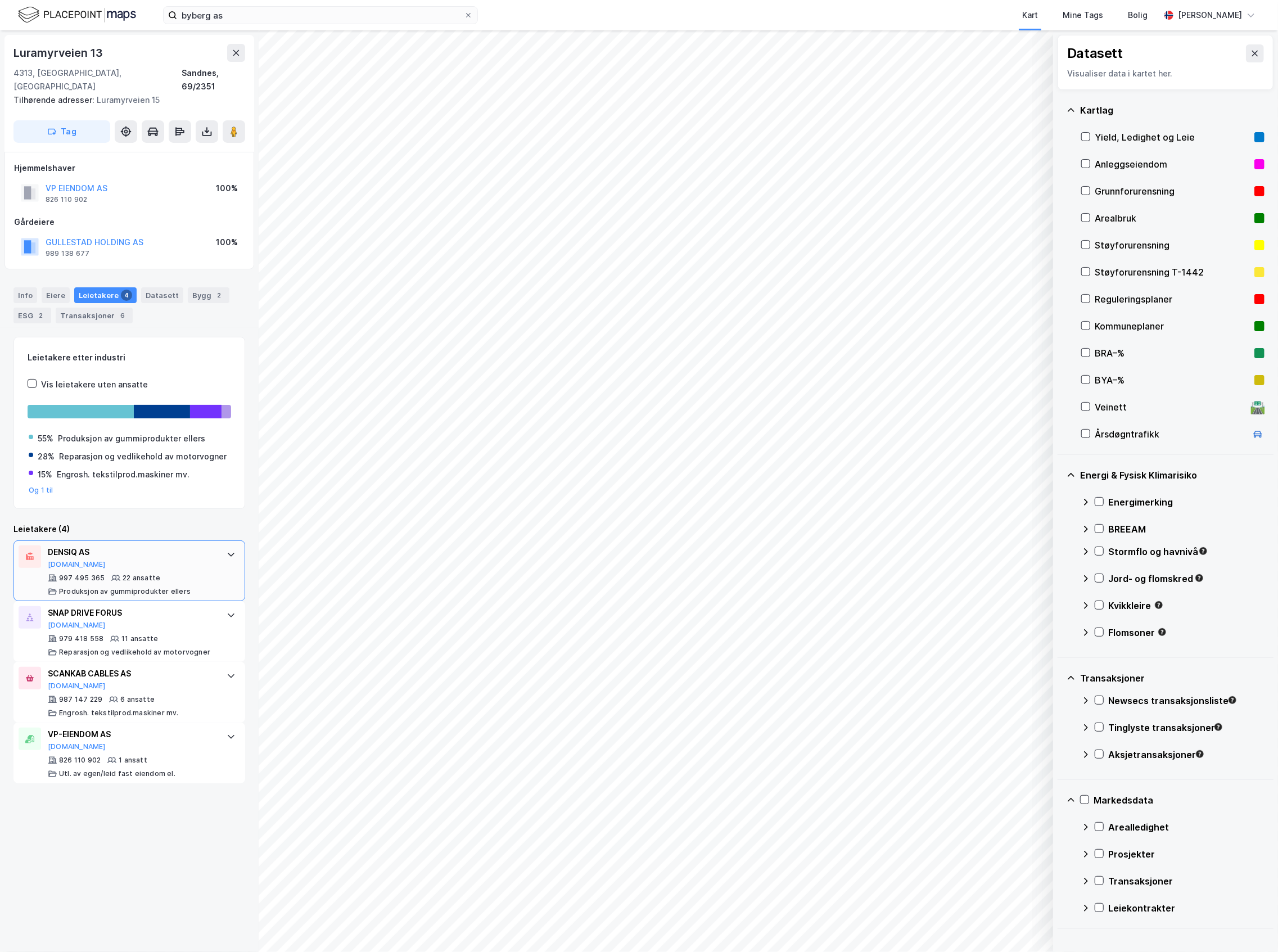
click at [128, 550] on div "DENSIQ AS" at bounding box center [131, 552] width 167 height 13
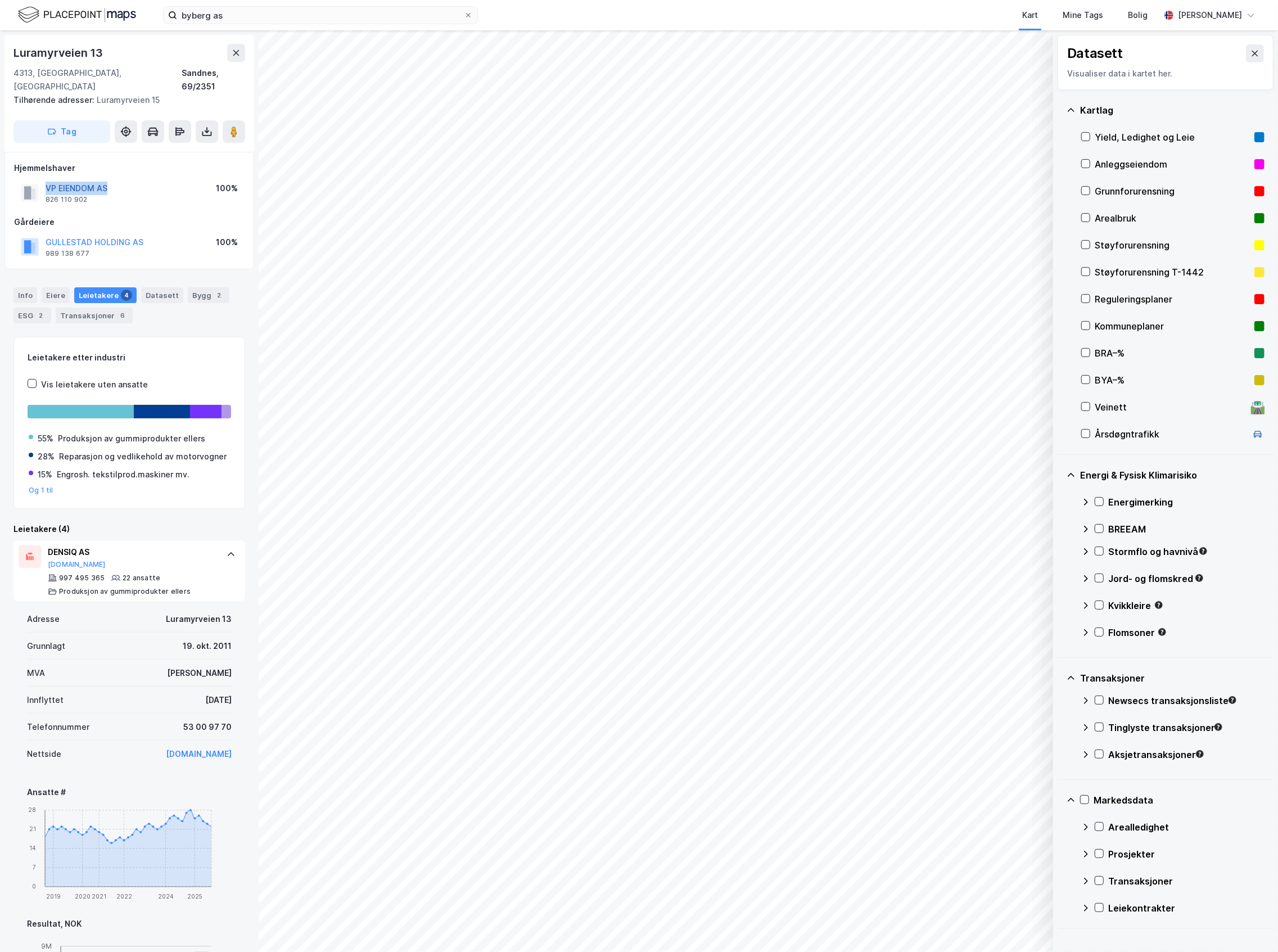
drag, startPoint x: 113, startPoint y: 174, endPoint x: 48, endPoint y: 174, distance: 65.0
click at [48, 179] on div "VP EIENDOM AS 826 110 902 100%" at bounding box center [129, 192] width 230 height 27
copy button "VP EIENDOM AS"
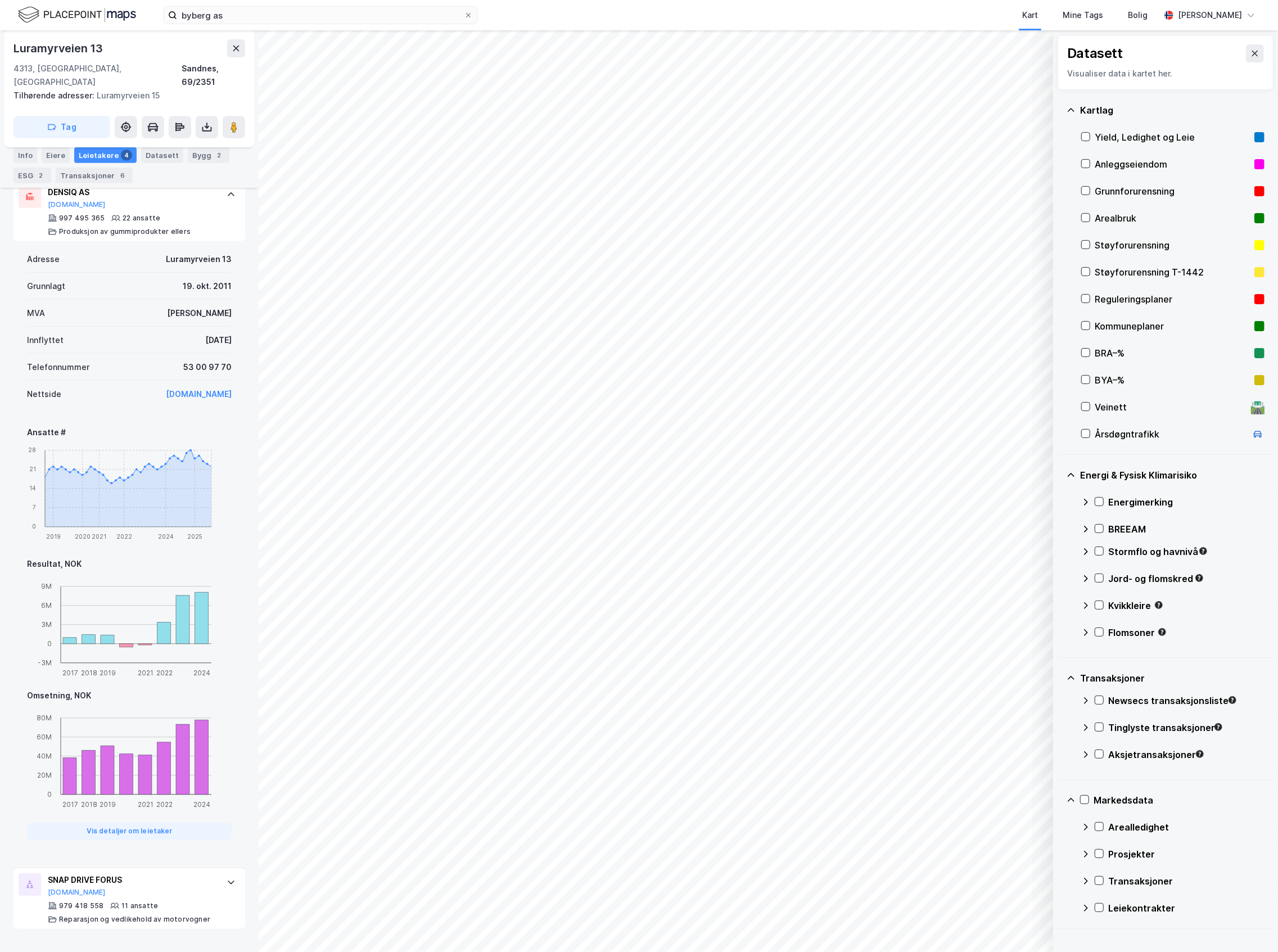
scroll to position [374, 0]
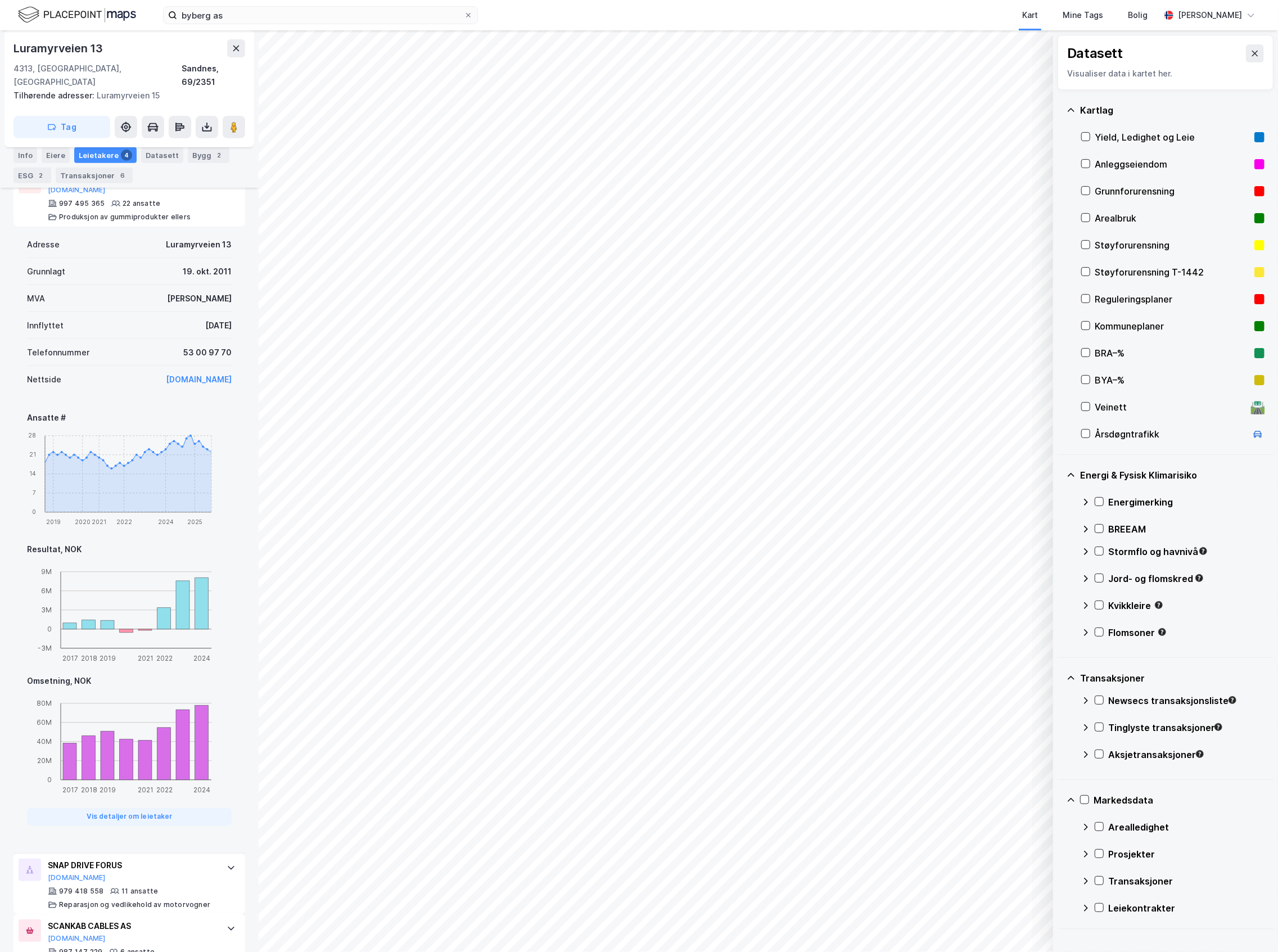
click at [189, 951] on html "byberg as Kart Mine Tags Bolig [PERSON_NAME] © Mapbox © OpenStreetMap Improve t…" at bounding box center [639, 476] width 1278 height 952
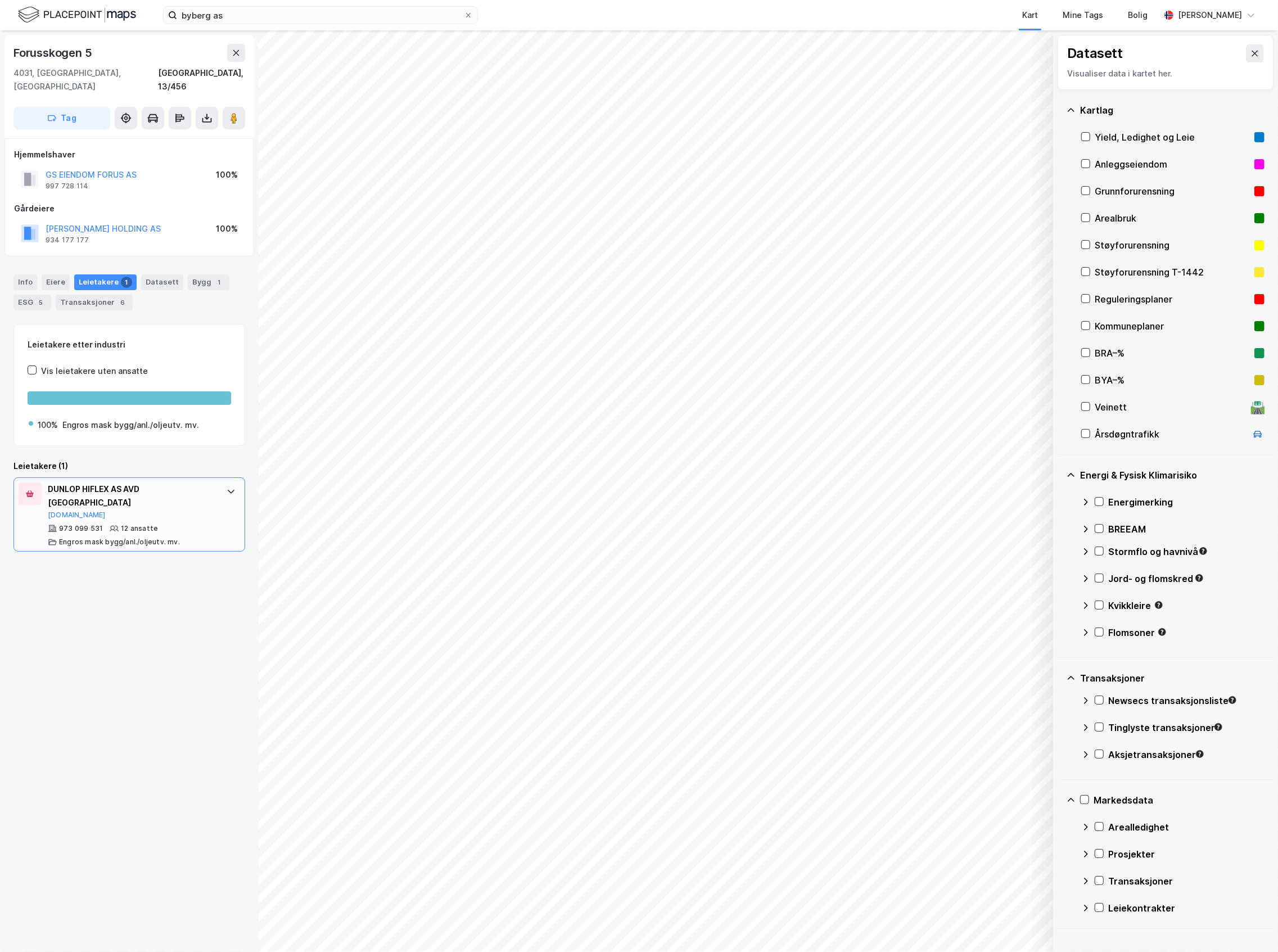
click at [111, 491] on div "DUNLOP HIFLEX AS AVD STAVANGER [DOMAIN_NAME]" at bounding box center [131, 501] width 167 height 37
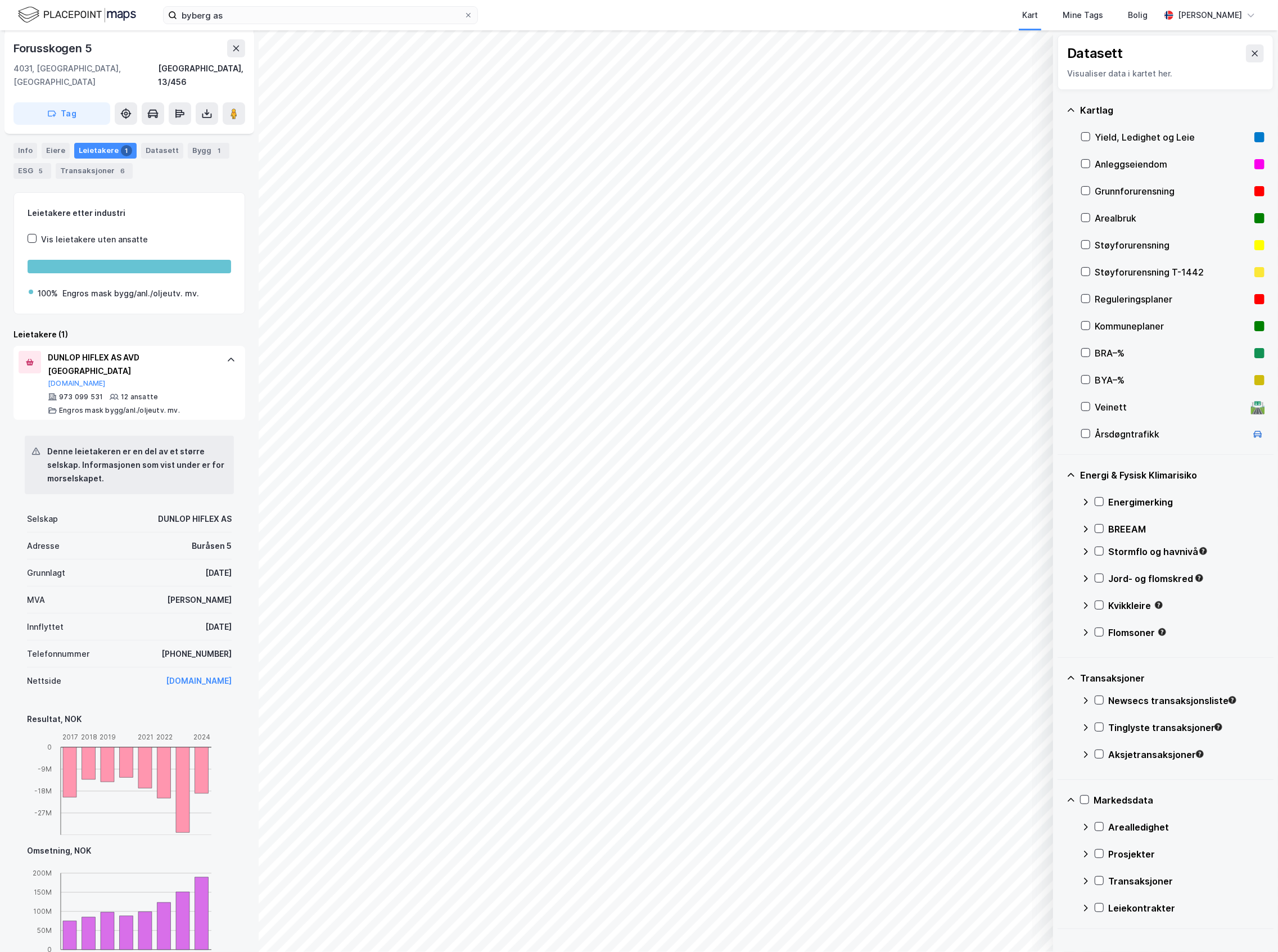
scroll to position [150, 0]
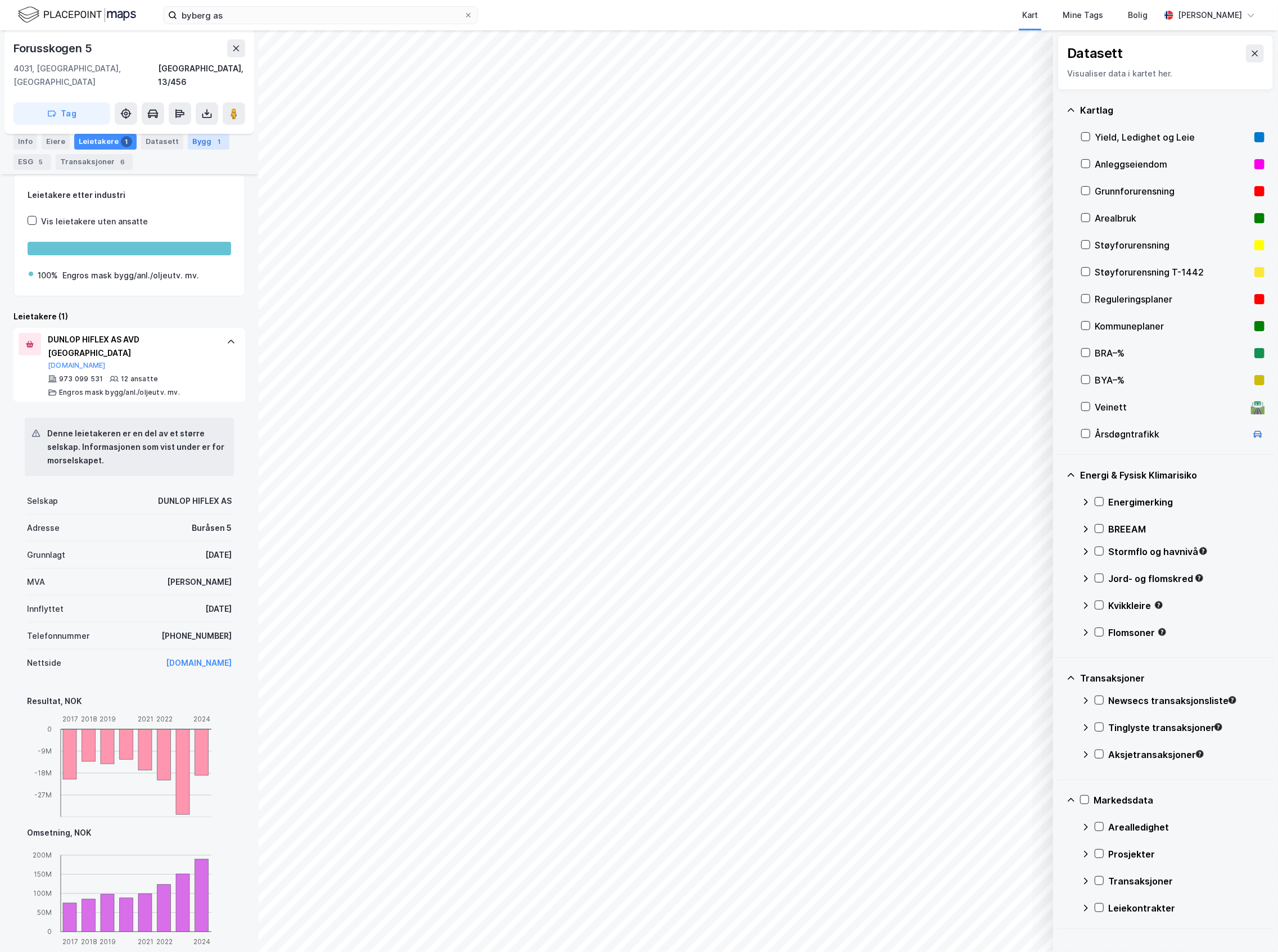
click at [196, 146] on div "Bygg 1" at bounding box center [208, 141] width 42 height 15
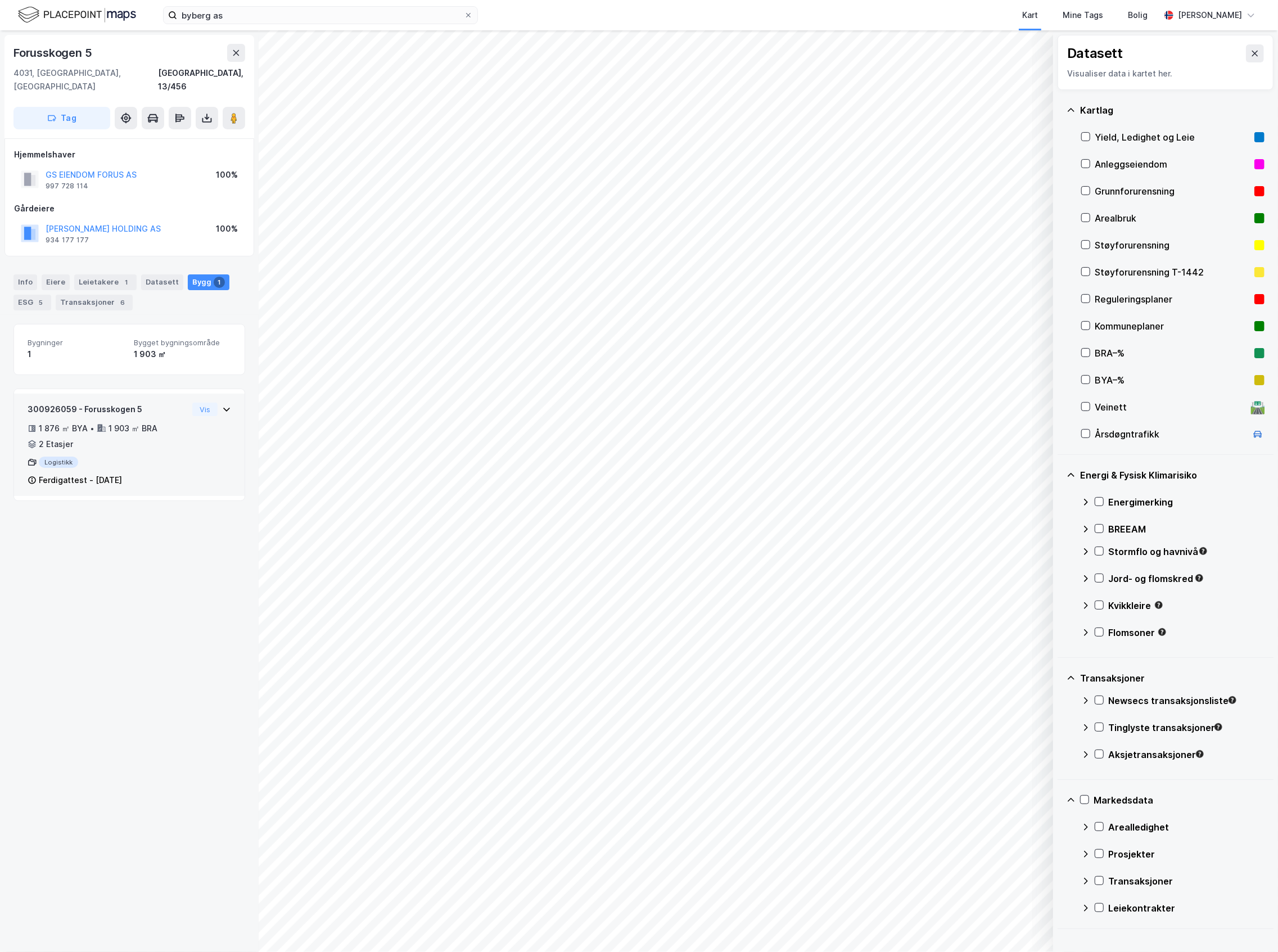
click at [207, 402] on div "Vis" at bounding box center [211, 409] width 39 height 13
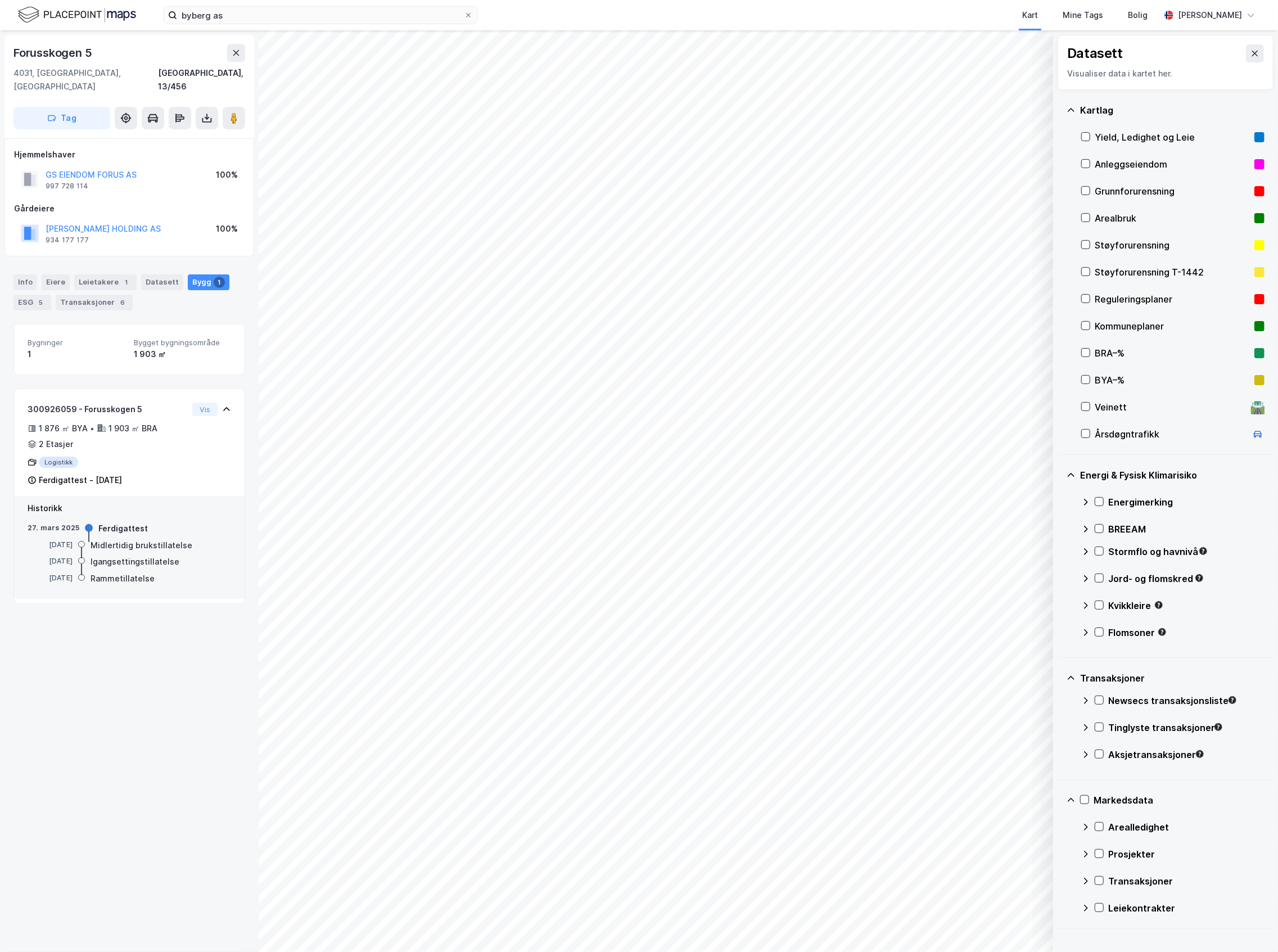
drag, startPoint x: 74, startPoint y: 535, endPoint x: 28, endPoint y: 538, distance: 46.1
click at [28, 539] on div "[DATE] Midlertidig brukstillatelse" at bounding box center [129, 545] width 203 height 12
click at [64, 275] on div "Eiere" at bounding box center [56, 282] width 28 height 15
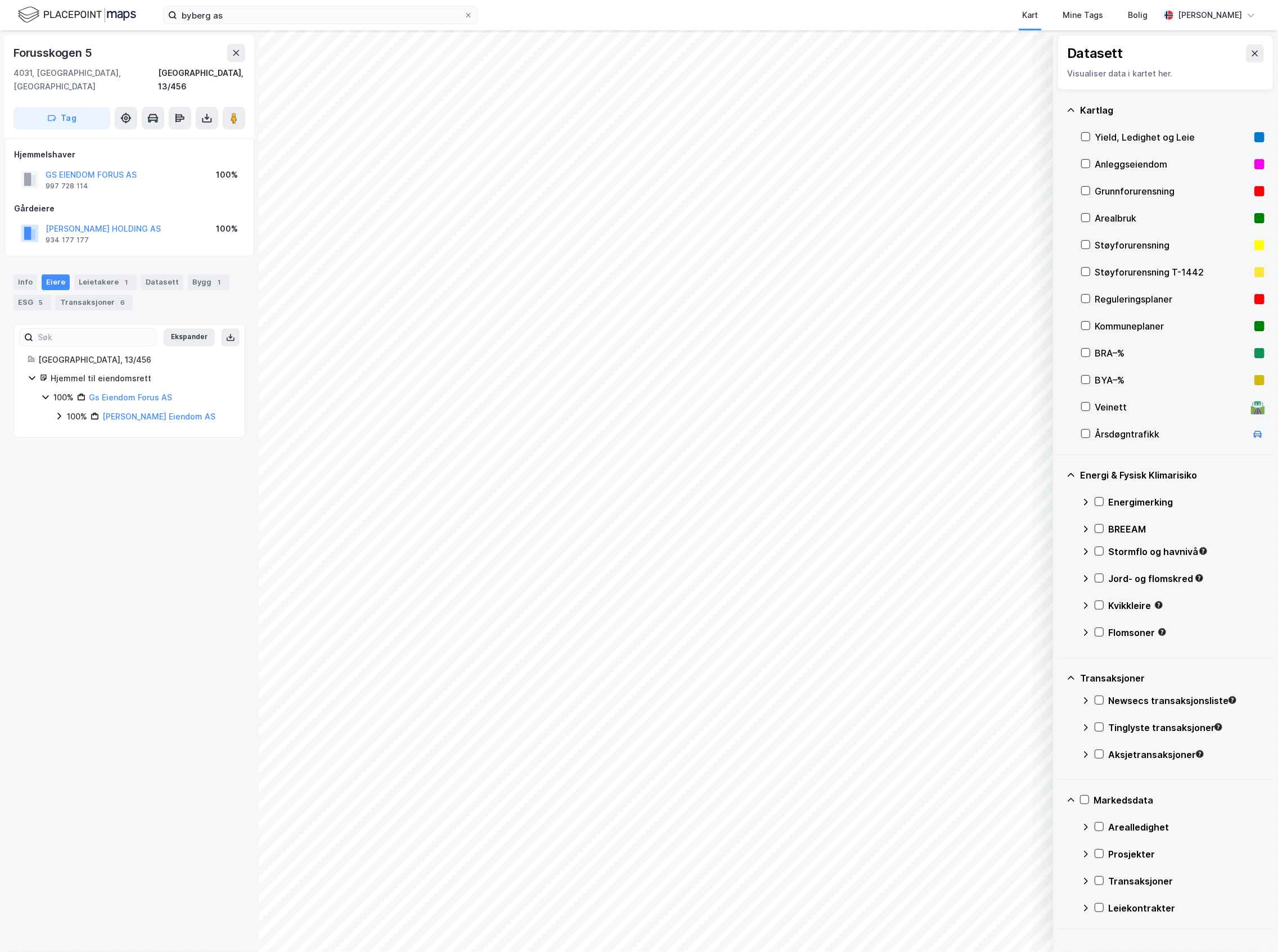
click at [59, 412] on icon at bounding box center [59, 416] width 9 height 9
click at [75, 413] on div "100% [PERSON_NAME] AS 100% [PERSON_NAME] Holding AS" at bounding box center [142, 426] width 176 height 32
click at [75, 431] on icon at bounding box center [73, 435] width 9 height 9
click at [1089, 509] on div "© Mapbox © OpenStreetMap Improve this map © Maxar Datasett Visualiser data i ka…" at bounding box center [639, 490] width 1278 height 921
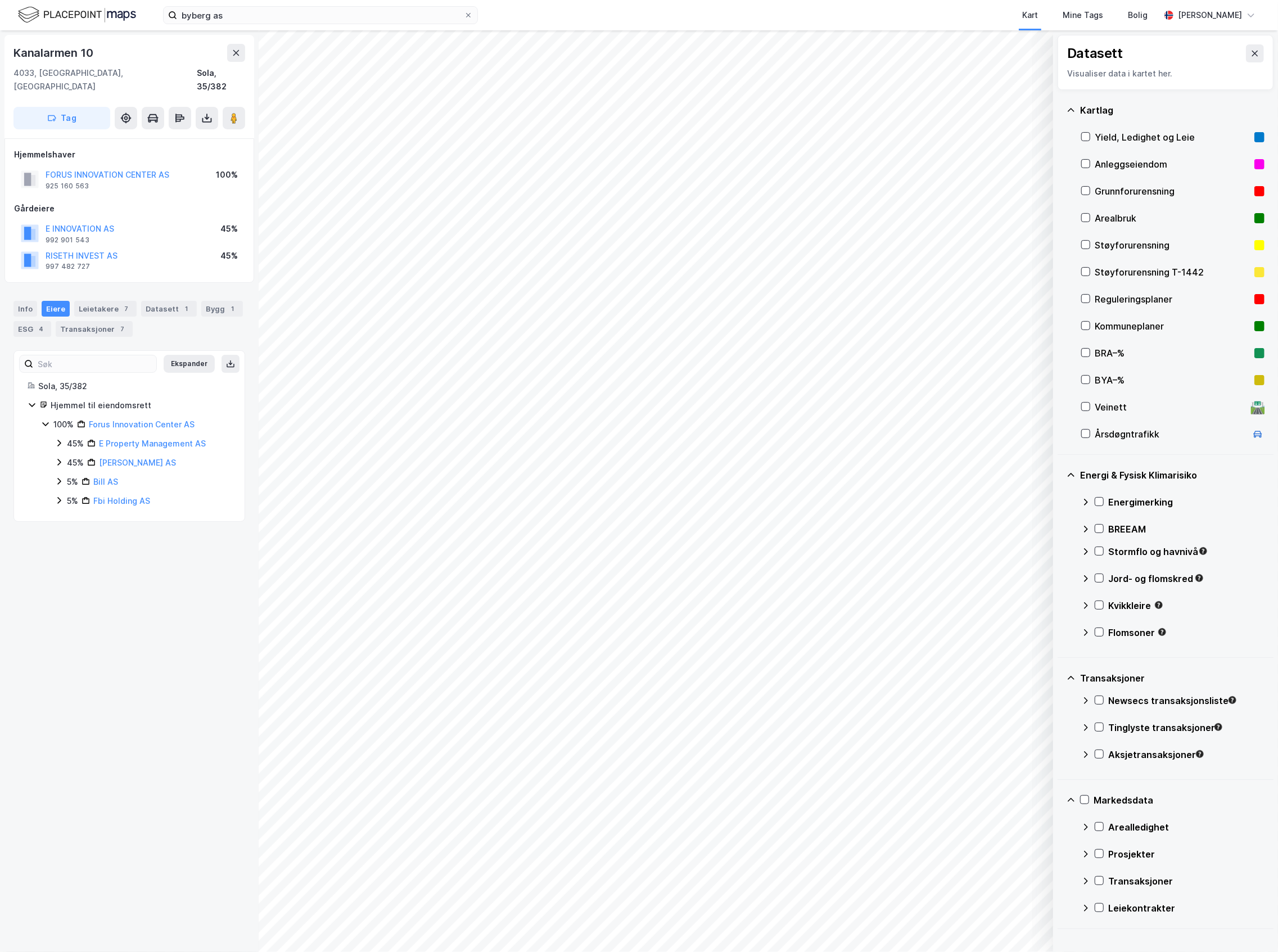
click at [73, 456] on div "45%" at bounding box center [75, 462] width 17 height 13
click at [77, 475] on div "100% Moray Group AS" at bounding box center [150, 482] width 163 height 13
click at [87, 495] on icon at bounding box center [86, 500] width 9 height 9
click at [61, 548] on icon at bounding box center [59, 552] width 9 height 9
click at [68, 584] on div "5%" at bounding box center [72, 591] width 11 height 13
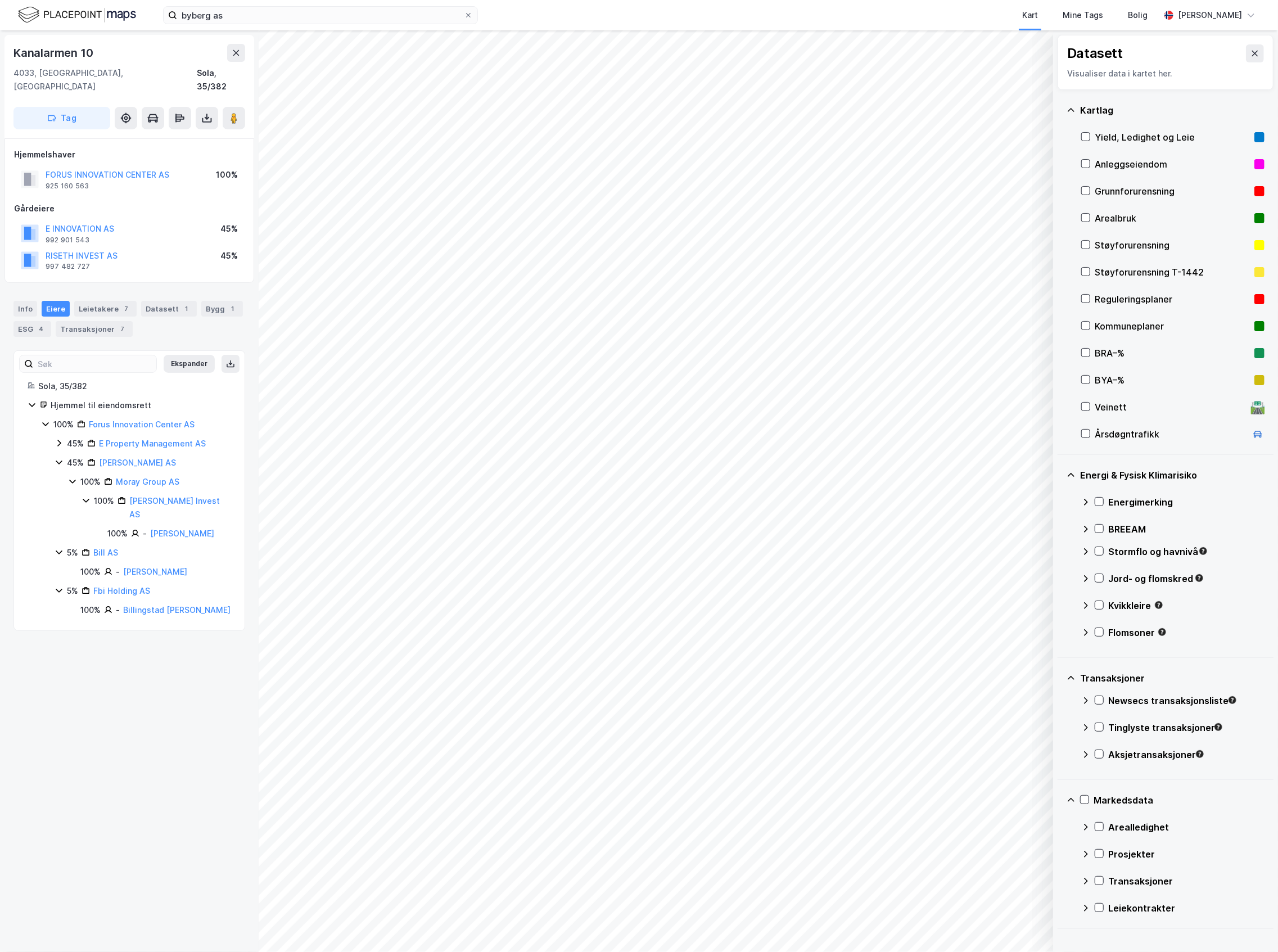
click at [174, 70] on div "© Mapbox © OpenStreetMap Improve this map © Maxar Datasett Visualiser data i ka…" at bounding box center [639, 490] width 1278 height 921
click at [203, 167] on div "© Mapbox © OpenStreetMap Improve this map © Maxar Datasett Visualiser data i ka…" at bounding box center [639, 490] width 1278 height 921
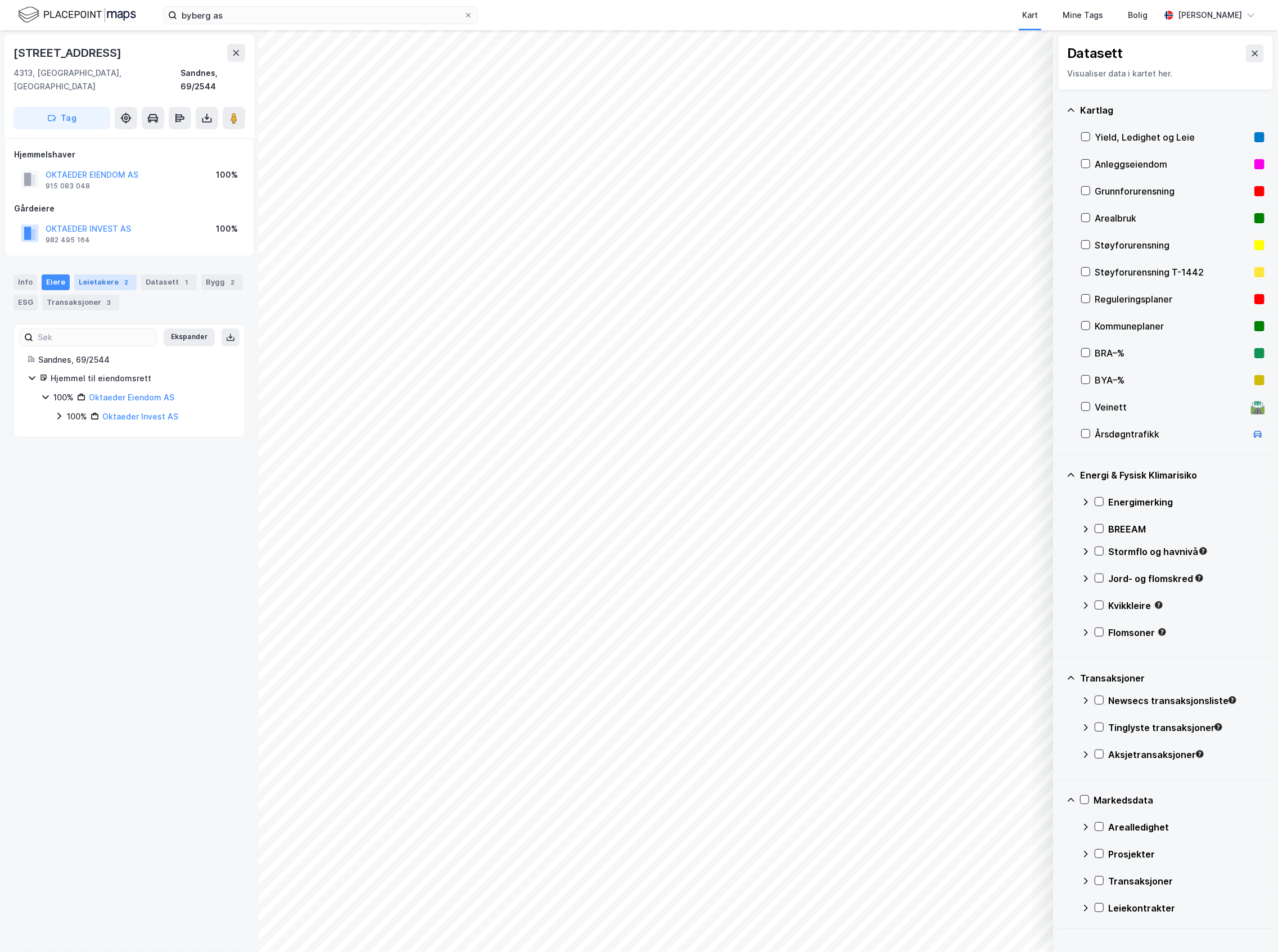
click at [92, 275] on div "Leietakere 2" at bounding box center [105, 282] width 62 height 15
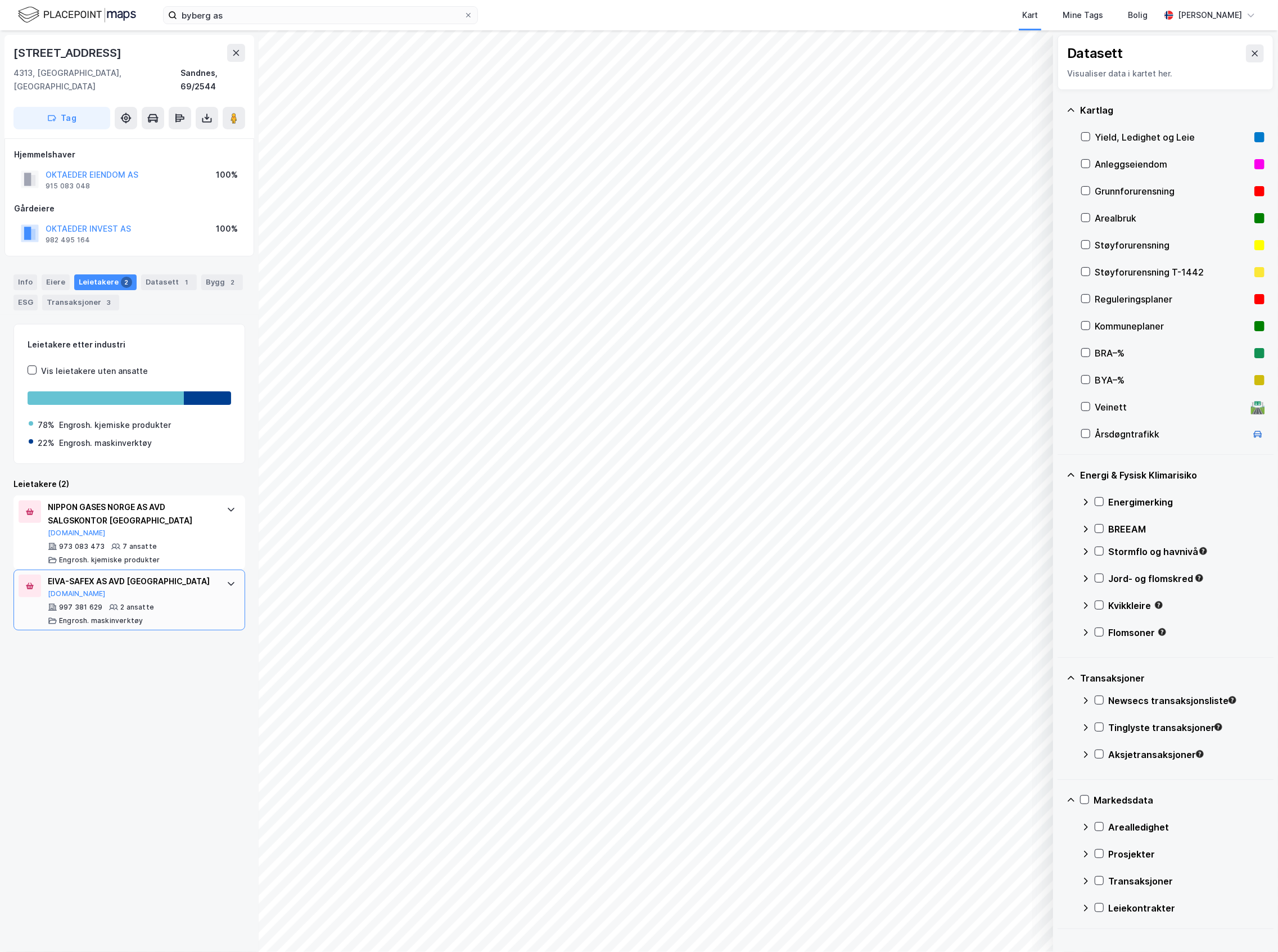
click at [87, 603] on div "997 381 629 2 ansatte [PERSON_NAME]. maskinverktøy" at bounding box center [131, 614] width 167 height 23
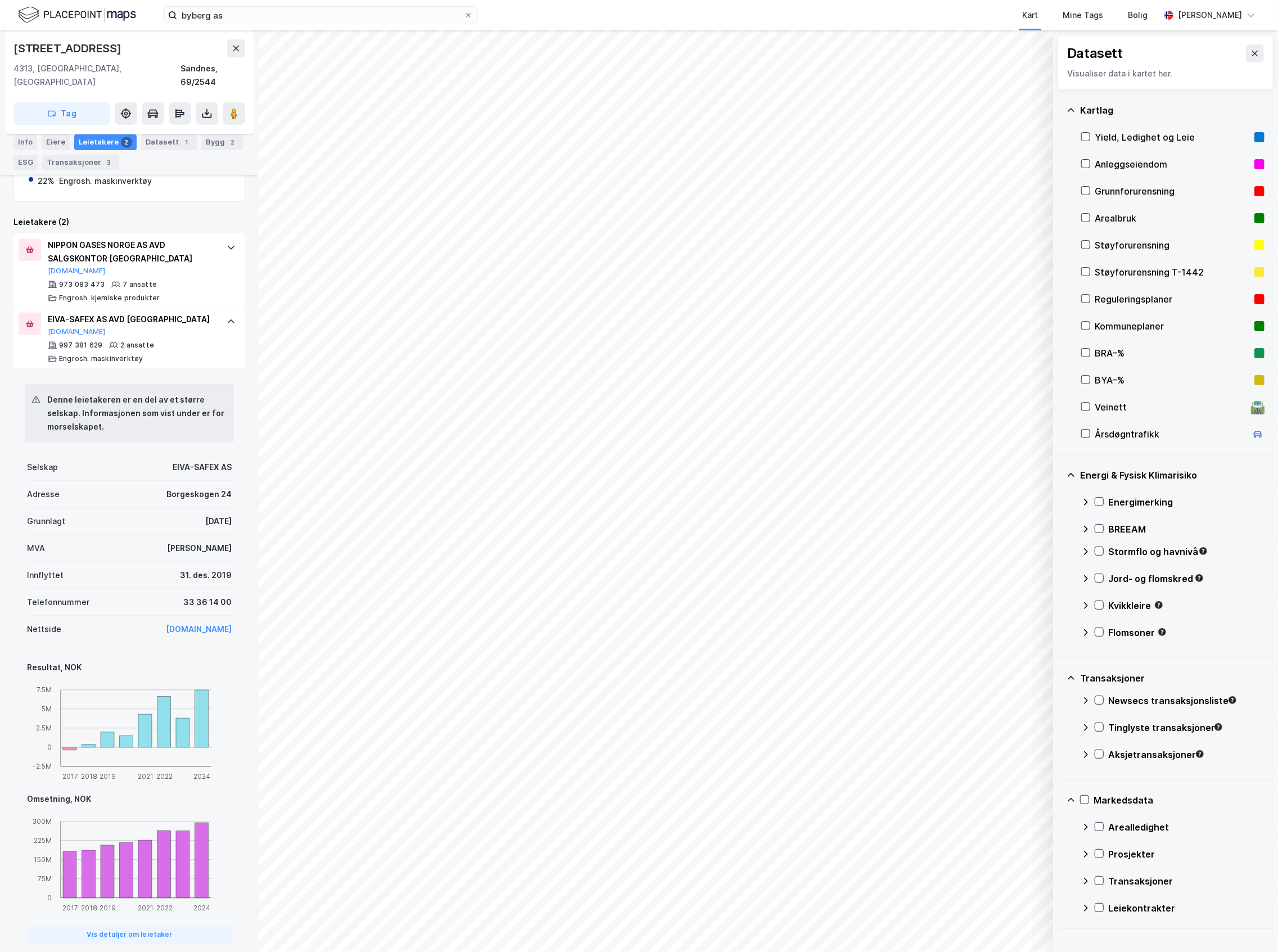
scroll to position [283, 0]
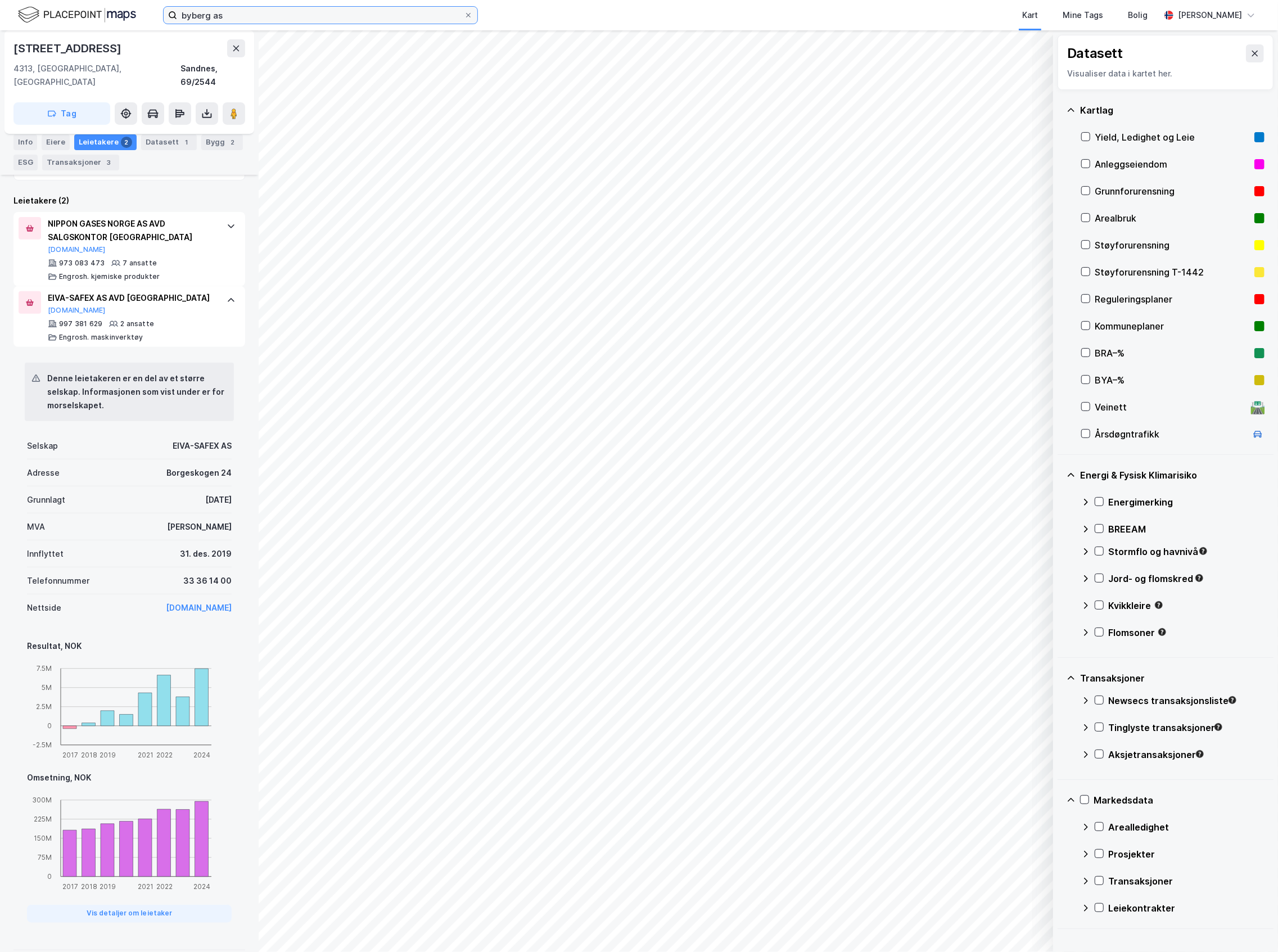
click at [222, 14] on input "byberg as" at bounding box center [320, 15] width 287 height 17
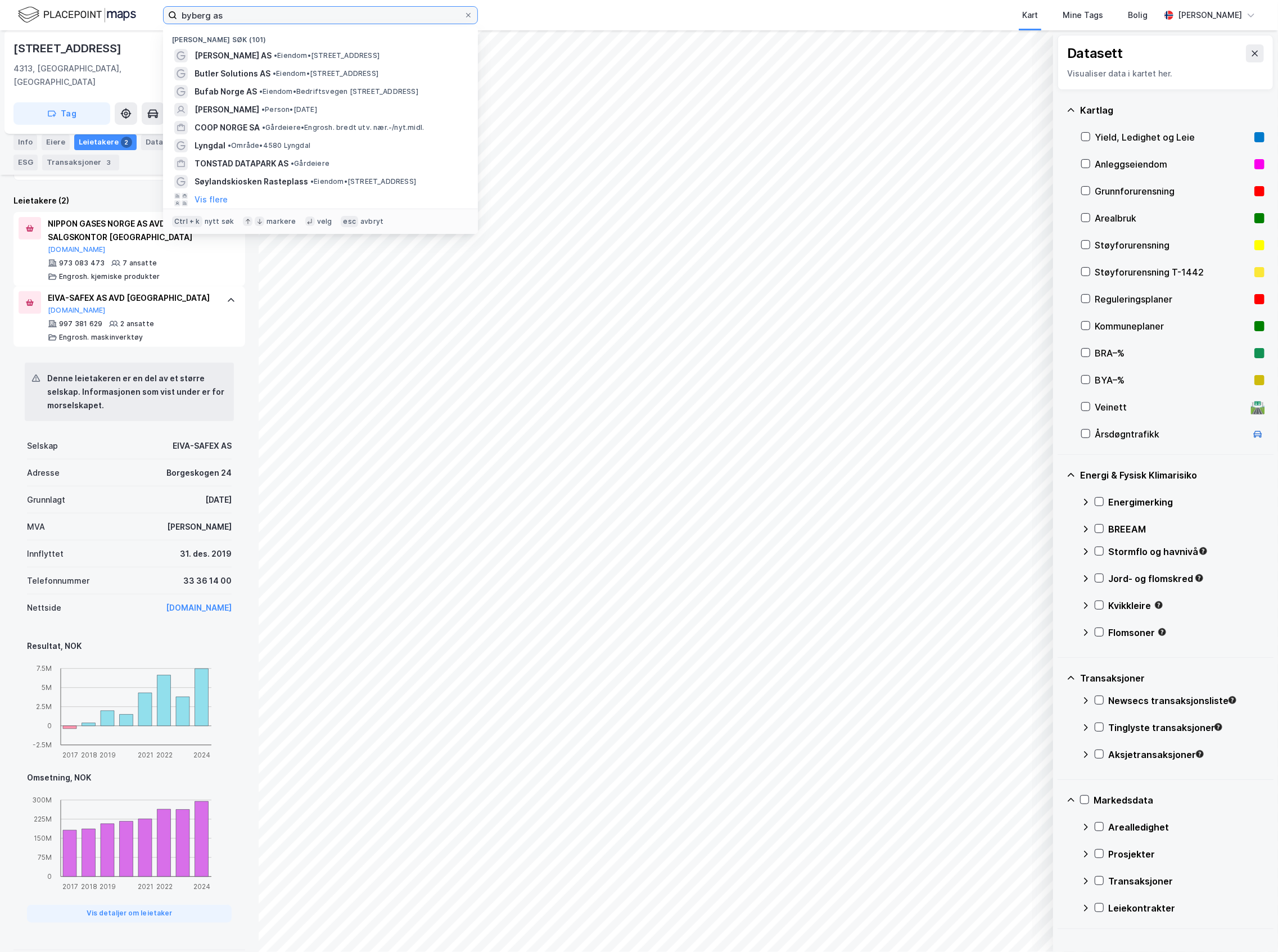
click at [222, 14] on input "byberg as" at bounding box center [320, 15] width 287 height 17
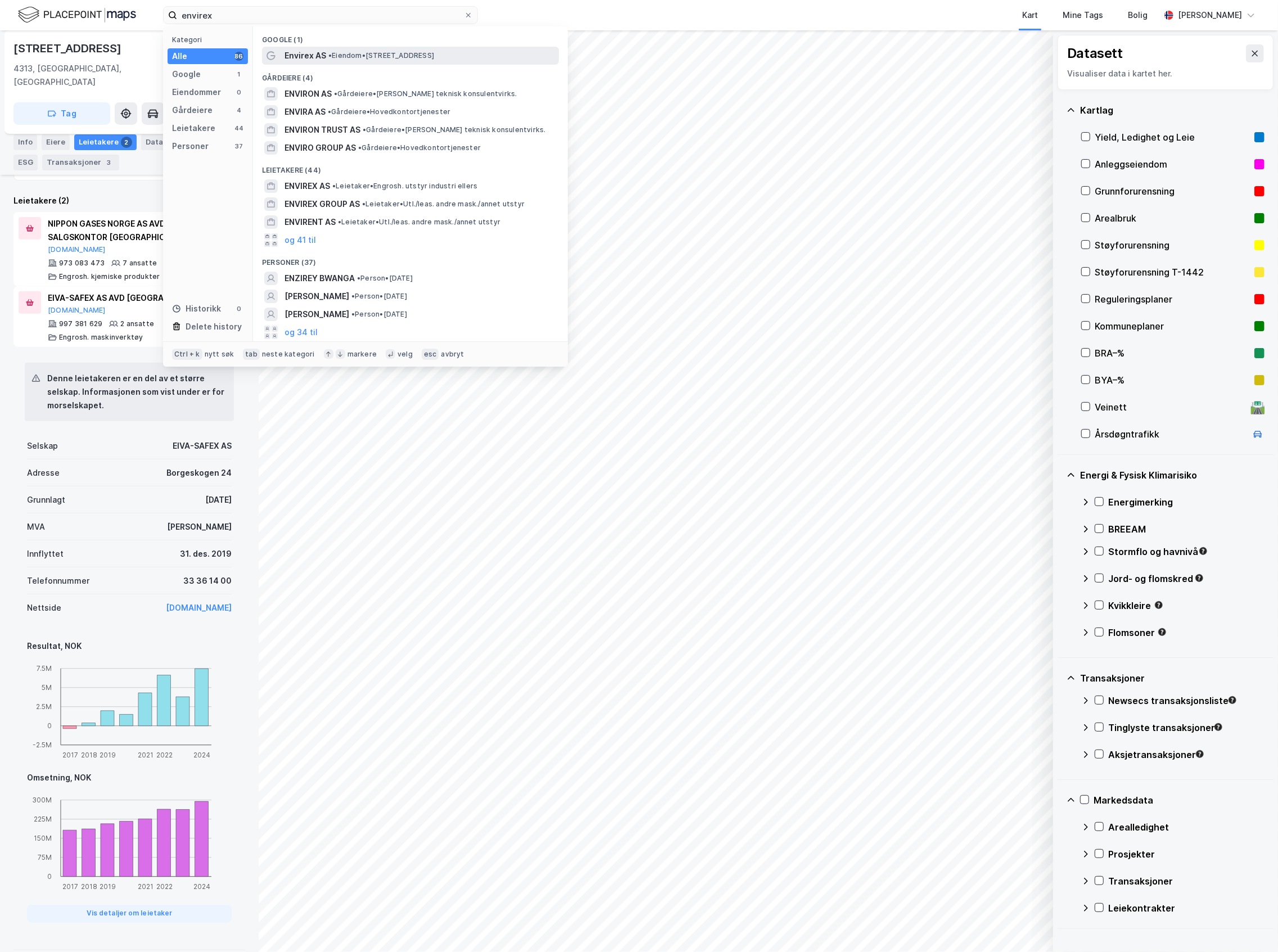
click at [340, 61] on div "Envirex AS • Eiendom • [STREET_ADDRESS]" at bounding box center [421, 56] width 272 height 13
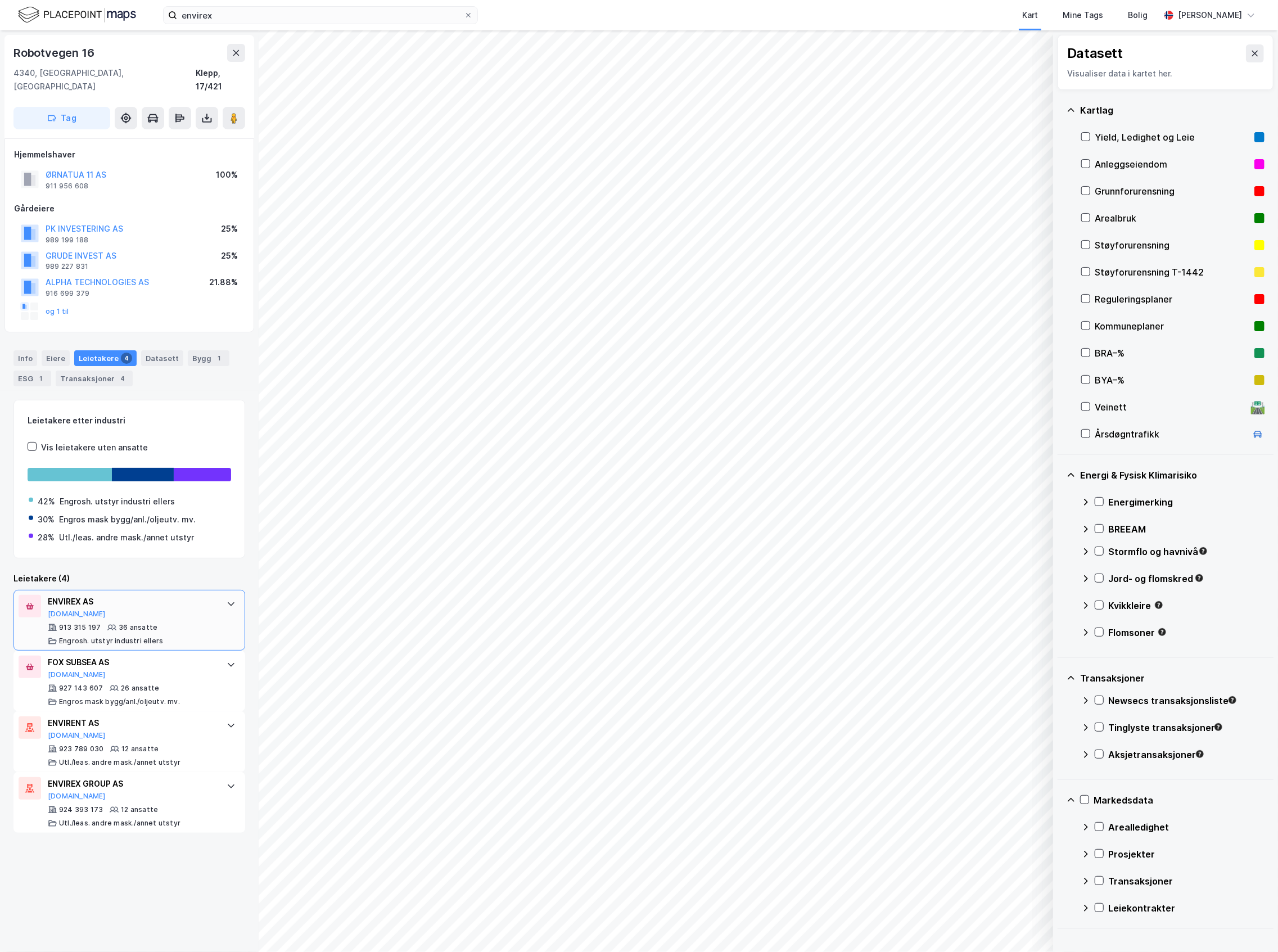
click at [174, 623] on div "913 315 197 36 ansatte Engrosh. utstyr industri ellers" at bounding box center [131, 634] width 167 height 23
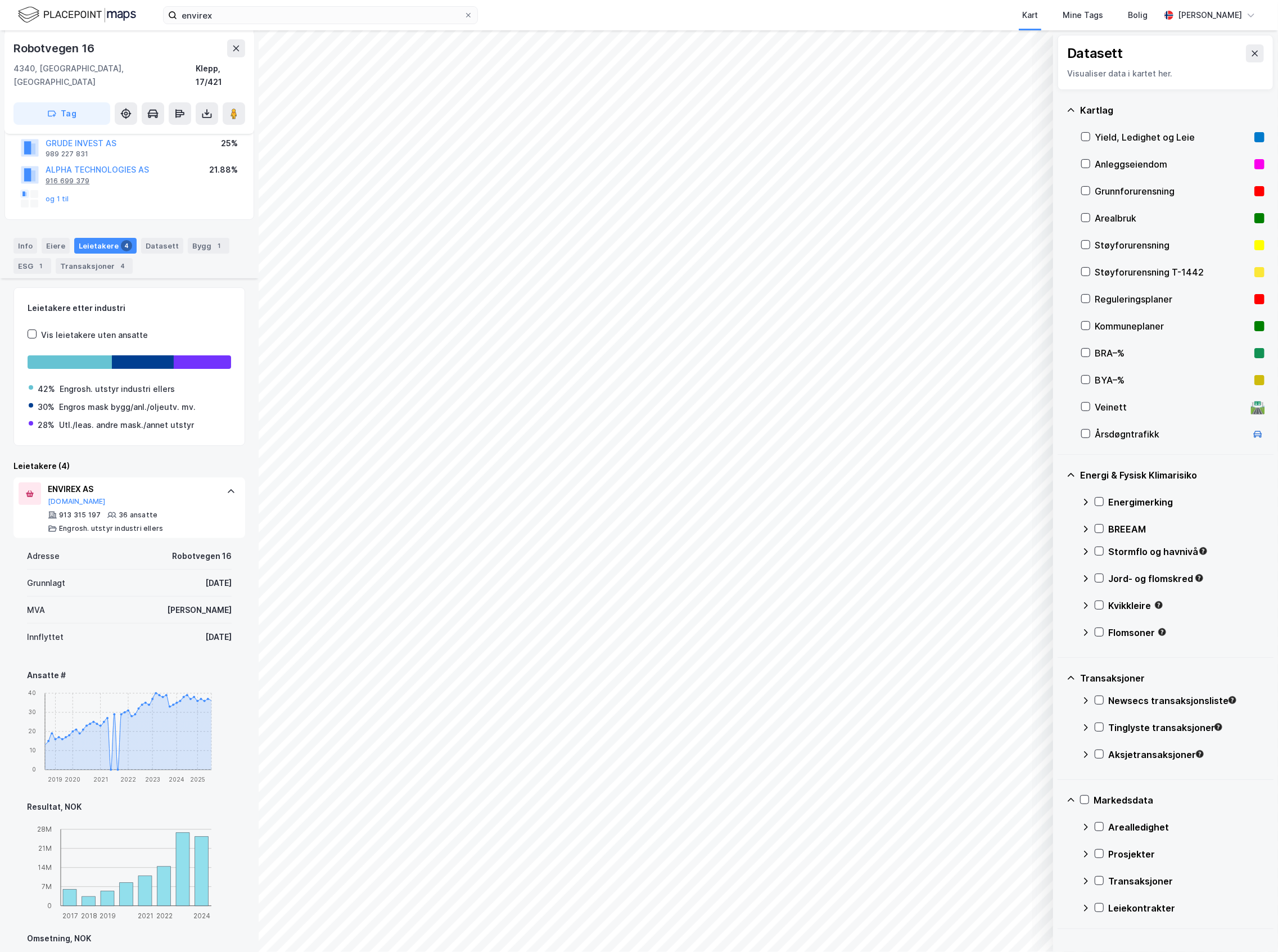
scroll to position [75, 0]
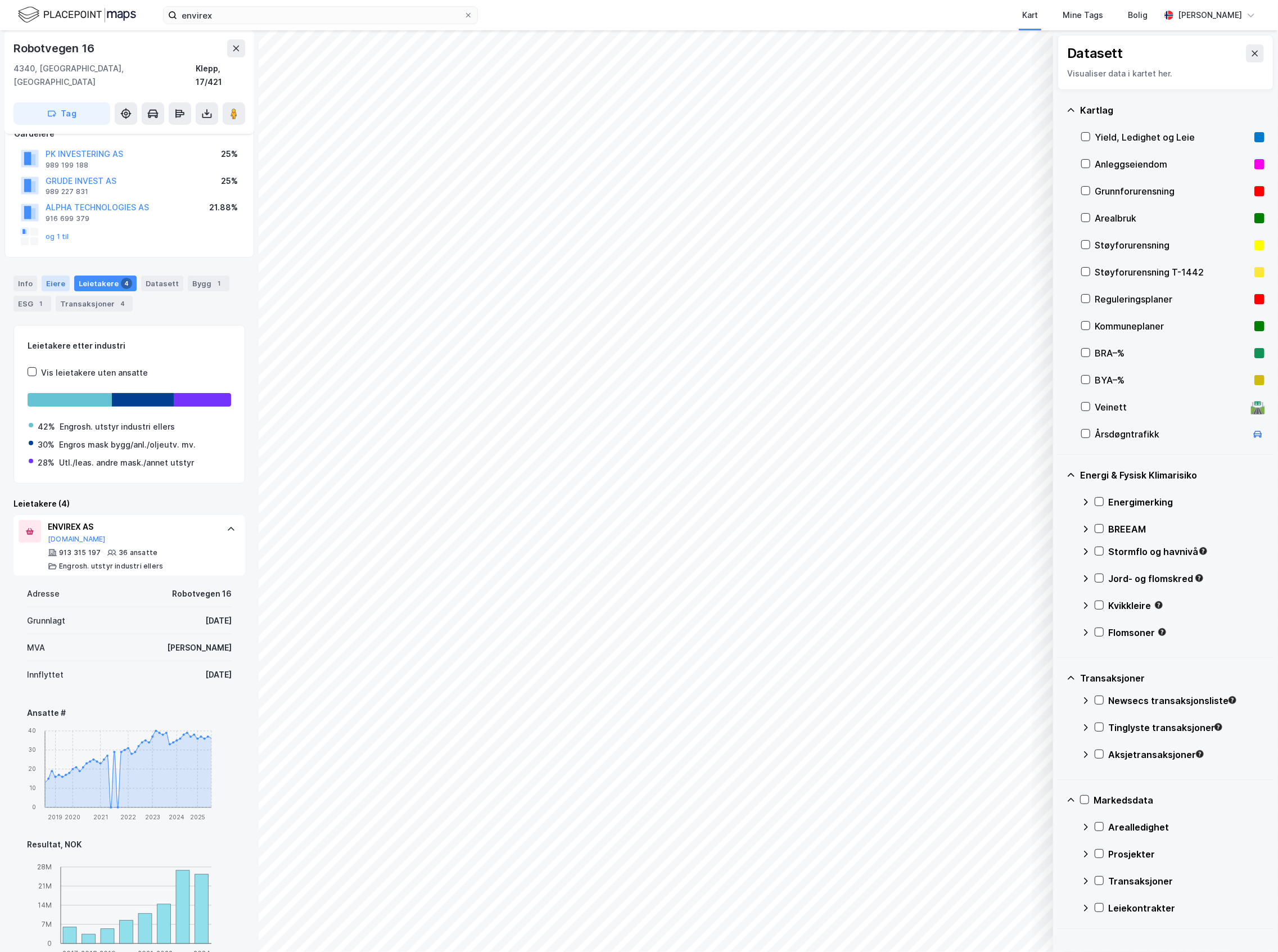
click at [62, 275] on div "Eiere" at bounding box center [56, 283] width 28 height 15
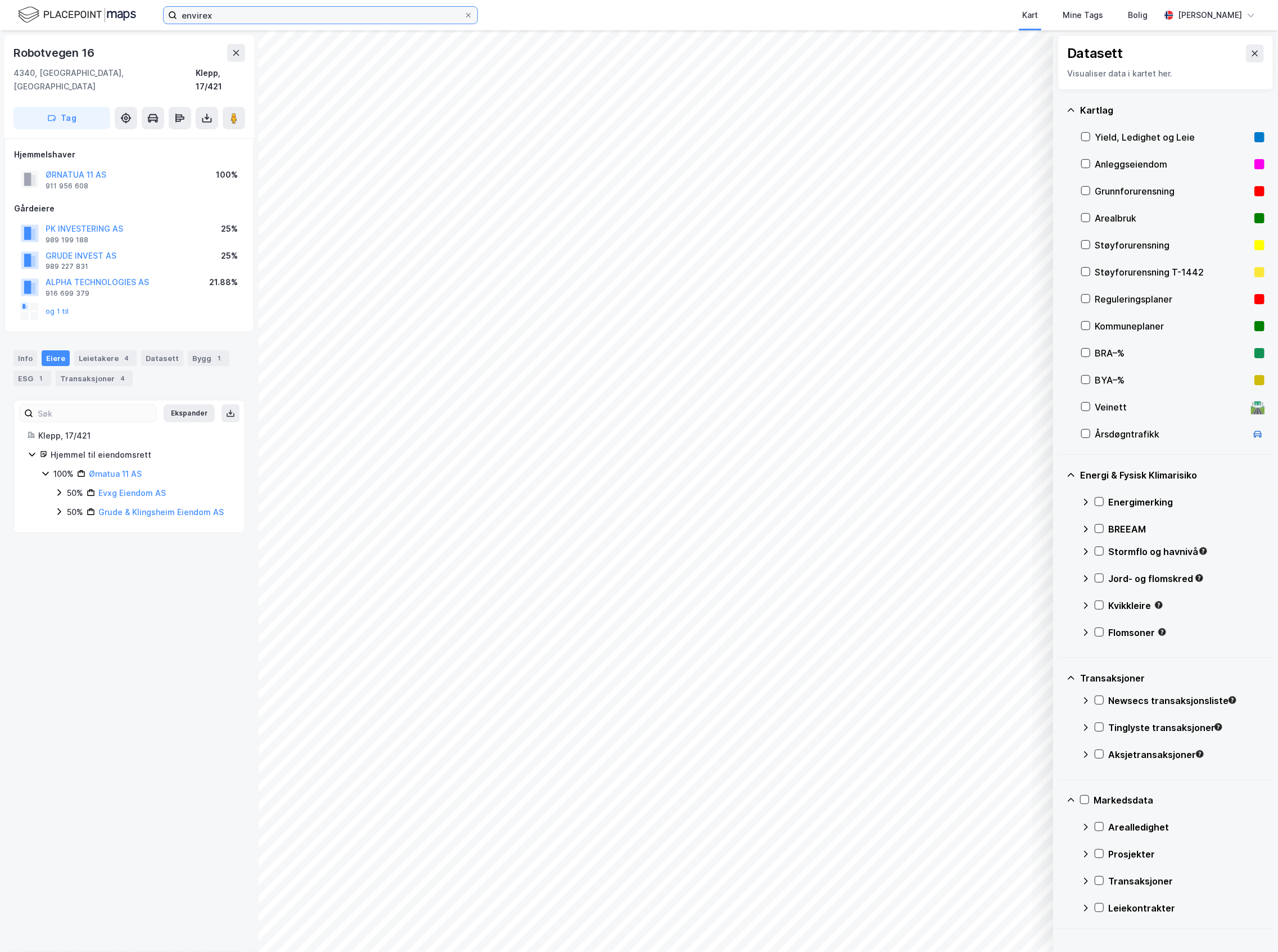
drag, startPoint x: 227, startPoint y: 14, endPoint x: 84, endPoint y: 34, distance: 144.4
click at [84, 34] on div "envirex Kart Mine Tags Bolig [PERSON_NAME] © Mapbox © OpenStreetMap Improve thi…" at bounding box center [639, 476] width 1278 height 952
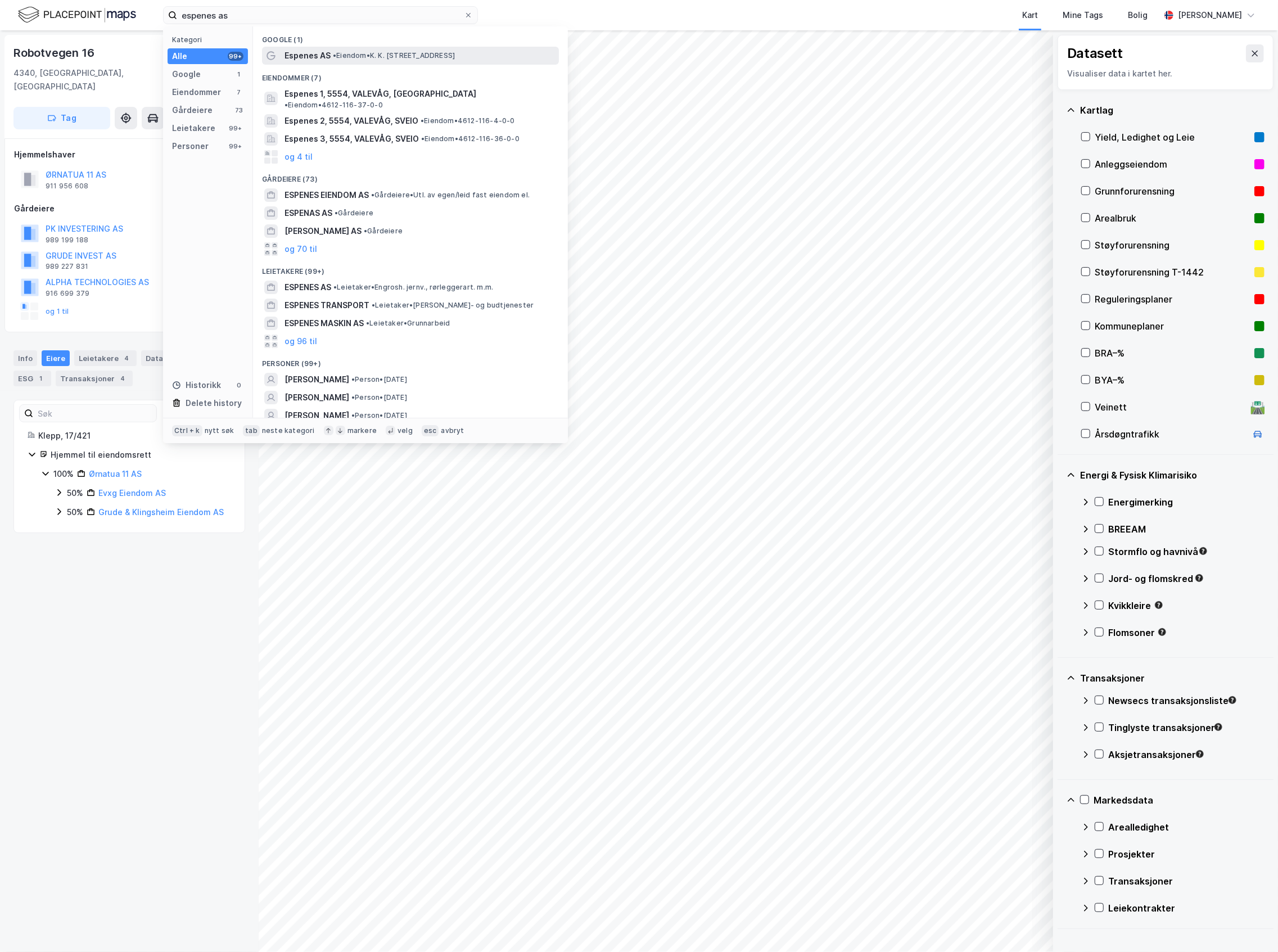
click at [321, 59] on span "Espenes AS" at bounding box center [308, 56] width 46 height 13
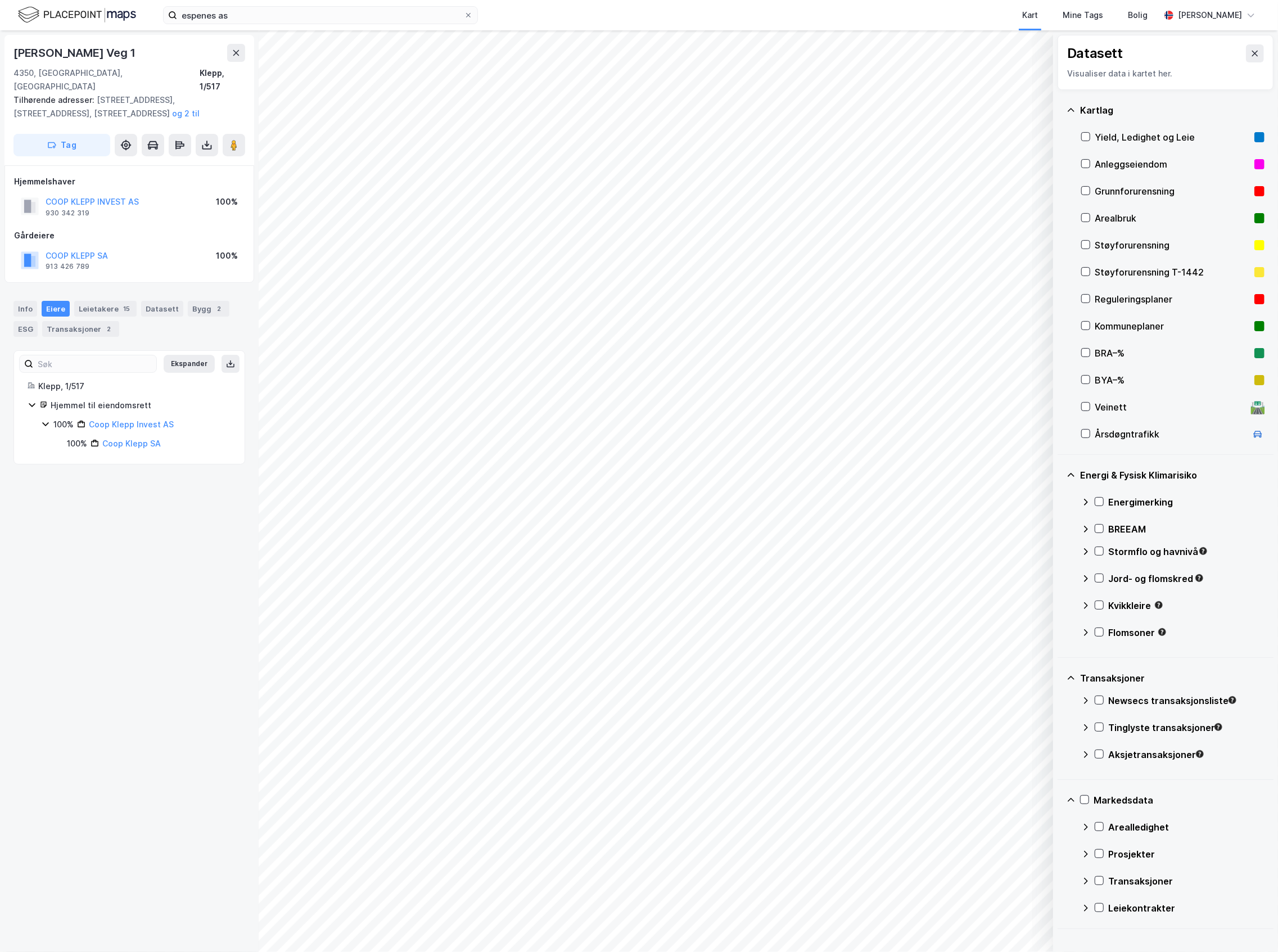
click at [75, 14] on img at bounding box center [77, 15] width 118 height 20
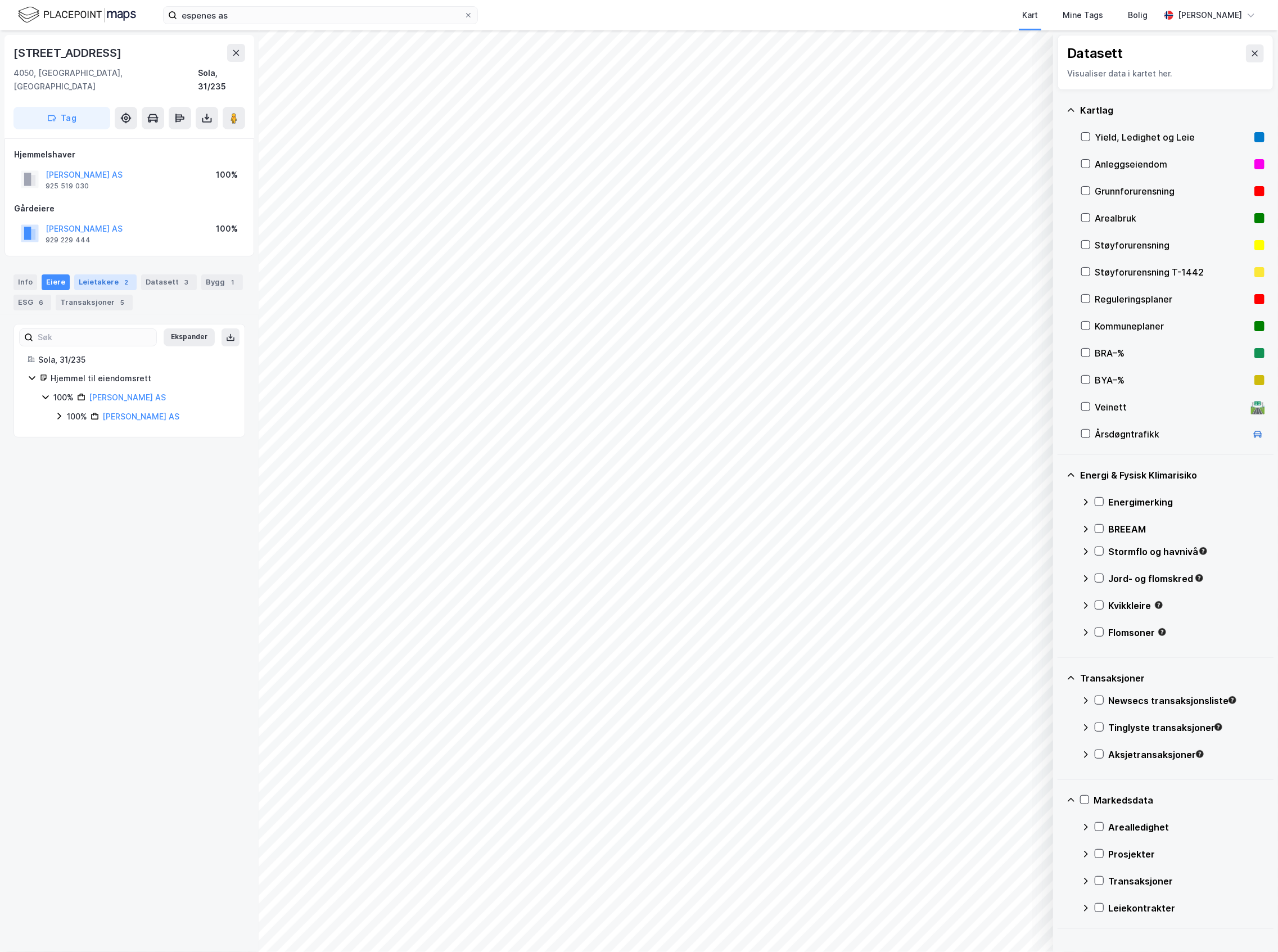
click at [121, 277] on div "2" at bounding box center [126, 282] width 11 height 11
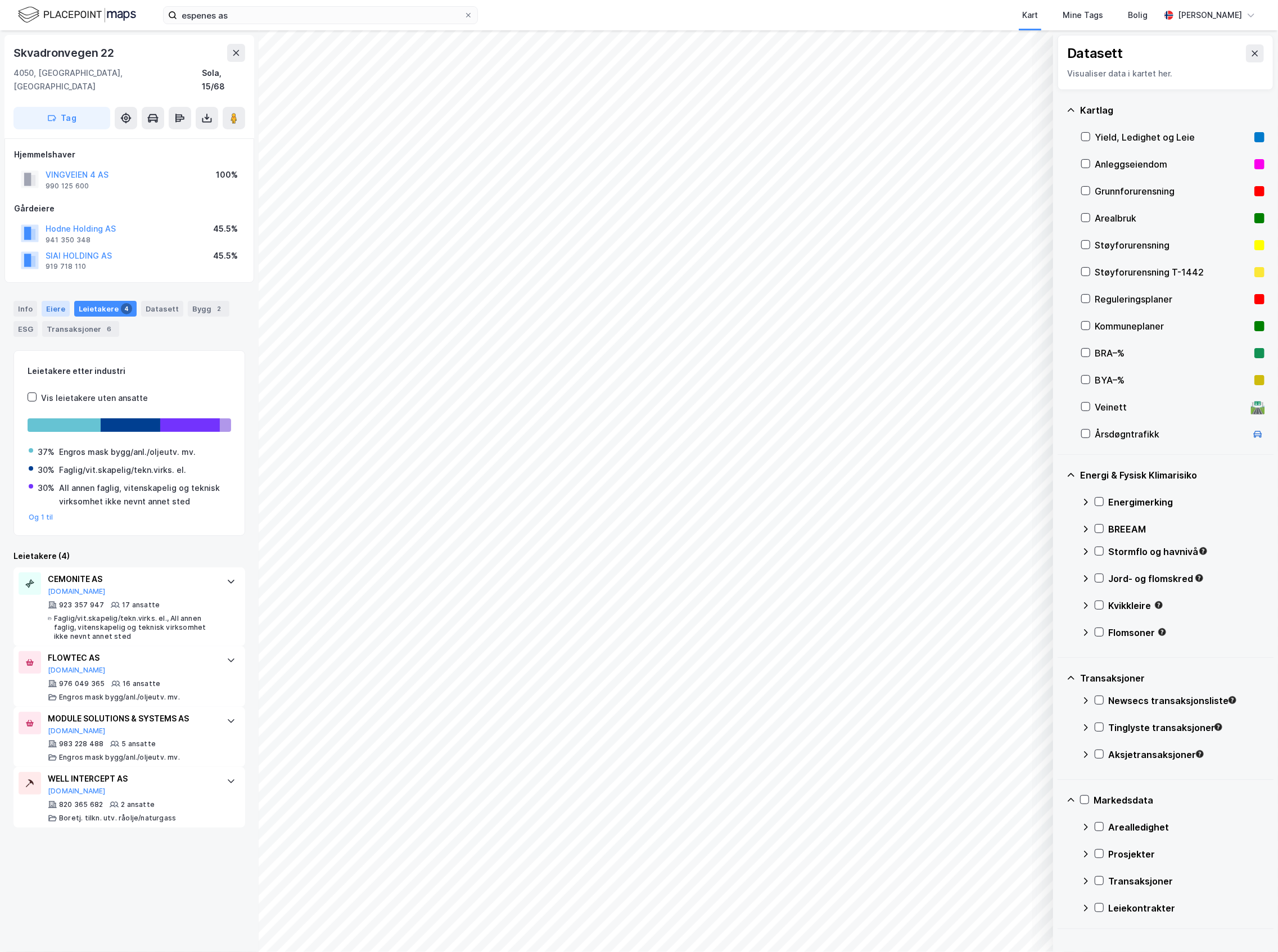
click at [64, 301] on div "Eiere" at bounding box center [56, 308] width 28 height 15
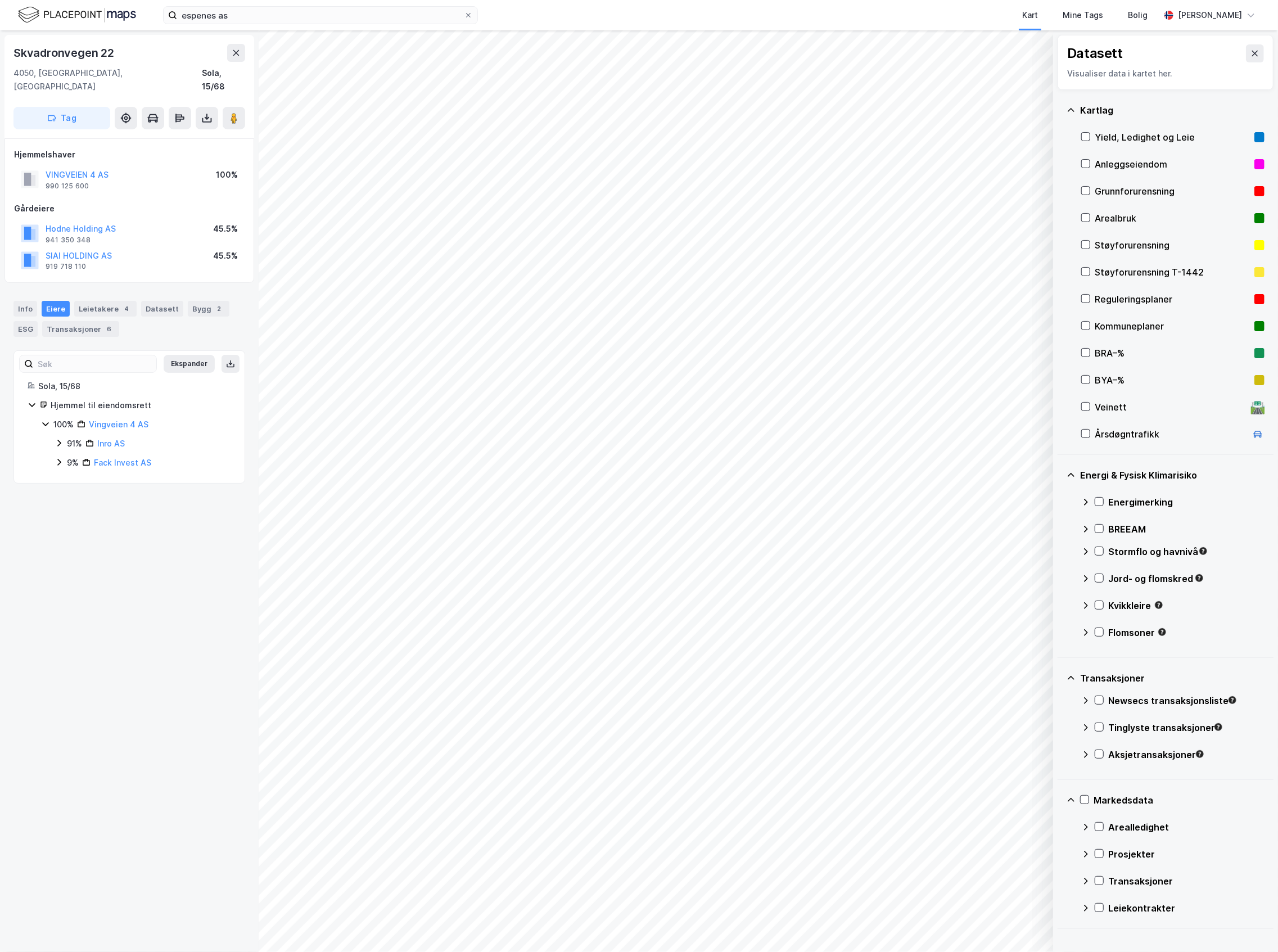
click at [62, 438] on icon at bounding box center [59, 443] width 9 height 9
click at [64, 494] on div "9% Fack Invest AS" at bounding box center [142, 501] width 176 height 13
click at [183, 513] on div "100% - [PERSON_NAME]" at bounding box center [156, 520] width 150 height 13
click at [108, 302] on div "Leietakere 4" at bounding box center [105, 308] width 62 height 15
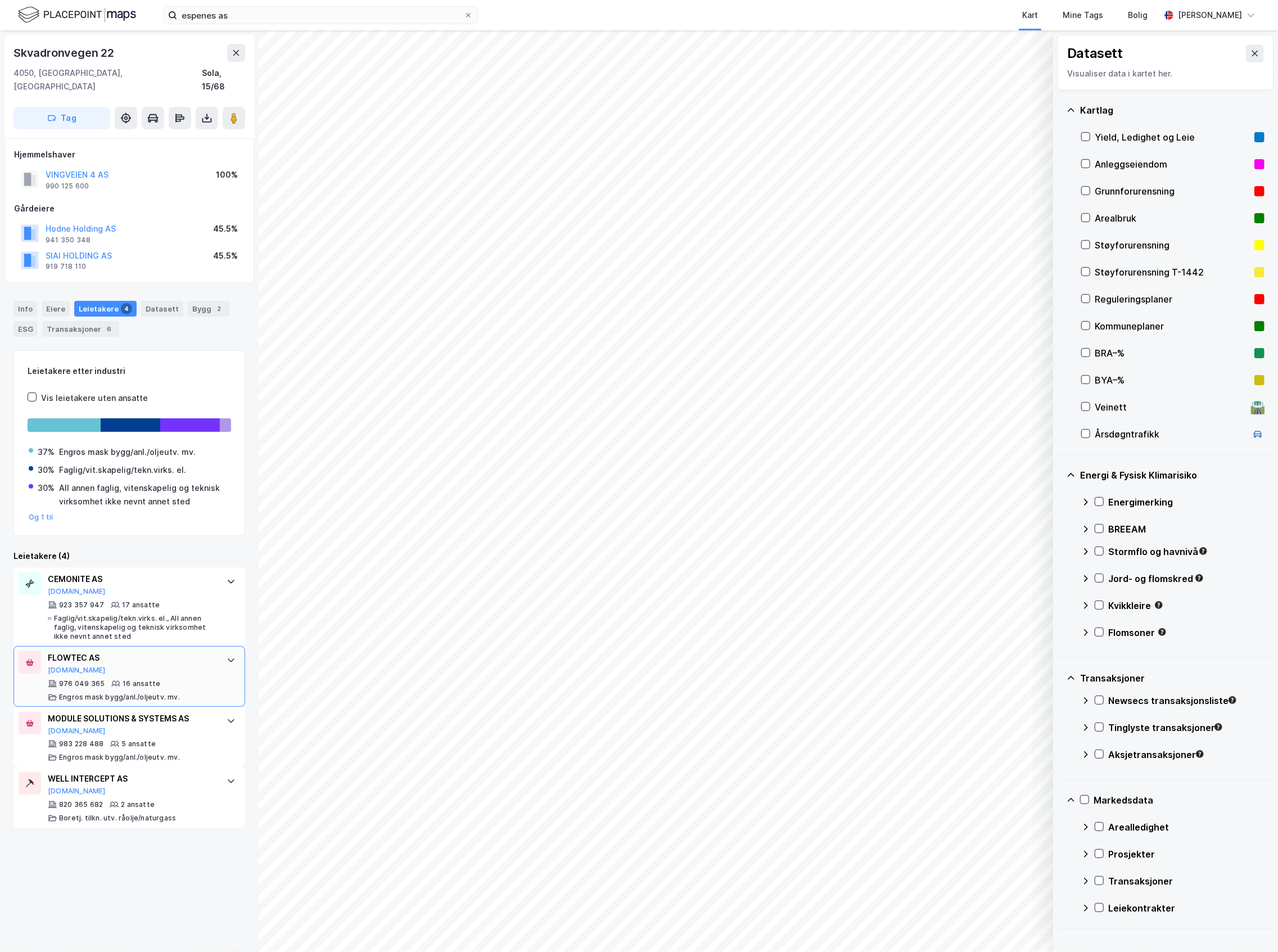
click at [205, 654] on div "FLOWTEC AS [DOMAIN_NAME] 976 049 365 16 ansatte Engros mask bygg/anl./oljeutv. …" at bounding box center [129, 676] width 232 height 61
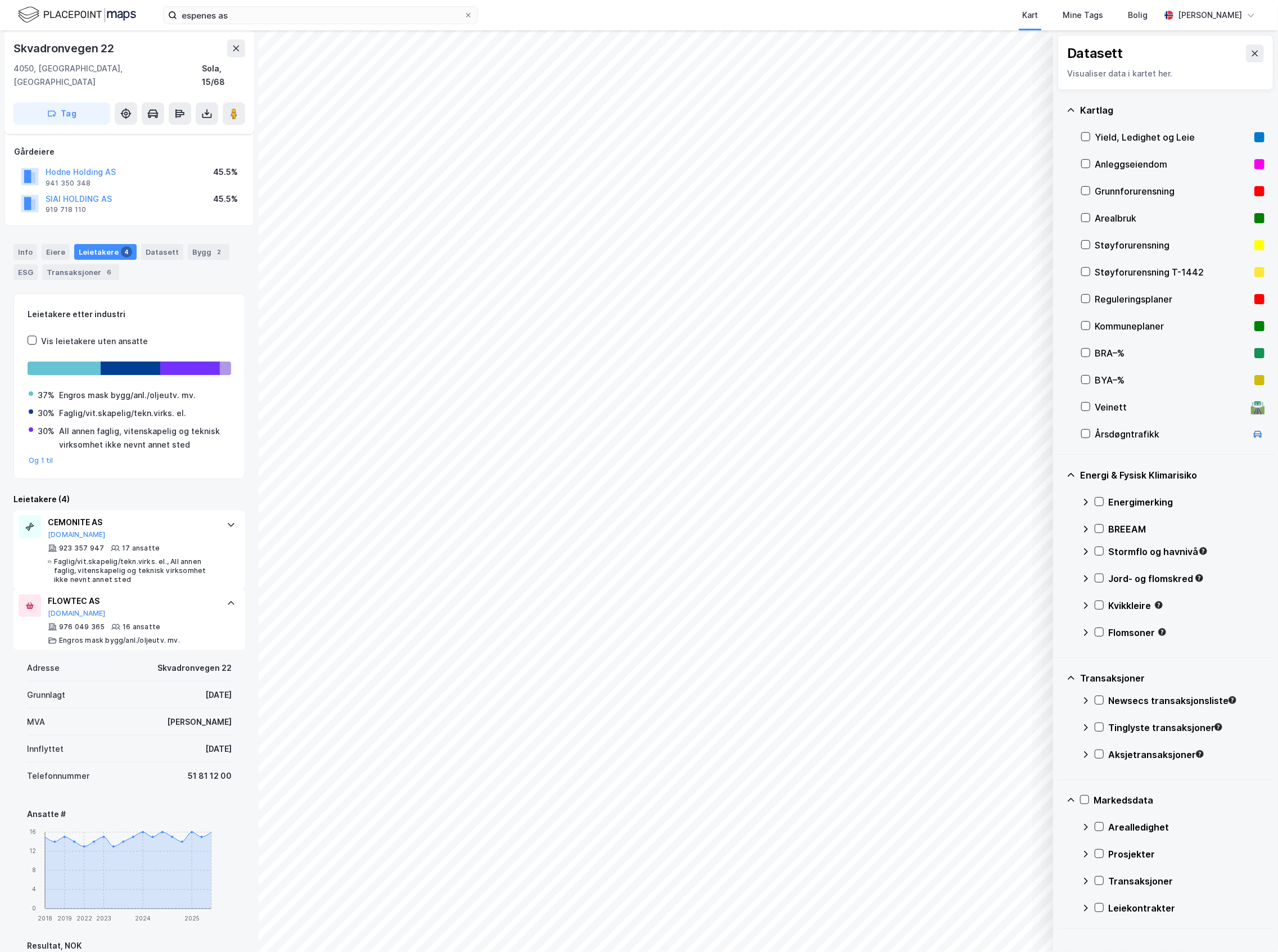
scroll to position [225, 0]
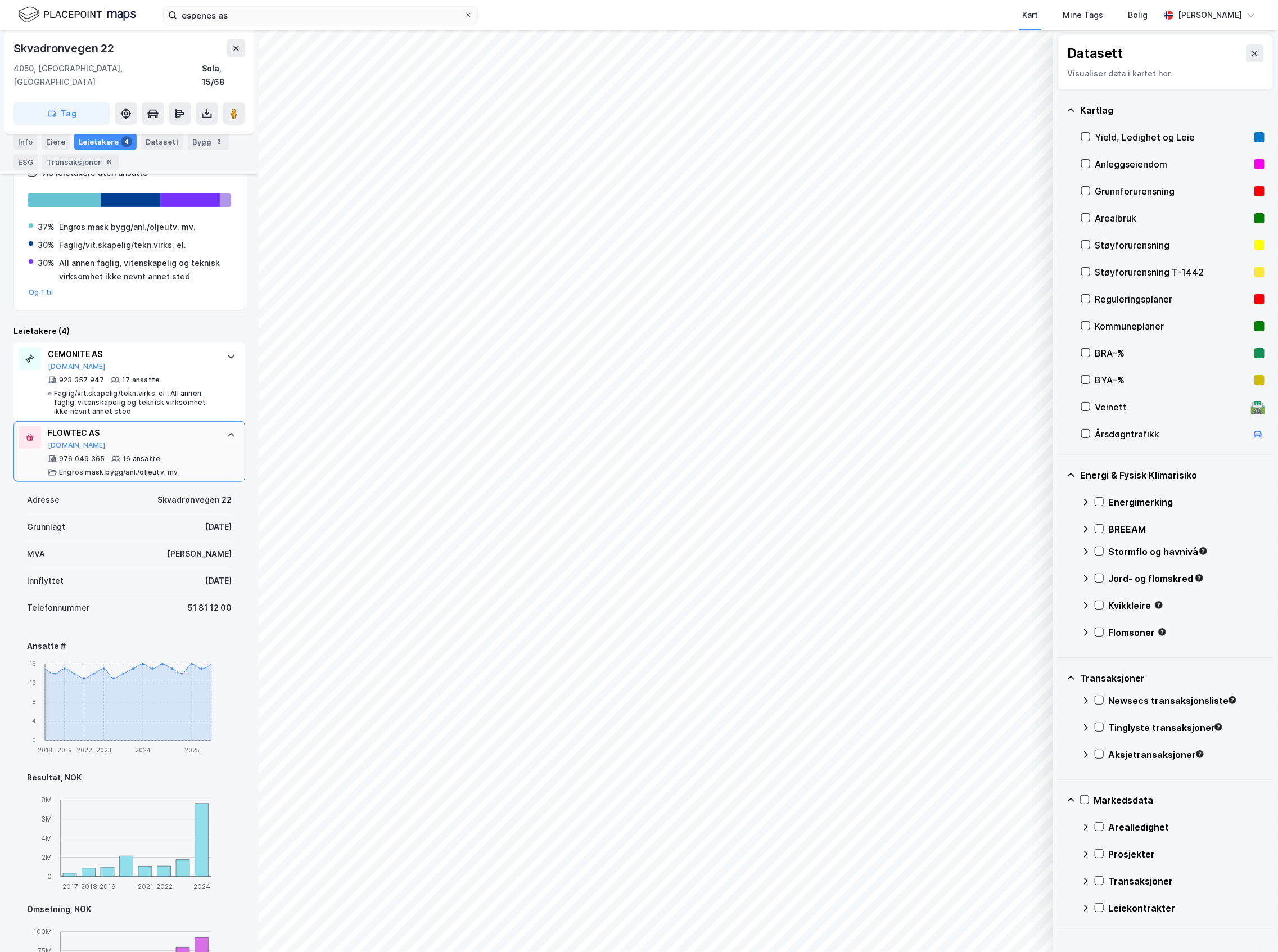
click at [151, 454] on div "16 ansatte" at bounding box center [141, 459] width 37 height 9
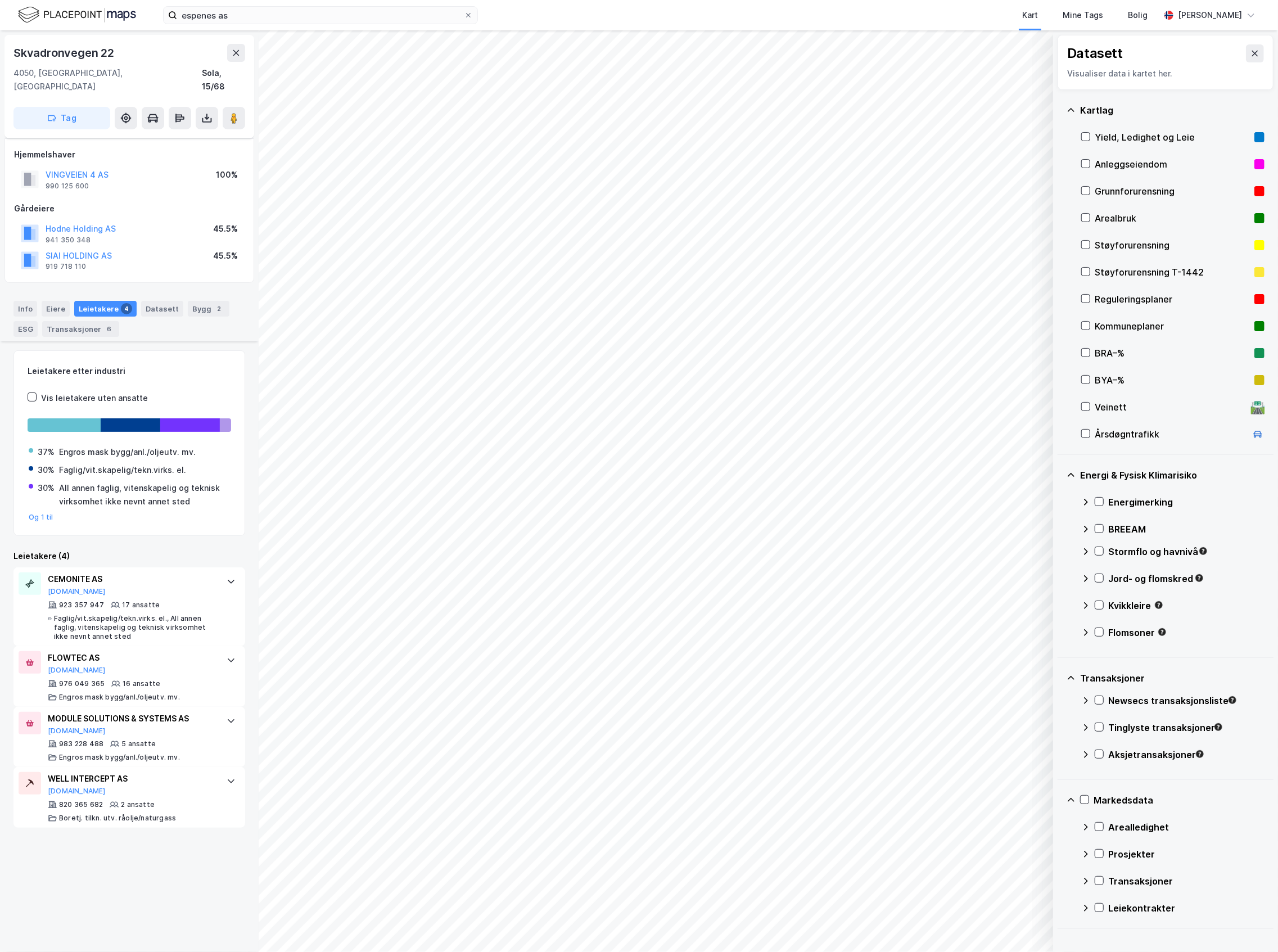
scroll to position [0, 0]
click at [206, 301] on div "Bygg 2" at bounding box center [208, 308] width 42 height 15
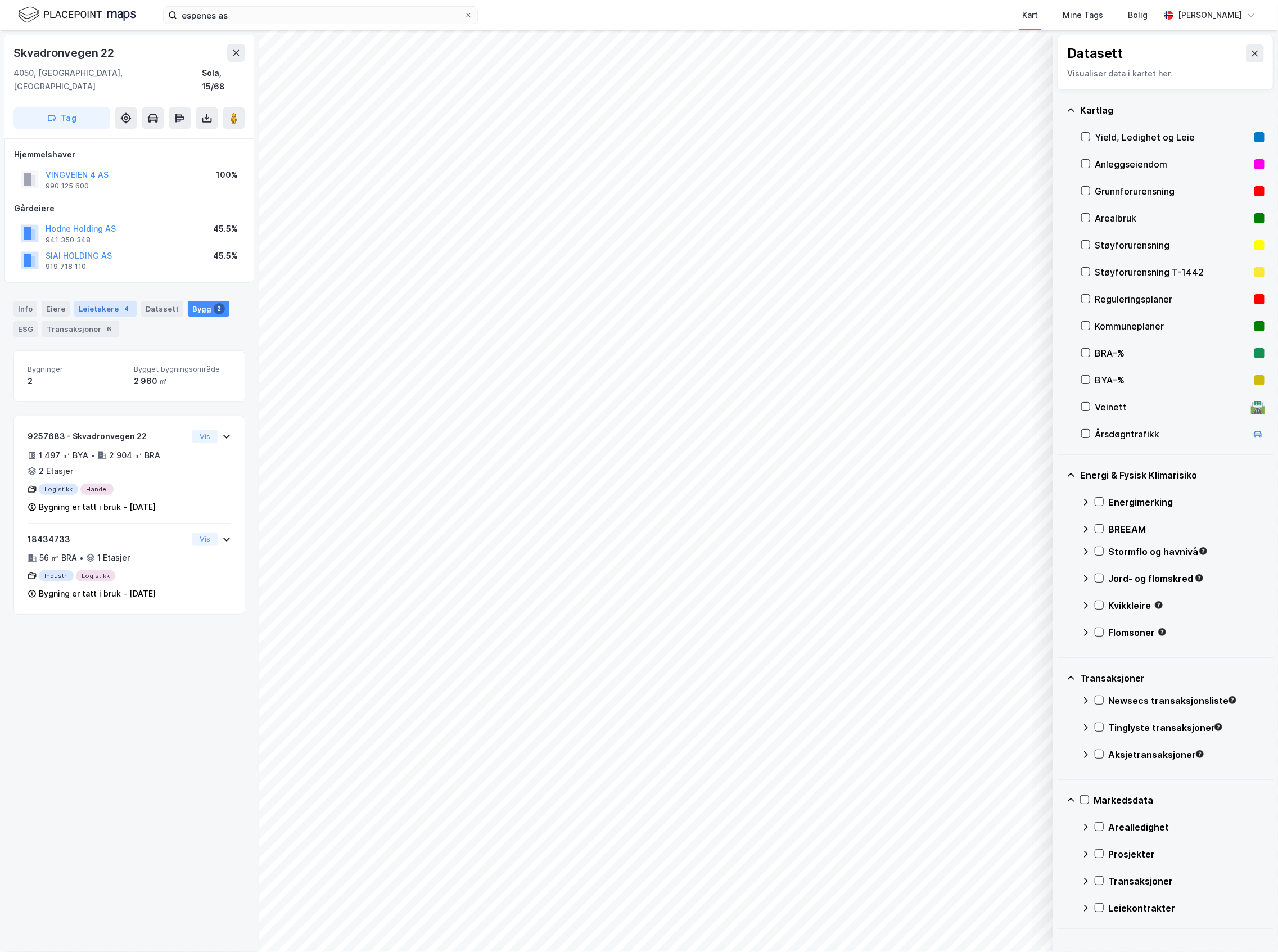
click at [78, 301] on div "Leietakere 4" at bounding box center [105, 308] width 62 height 15
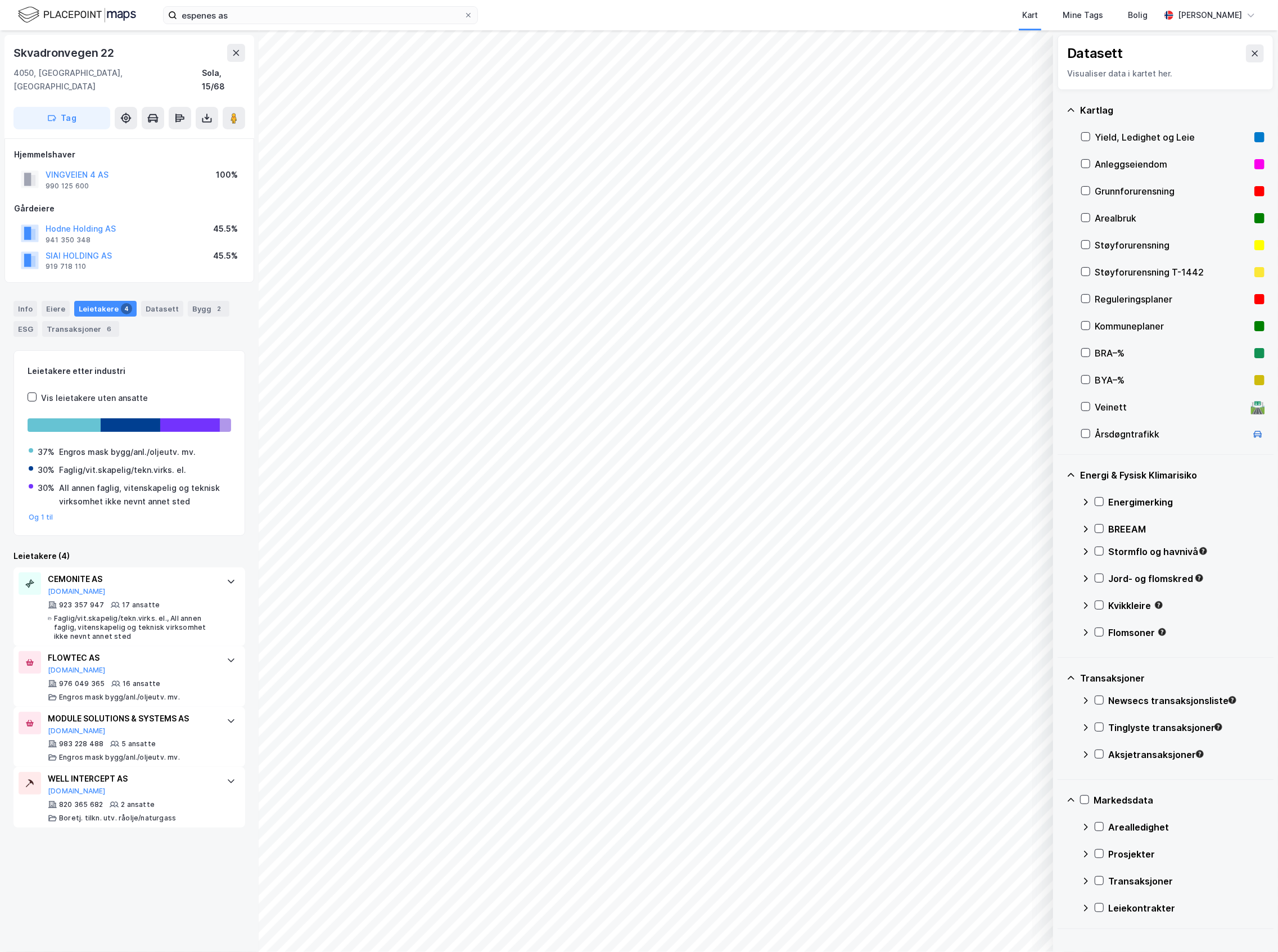
drag, startPoint x: 232, startPoint y: 4, endPoint x: 162, endPoint y: 10, distance: 70.3
click at [162, 10] on div "espenes as Kart Mine Tags Bolig [PERSON_NAME]" at bounding box center [639, 15] width 1278 height 30
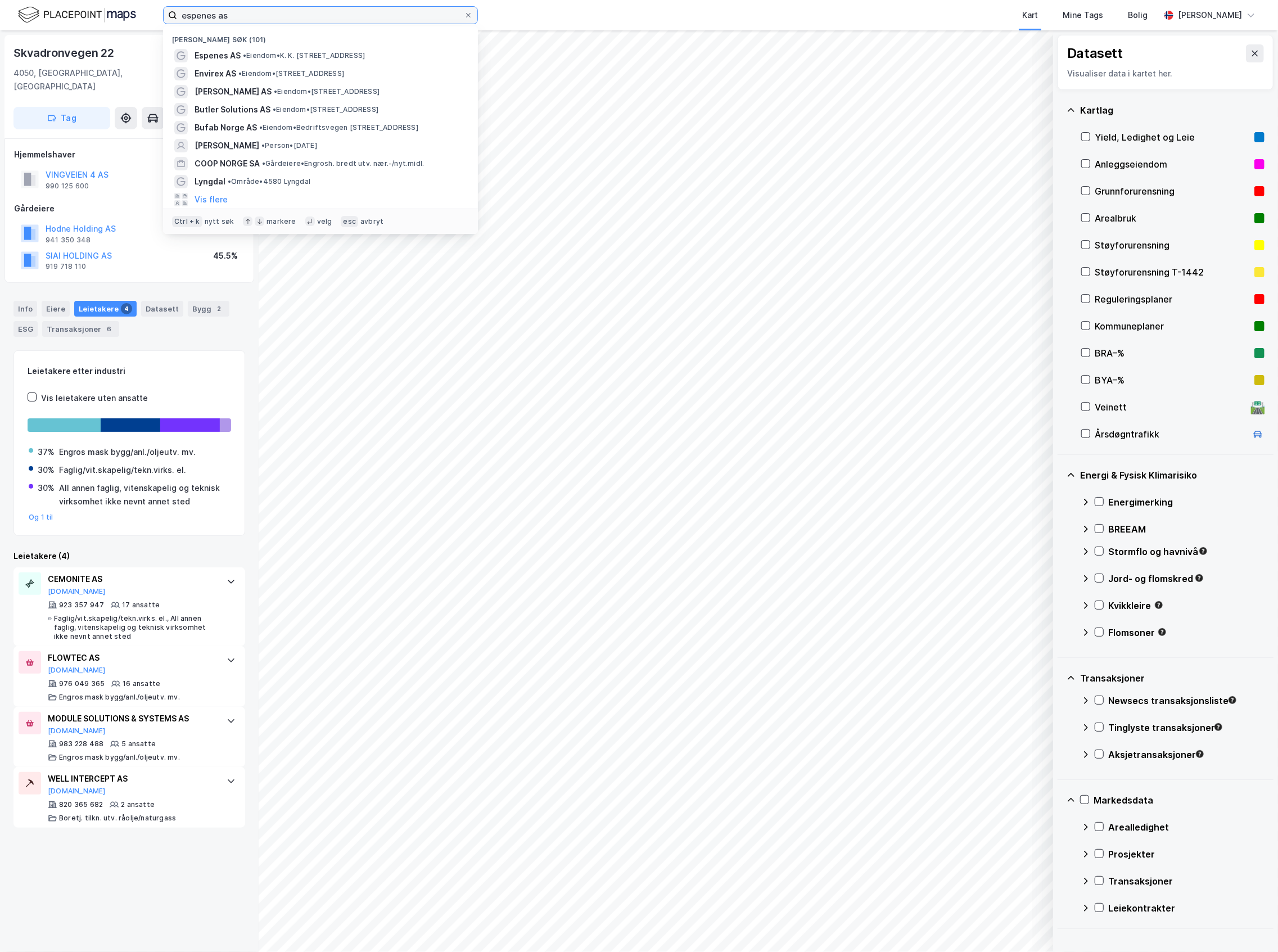
drag, startPoint x: 235, startPoint y: 16, endPoint x: 138, endPoint y: 34, distance: 98.7
click at [167, 12] on label "espenes as" at bounding box center [320, 15] width 315 height 18
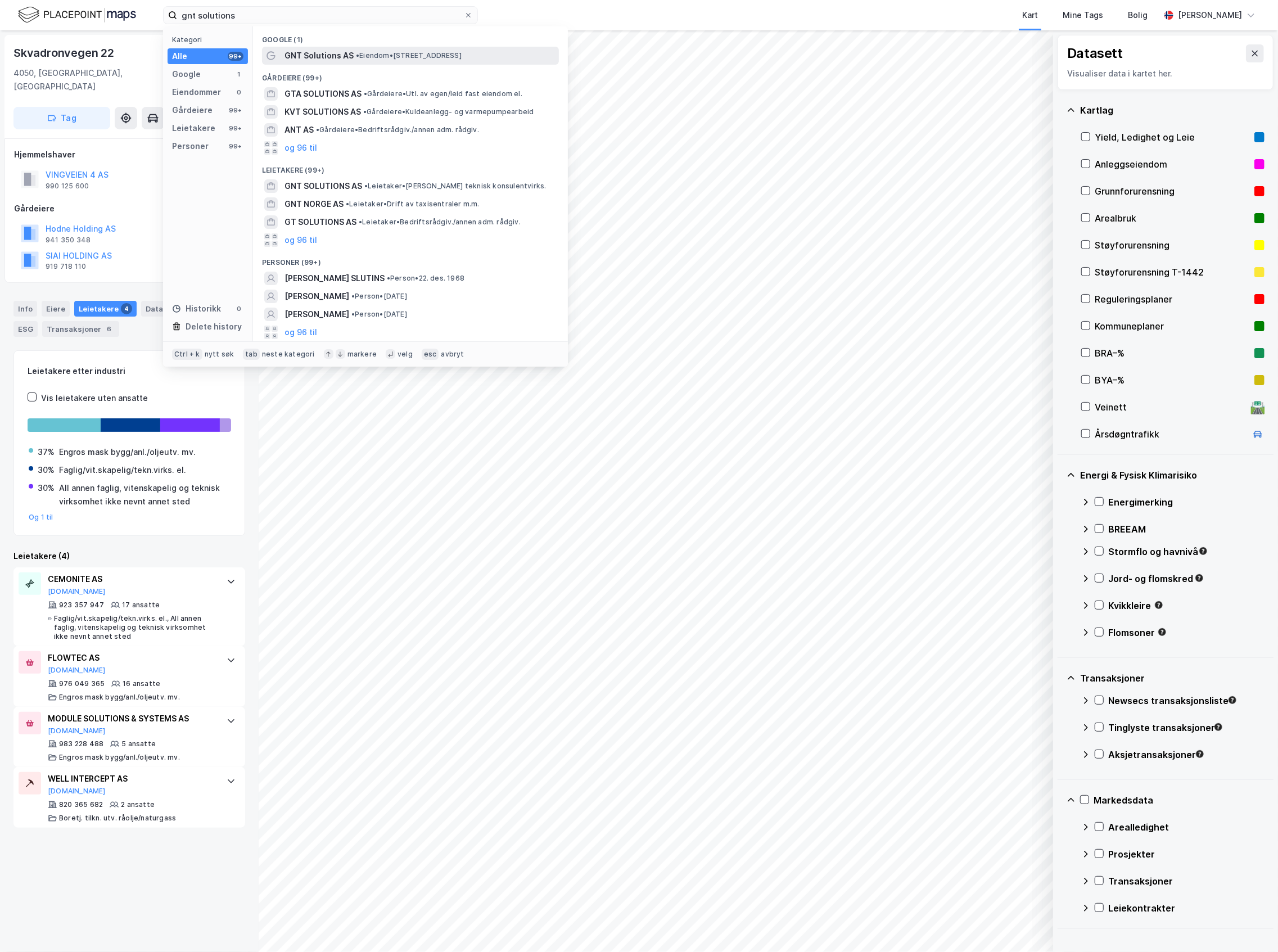
click at [459, 49] on div "GNT Solutions AS • Eiendom • [STREET_ADDRESS]" at bounding box center [421, 56] width 272 height 13
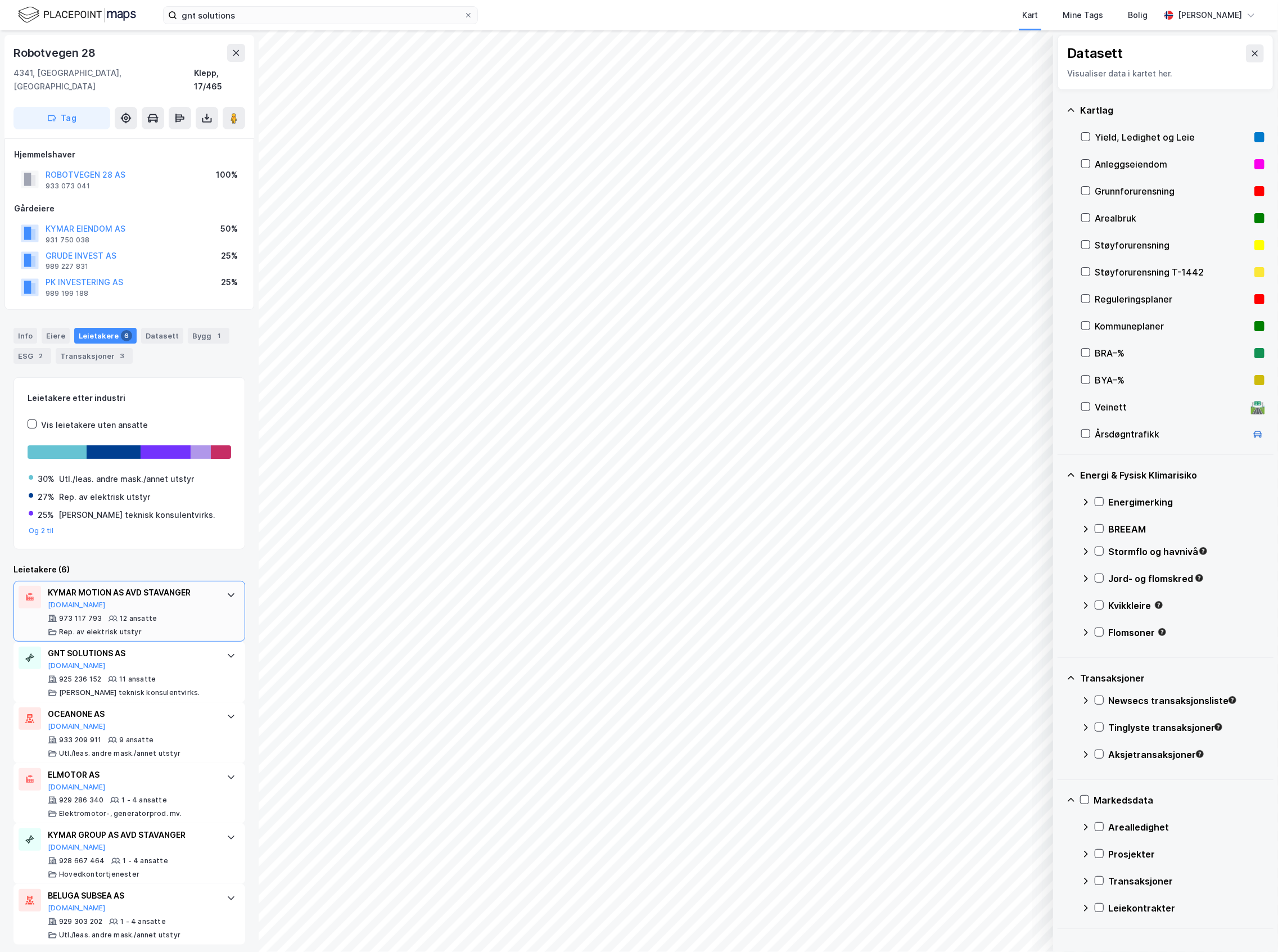
click at [184, 618] on div "973 117 793 12 ansatte Rep. av elektrisk utstyr" at bounding box center [131, 625] width 167 height 23
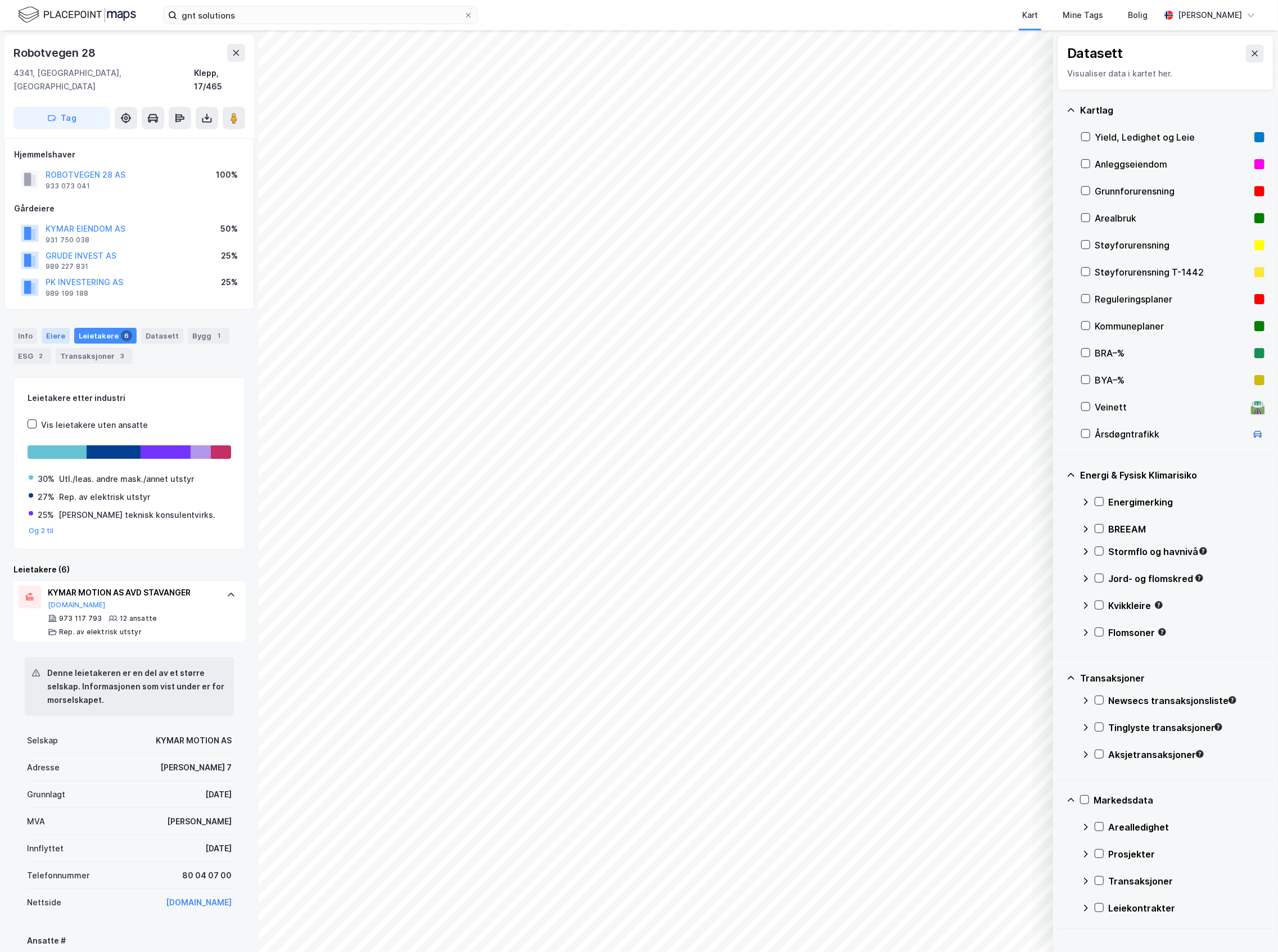
click at [51, 327] on div "Eiere" at bounding box center [56, 335] width 28 height 15
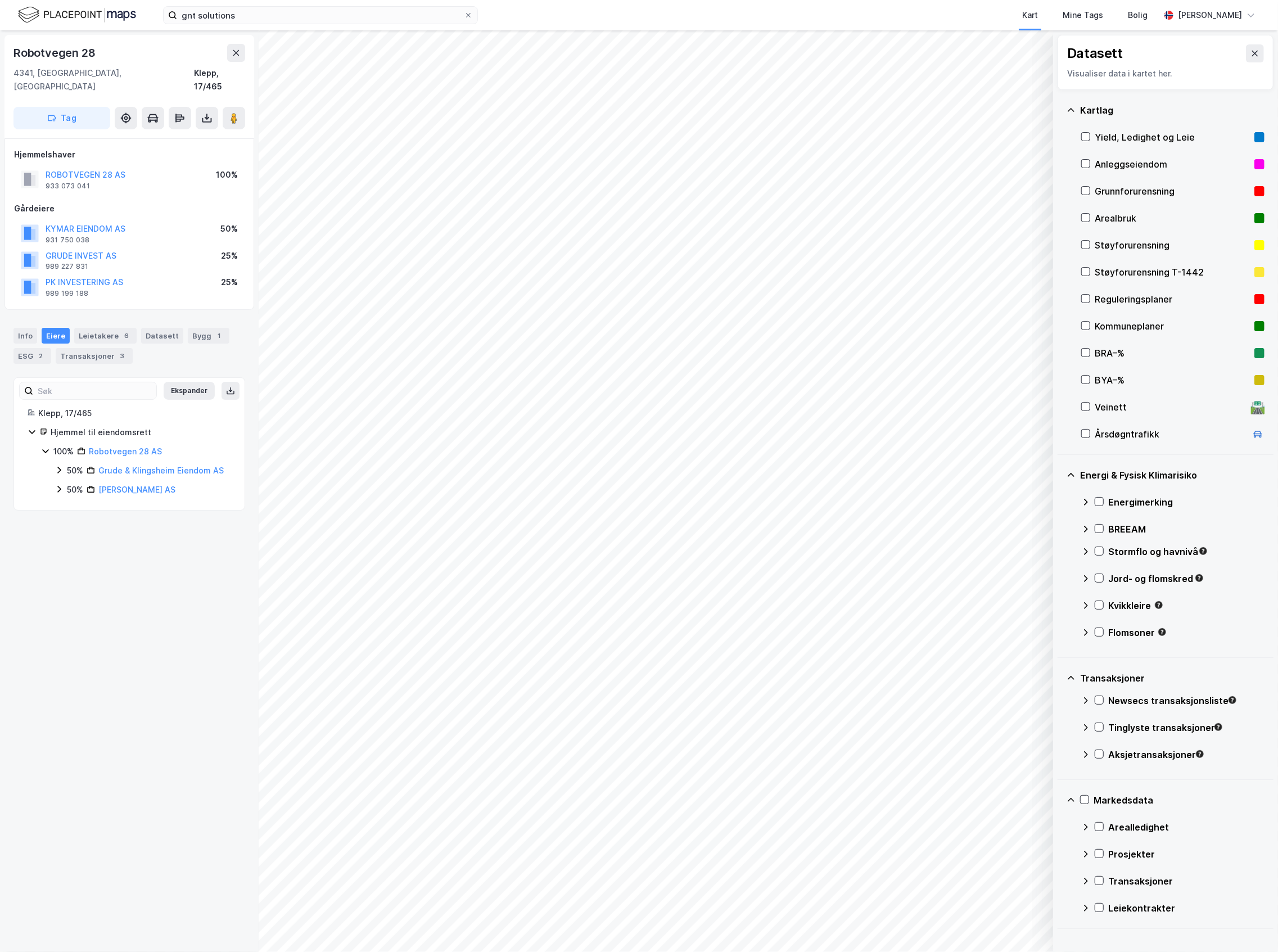
click at [65, 489] on div "50% [PERSON_NAME] AS" at bounding box center [142, 490] width 176 height 13
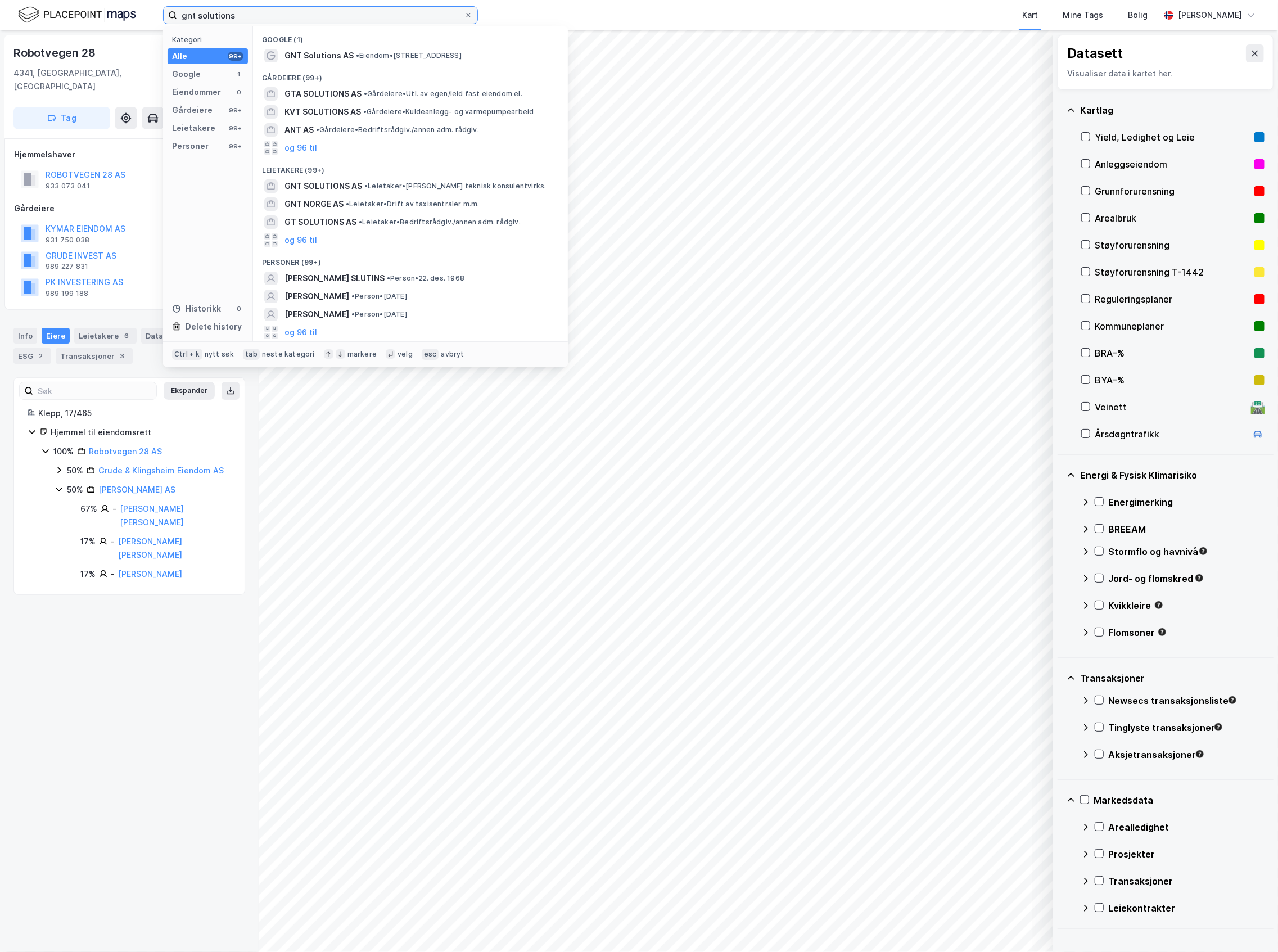
drag, startPoint x: 246, startPoint y: 11, endPoint x: 70, endPoint y: 42, distance: 178.7
click at [70, 42] on div "gnt solutions Kategori Alle 99+ Google 1 Eiendommer 0 Gårdeiere 99+ Leietakere …" at bounding box center [639, 476] width 1278 height 952
paste input "Tangen 11"
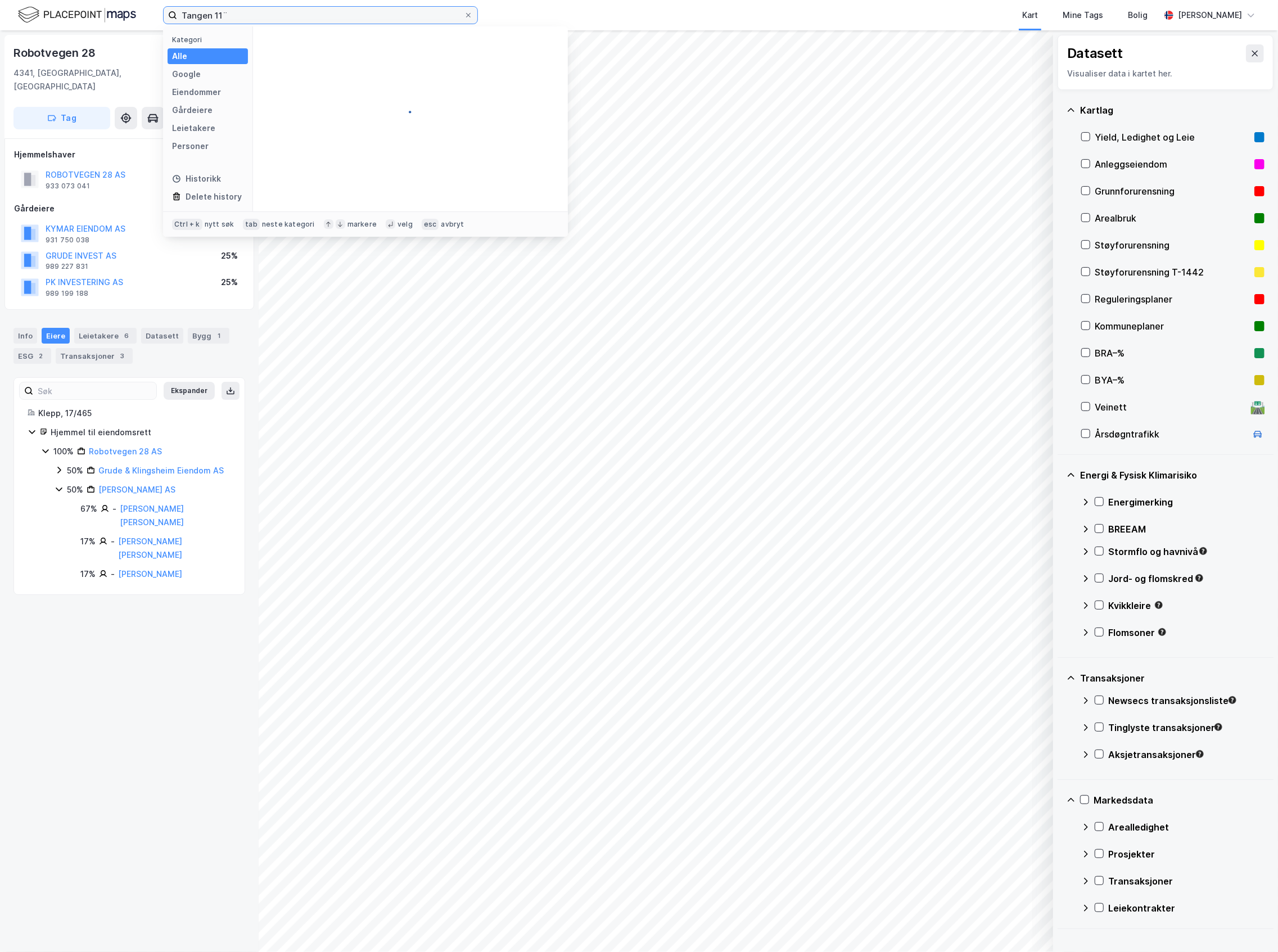
click at [269, 16] on input "Tangen 11¨" at bounding box center [320, 15] width 287 height 17
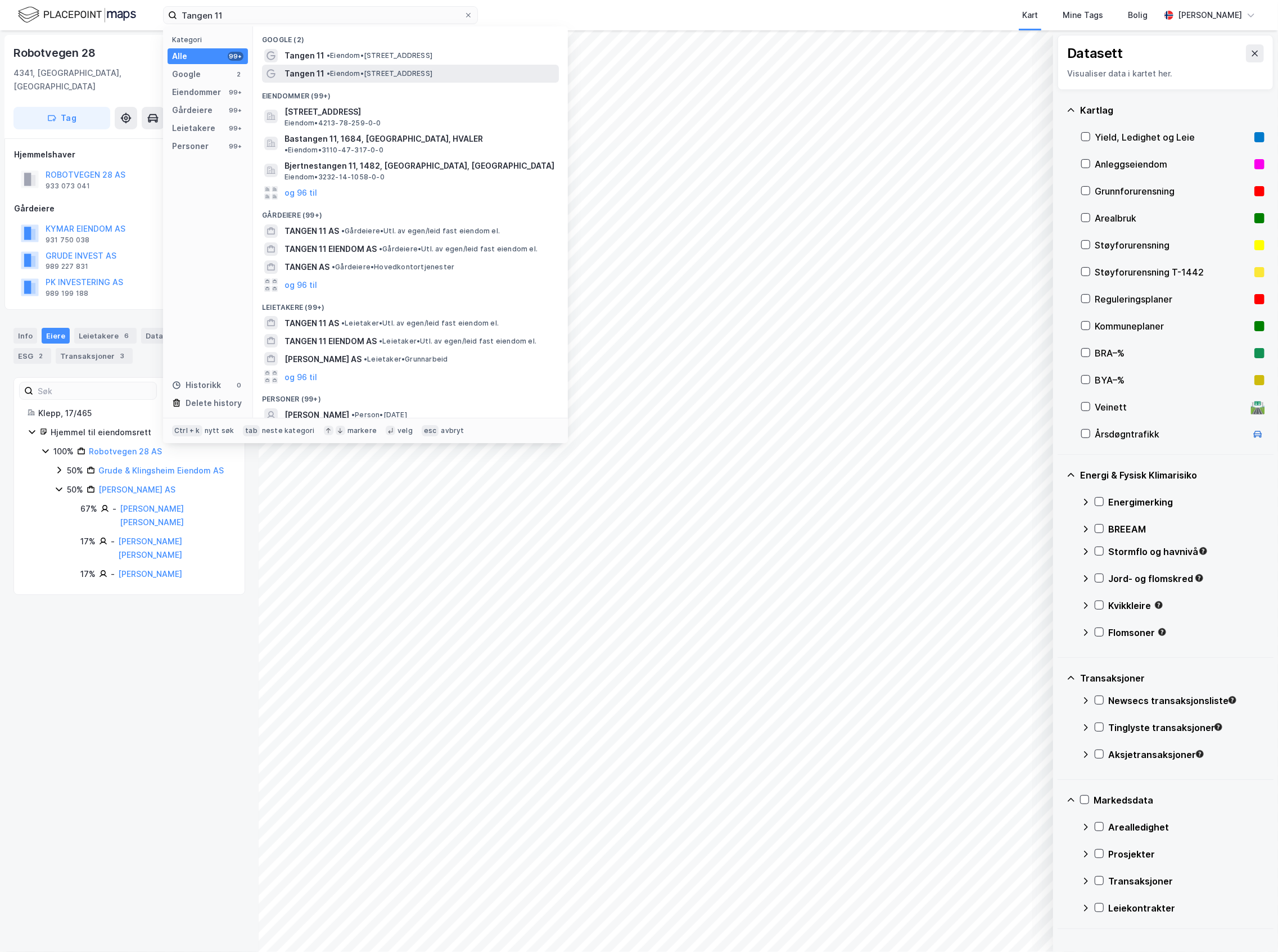
click at [338, 72] on span "• Eiendom • [STREET_ADDRESS]" at bounding box center [380, 73] width 106 height 9
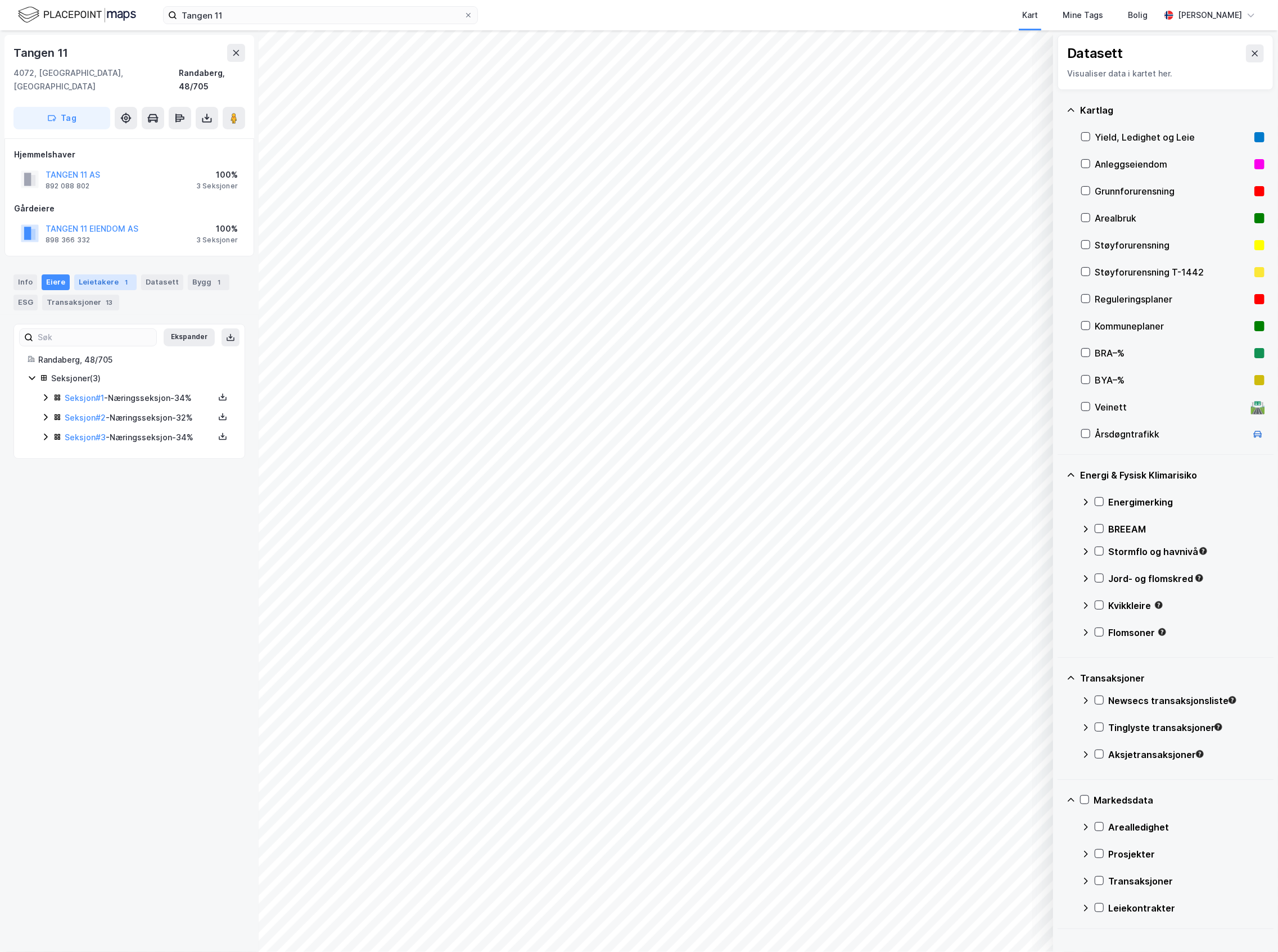
click at [122, 277] on div "1" at bounding box center [126, 282] width 11 height 11
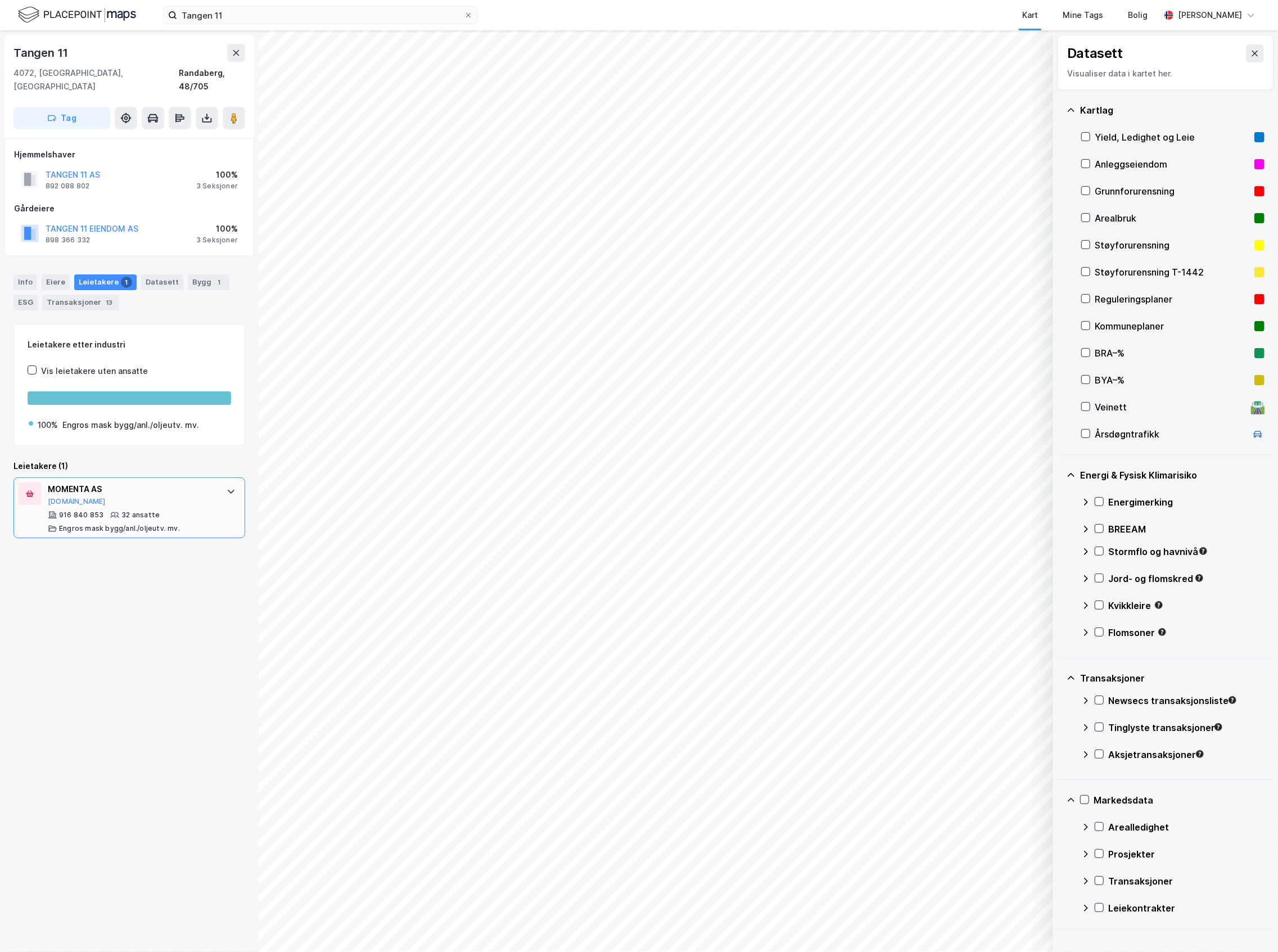
click at [176, 517] on div "916 840 853 32 ansatte Engros mask bygg/anl./oljeutv. mv." at bounding box center [131, 521] width 167 height 23
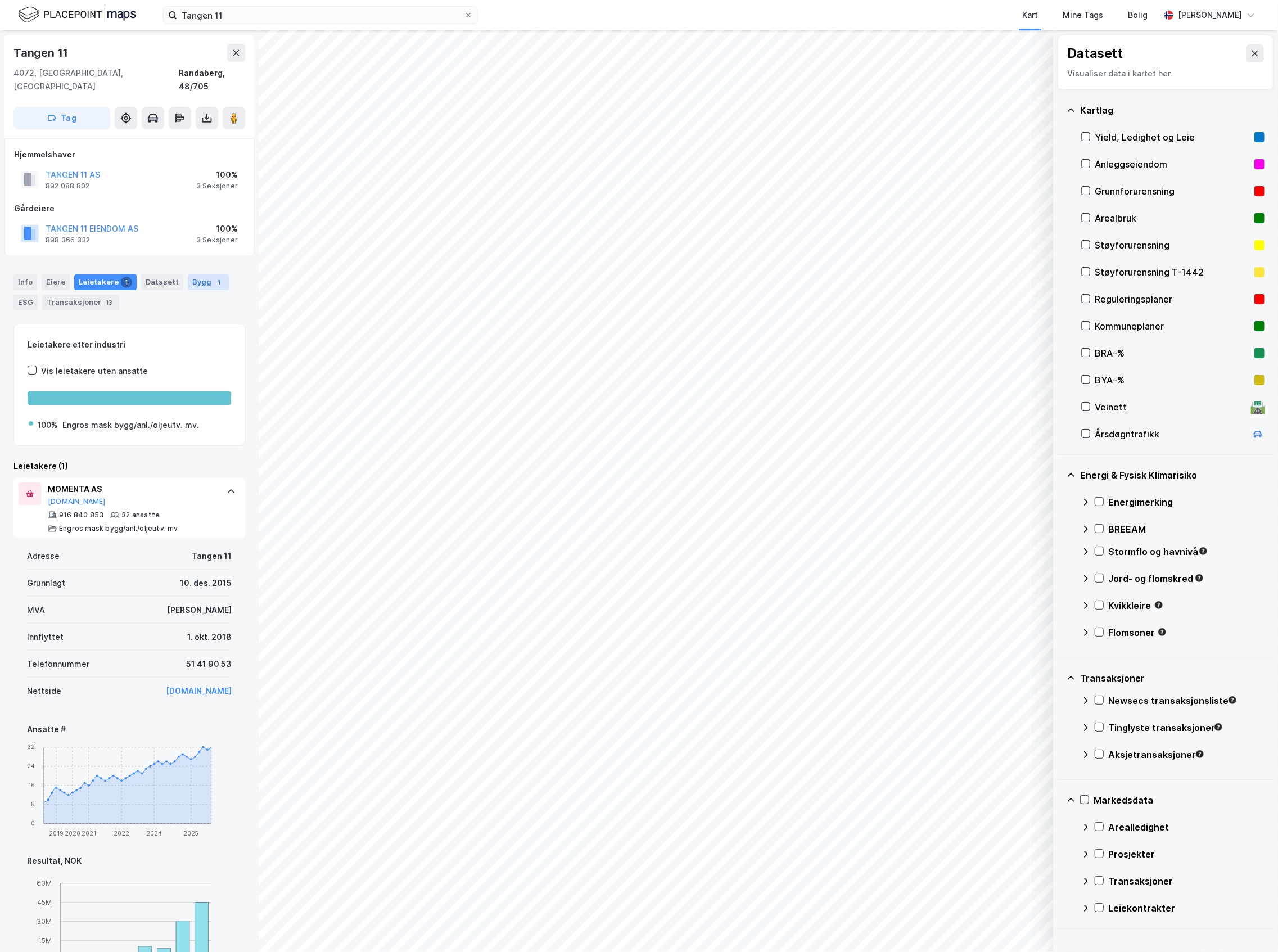
click at [214, 277] on div "1" at bounding box center [219, 282] width 11 height 11
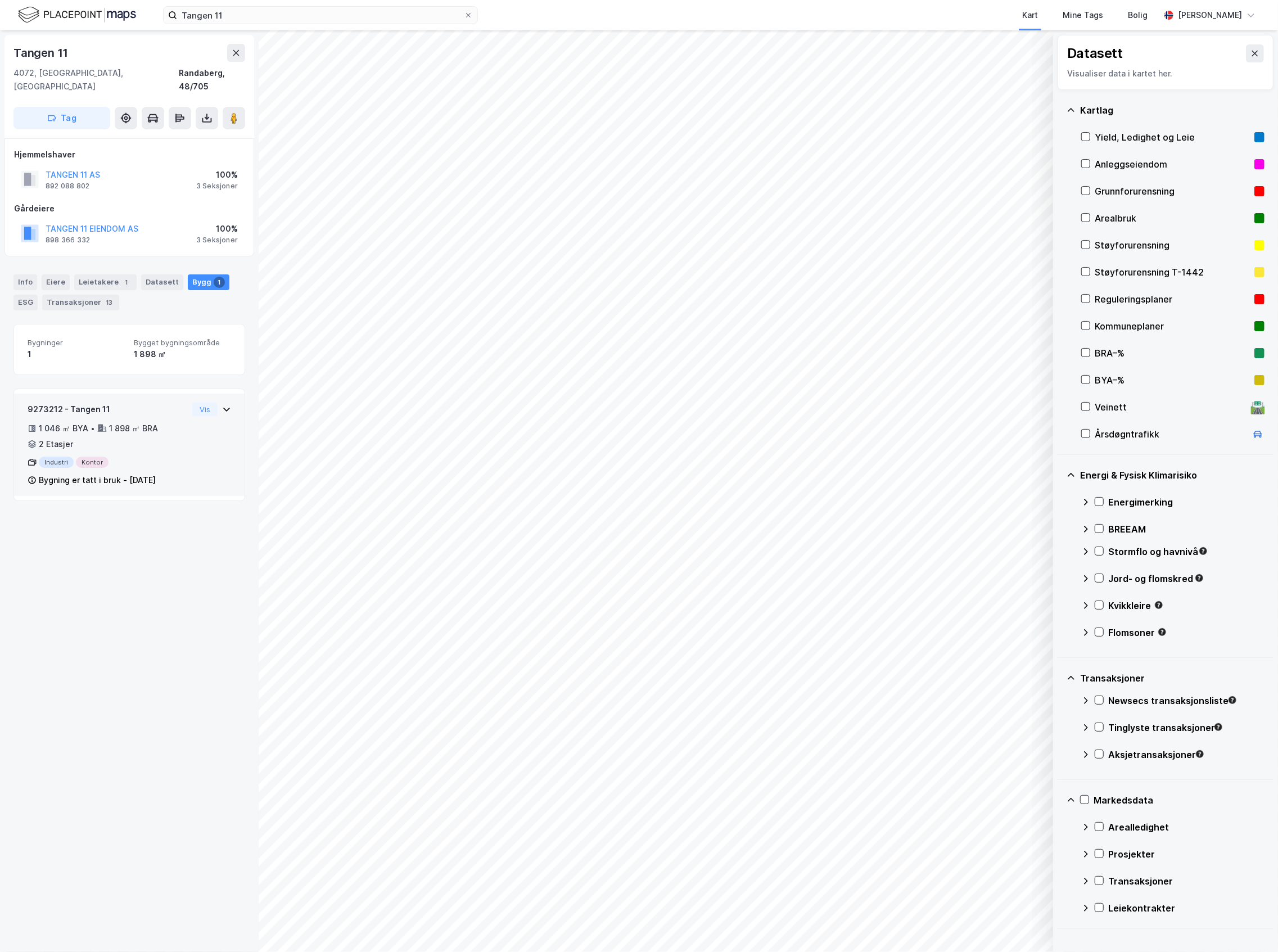
click at [172, 402] on div "9273212 - Tangen 11" at bounding box center [108, 409] width 160 height 13
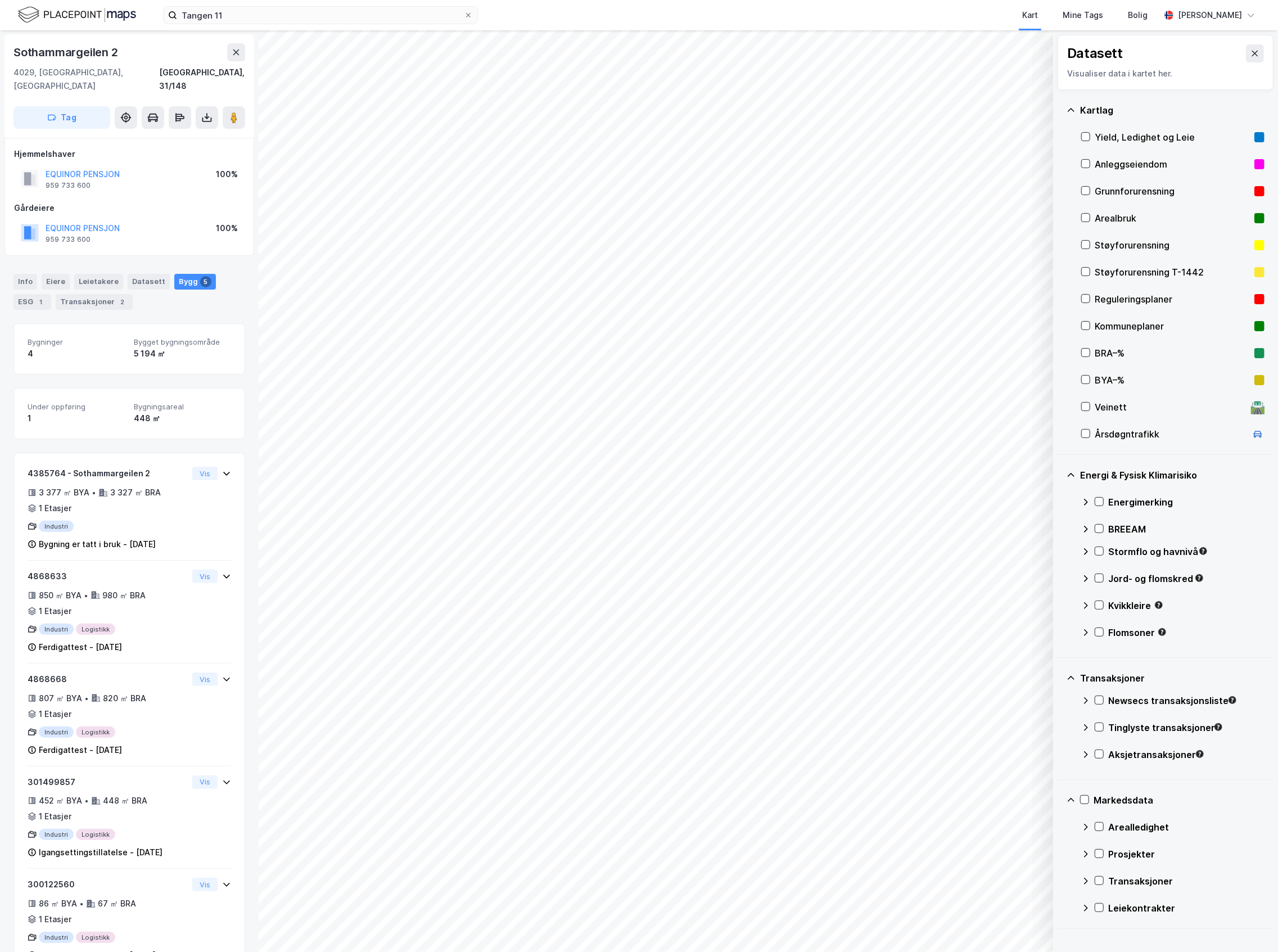
scroll to position [7, 0]
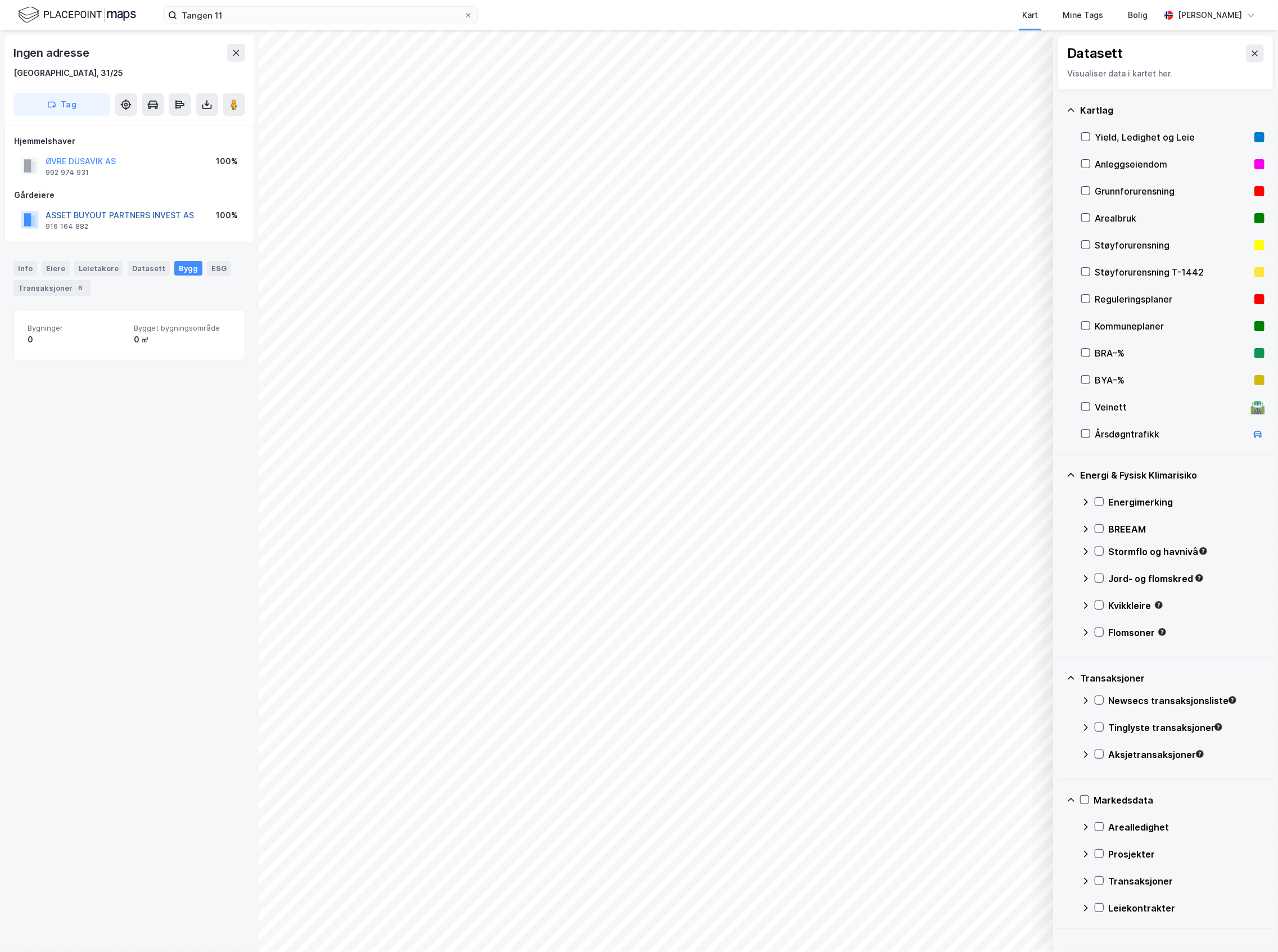
click at [0, 0] on button "ASSET BUYOUT PARTNERS INVEST AS" at bounding box center [0, 0] width 0 height 0
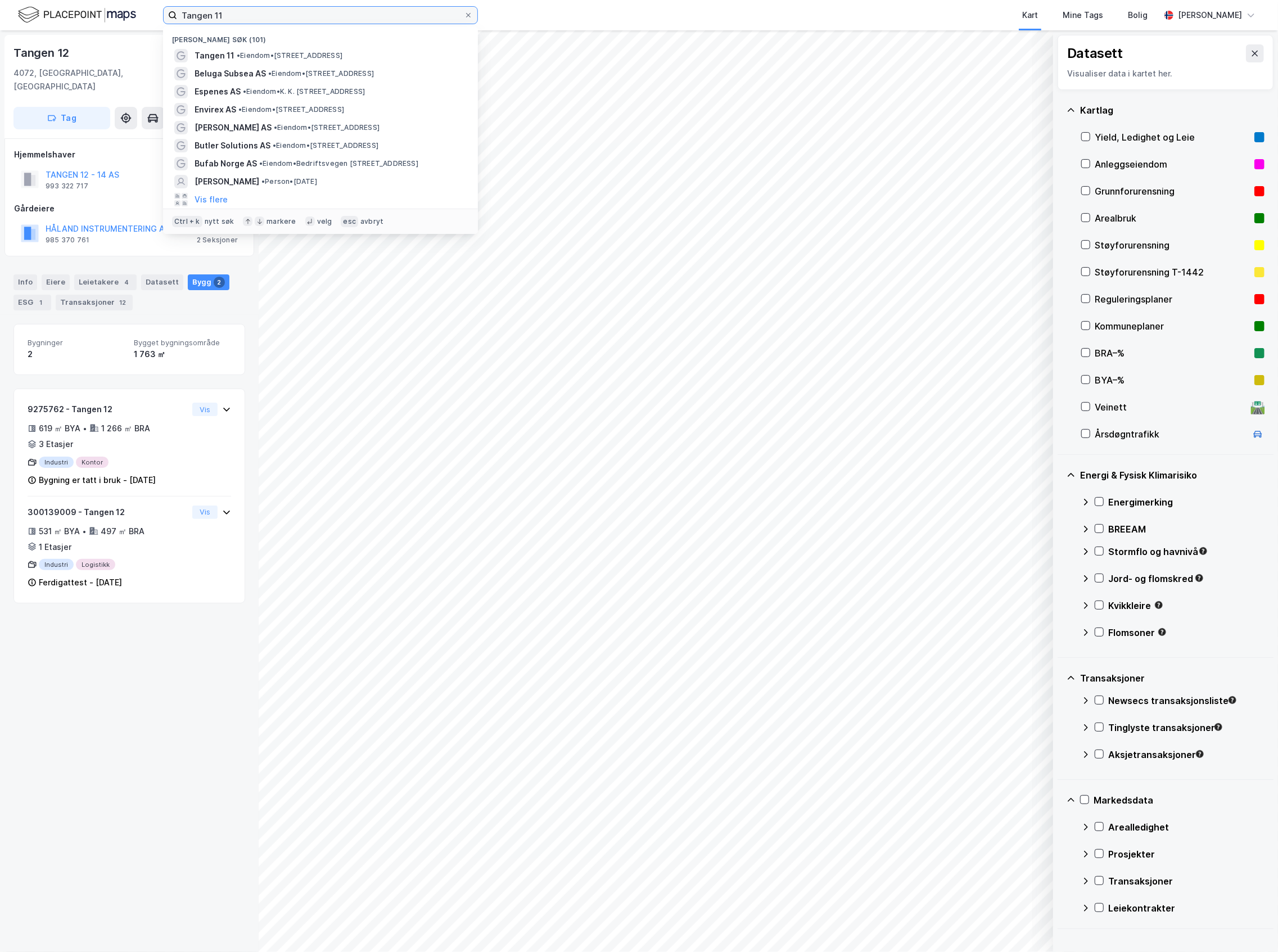
drag, startPoint x: 247, startPoint y: 13, endPoint x: 18, endPoint y: 7, distance: 229.1
click at [25, 12] on div "Tangen 11 Nylige søk (101) Tangen 11 • Eiendom • [STREET_ADDRESS] Subsea AS • E…" at bounding box center [639, 15] width 1278 height 30
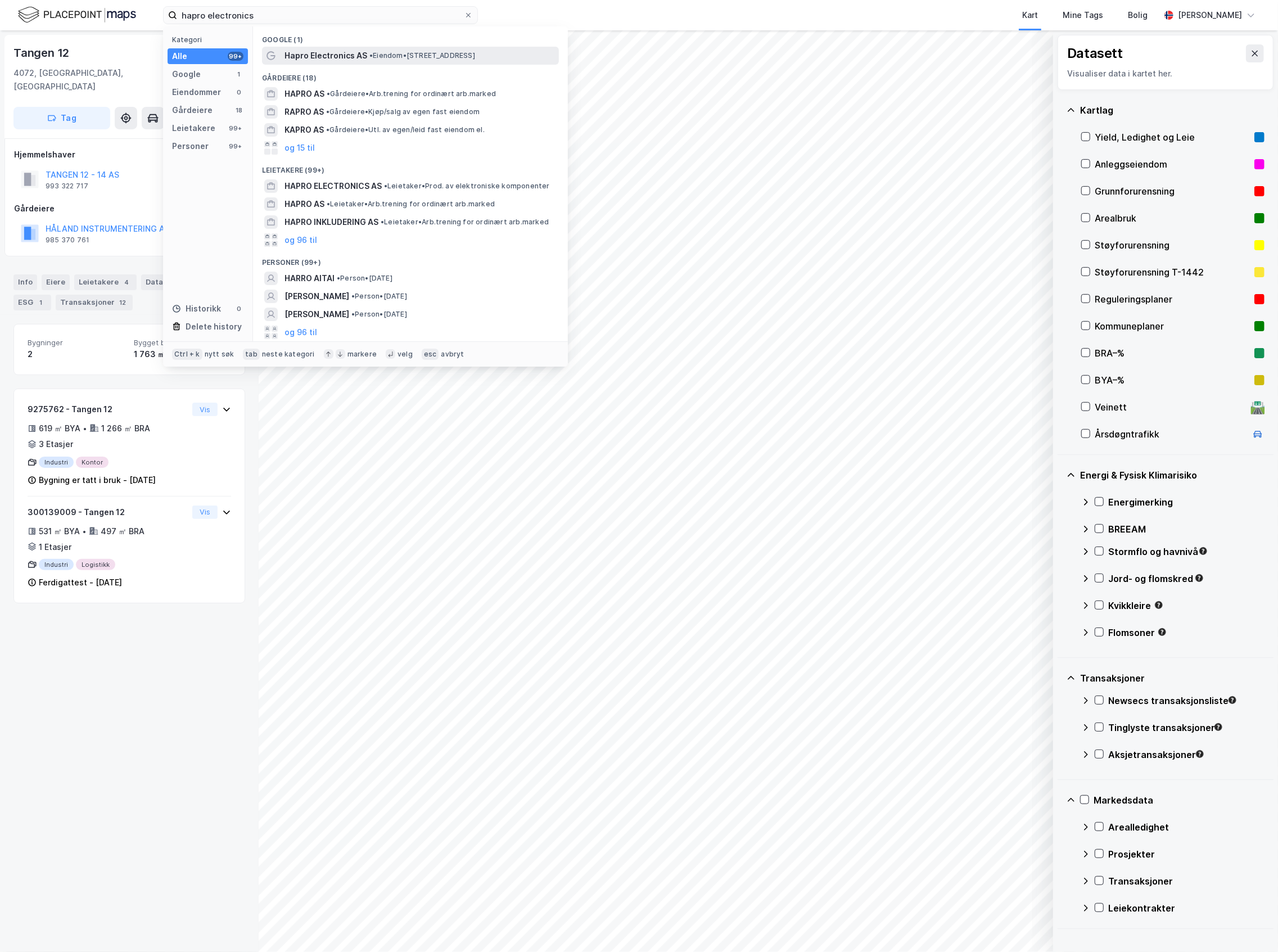
click at [286, 53] on span "Hapro Electronics AS" at bounding box center [326, 56] width 83 height 13
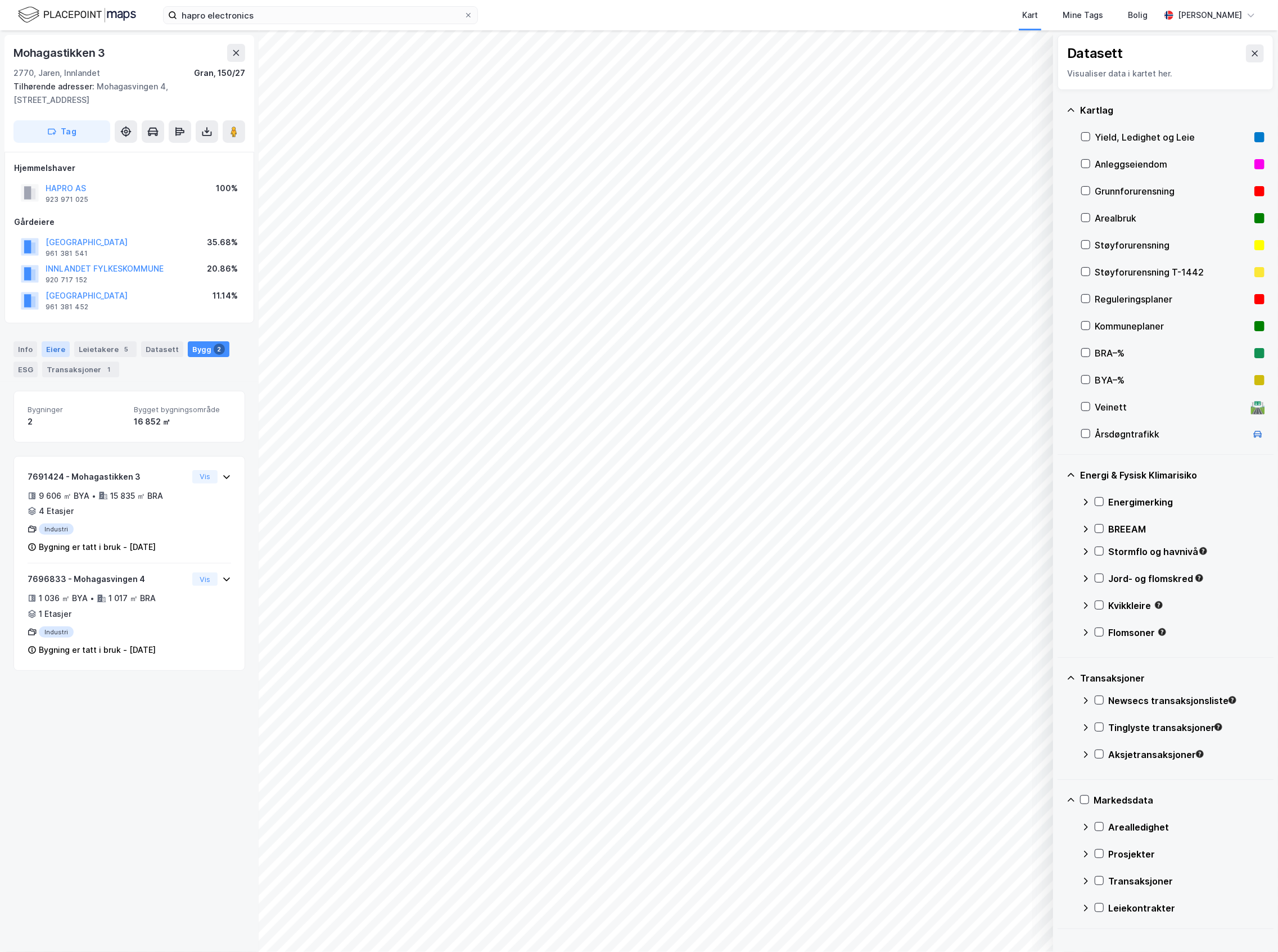
click at [43, 346] on div "Eiere" at bounding box center [56, 349] width 28 height 15
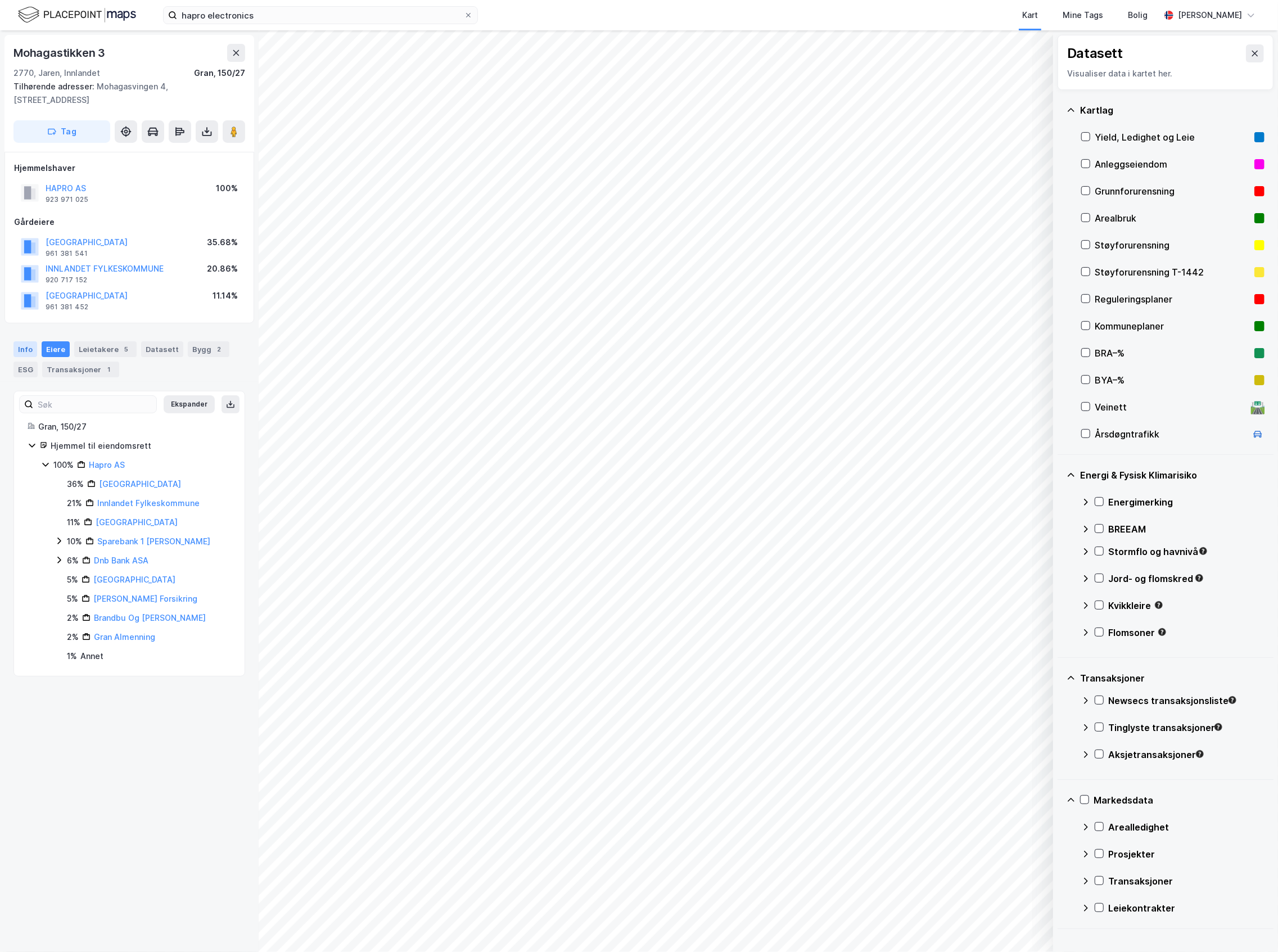
click at [25, 347] on div "Info" at bounding box center [25, 349] width 23 height 15
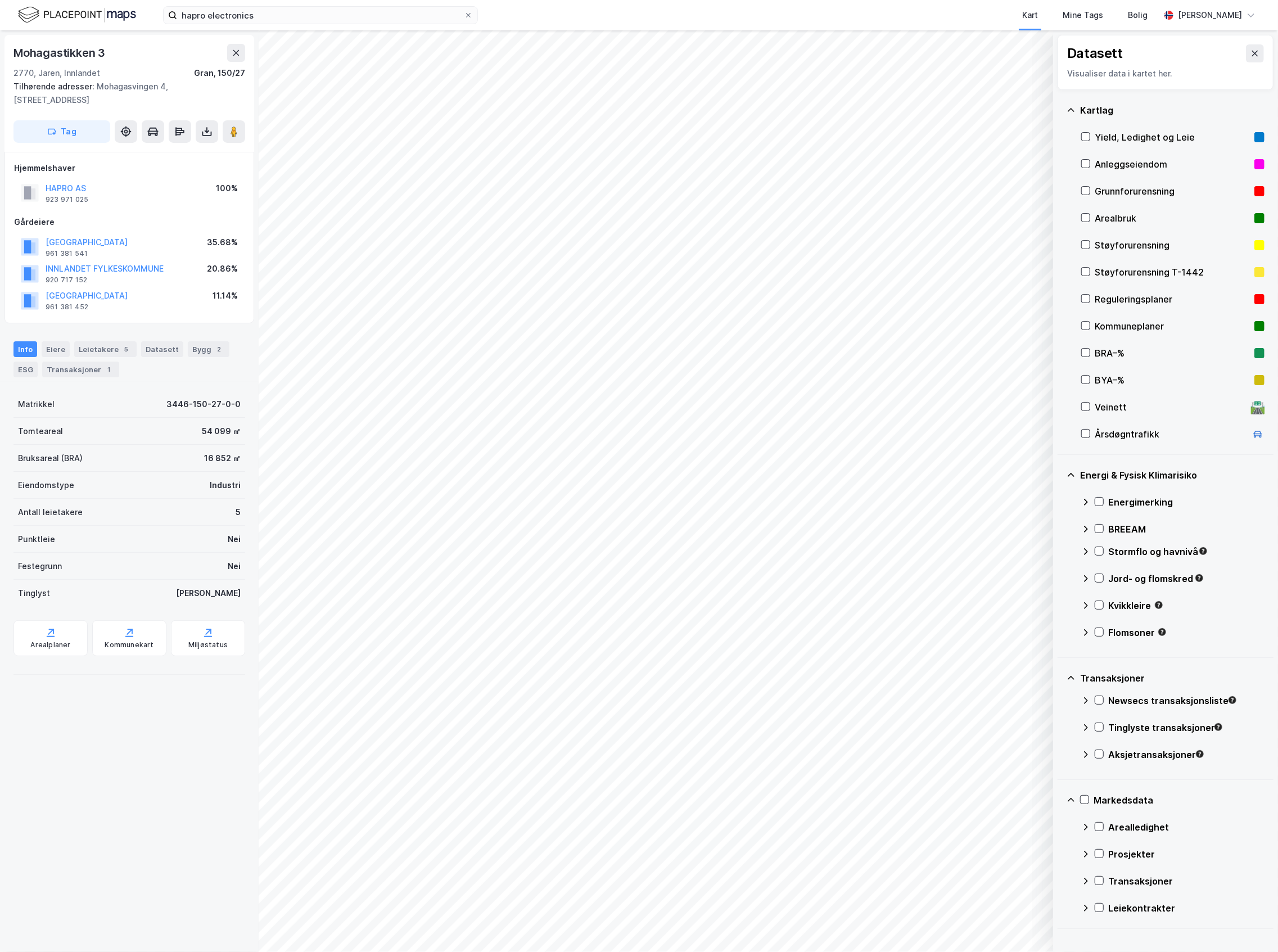
click at [65, 358] on div "Info [PERSON_NAME] 5 Datasett Bygg 2 ESG Transaksjoner 1" at bounding box center [129, 359] width 232 height 36
click at [45, 342] on div "Eiere" at bounding box center [56, 349] width 28 height 15
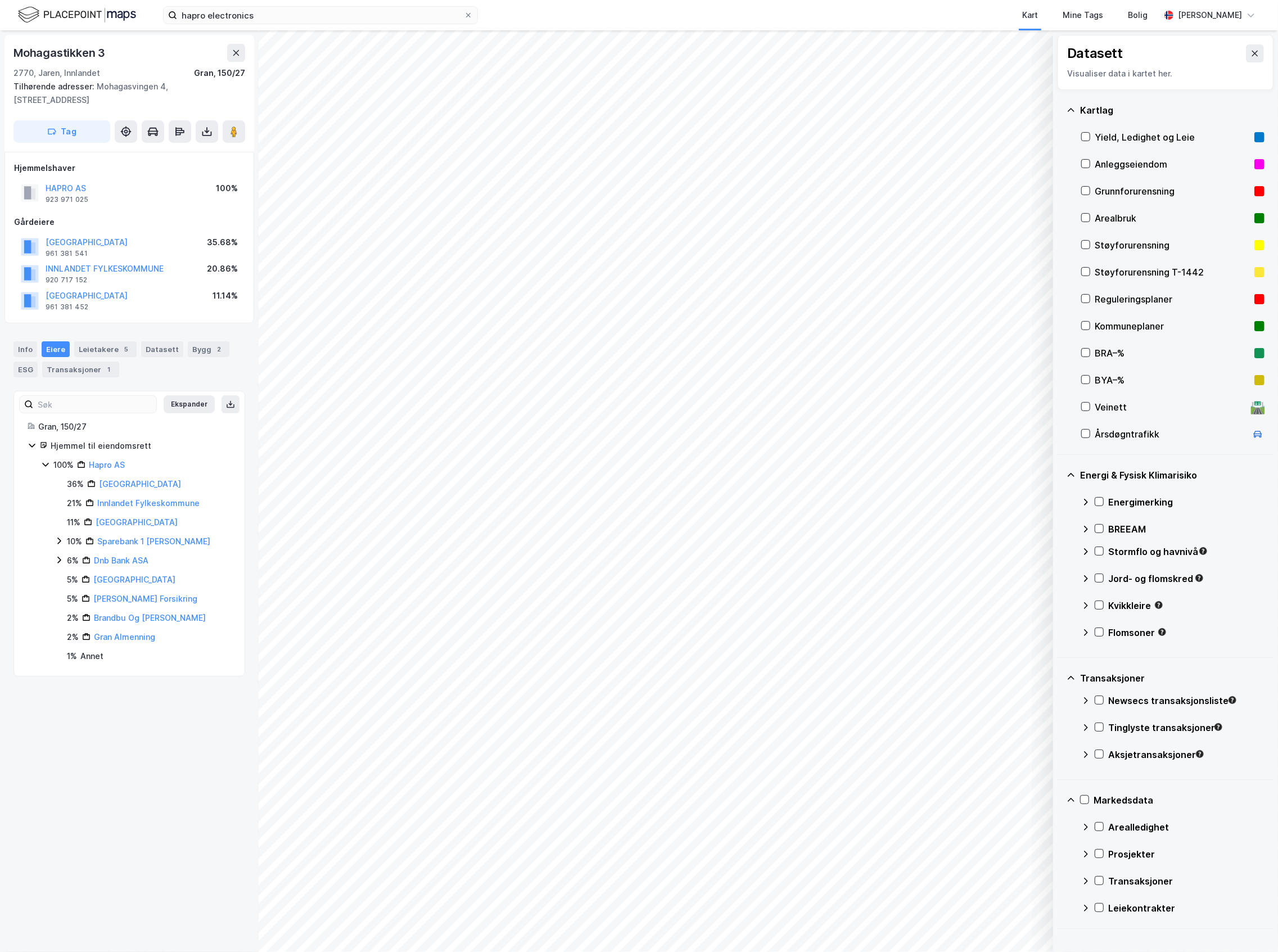
click at [65, 563] on div "6% Dnb Bank ASA" at bounding box center [142, 560] width 176 height 13
click at [65, 552] on div "36% Gran Kommune 21% Innlandet Fylkeskommune 11% [GEOGRAPHIC_DATA] 10% Spareban…" at bounding box center [142, 570] width 176 height 185
click at [70, 563] on div "6%" at bounding box center [73, 560] width 12 height 13
click at [61, 560] on icon at bounding box center [59, 560] width 9 height 9
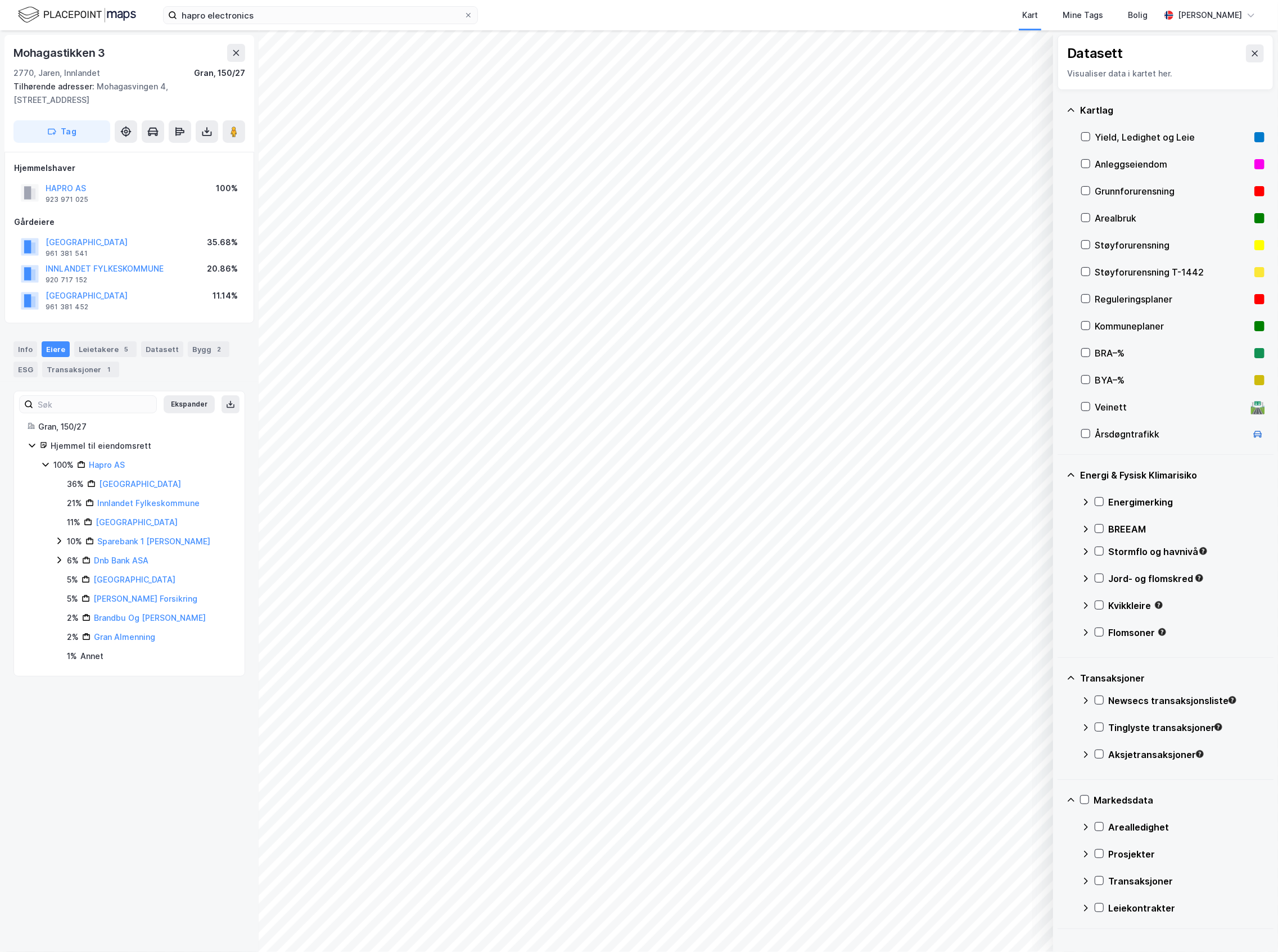
click at [54, 535] on div "36% Gran Kommune 21% Innlandet Fylkeskommune 11% [GEOGRAPHIC_DATA] 10% Spareban…" at bounding box center [142, 570] width 176 height 185
click at [57, 539] on icon at bounding box center [59, 541] width 9 height 9
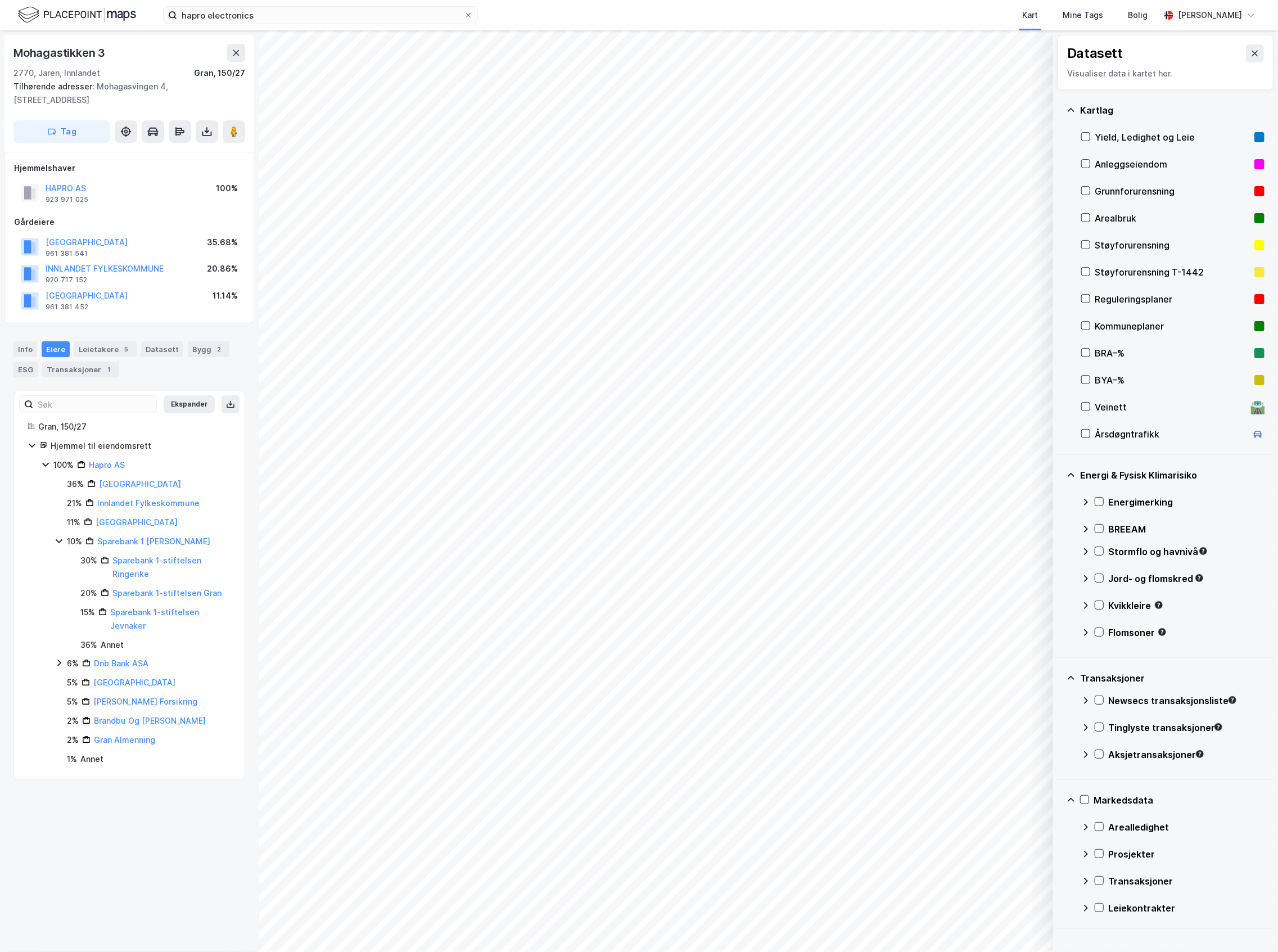
click at [57, 539] on icon at bounding box center [59, 541] width 9 height 9
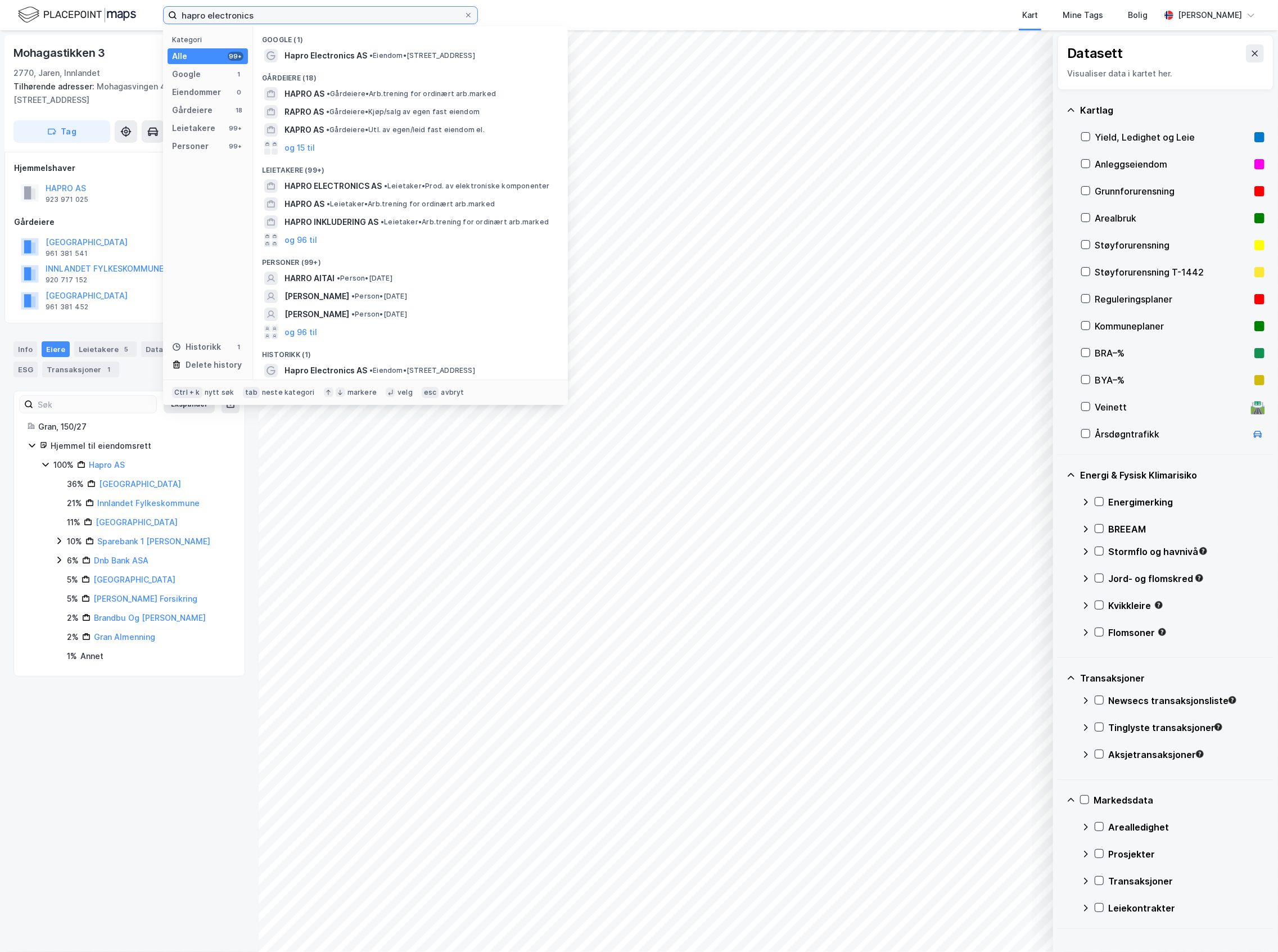
drag, startPoint x: 256, startPoint y: 7, endPoint x: 122, endPoint y: 34, distance: 136.7
click at [122, 34] on div "hapro electronics Kategori Alle 99+ Google 1 Eiendommer 0 Gårdeiere 18 Leietake…" at bounding box center [639, 476] width 1278 height 952
paste input "Bekhuskaien 1"
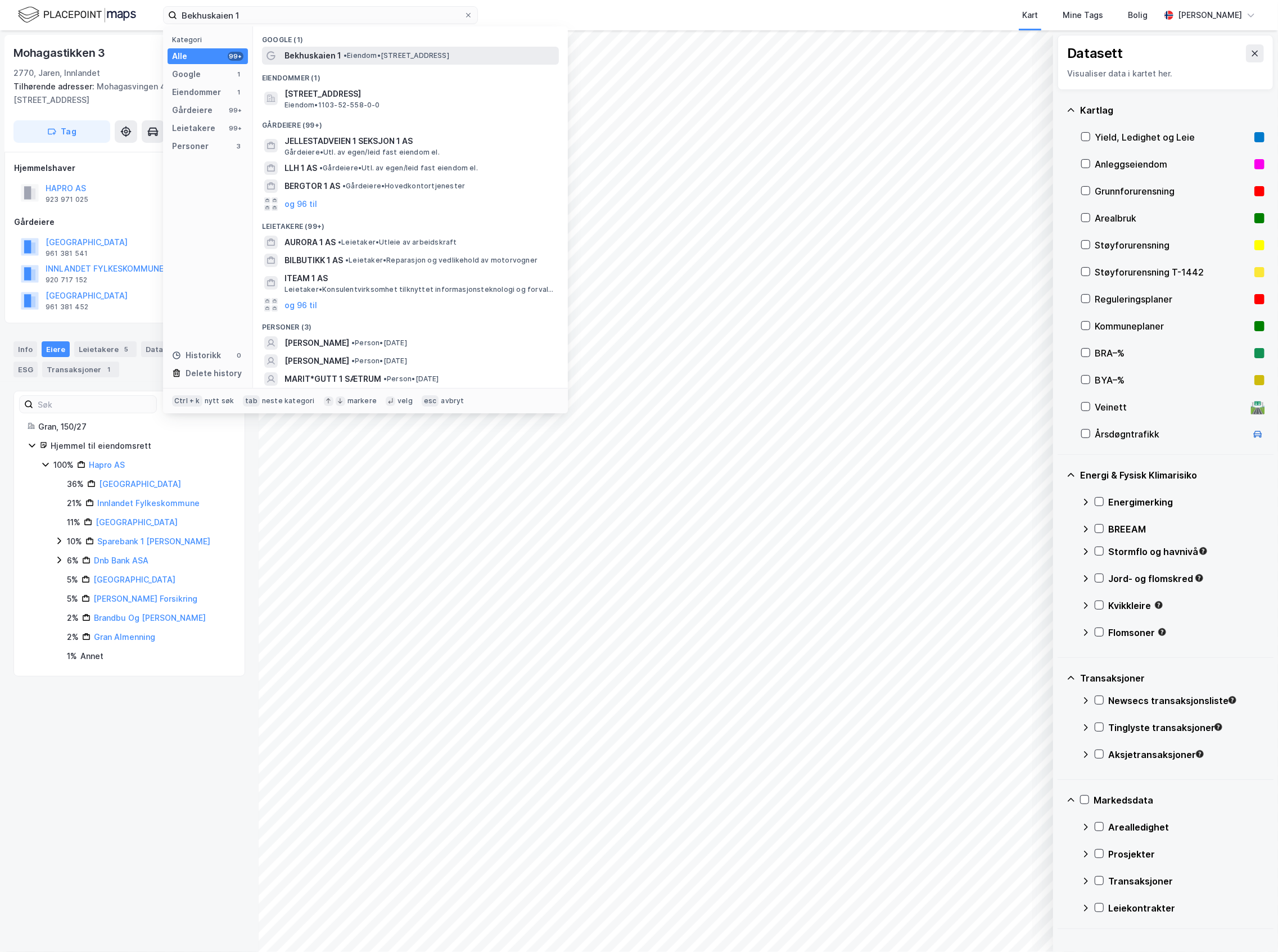
click at [357, 59] on span "• Eiendom • [STREET_ADDRESS]" at bounding box center [396, 56] width 106 height 9
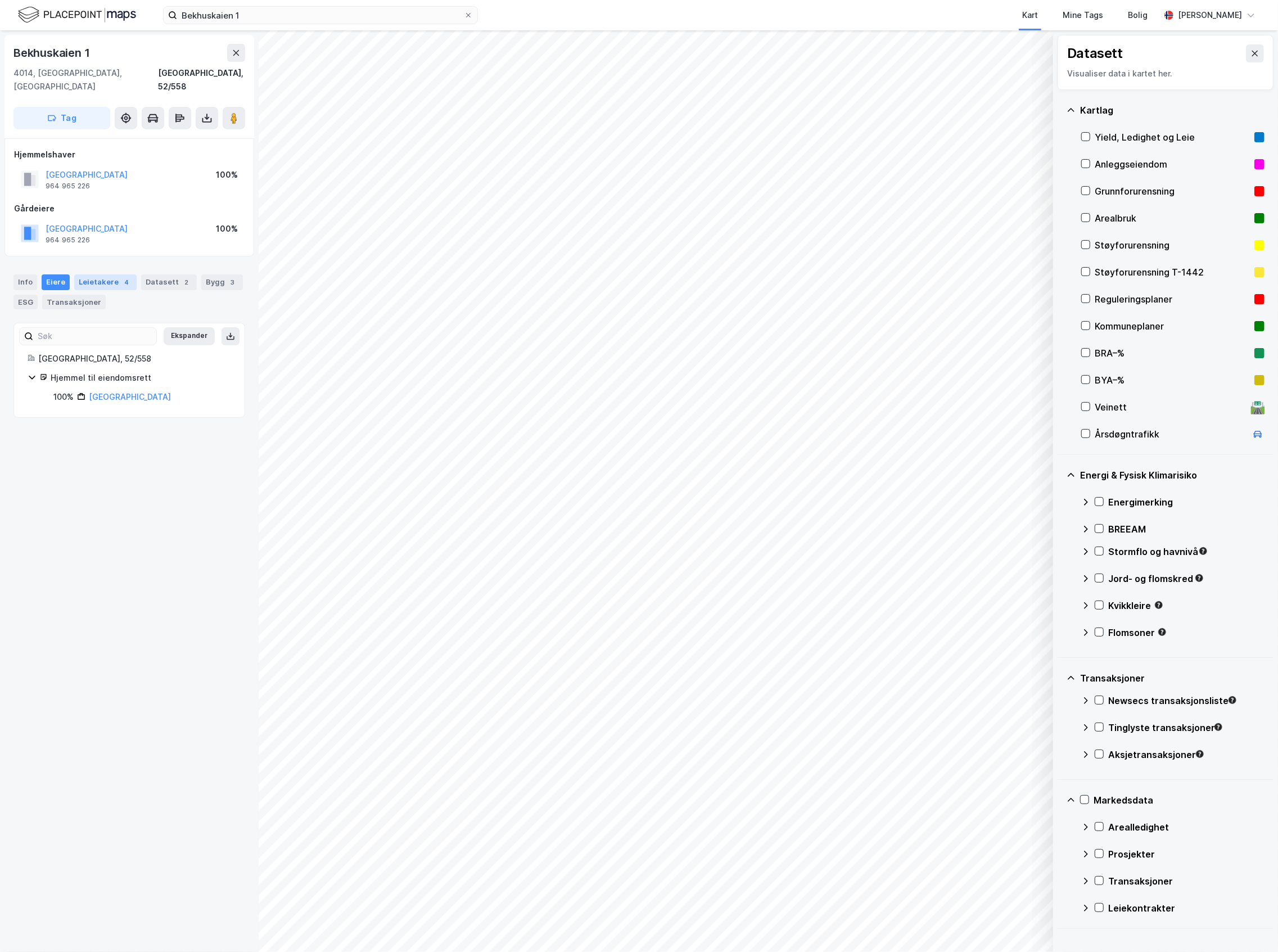
click at [104, 275] on div "Leietakere 4" at bounding box center [105, 282] width 62 height 15
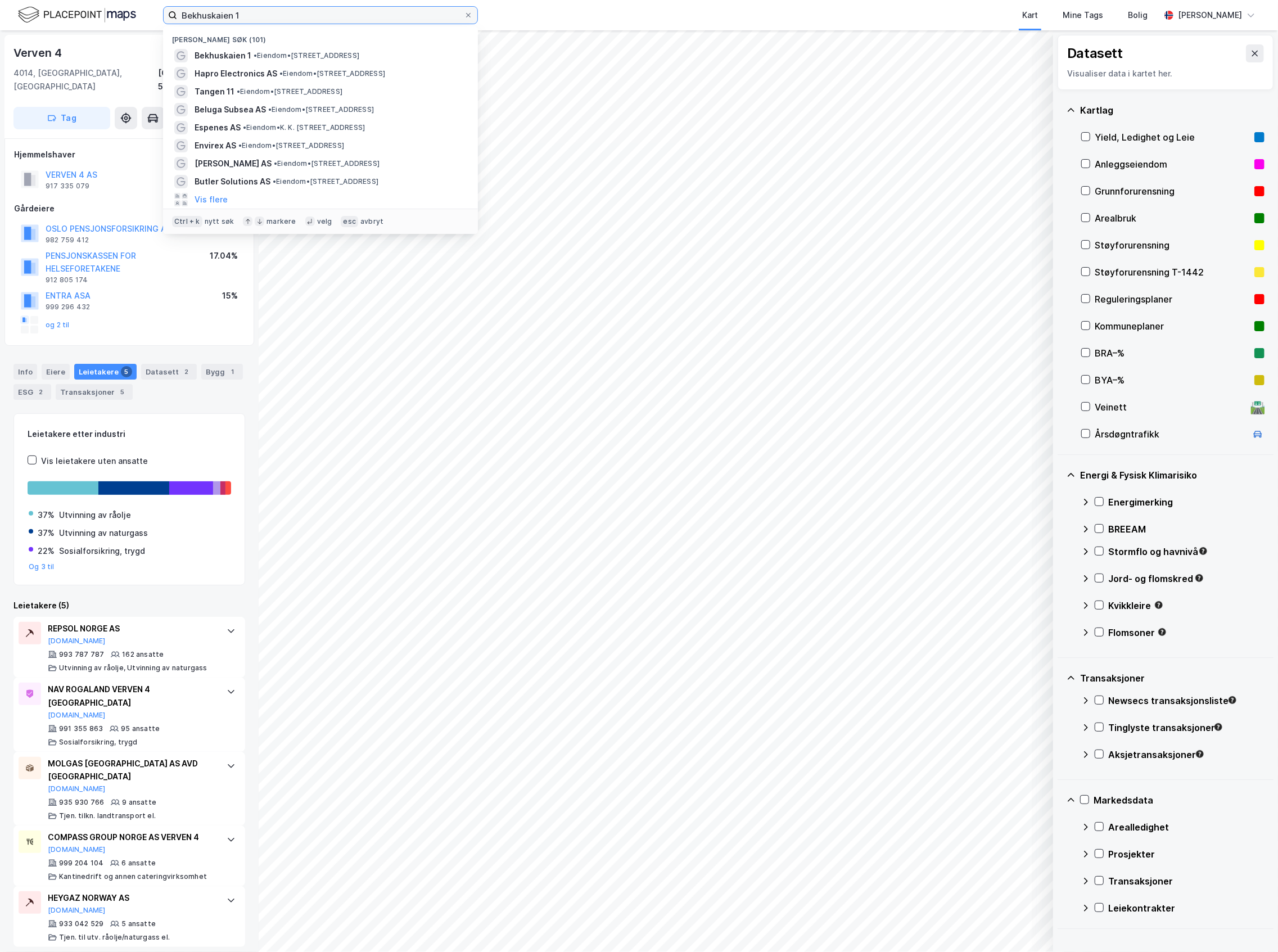
drag, startPoint x: 239, startPoint y: 13, endPoint x: 102, endPoint y: 32, distance: 138.3
click at [106, 32] on div "Bekhuskaien 1 Nylige søk (101) Bekhuskaien 1 • Eiendom • [STREET_ADDRESS] Hapro…" at bounding box center [639, 476] width 1278 height 952
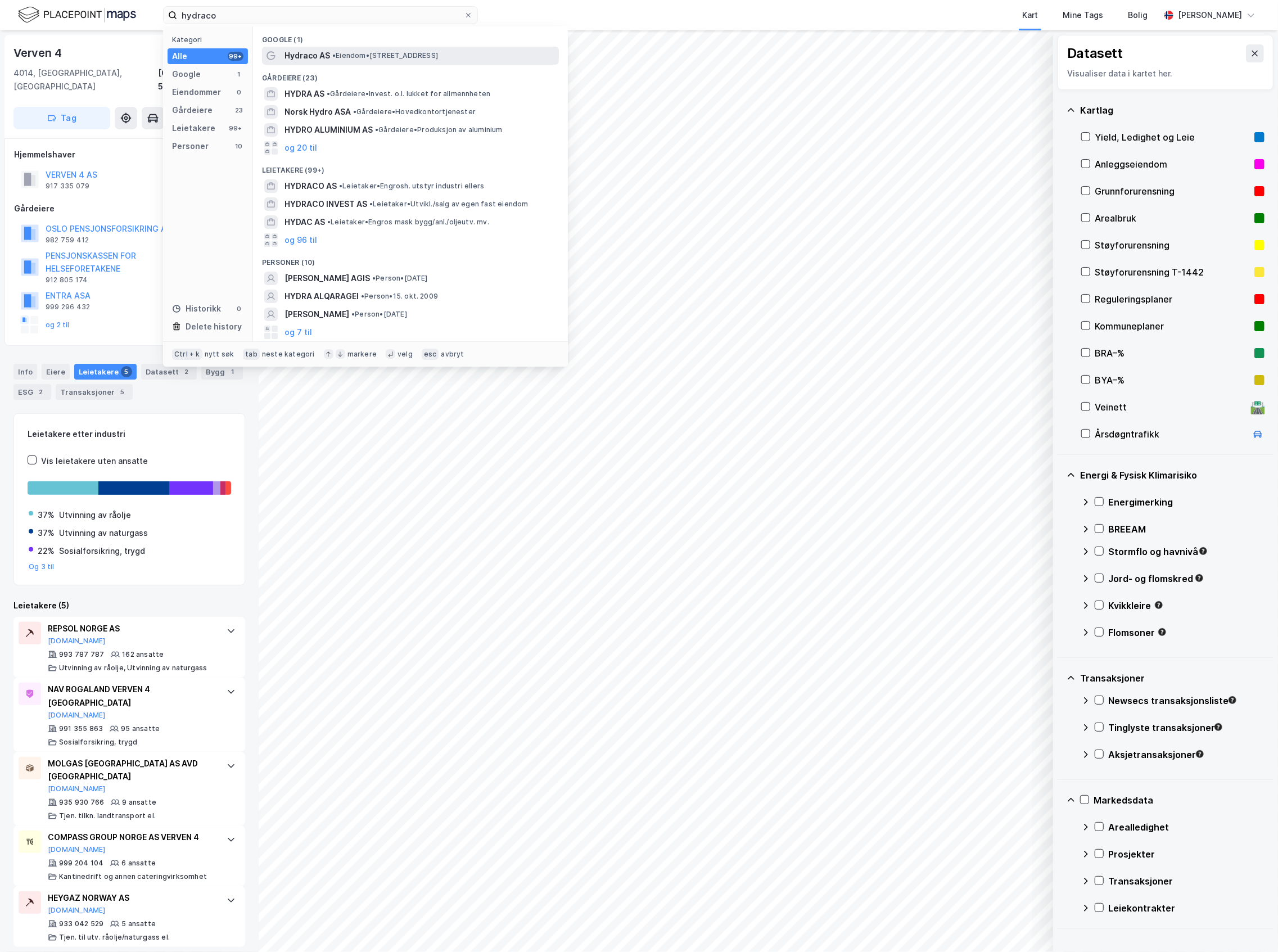
click at [383, 53] on span "• Eiendom • [STREET_ADDRESS]" at bounding box center [385, 56] width 106 height 9
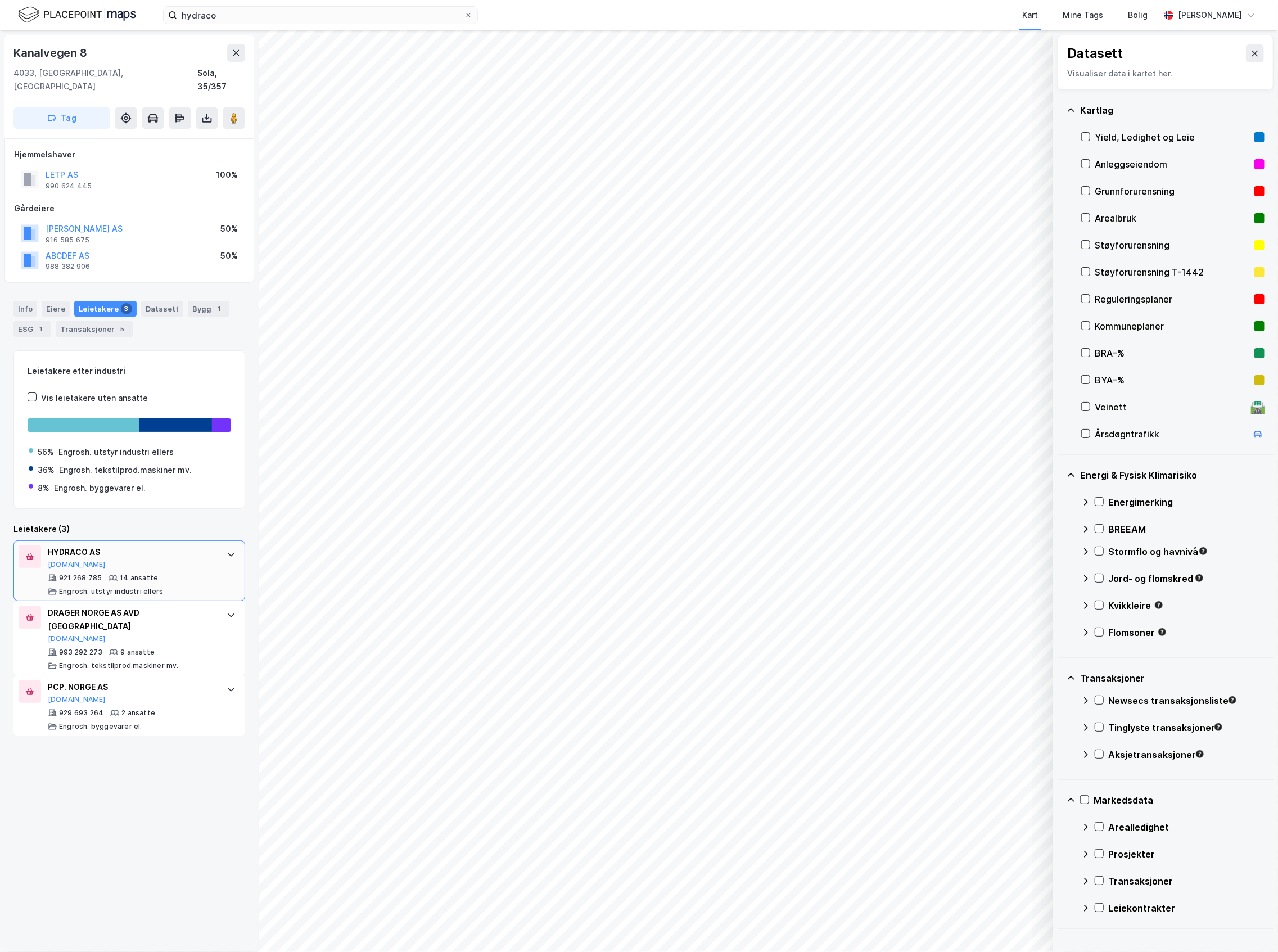
click at [181, 549] on div "HYDRACO AS [DOMAIN_NAME]" at bounding box center [131, 557] width 167 height 23
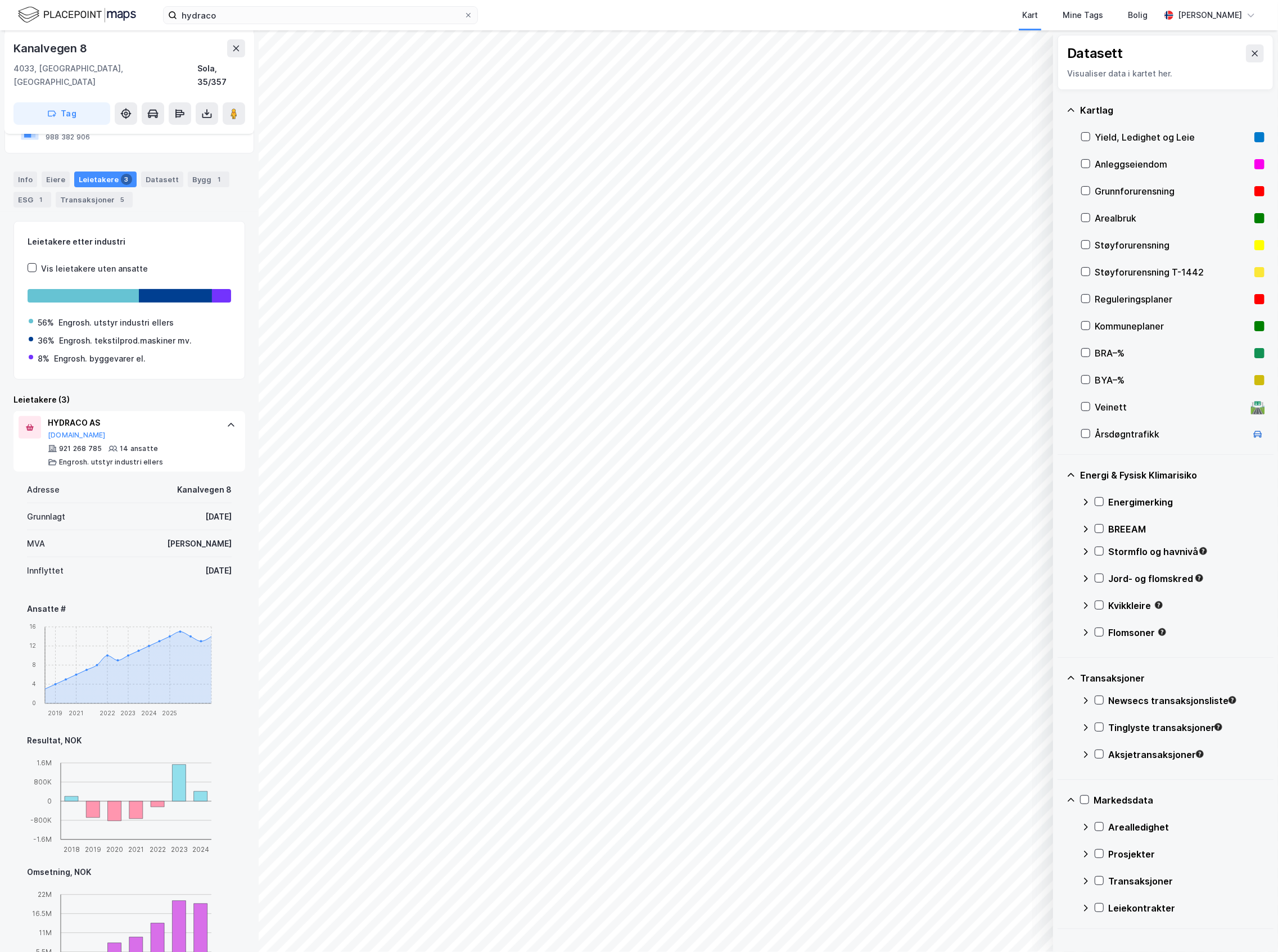
scroll to position [150, 0]
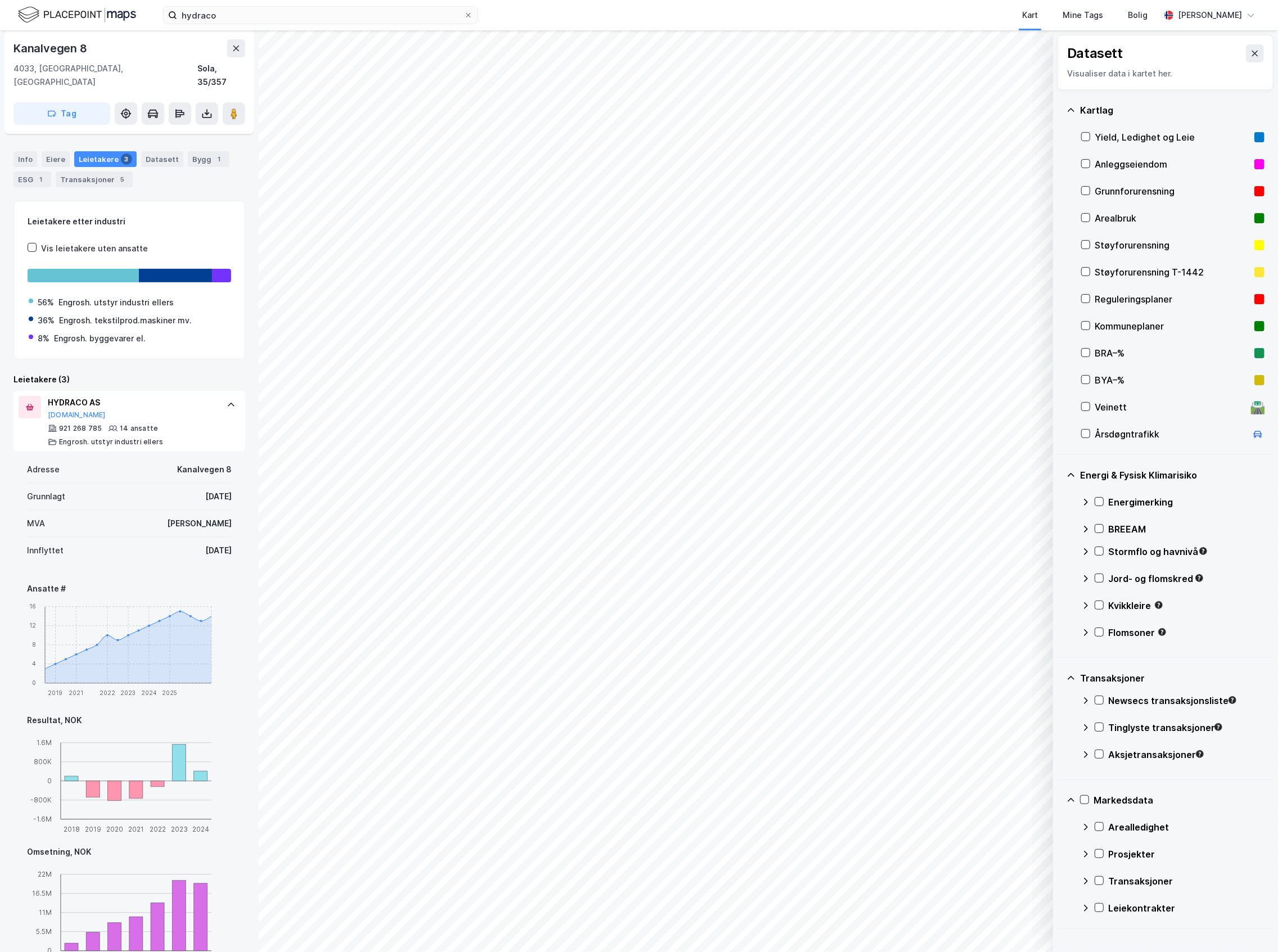
click at [188, 462] on div "Kanalvegen 8" at bounding box center [204, 469] width 54 height 13
click at [172, 426] on div "921 268 785 14 ansatte Engrosh. utstyr industri ellers" at bounding box center [131, 435] width 167 height 23
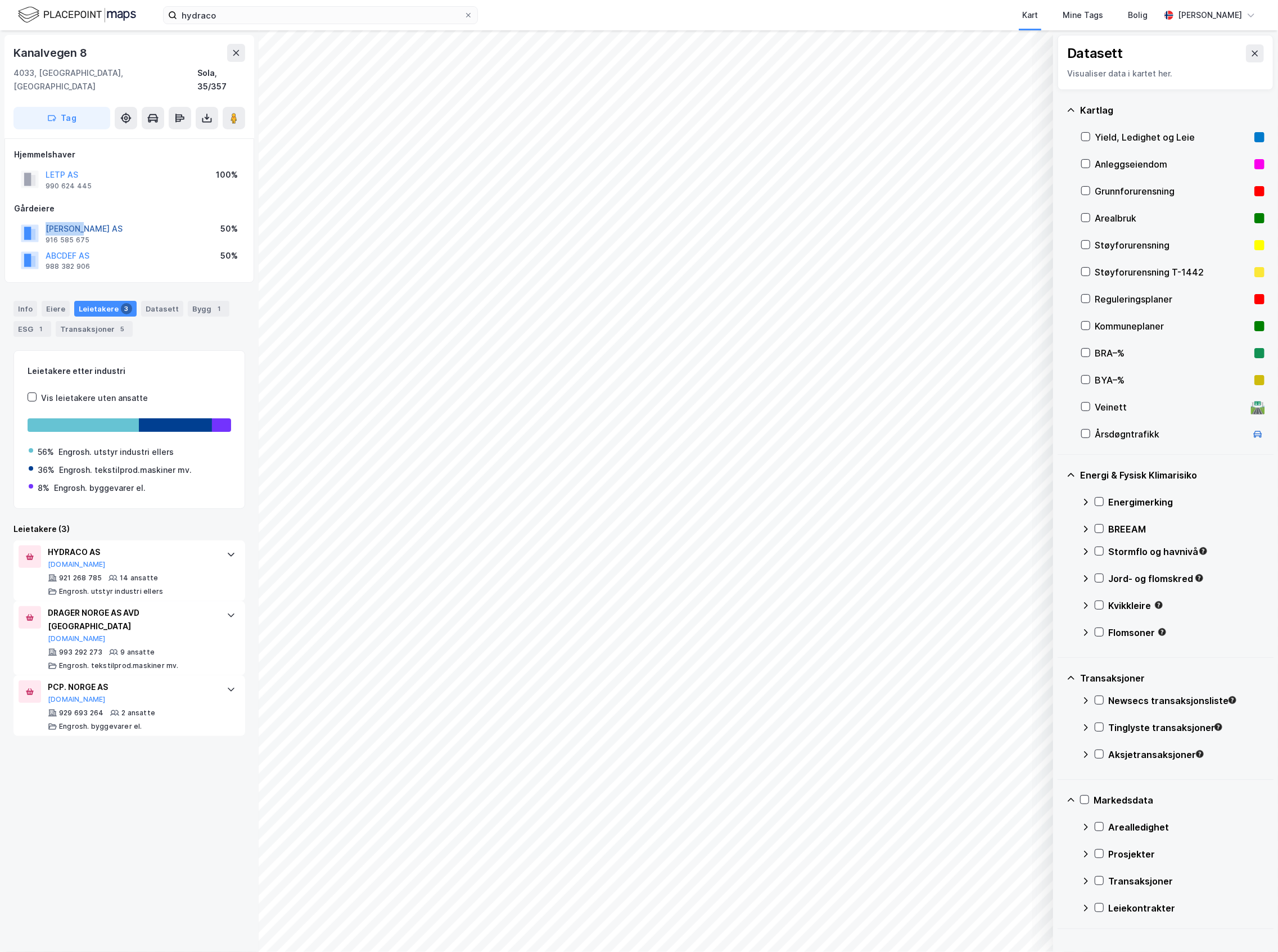
drag, startPoint x: 91, startPoint y: 210, endPoint x: 46, endPoint y: 219, distance: 45.9
click at [46, 219] on div "[PERSON_NAME] AS 916 585 675 50%" at bounding box center [129, 233] width 230 height 27
copy button "[PERSON_NAME] AS"
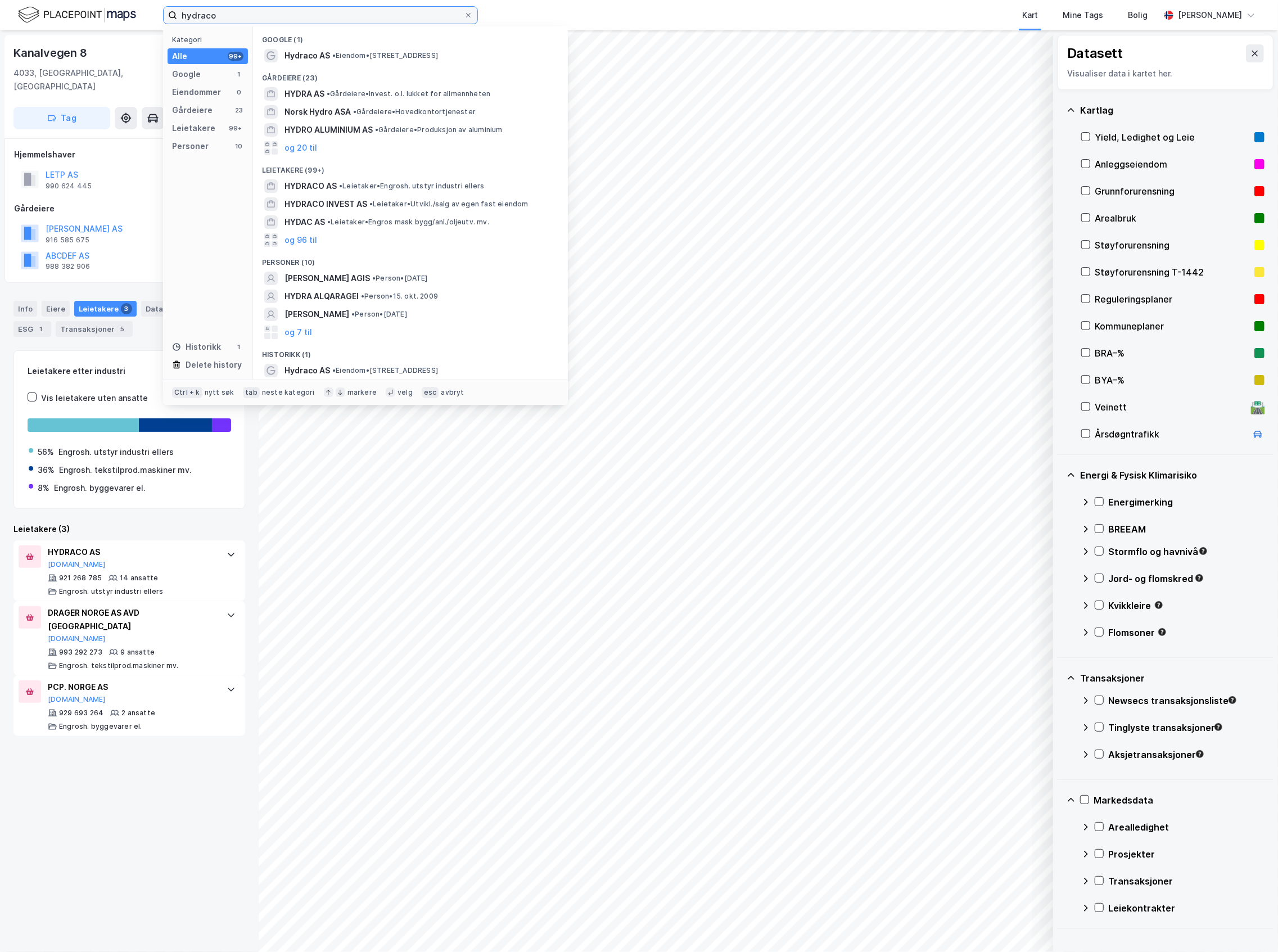
drag, startPoint x: 104, startPoint y: 15, endPoint x: -101, endPoint y: 19, distance: 205.0
click at [0, 19] on html "hydraco Kategori Alle 99+ Google 1 Eiendommer 0 Gårdeiere 23 Leietakere 99+ Per…" at bounding box center [639, 476] width 1278 height 952
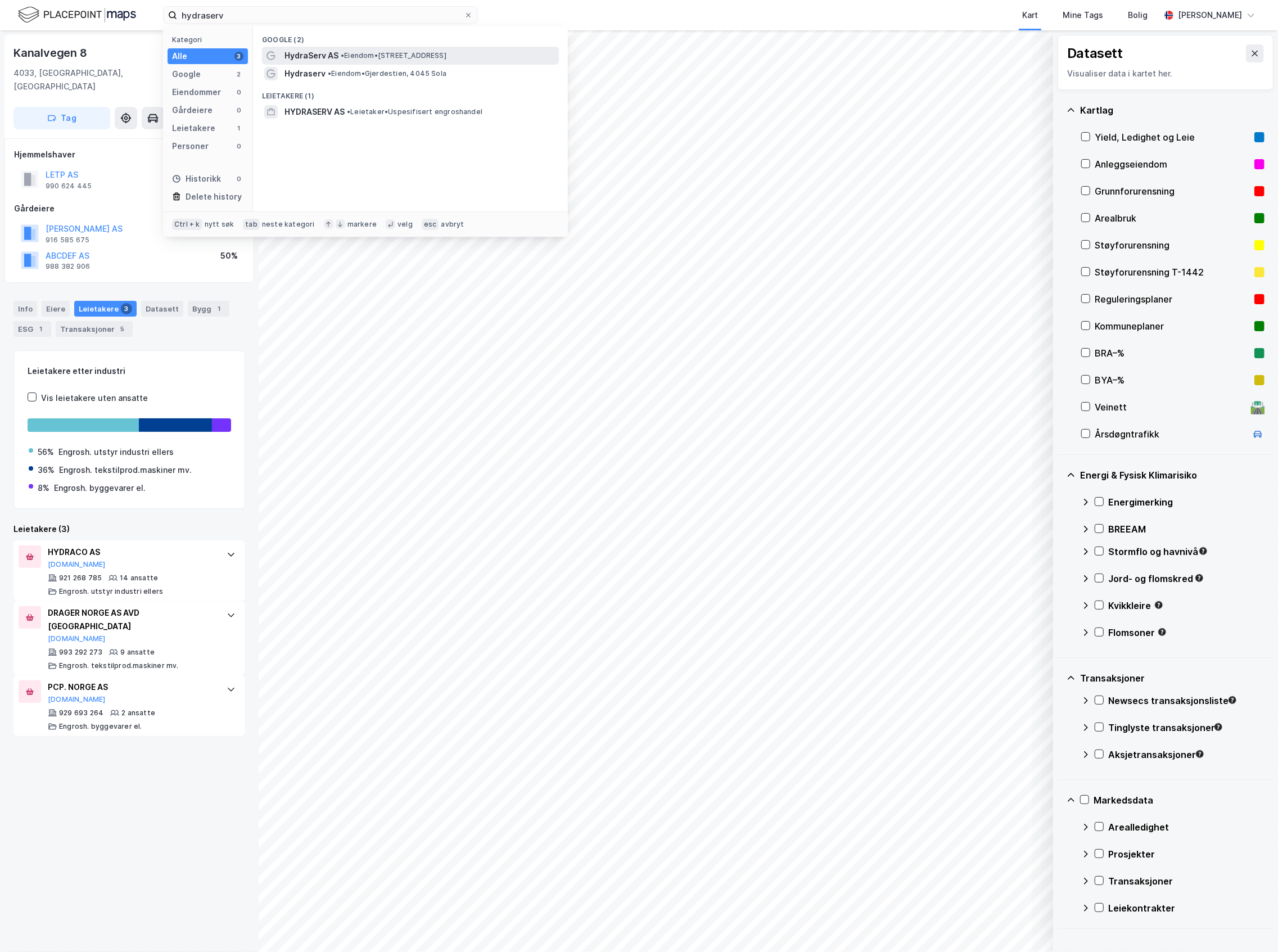
click at [376, 54] on span "• Eiendom • [STREET_ADDRESS]" at bounding box center [393, 56] width 106 height 9
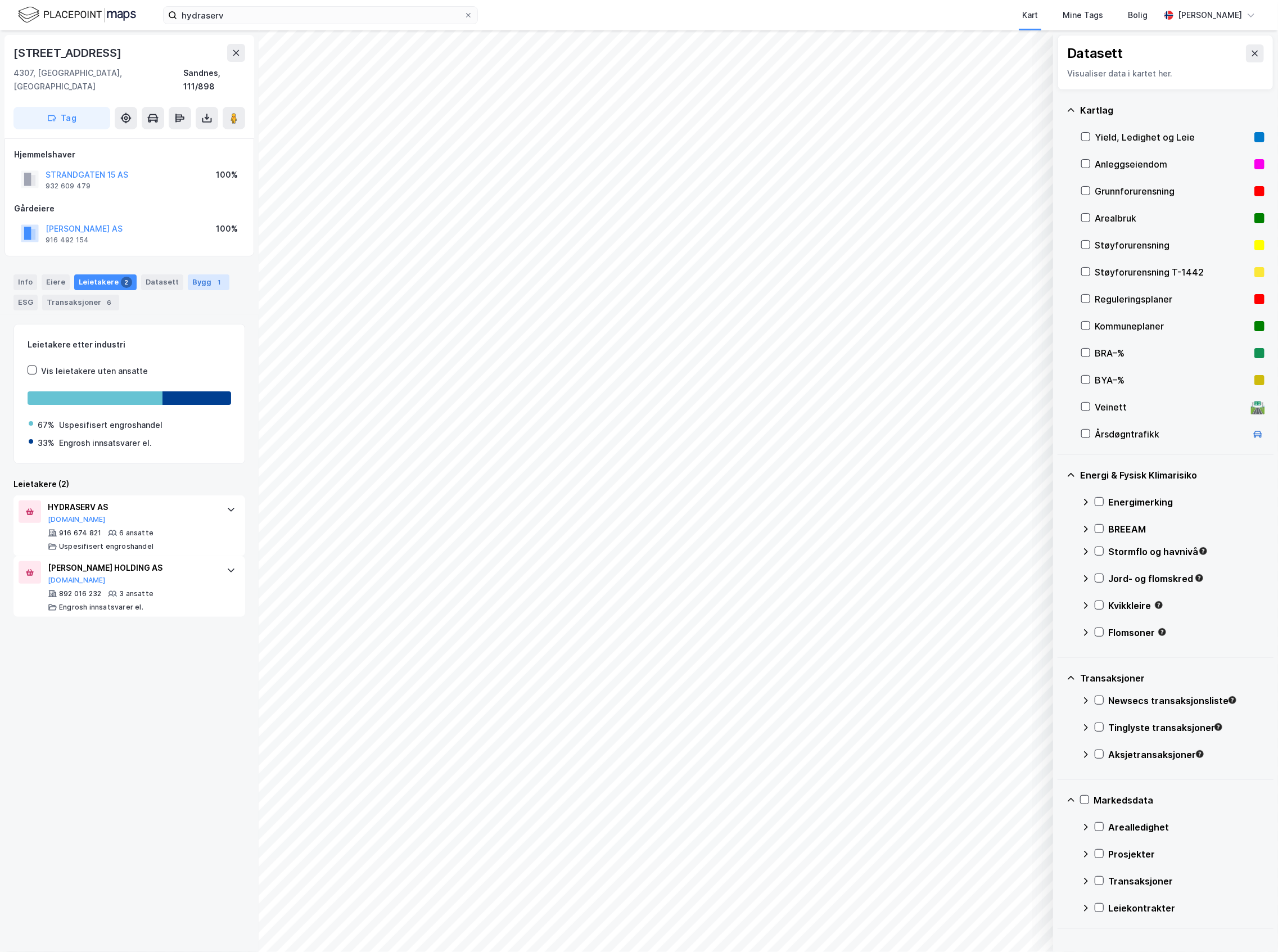
click at [214, 277] on div "1" at bounding box center [219, 282] width 11 height 11
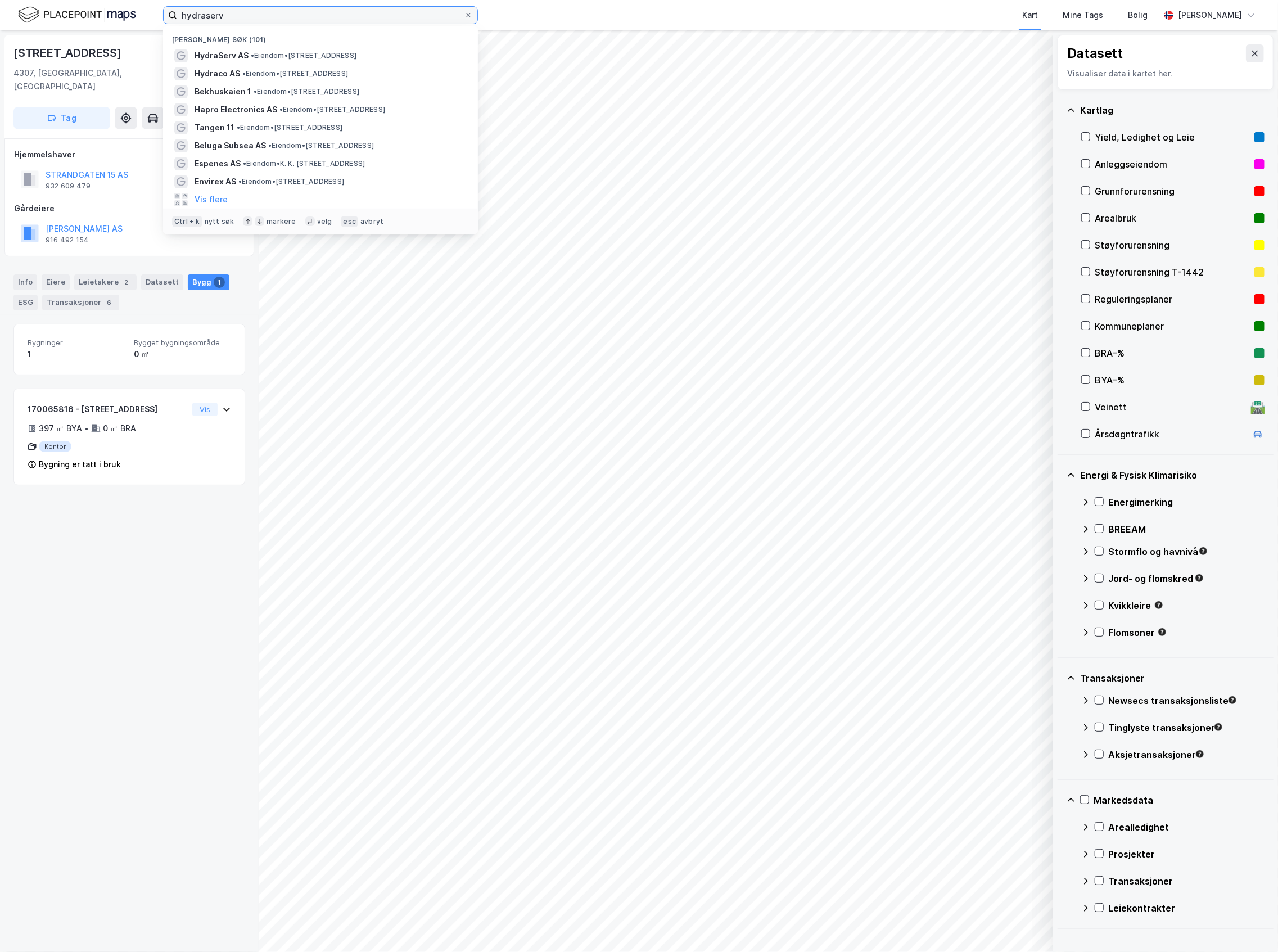
drag, startPoint x: 266, startPoint y: 23, endPoint x: 189, endPoint y: 23, distance: 77.0
click at [189, 23] on input "hydraserv" at bounding box center [320, 15] width 287 height 17
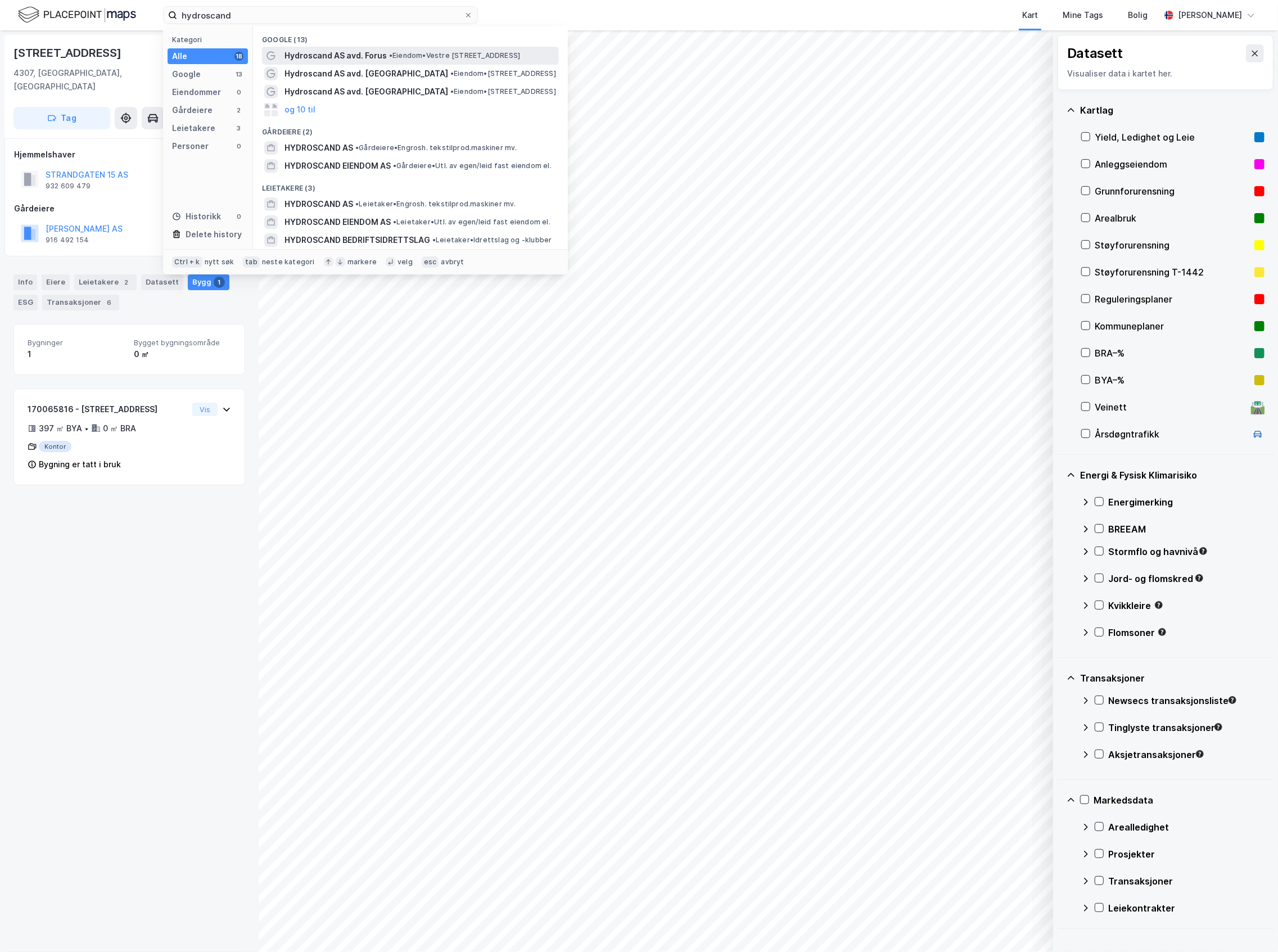
click at [365, 49] on span "Hydroscand AS avd. Forus" at bounding box center [335, 56] width 102 height 13
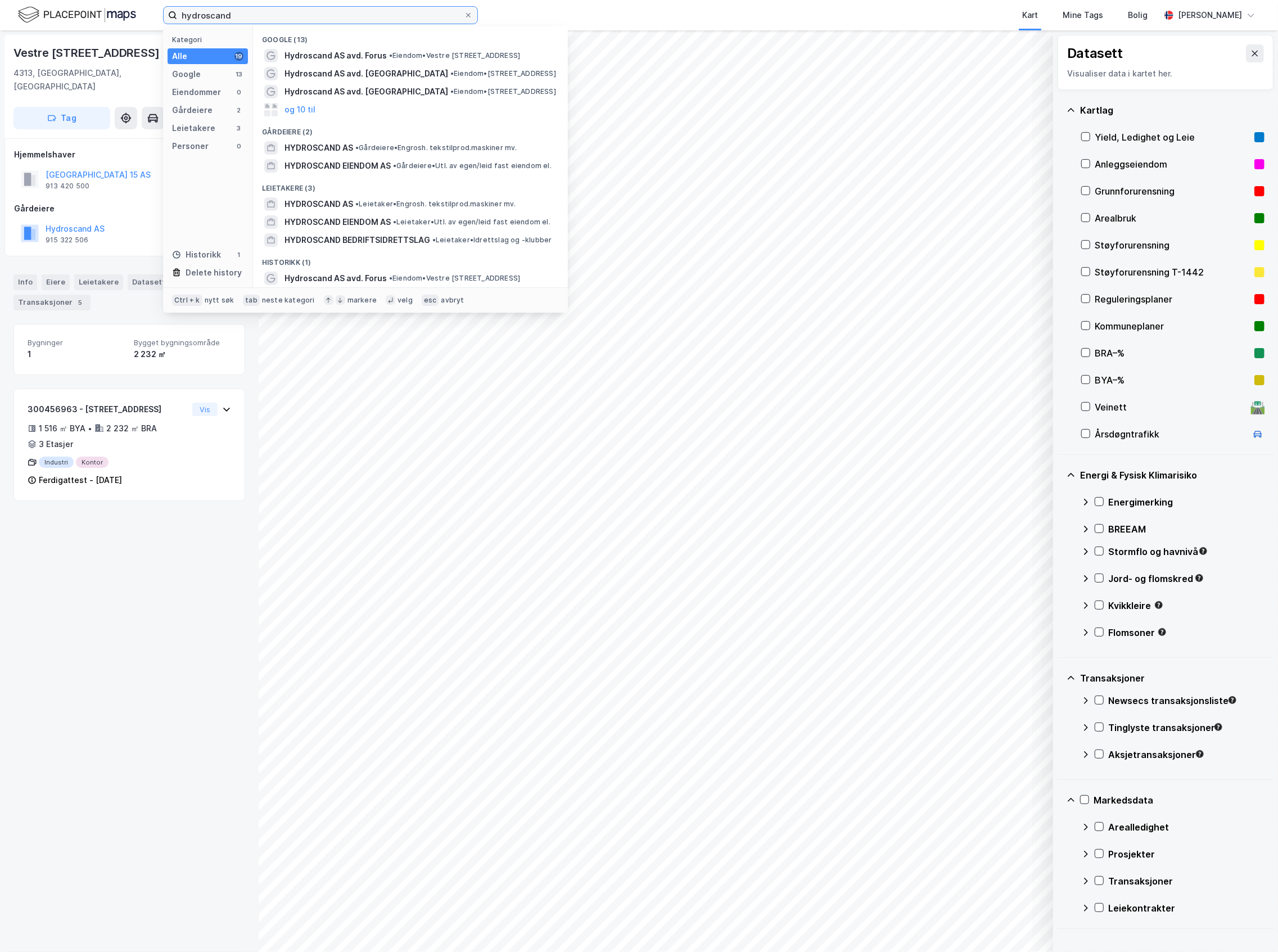
drag, startPoint x: 244, startPoint y: 18, endPoint x: 157, endPoint y: 32, distance: 88.1
click at [157, 32] on div "hydroscand Kategori Alle 19 Google 13 Eiendommer 0 Gårdeiere 2 Leietakere 3 Per…" at bounding box center [639, 476] width 1278 height 952
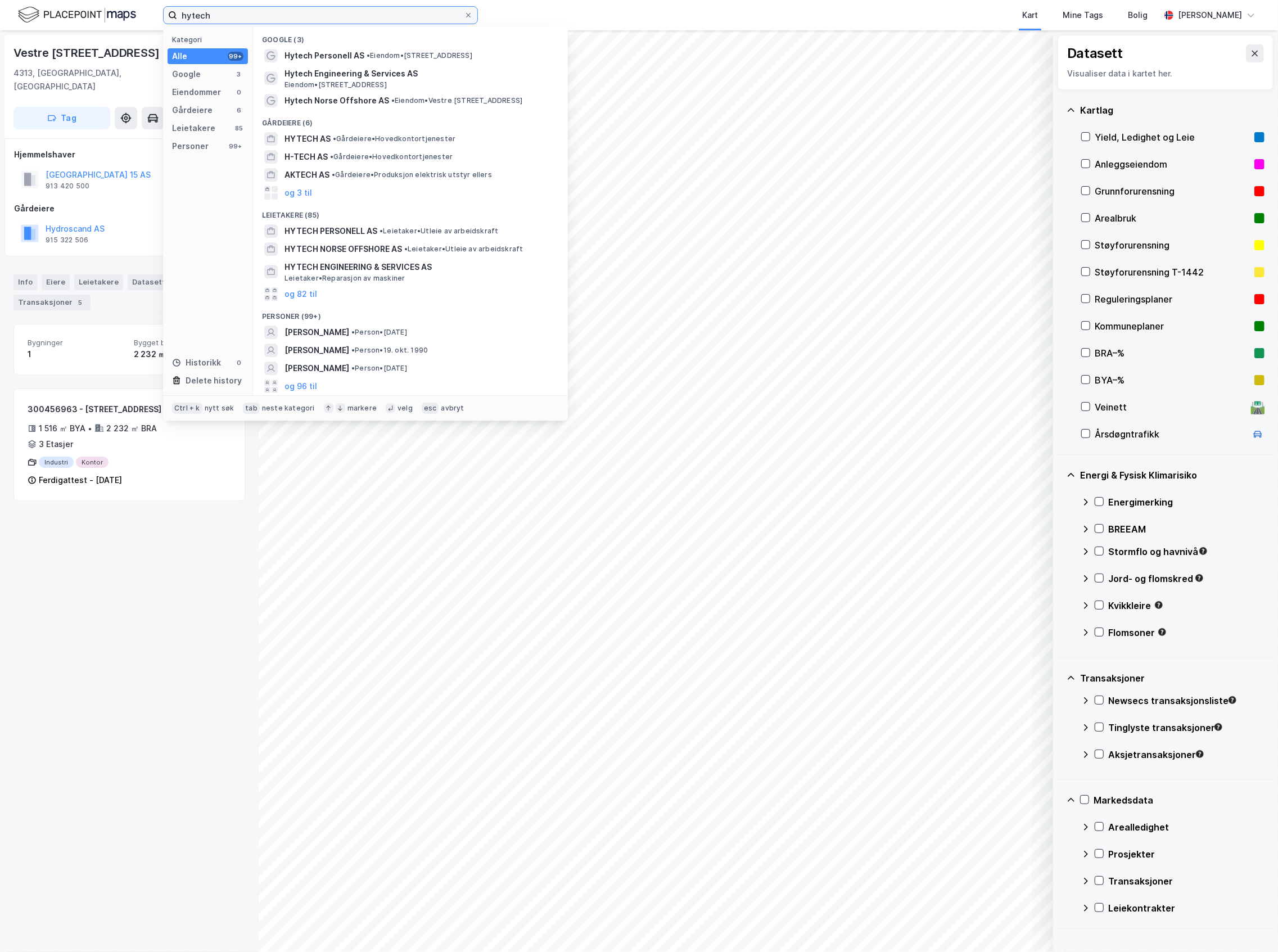
drag, startPoint x: 229, startPoint y: 17, endPoint x: 97, endPoint y: 9, distance: 132.2
click at [97, 9] on div "hytech Kategori Alle 99+ Google 3 Eiendommer 0 Gårdeiere 6 Leietakere 85 Person…" at bounding box center [639, 15] width 1278 height 30
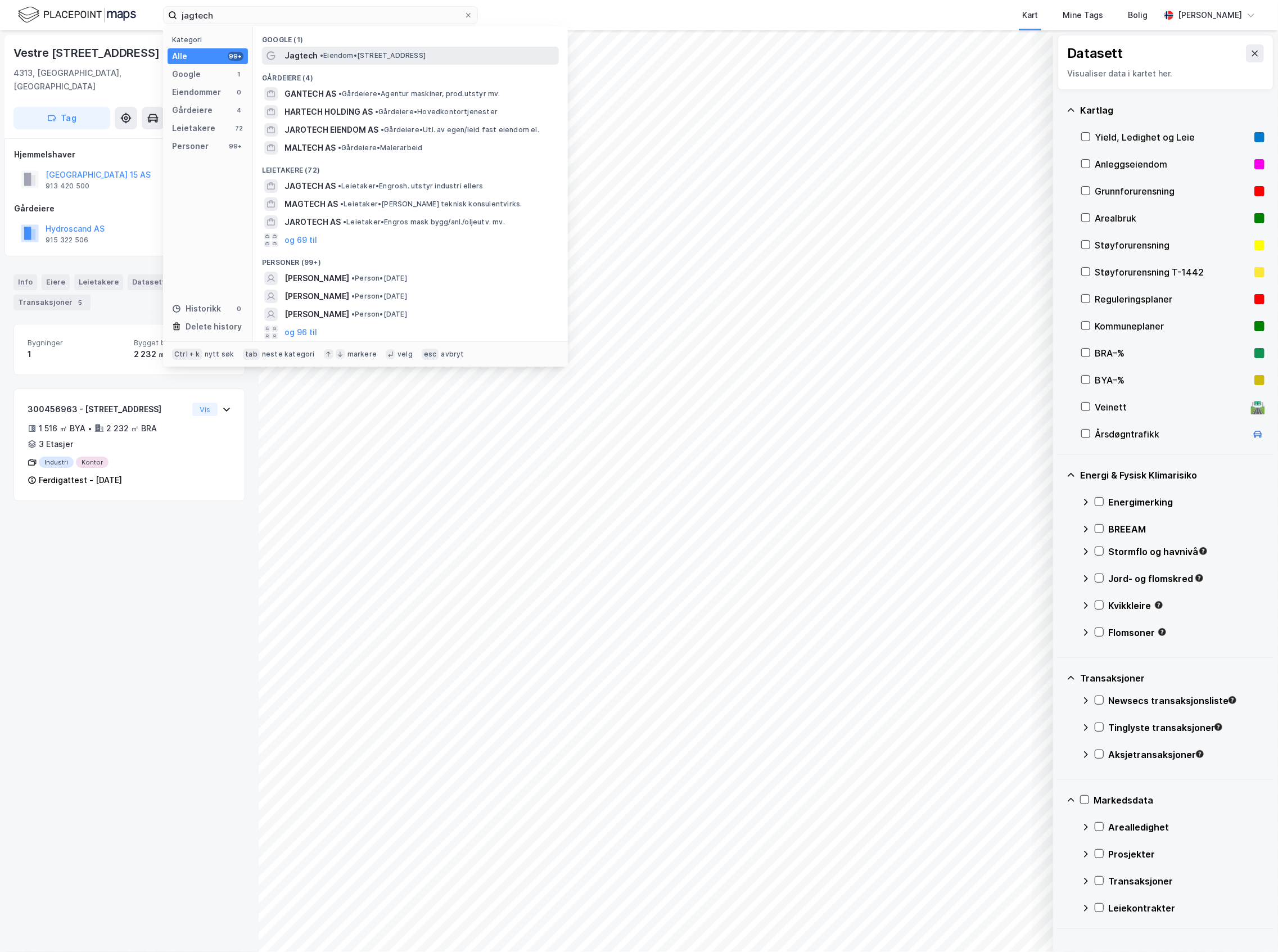
click at [480, 57] on div "Jagtech • Eiendom • [STREET_ADDRESS]" at bounding box center [421, 56] width 272 height 13
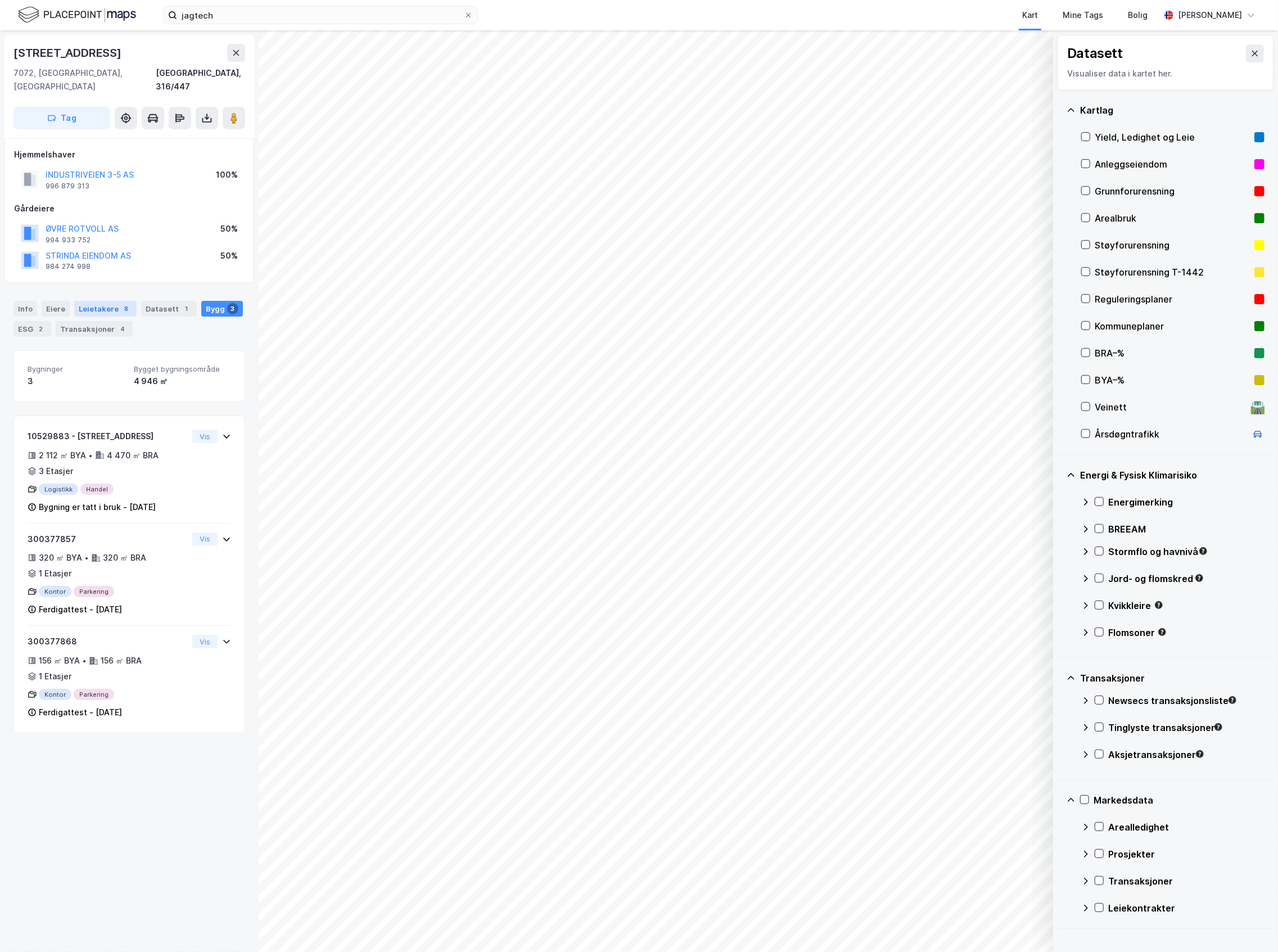
click at [109, 301] on div "Leietakere 8" at bounding box center [105, 308] width 62 height 15
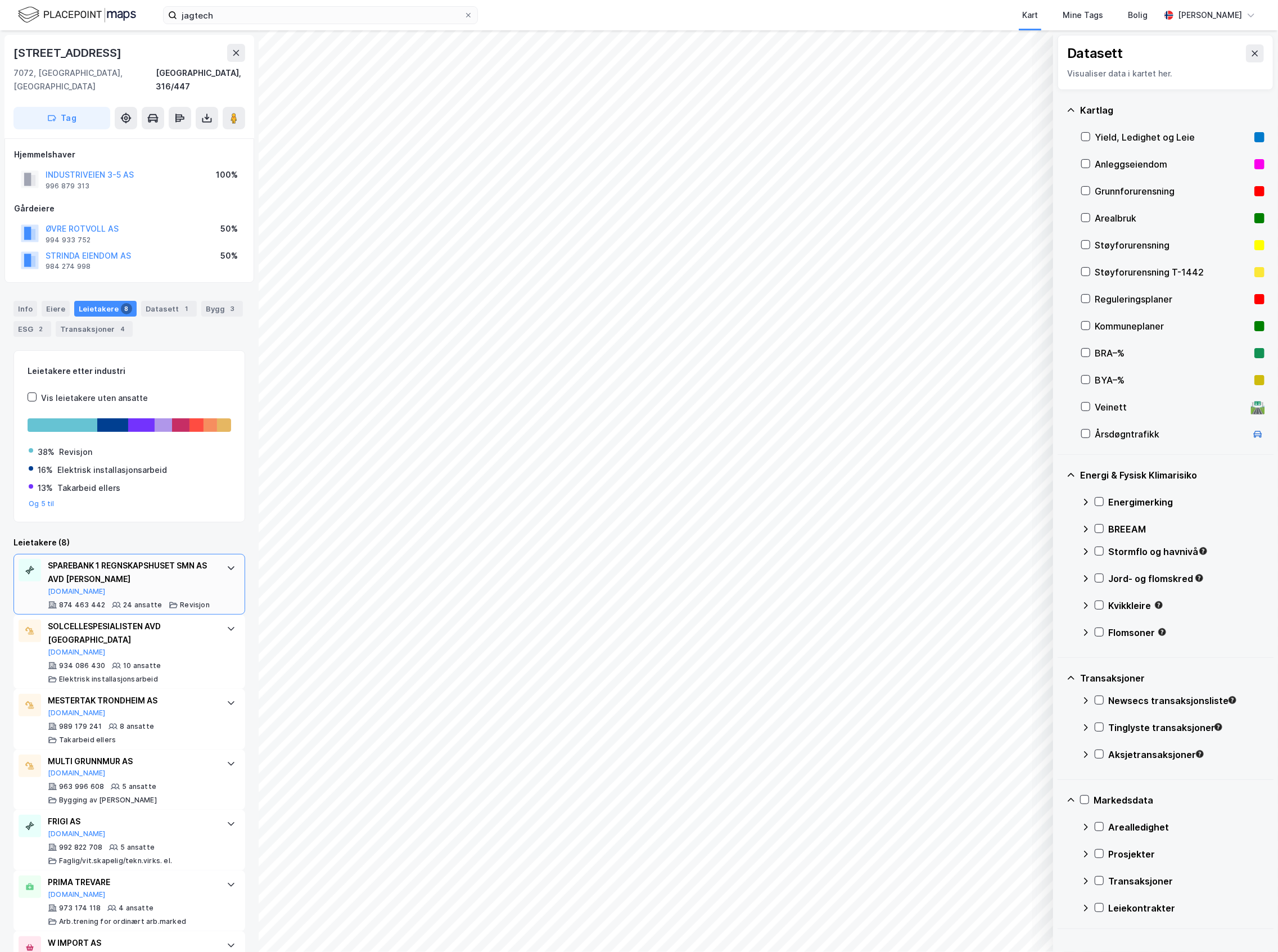
scroll to position [106, 0]
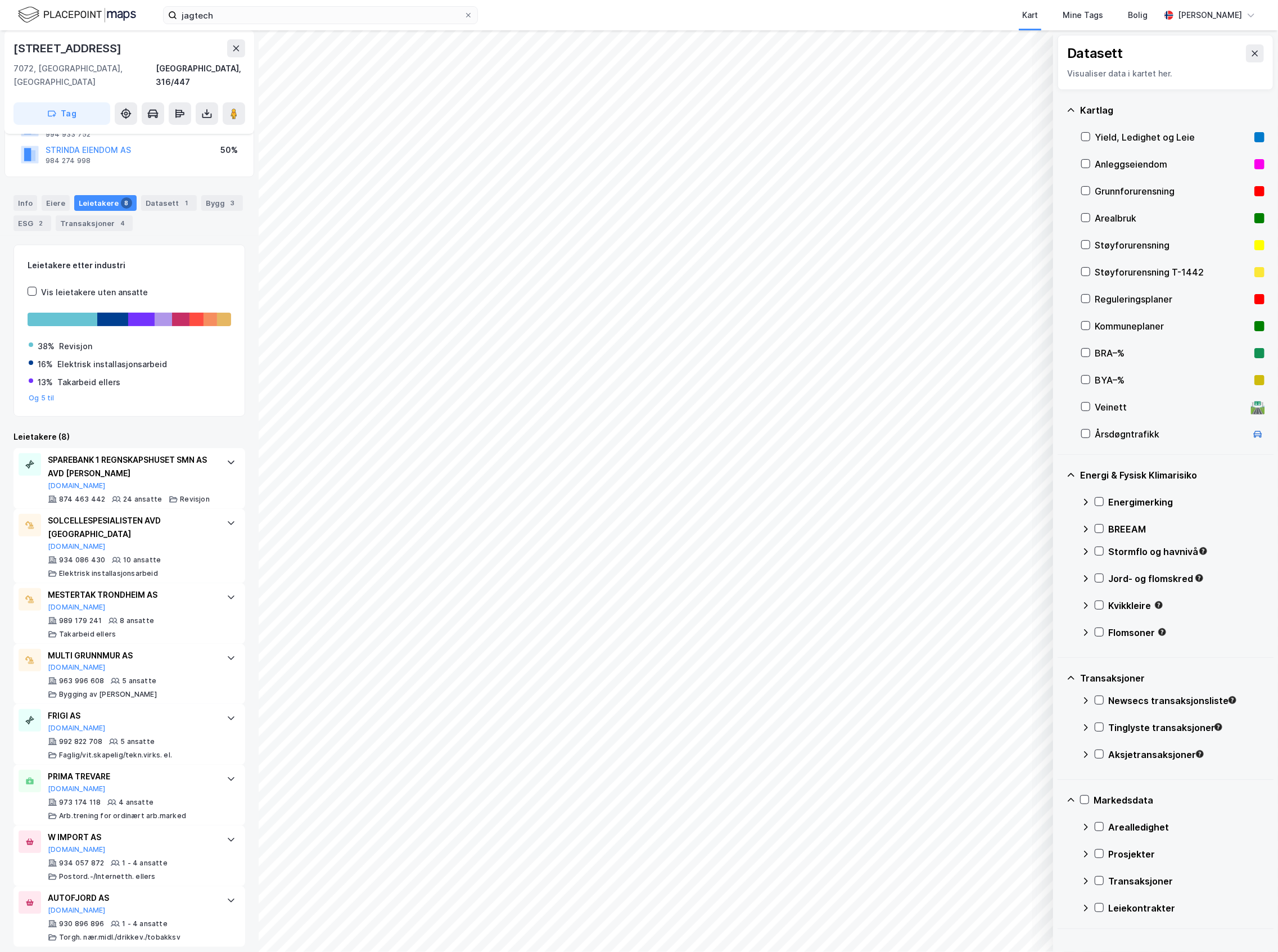
click at [76, 16] on img at bounding box center [77, 15] width 118 height 20
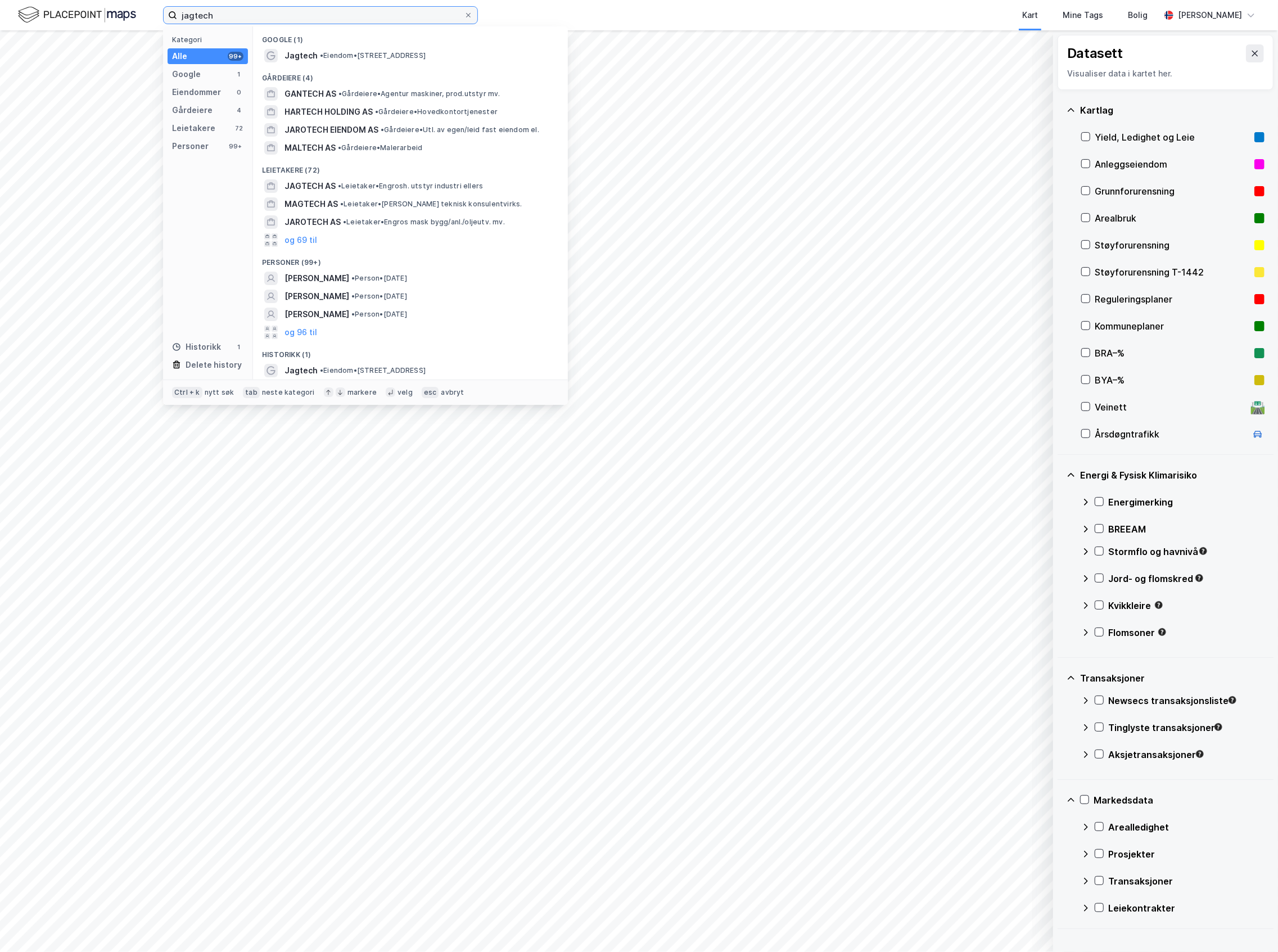
click at [122, 32] on div "jagtech Kategori Alle 99+ Google 1 Eiendommer 0 Gårdeiere 4 Leietakere 72 Perso…" at bounding box center [639, 476] width 1278 height 952
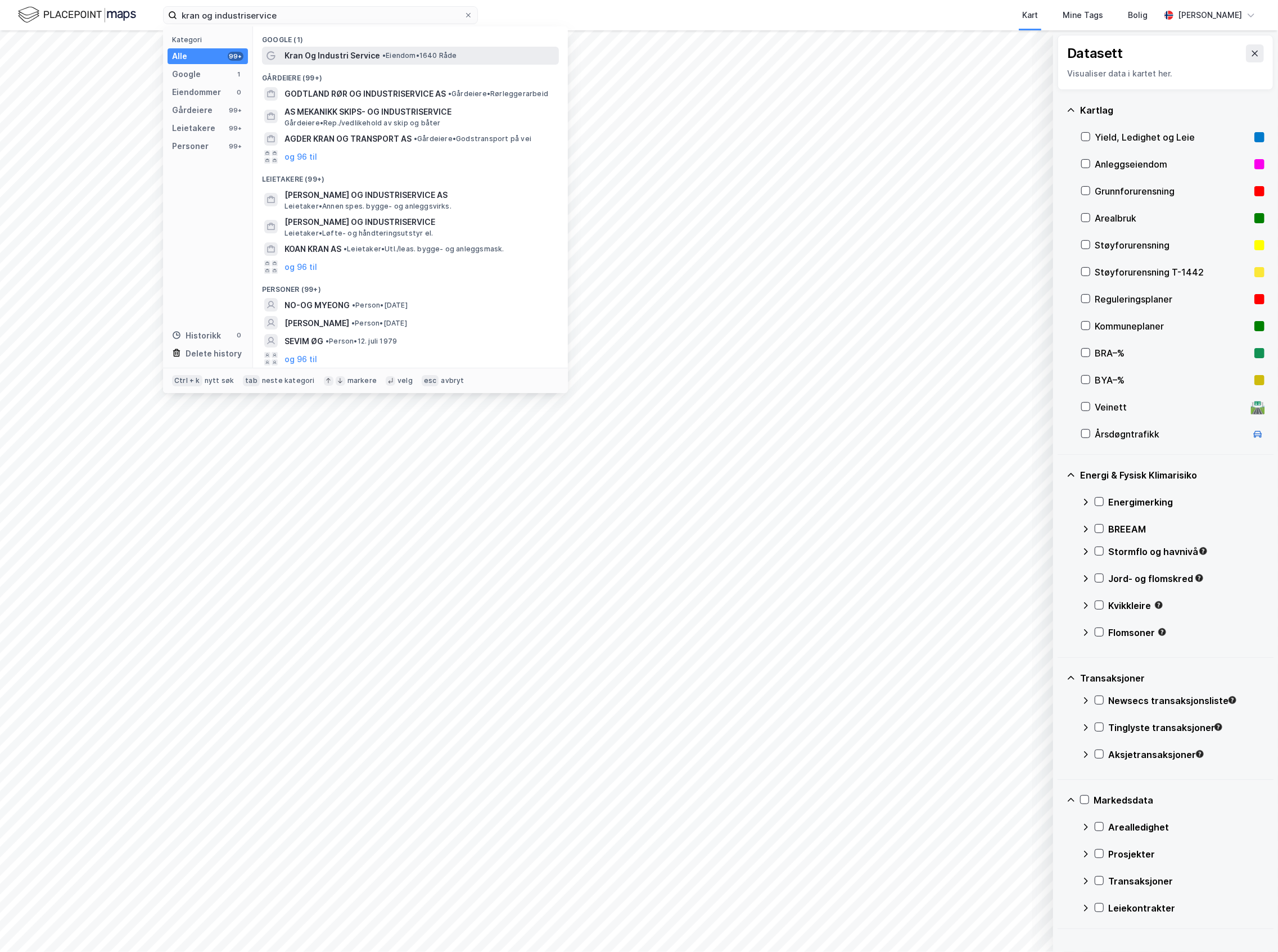
click at [306, 57] on span "Kran Og Industri Service" at bounding box center [333, 56] width 95 height 13
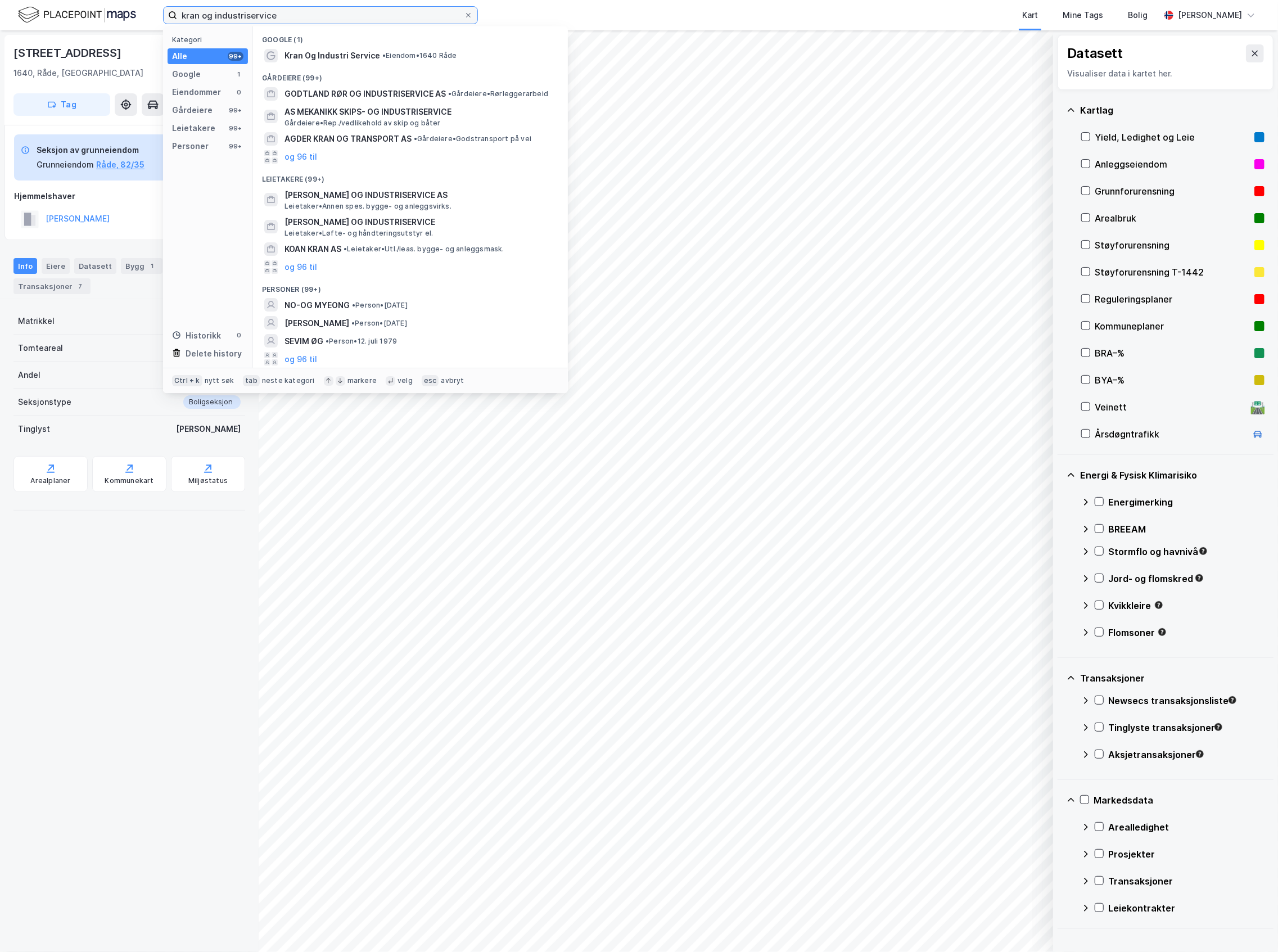
click at [292, 15] on input "kran og industriservice" at bounding box center [320, 15] width 287 height 17
drag, startPoint x: 292, startPoint y: 15, endPoint x: 43, endPoint y: 48, distance: 251.2
click at [43, 48] on div "kran og industriservice Kategori Alle 99+ Google 1 Eiendommer 0 Gårdeiere 99+ L…" at bounding box center [639, 476] width 1278 height 952
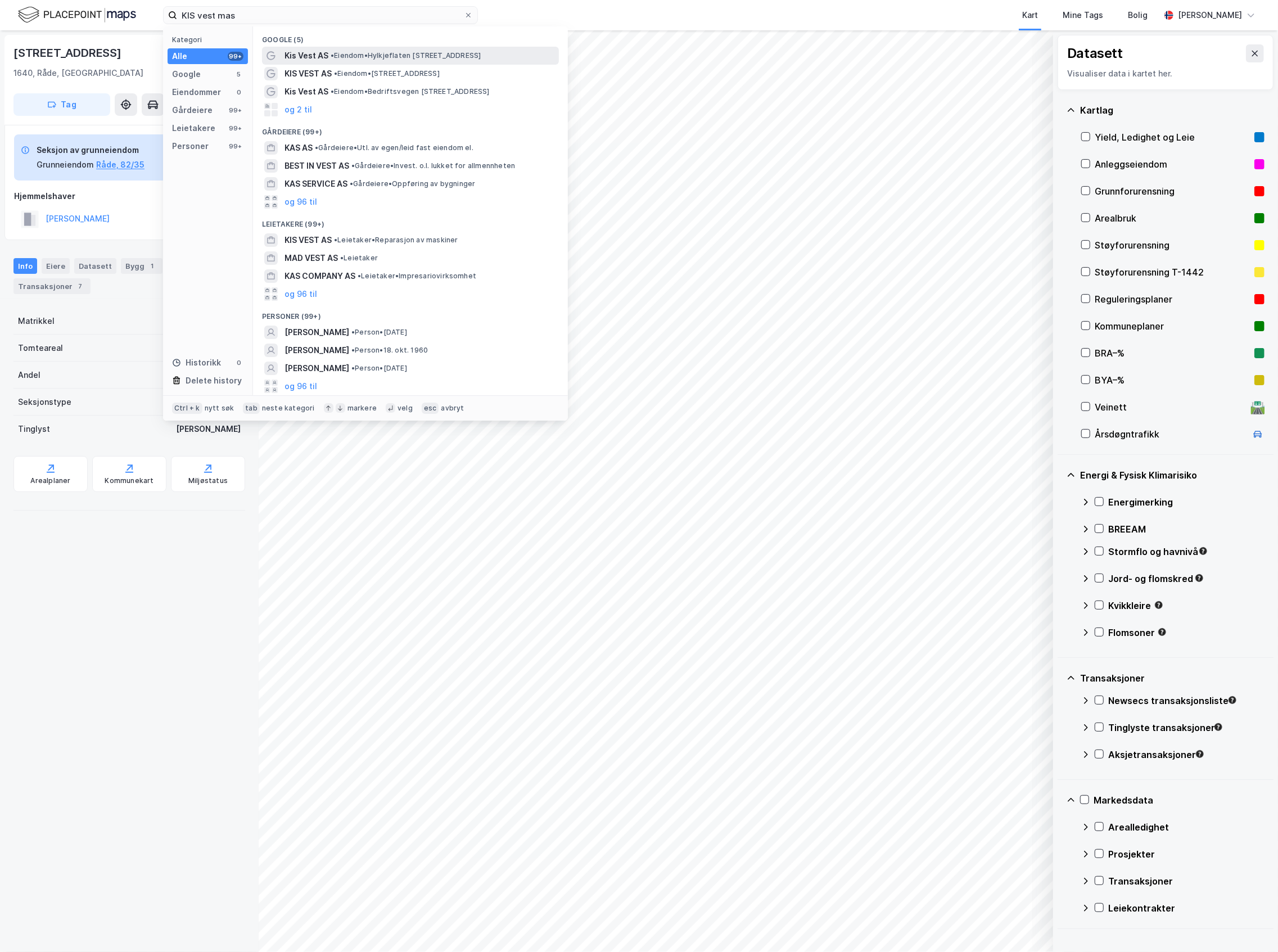
click at [353, 54] on span "• Eiendom • [STREET_ADDRESS]" at bounding box center [405, 56] width 150 height 9
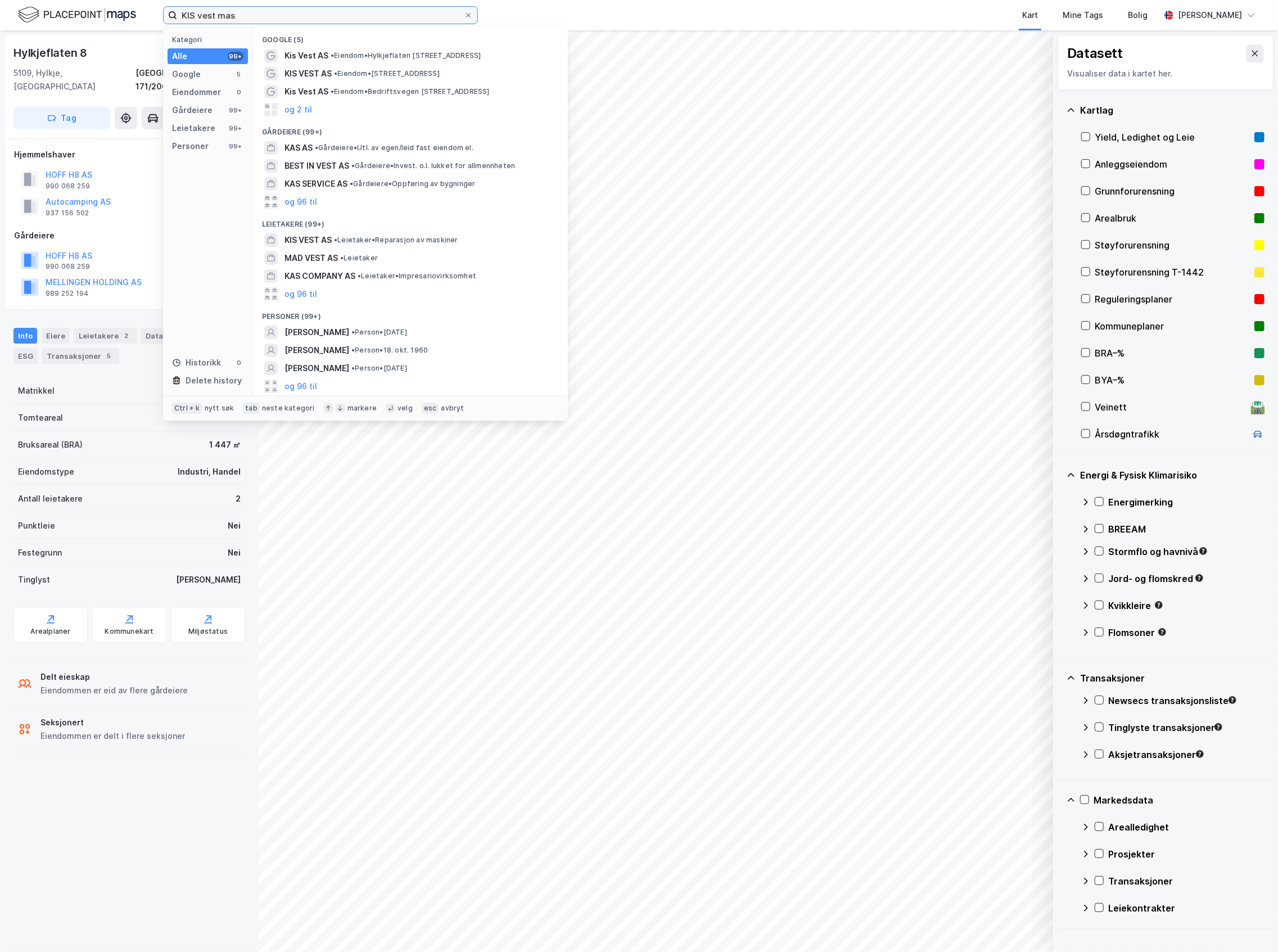
drag, startPoint x: 261, startPoint y: 17, endPoint x: 72, endPoint y: 61, distance: 194.1
click at [85, 59] on div "KIS vest mas Kategori Alle 99+ Google 5 Eiendommer 0 Gårdeiere 99+ Leietakere 9…" at bounding box center [639, 476] width 1278 height 952
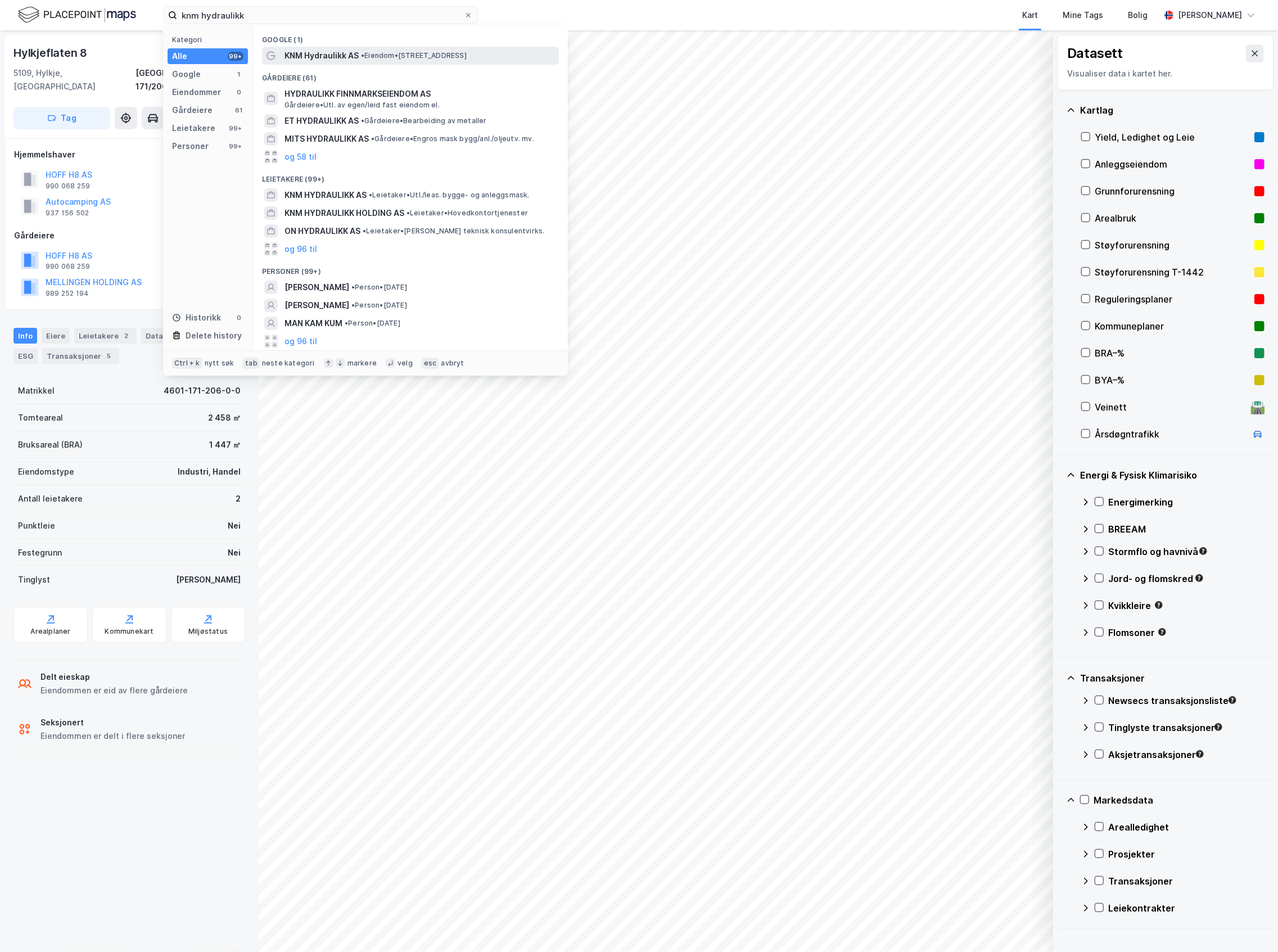
click at [333, 59] on span "KNM Hydraulikk AS" at bounding box center [322, 56] width 74 height 13
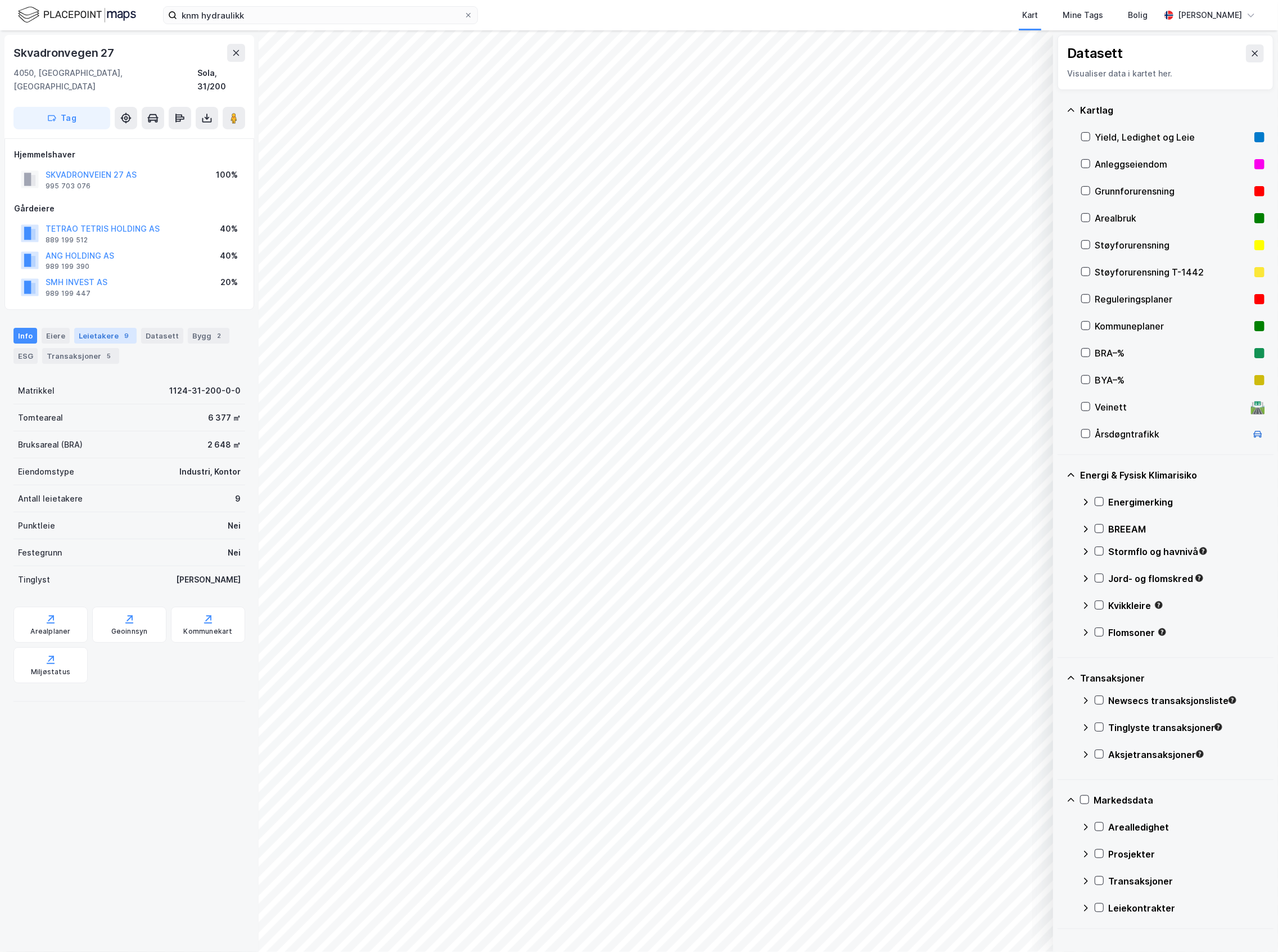
click at [87, 327] on div "Leietakere 9" at bounding box center [105, 335] width 62 height 15
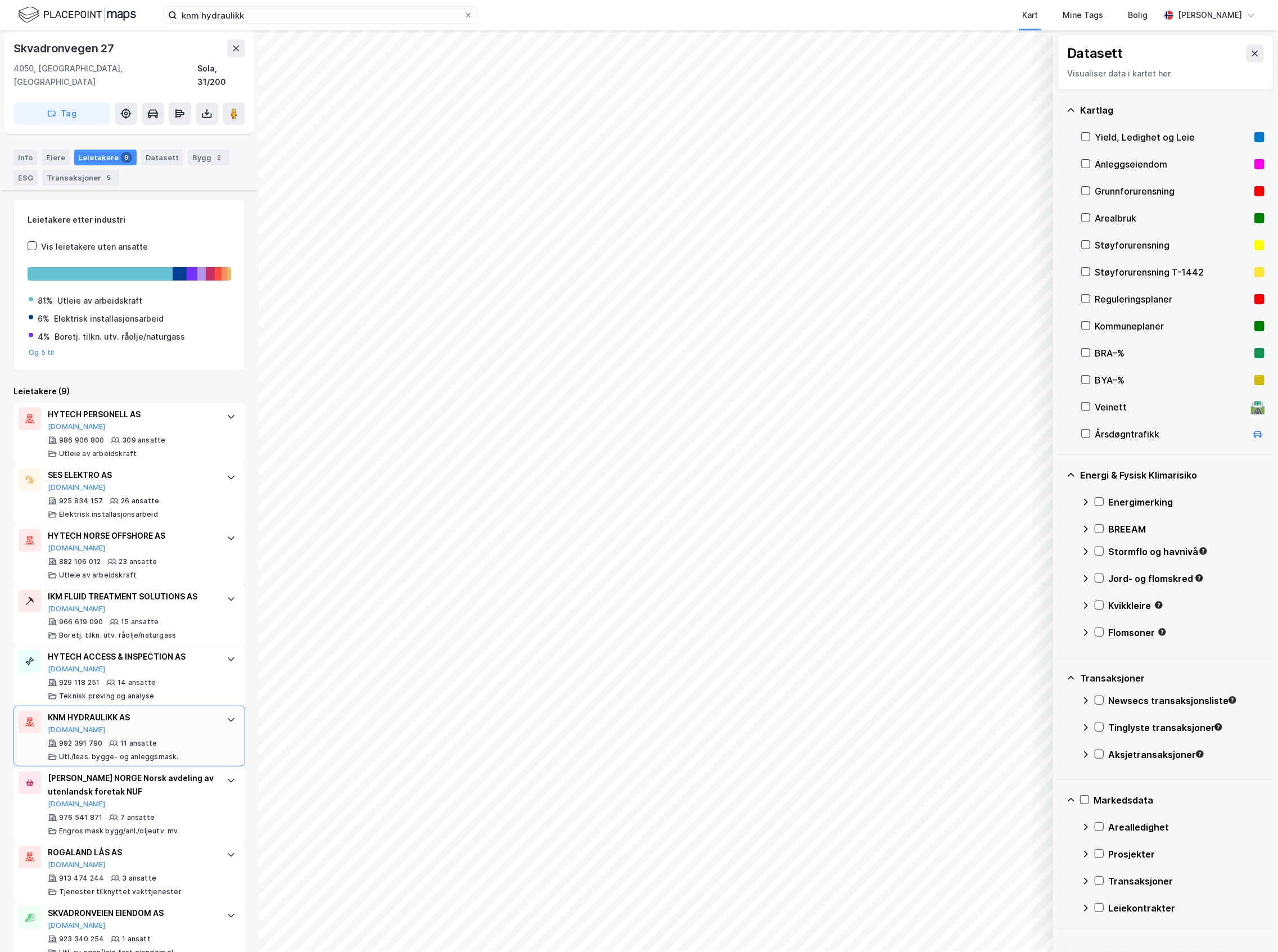
scroll to position [194, 0]
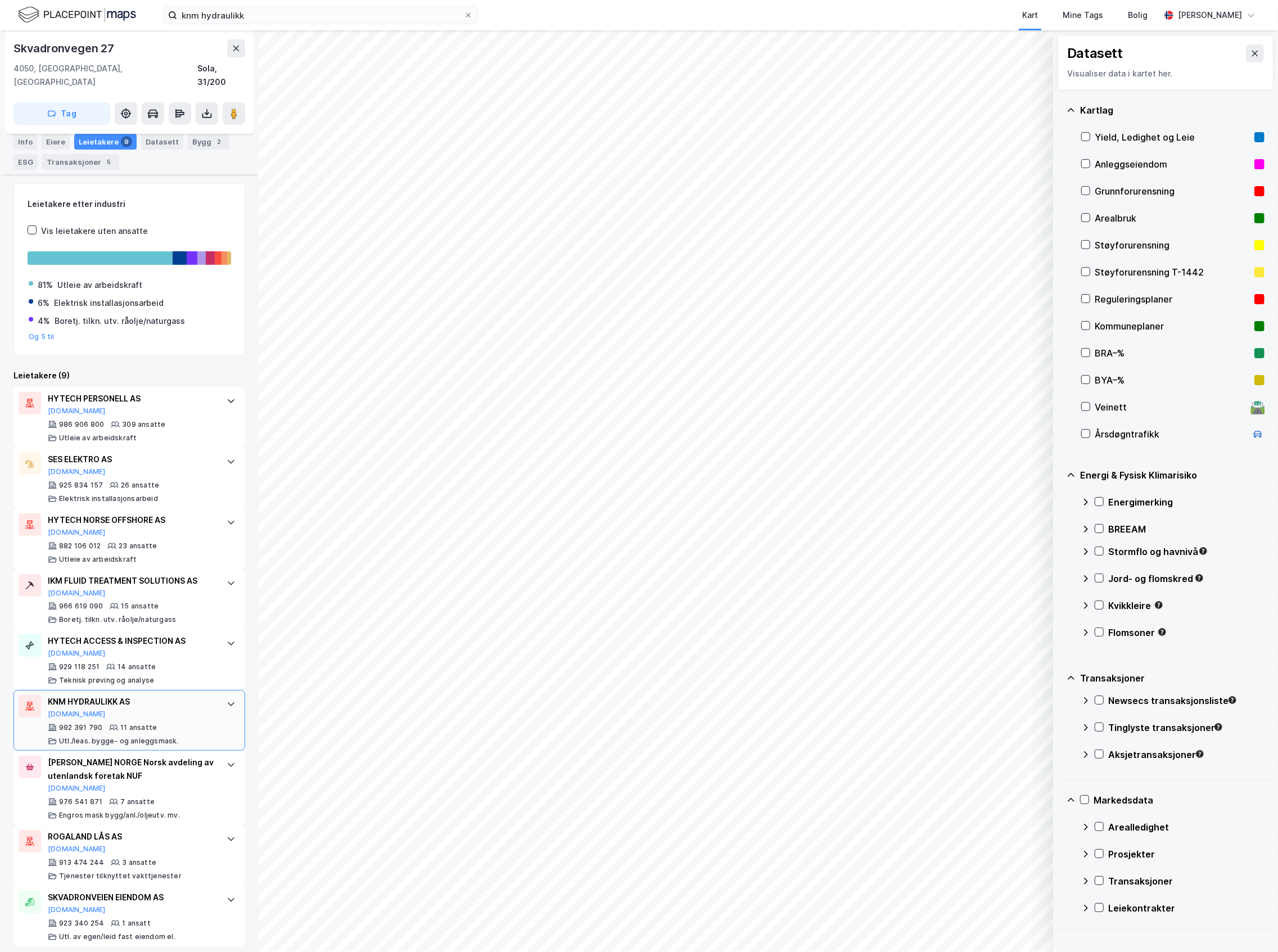
click at [190, 723] on div "992 391 790 11 ansatte [PERSON_NAME]/leas. bygge- og anleggsmask." at bounding box center [131, 734] width 167 height 23
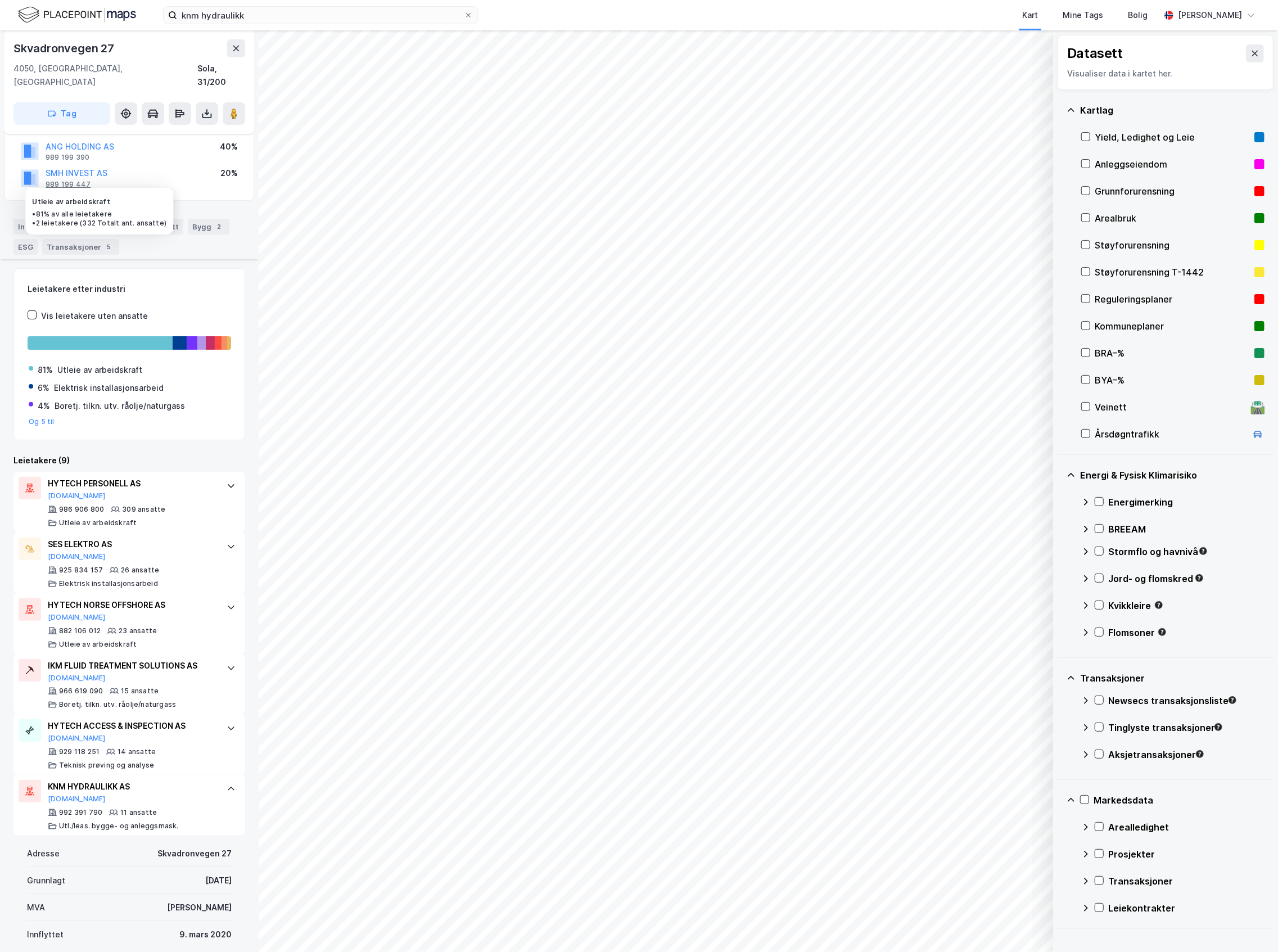
scroll to position [44, 0]
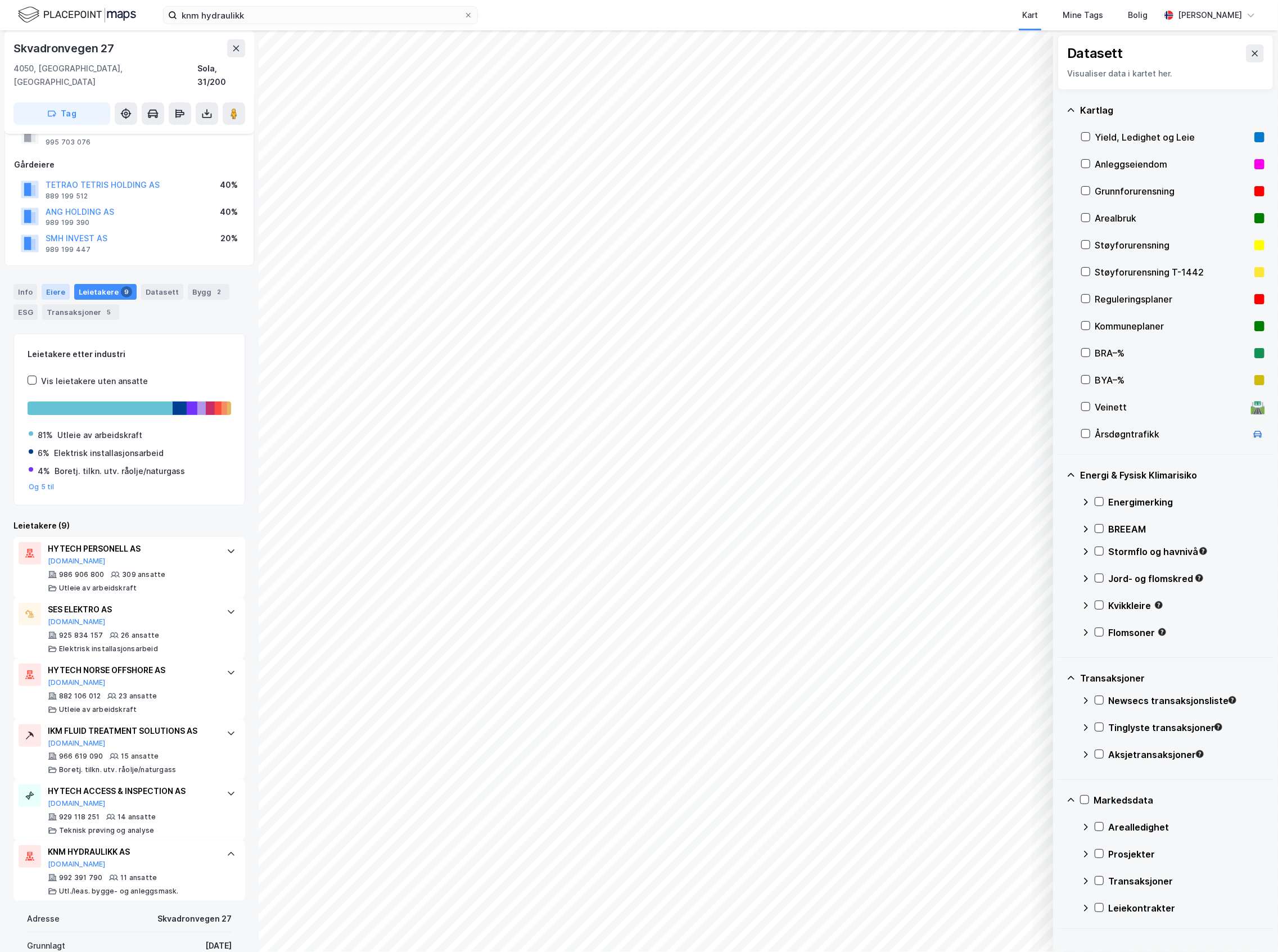
click at [59, 284] on div "Eiere" at bounding box center [56, 291] width 28 height 15
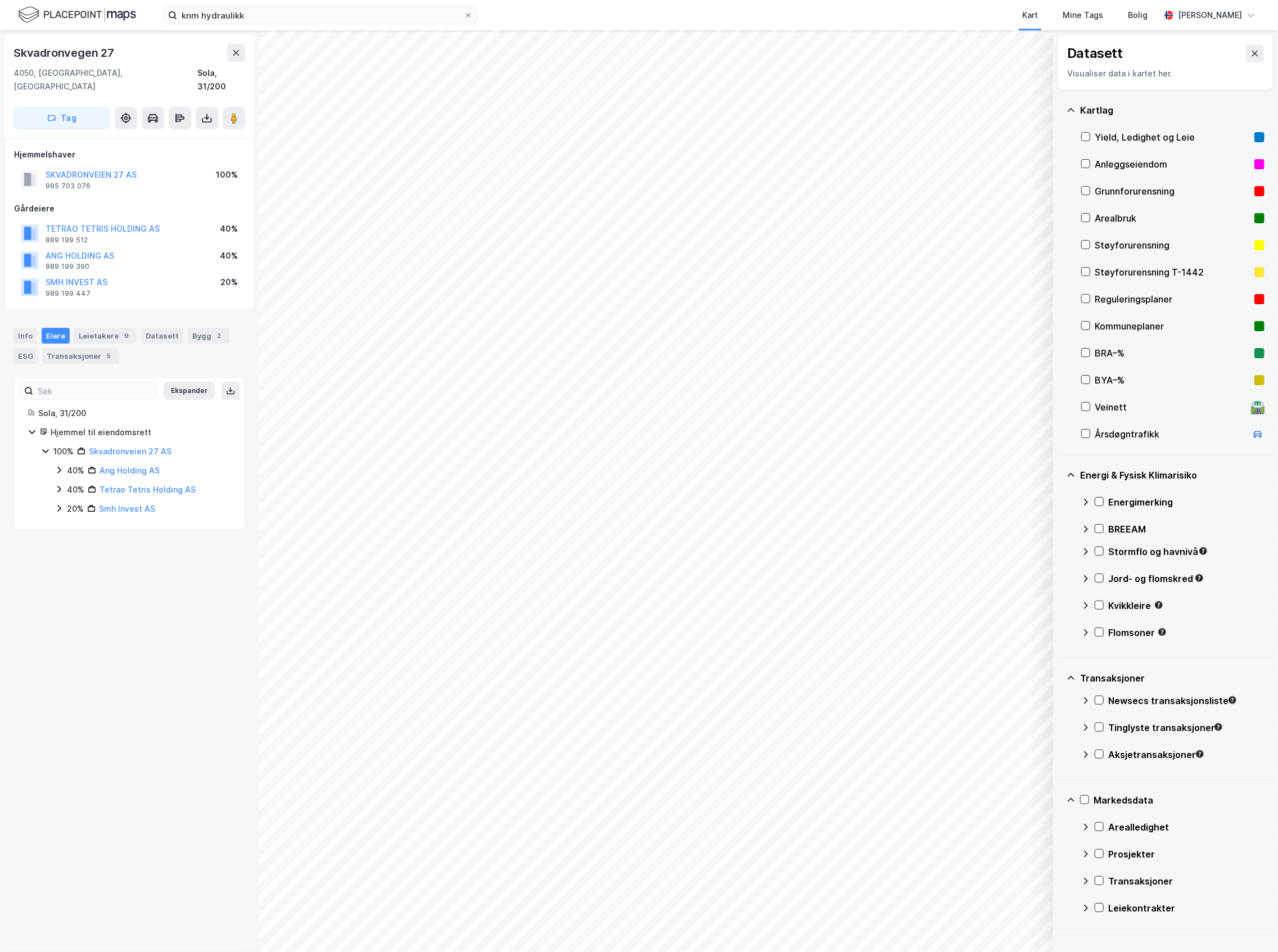
click at [68, 502] on div "20%" at bounding box center [75, 509] width 17 height 13
click at [59, 486] on icon at bounding box center [59, 489] width 4 height 7
click at [63, 465] on icon at bounding box center [59, 470] width 9 height 9
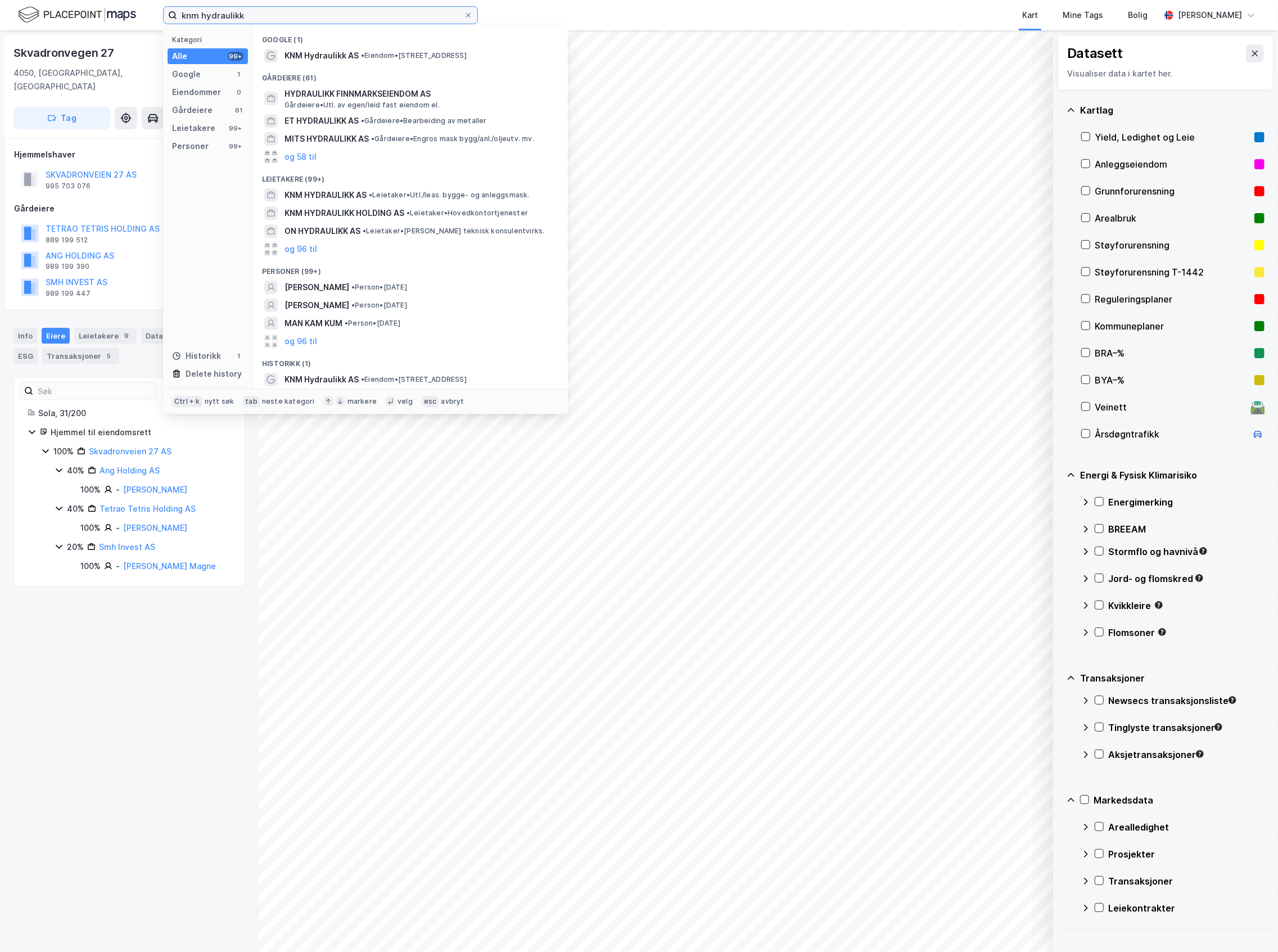
drag, startPoint x: 275, startPoint y: 12, endPoint x: 4, endPoint y: 37, distance: 272.2
click at [7, 42] on div "knm hydraulikk Kategori Alle 99+ Google 1 Eiendommer 0 Gårdeiere 61 Leietakere …" at bounding box center [639, 476] width 1278 height 952
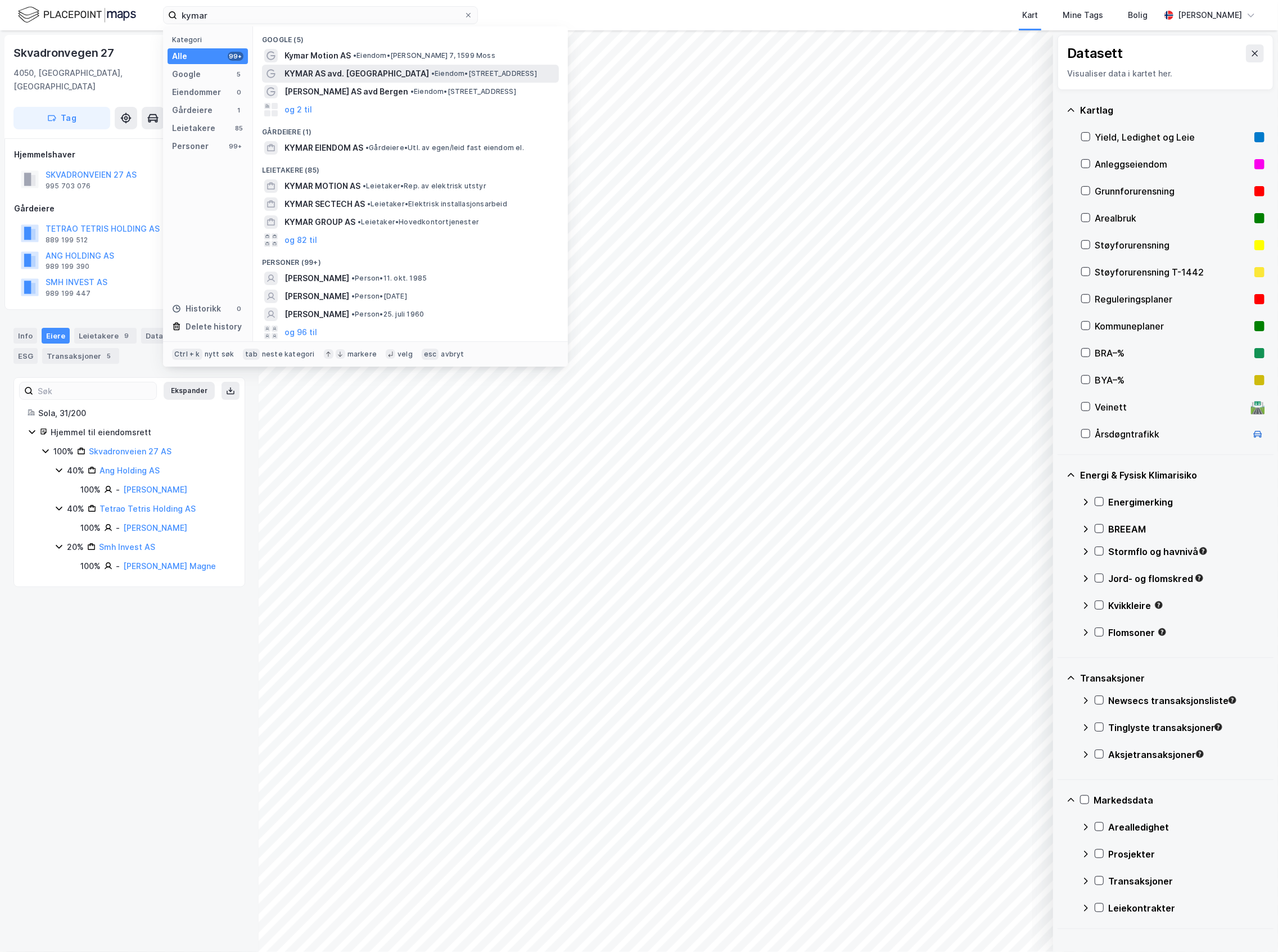
click at [380, 65] on div "KYMAR AS avd. [GEOGRAPHIC_DATA] • Eiendom • [STREET_ADDRESS]" at bounding box center [410, 73] width 297 height 18
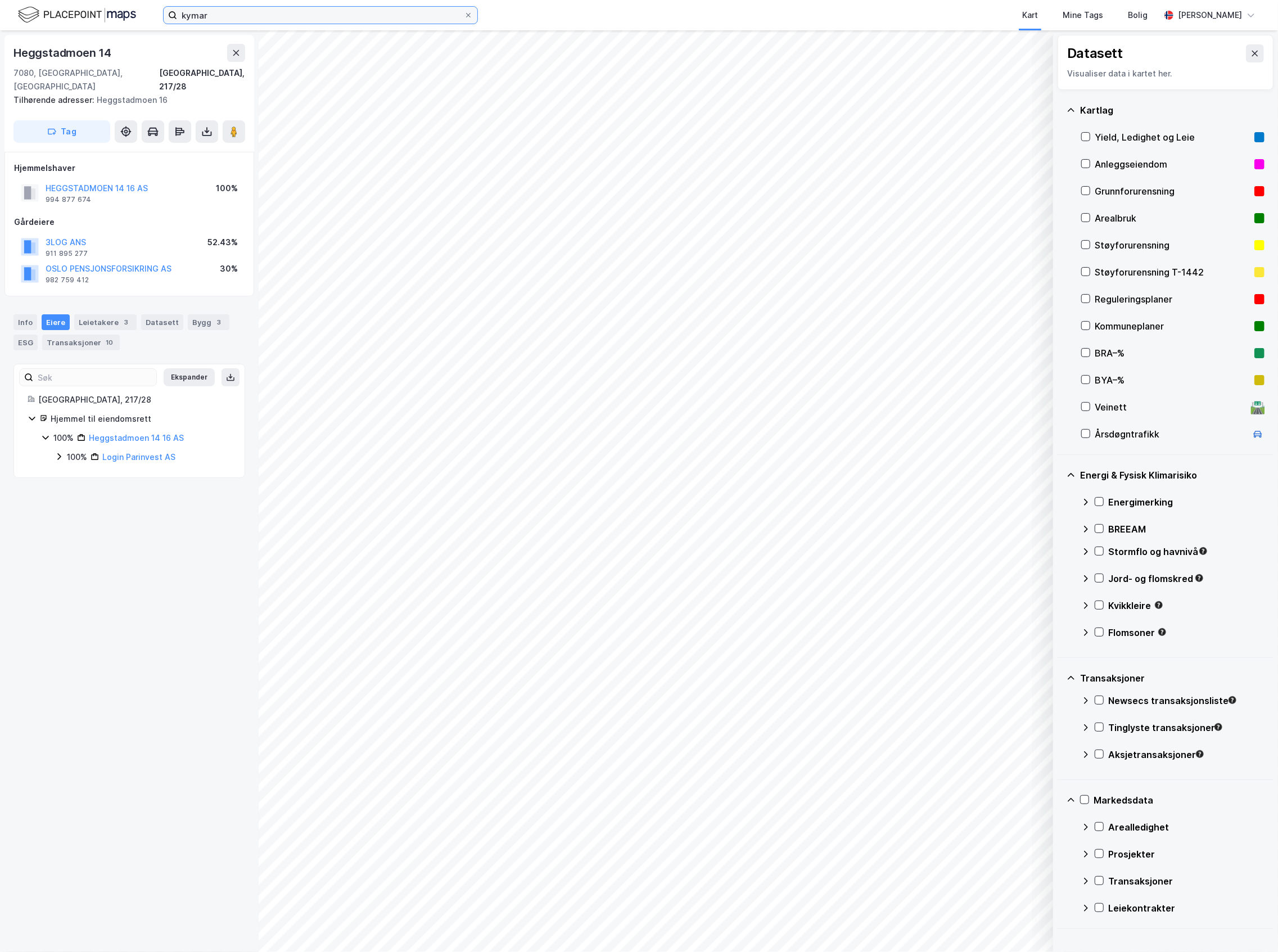
click at [253, 21] on input "kymar" at bounding box center [320, 15] width 287 height 17
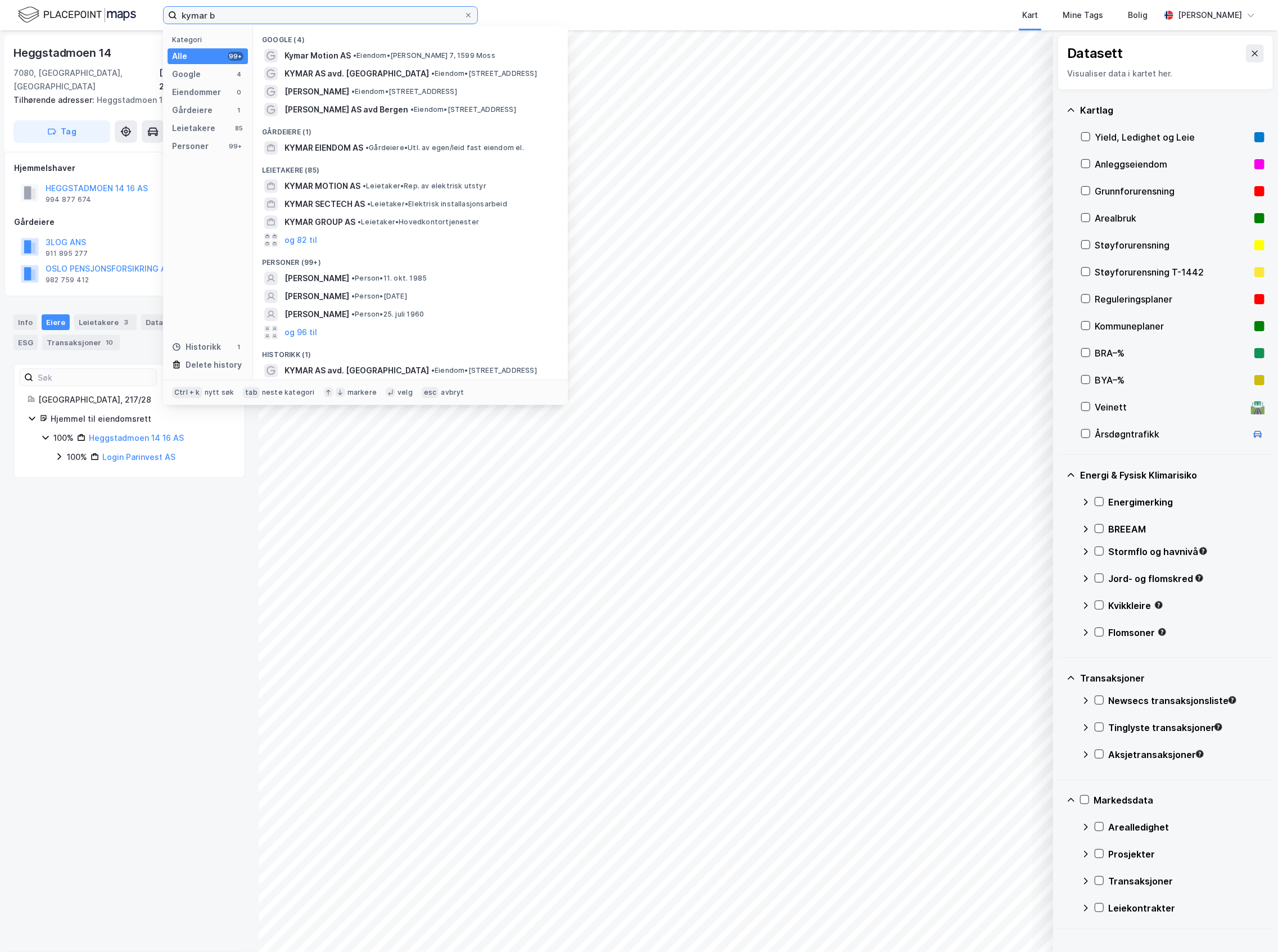
type input "kymar br"
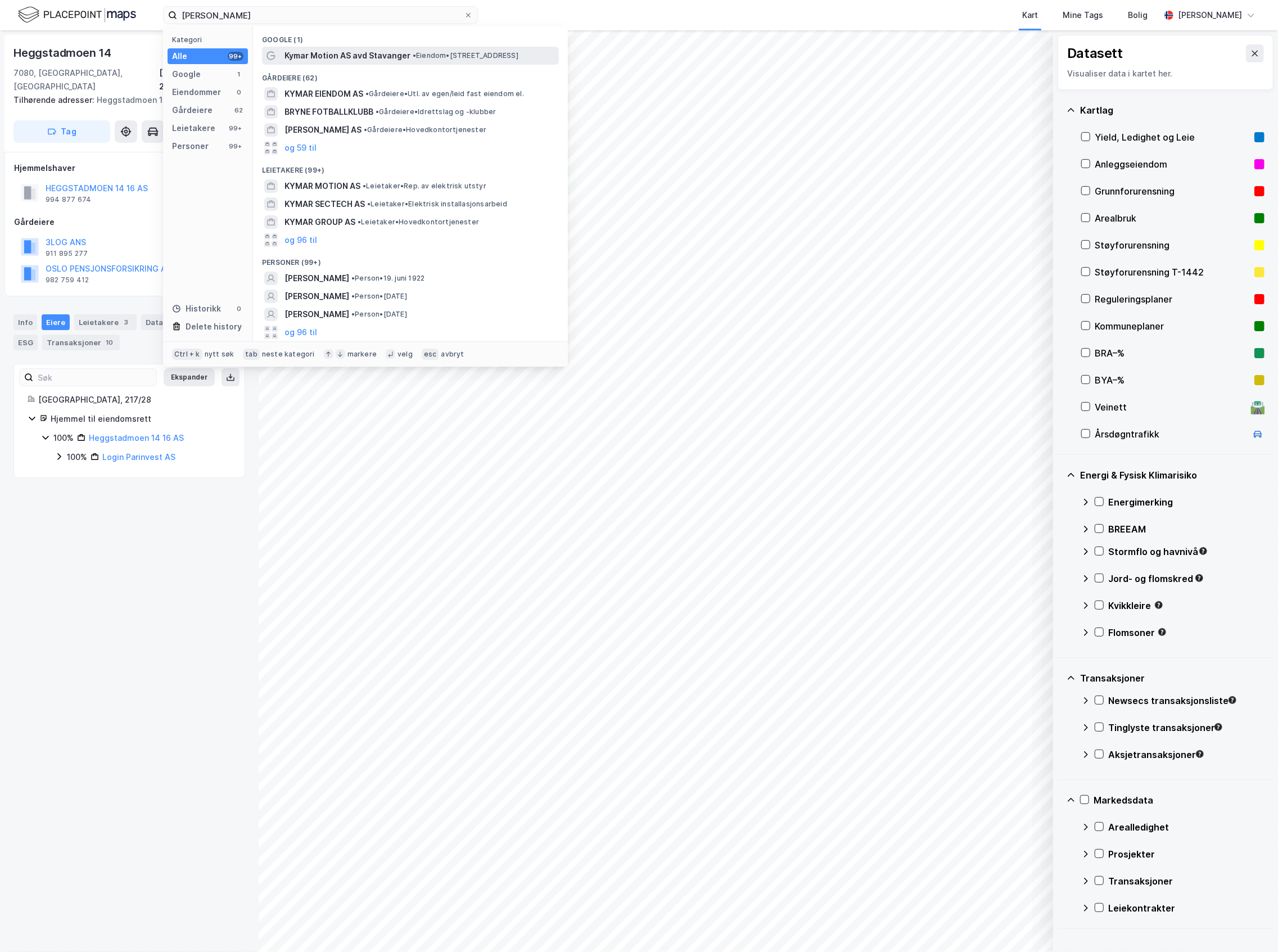
click at [392, 50] on span "Kymar Motion AS avd Stavanger" at bounding box center [348, 56] width 126 height 13
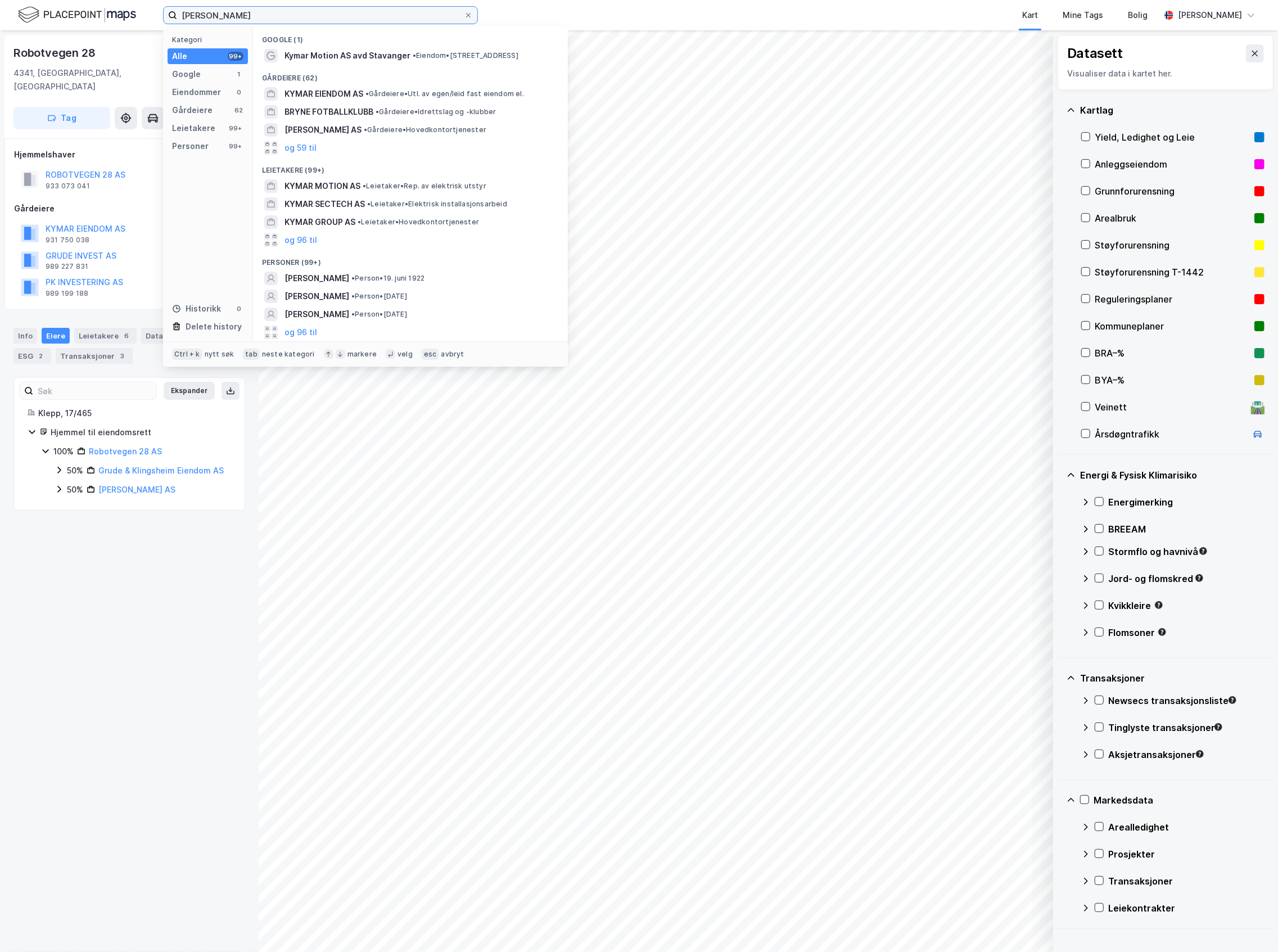
drag, startPoint x: 217, startPoint y: 19, endPoint x: 117, endPoint y: 44, distance: 103.1
click at [117, 44] on div "kymar bryne Kategori Alle 99+ Google 1 Eiendommer 0 Gårdeiere 62 Leietakere 99+…" at bounding box center [639, 476] width 1278 height 952
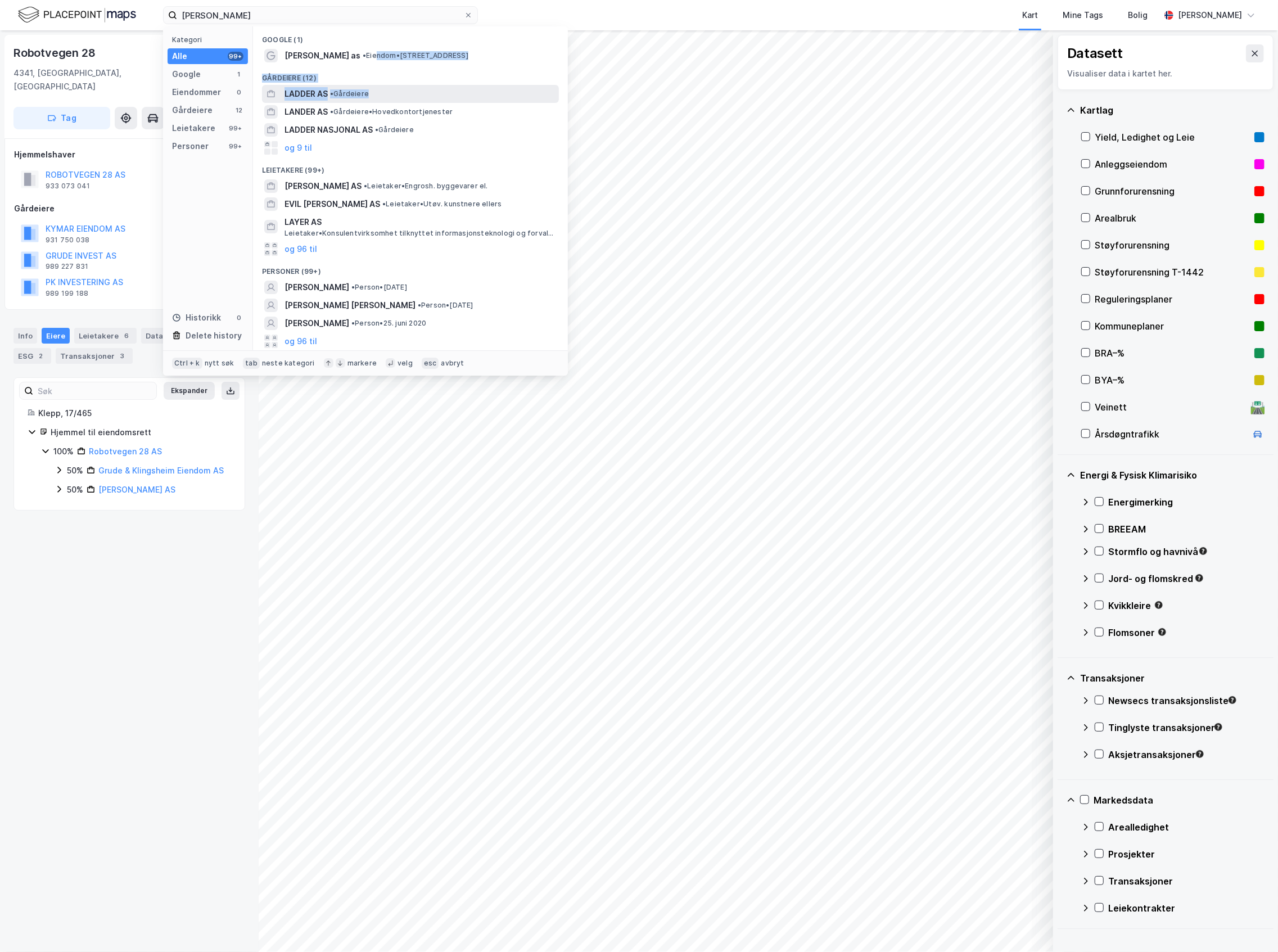
drag, startPoint x: 342, startPoint y: 61, endPoint x: 457, endPoint y: 89, distance: 118.4
click at [449, 93] on div "Google (1) Layher as • Eiendom • Industrivegen 30, 2069 Jessheim Gårdeiere (12)…" at bounding box center [410, 188] width 315 height 324
click at [291, 4] on div "layher Kategori Alle 99+ Google 1 Eiendommer 0 Gårdeiere 12 Leietakere 99+ Pers…" at bounding box center [639, 15] width 1278 height 30
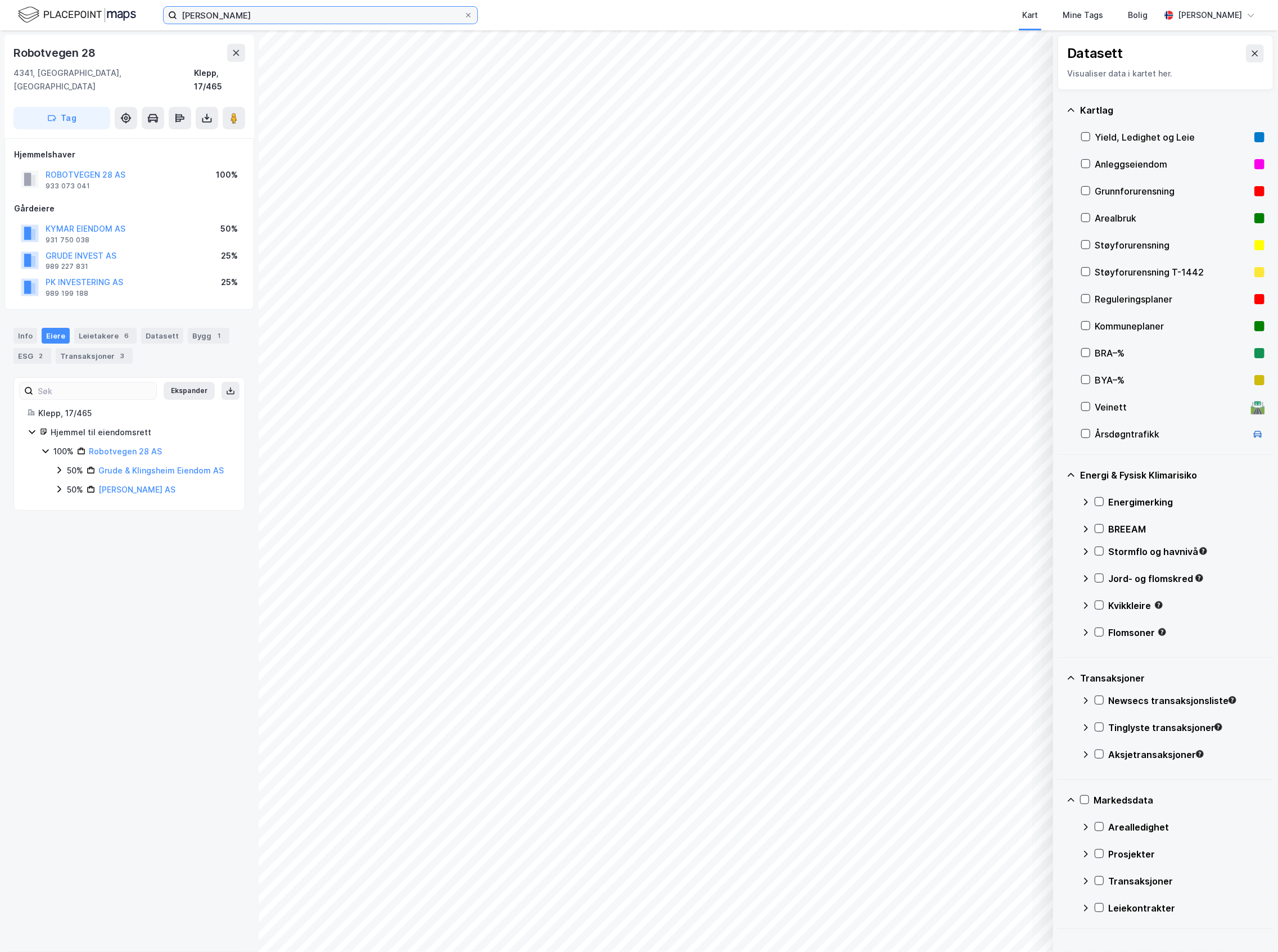
click at [306, 21] on input "layher" at bounding box center [320, 15] width 287 height 17
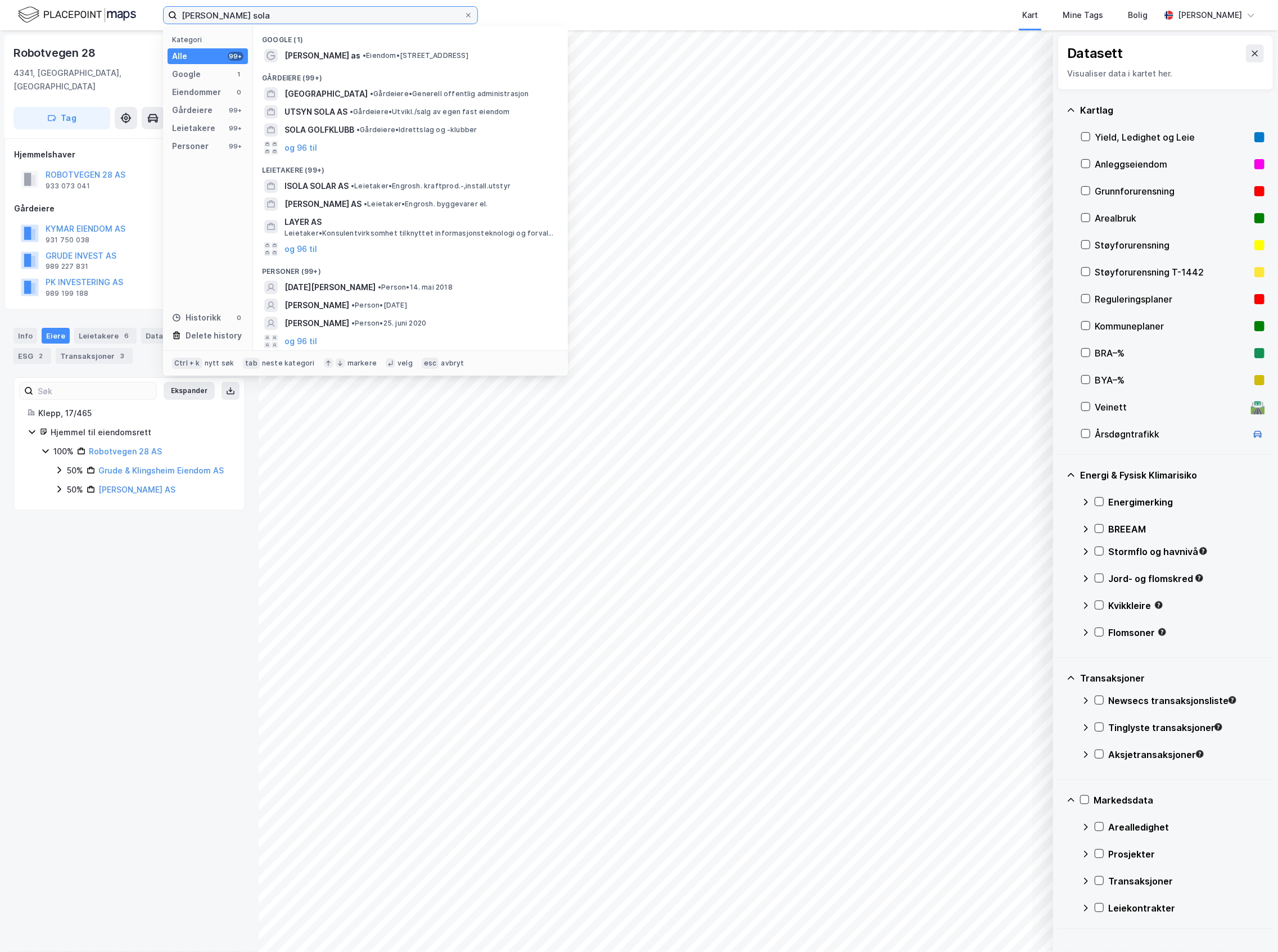
drag, startPoint x: 286, startPoint y: 15, endPoint x: 159, endPoint y: 36, distance: 128.7
click at [159, 36] on div "layher sola Kategori Alle 99+ Google 1 Eiendommer 0 Gårdeiere 99+ Leietakere 99…" at bounding box center [639, 476] width 1278 height 952
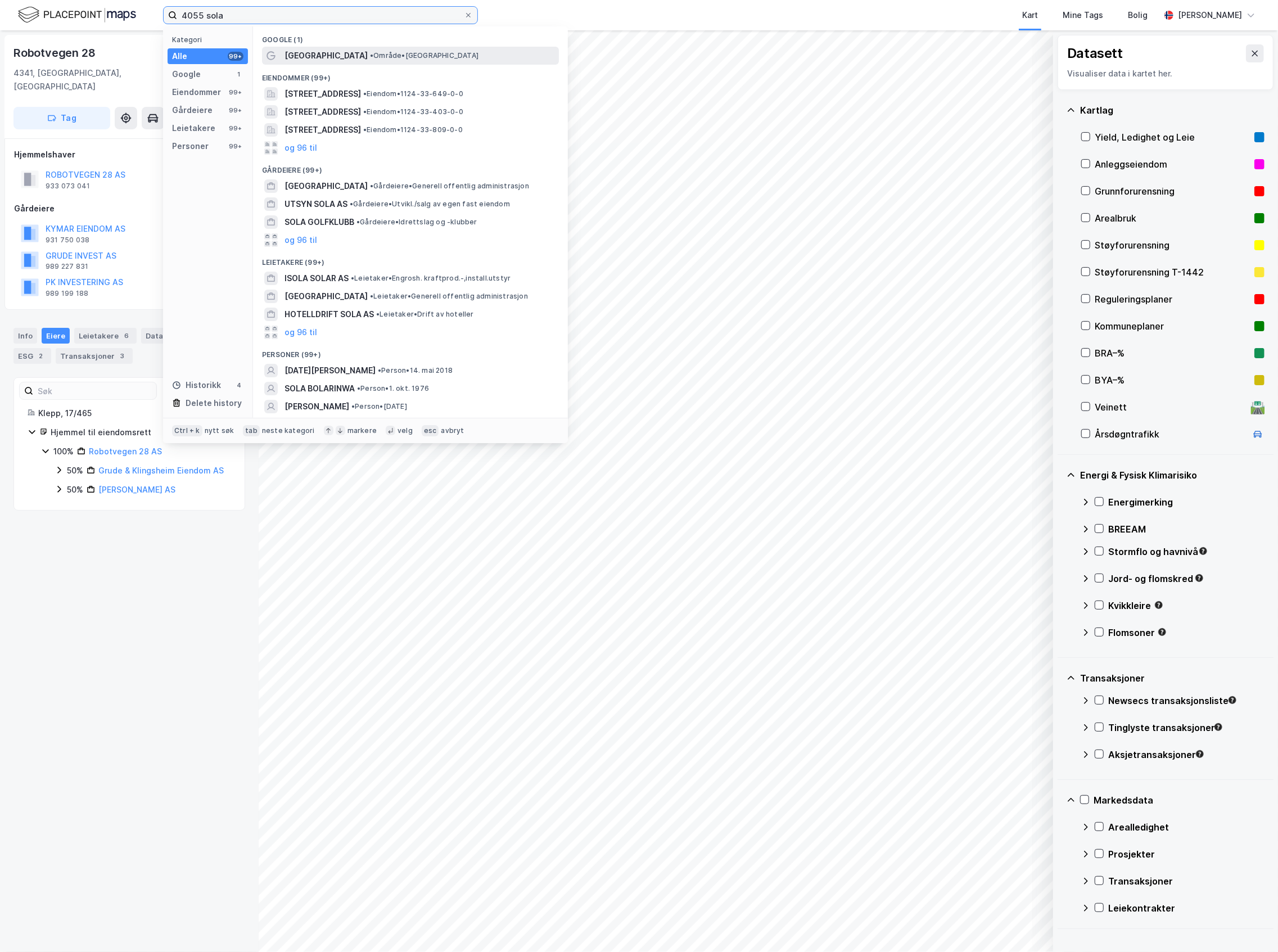
type input "4055 sola"
click at [368, 57] on span "4055 Stavanger Lufthavn" at bounding box center [326, 56] width 83 height 13
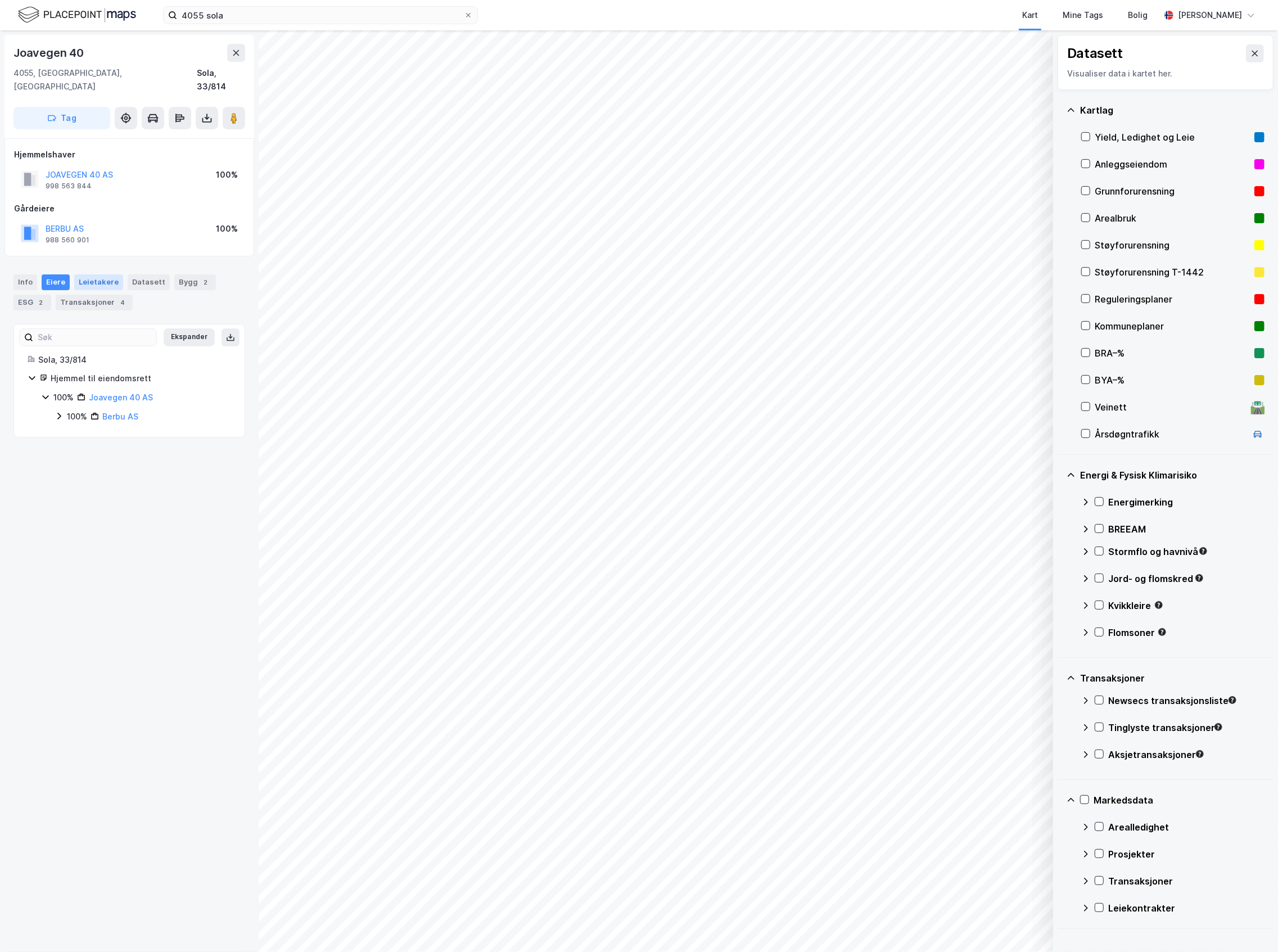
click at [95, 275] on div "Leietakere" at bounding box center [98, 282] width 49 height 15
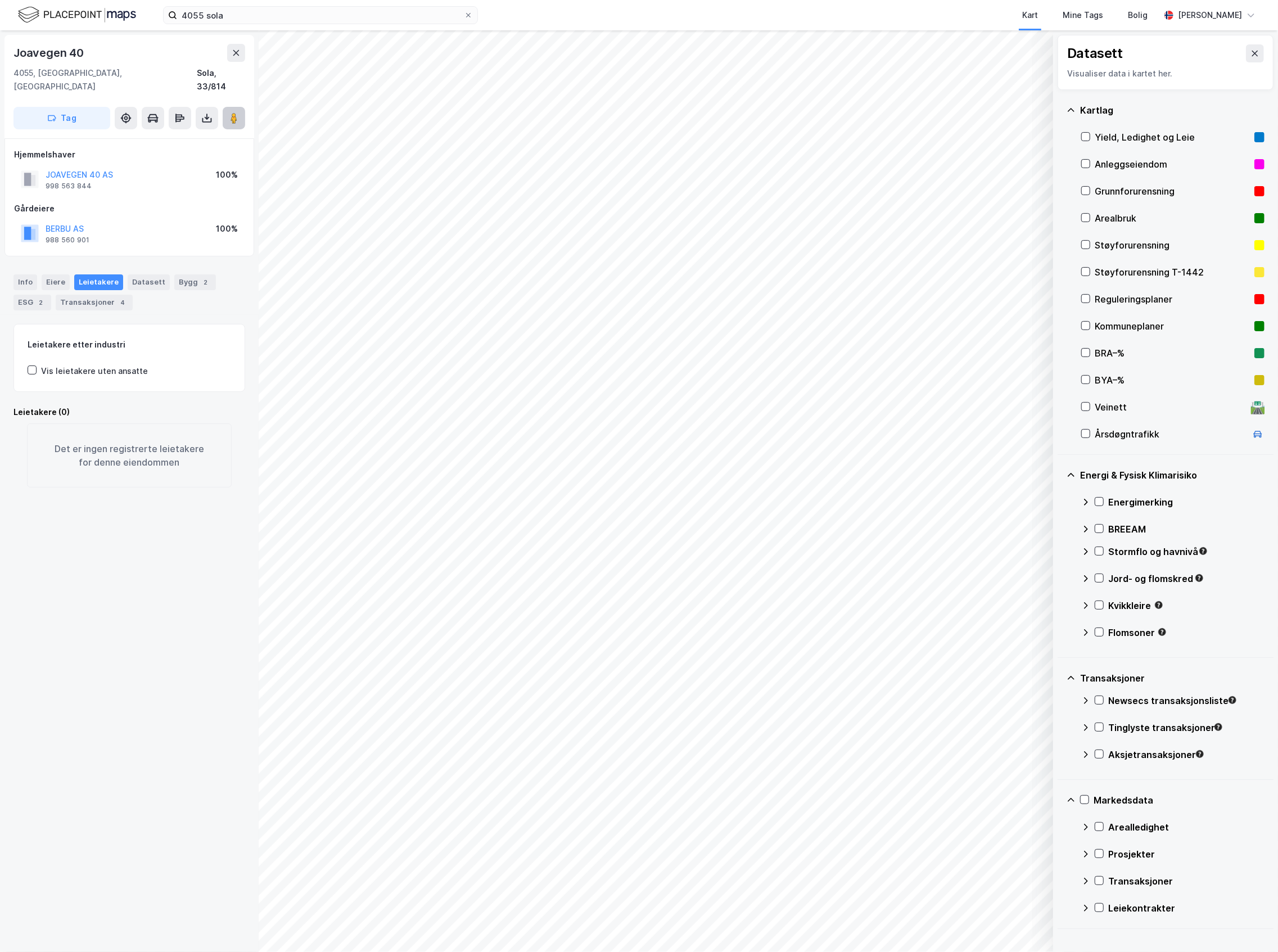
click at [232, 112] on button at bounding box center [233, 118] width 23 height 23
click at [64, 275] on div "Eiere" at bounding box center [56, 282] width 28 height 15
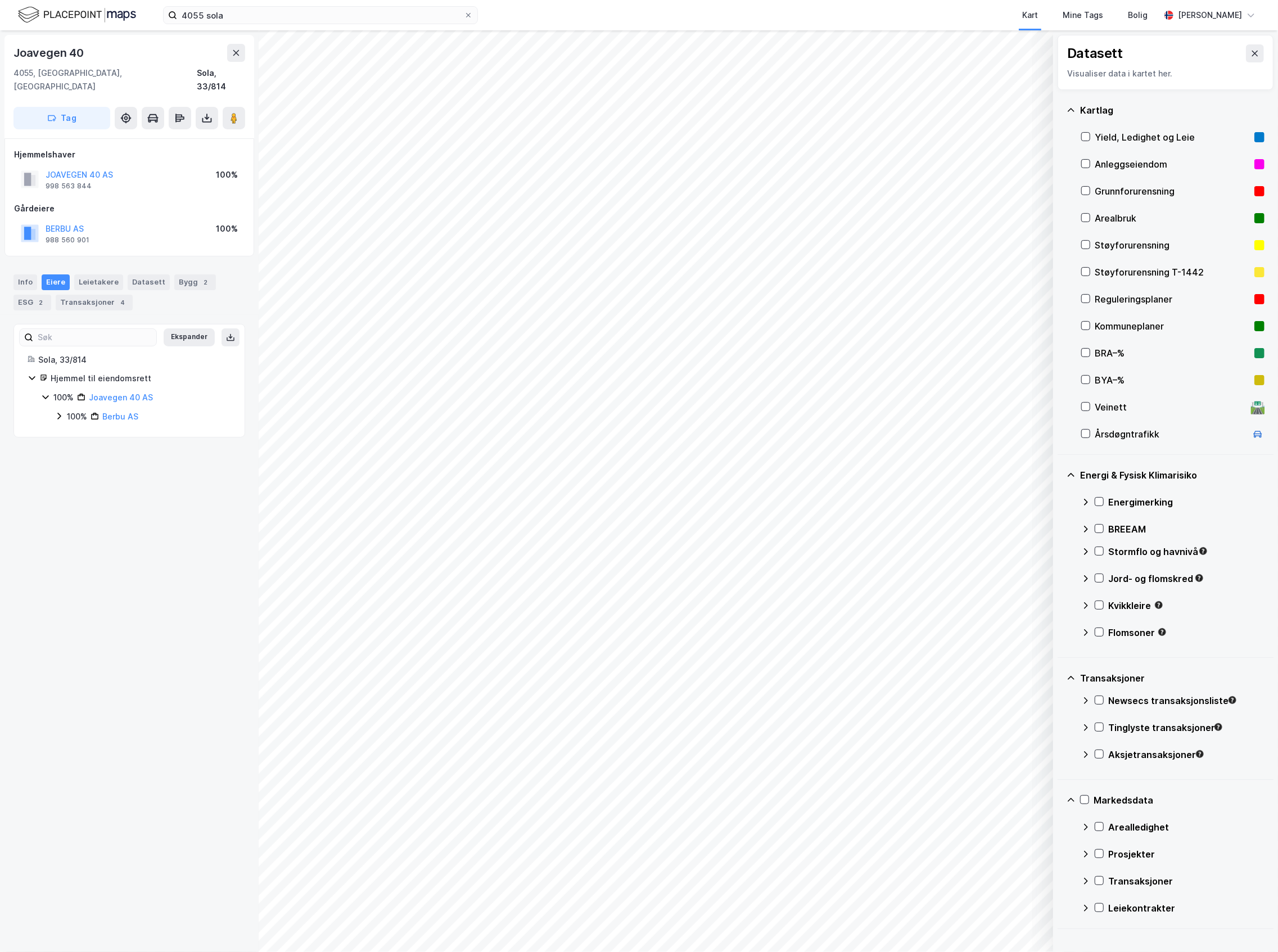
click at [68, 410] on div "100%" at bounding box center [77, 416] width 21 height 13
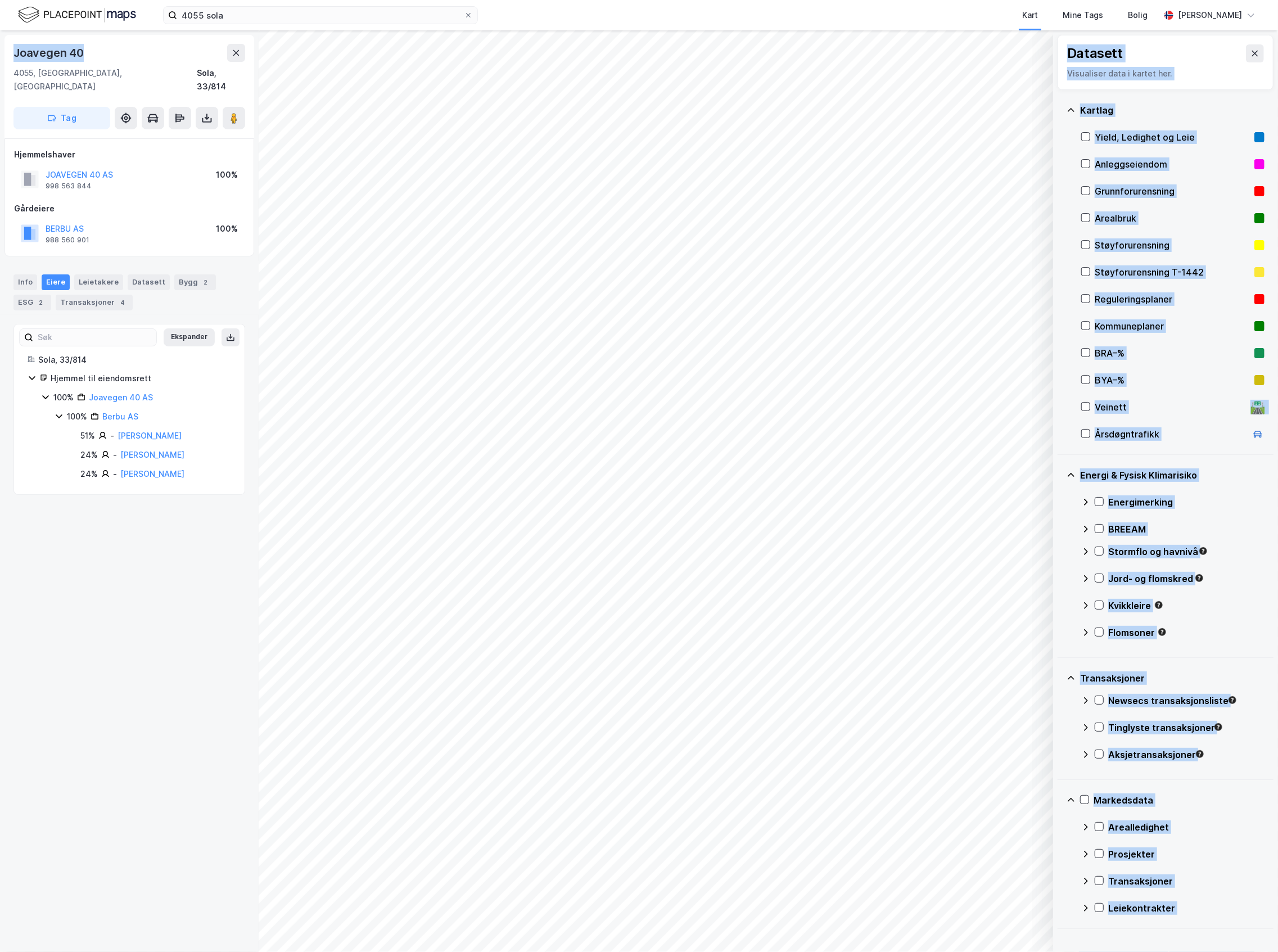
drag, startPoint x: 81, startPoint y: 51, endPoint x: -54, endPoint y: 52, distance: 135.0
click at [0, 52] on html "4055 sola Kart Mine Tags Bolig Joakim Neresen © Mapbox © OpenStreetMap Improve …" at bounding box center [639, 476] width 1278 height 952
click at [92, 49] on div "Joavegen 40" at bounding box center [129, 53] width 232 height 18
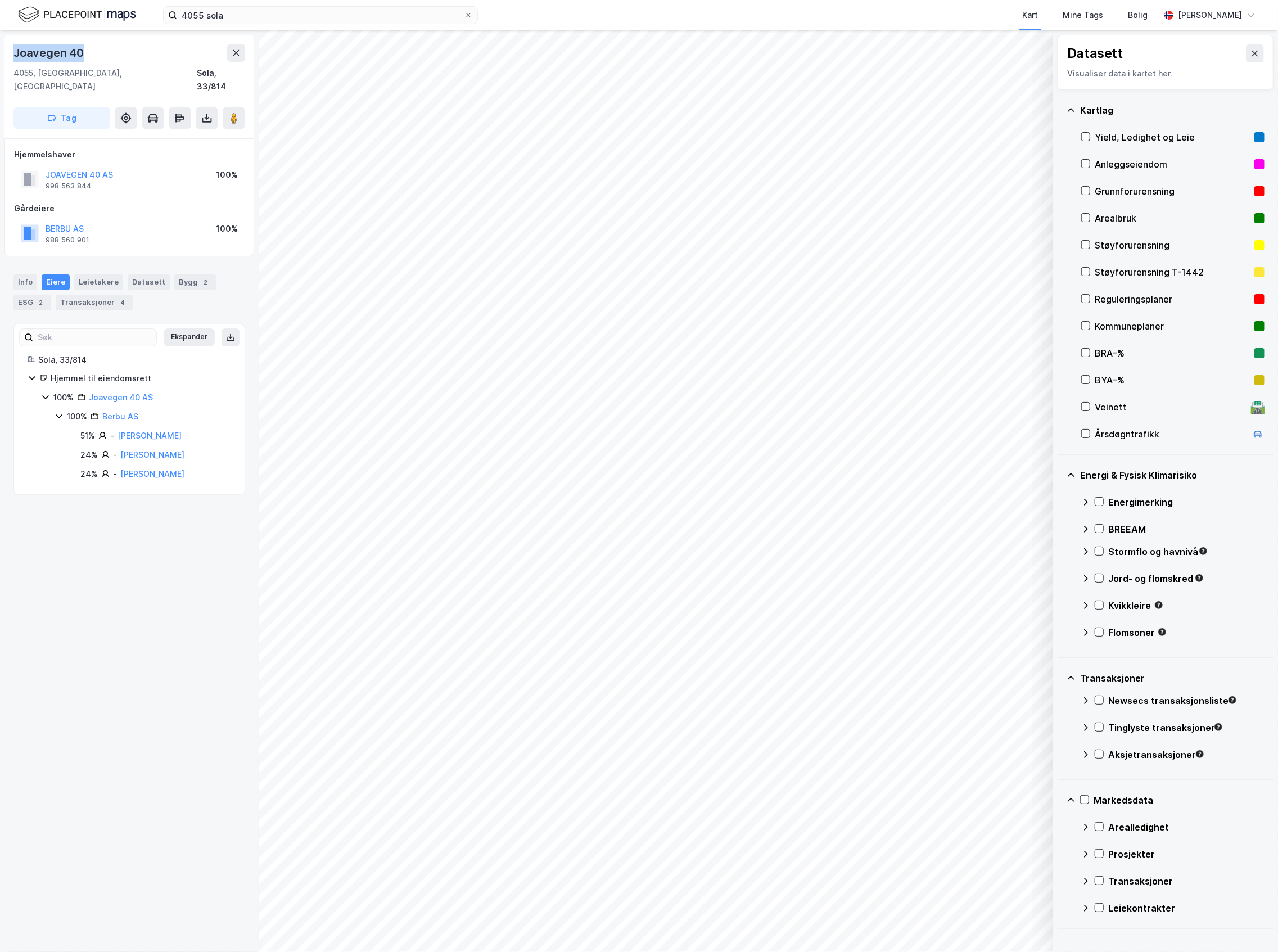
drag, startPoint x: 81, startPoint y: 51, endPoint x: 15, endPoint y: 54, distance: 66.1
click at [15, 54] on div "Joavegen 40" at bounding box center [129, 53] width 232 height 18
copy div "Joavegen 40"
click at [164, 59] on div "Joavegen 40" at bounding box center [129, 53] width 232 height 18
click at [73, 25] on img at bounding box center [77, 15] width 118 height 20
